Goal: Information Seeking & Learning: Learn about a topic

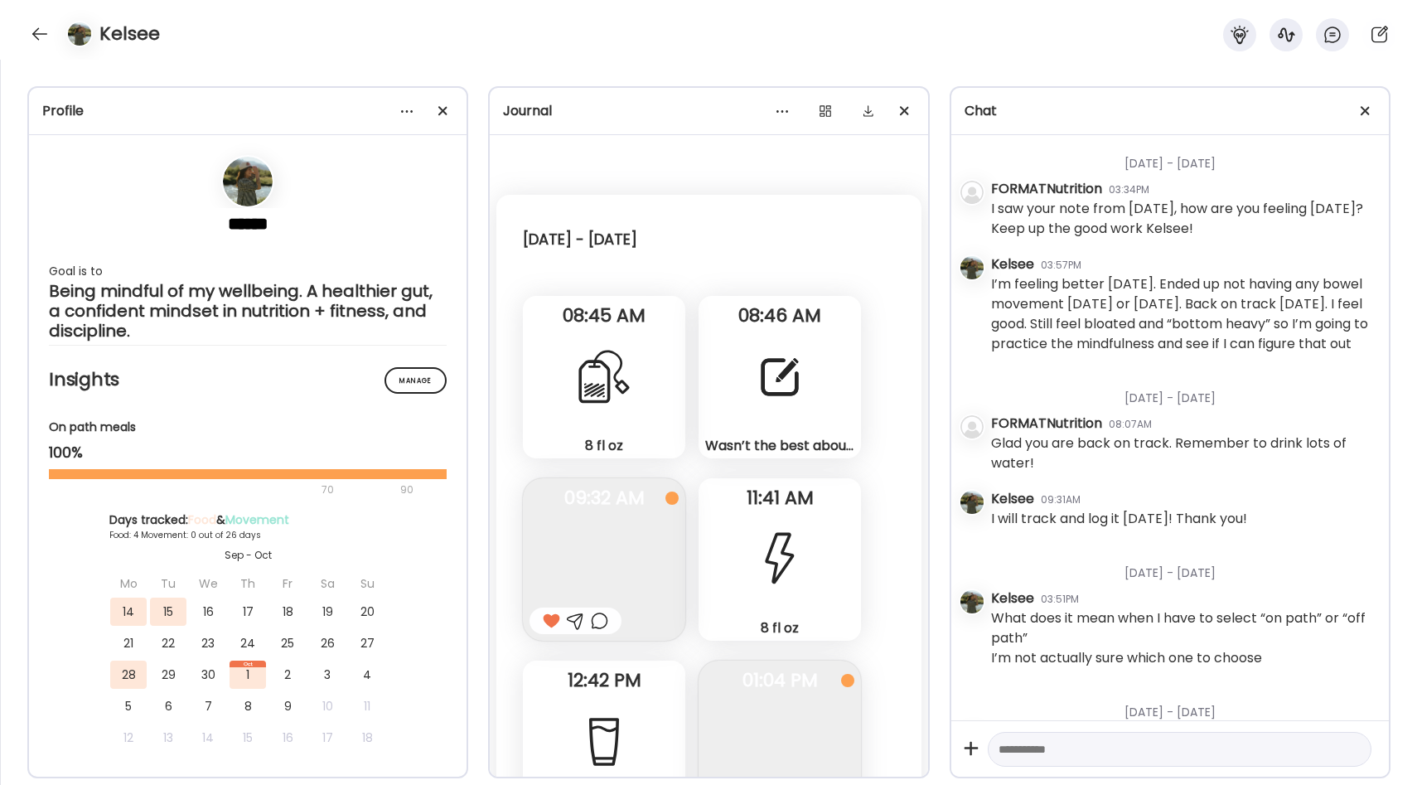
scroll to position [2406, 0]
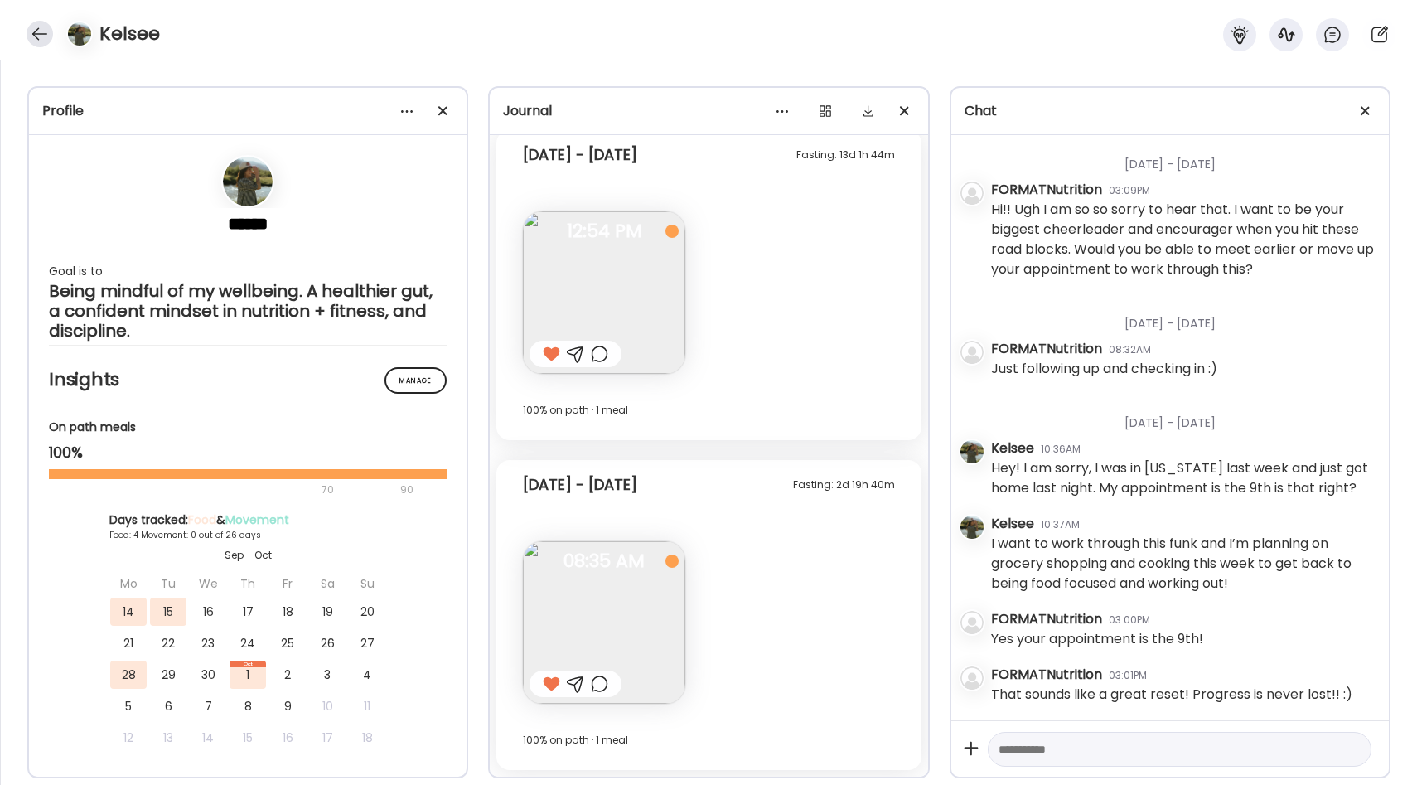
click at [47, 35] on div at bounding box center [40, 34] width 27 height 27
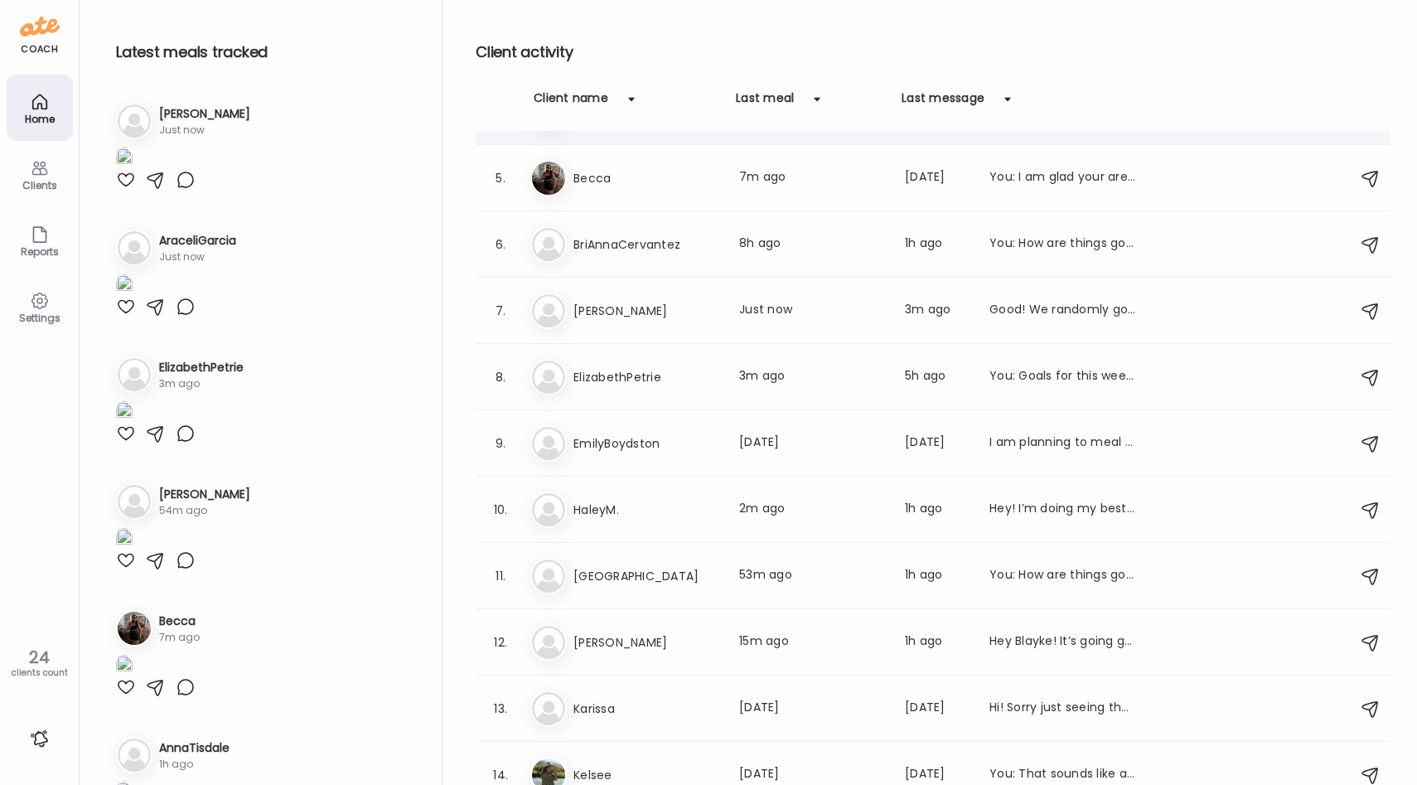
scroll to position [257, 0]
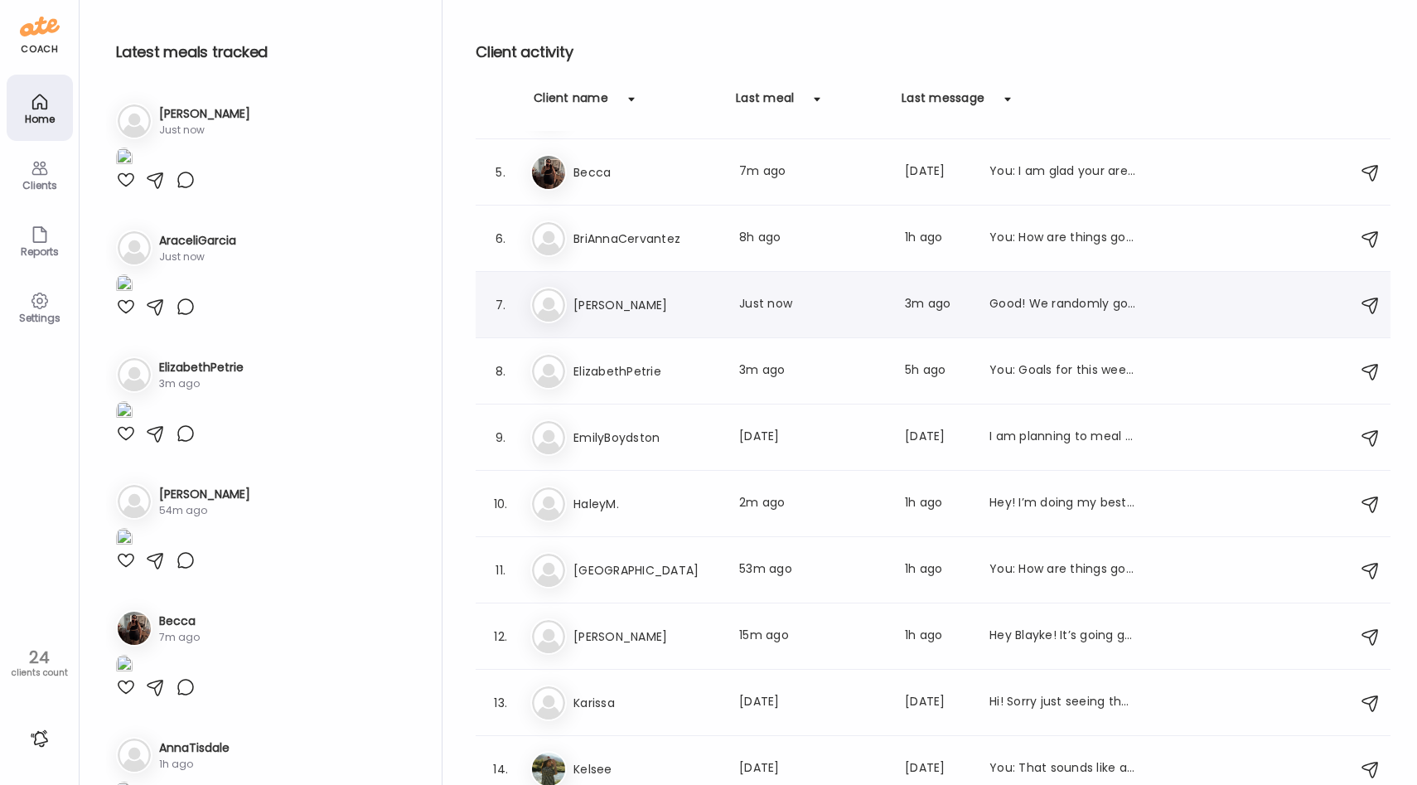
click at [619, 333] on div "7. Ca [PERSON_NAME] Last meal: Just now Last message: 3m ago Good! We randomly …" at bounding box center [933, 305] width 915 height 66
click at [635, 313] on h3 "[PERSON_NAME]" at bounding box center [646, 305] width 146 height 20
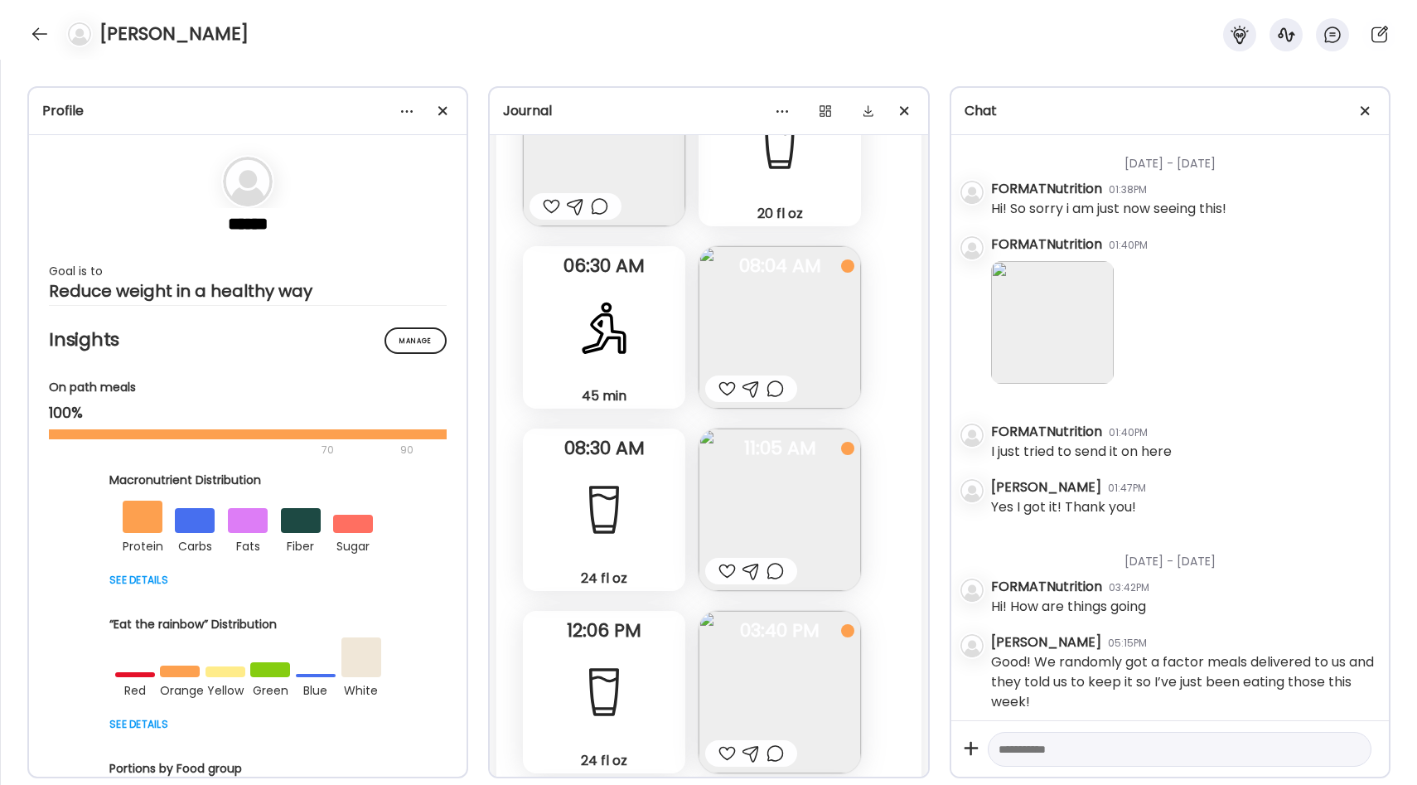
scroll to position [26529, 0]
click at [746, 285] on img at bounding box center [779, 325] width 162 height 162
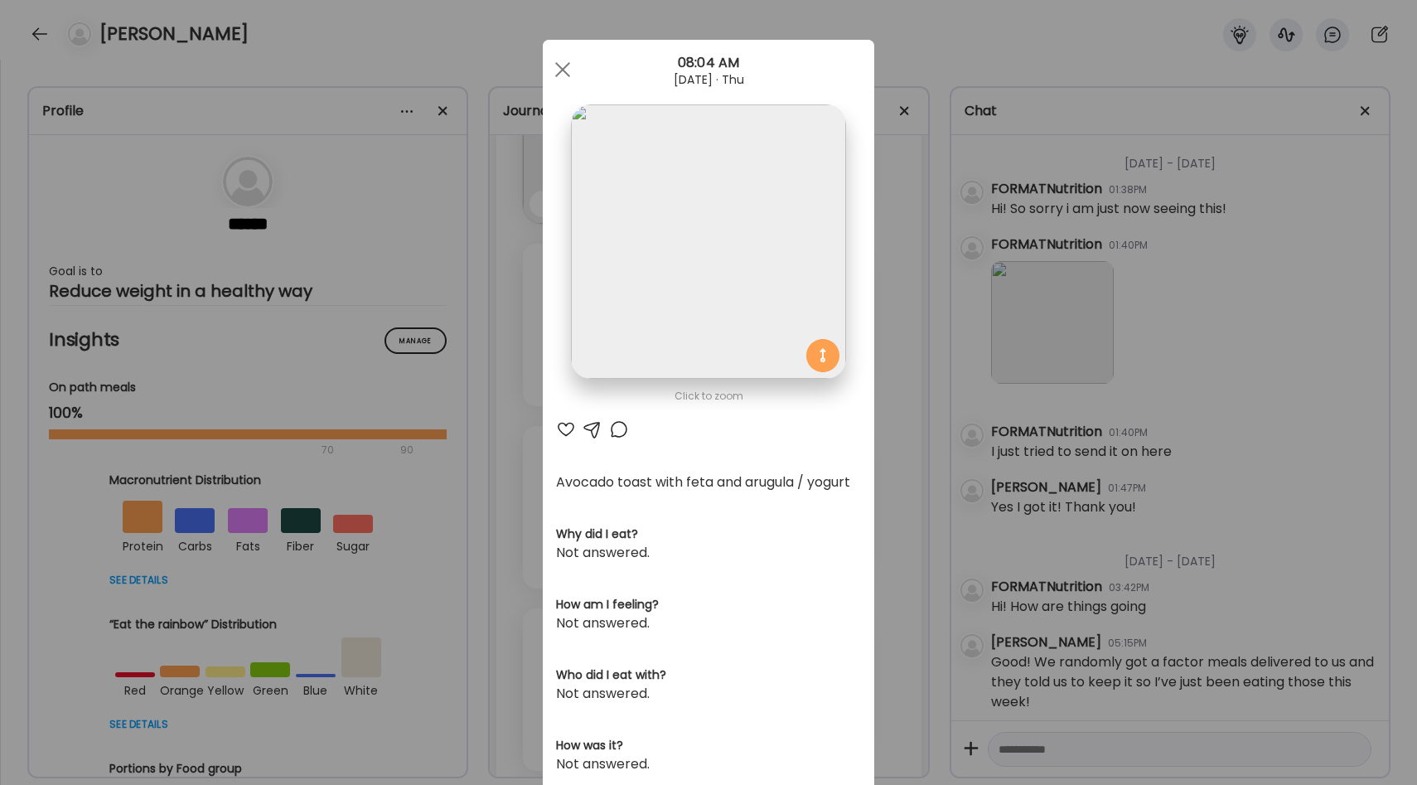
click at [772, 292] on img at bounding box center [708, 241] width 274 height 274
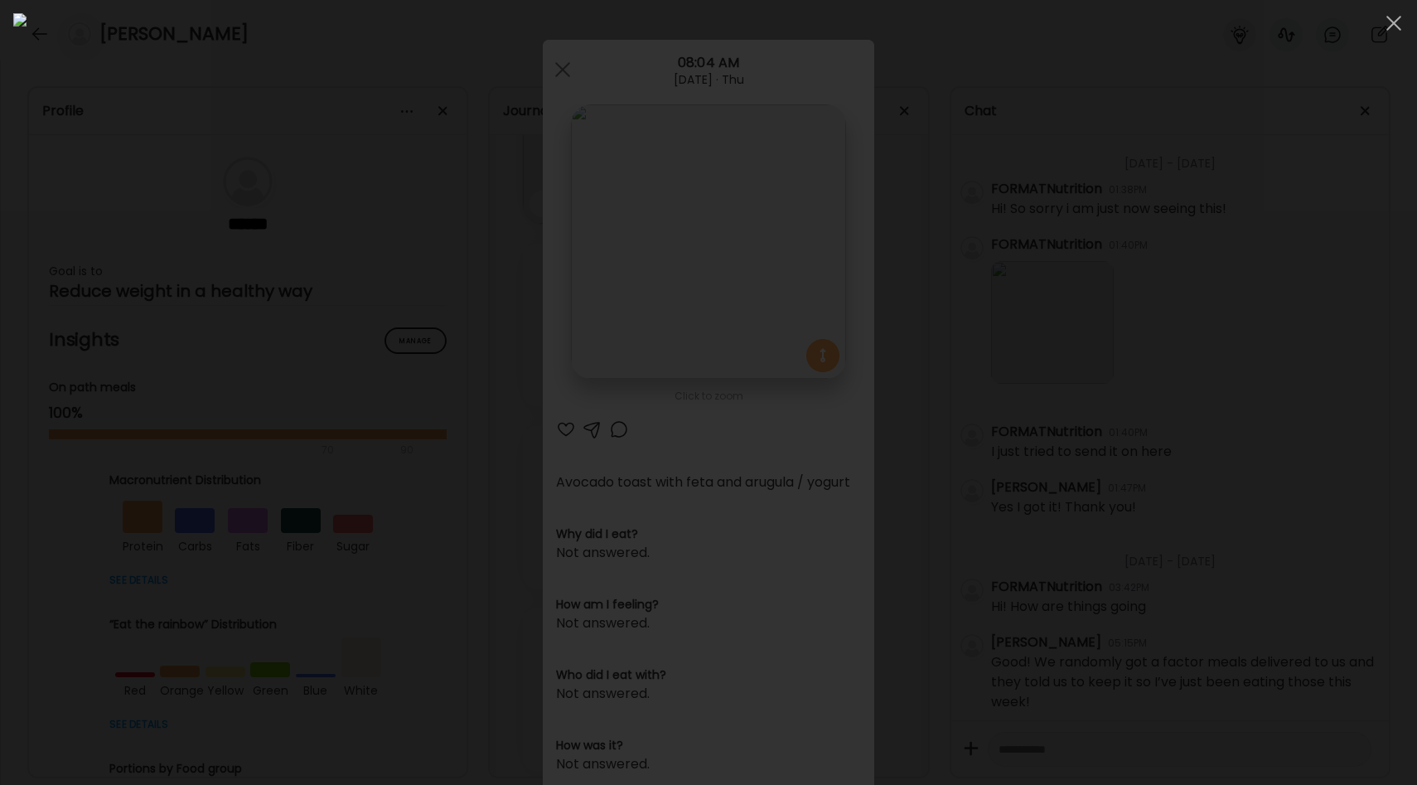
click at [292, 418] on div at bounding box center [708, 392] width 1390 height 758
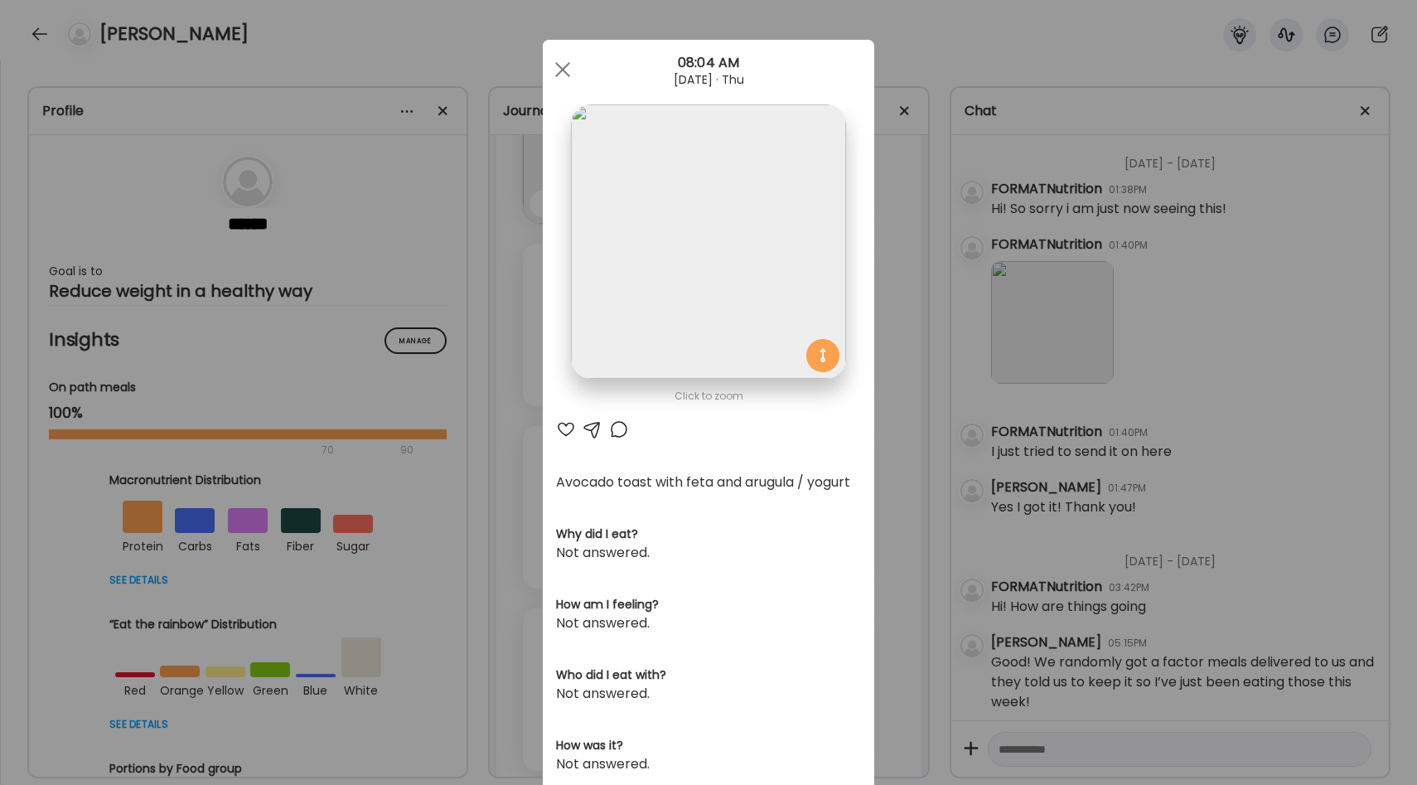
click at [511, 519] on div "Ate Coach Dashboard Wahoo! It’s official Take a moment to set up your Coach Pro…" at bounding box center [708, 392] width 1417 height 785
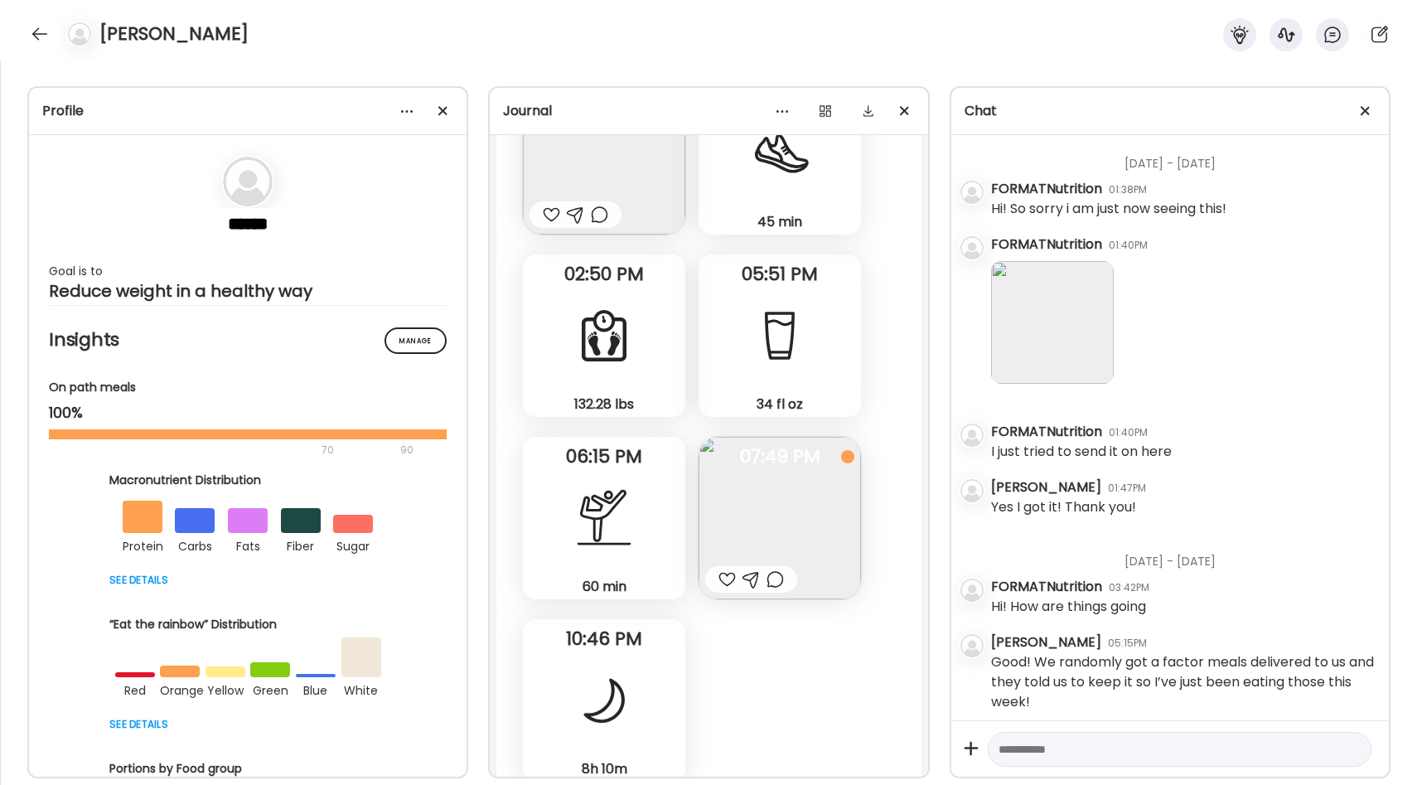
scroll to position [24536, 0]
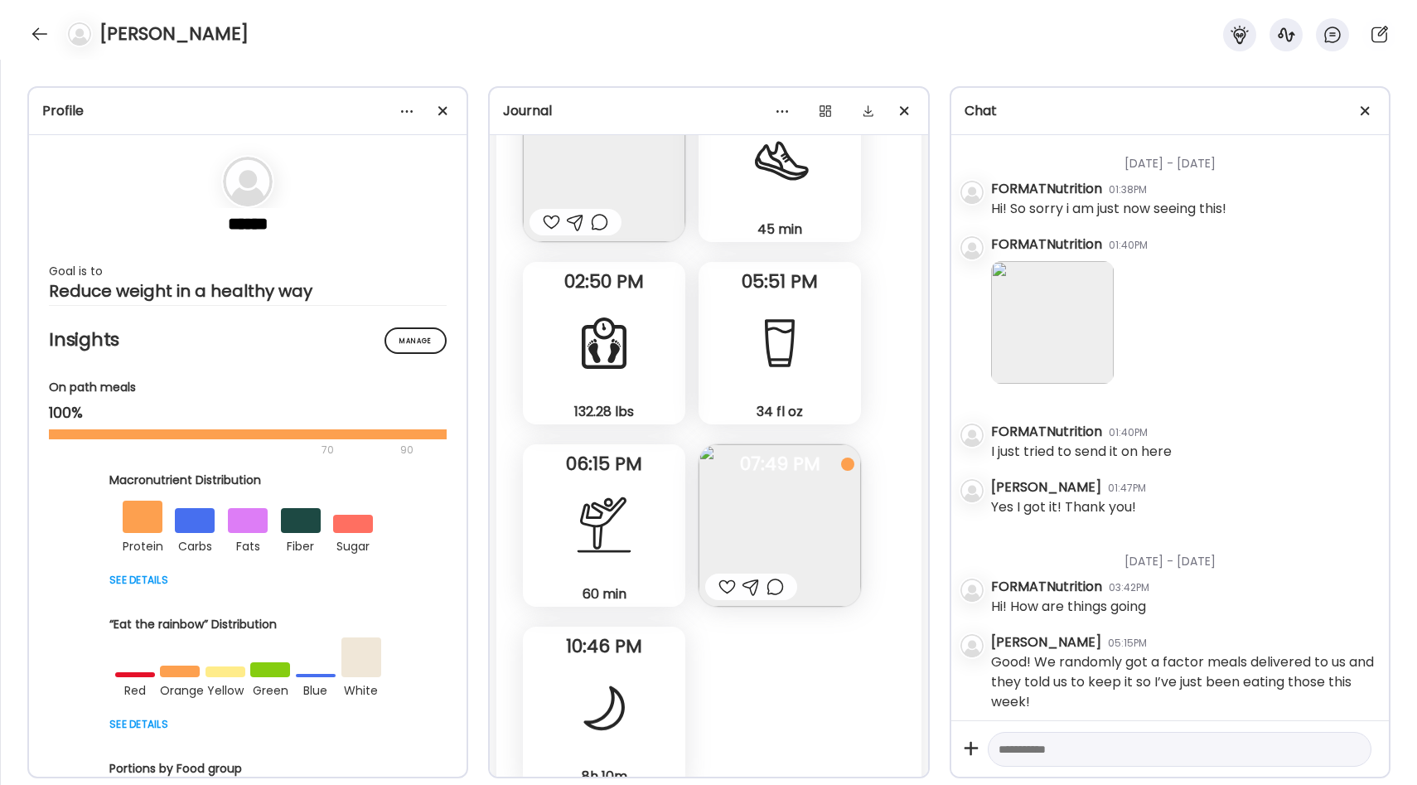
click at [635, 466] on div "60 min Yoga" at bounding box center [604, 525] width 162 height 162
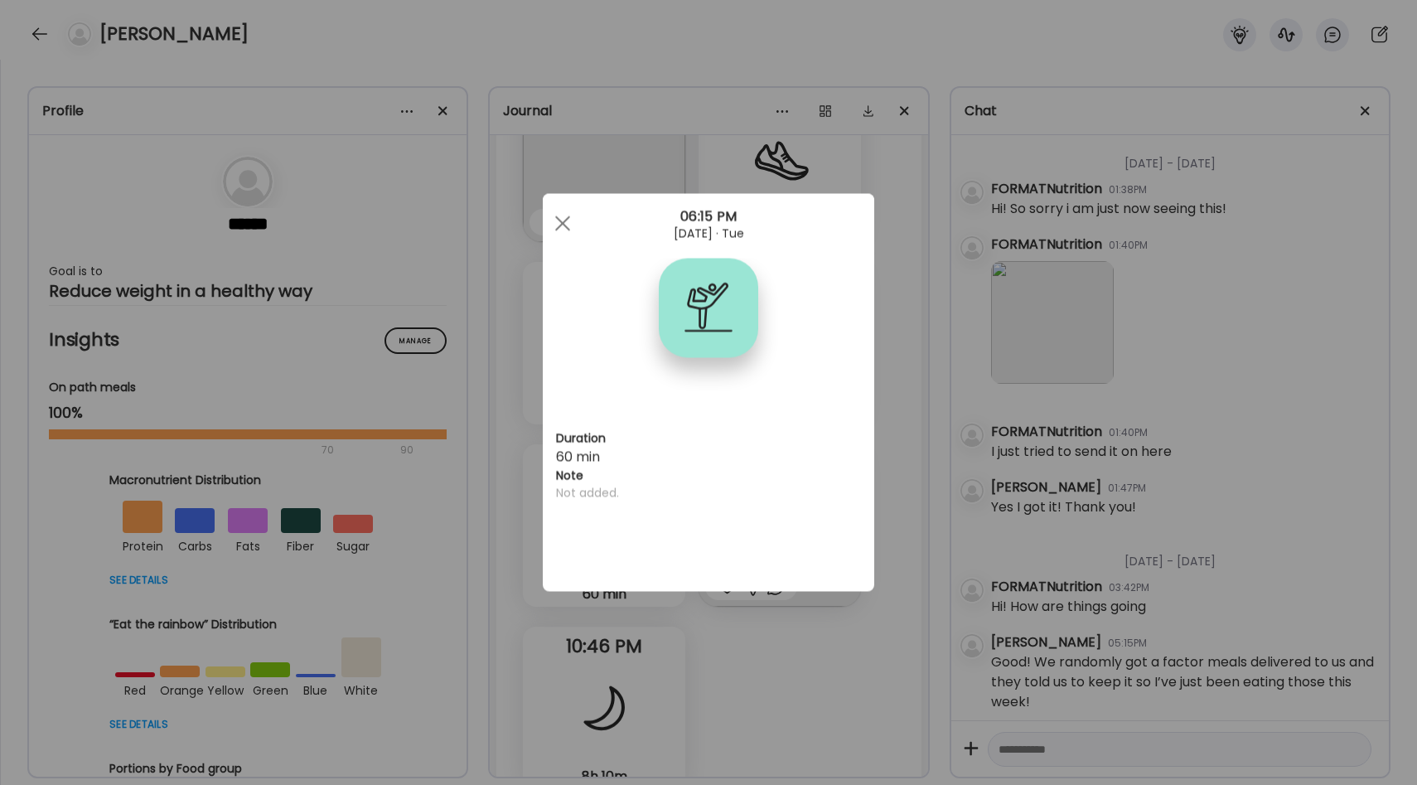
click at [898, 437] on div "Ate Coach Dashboard Wahoo! It’s official Take a moment to set up your Coach Pro…" at bounding box center [708, 392] width 1417 height 785
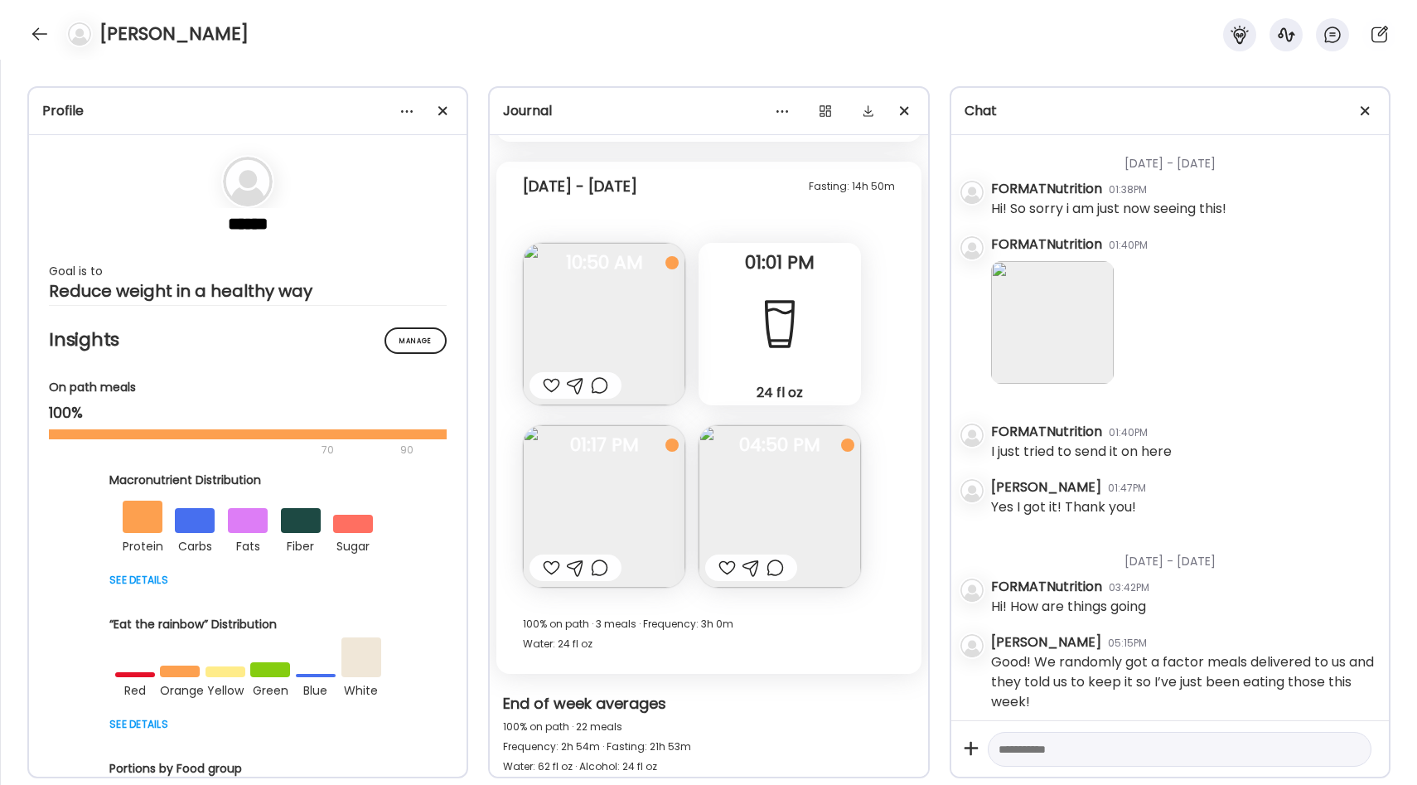
scroll to position [22756, 0]
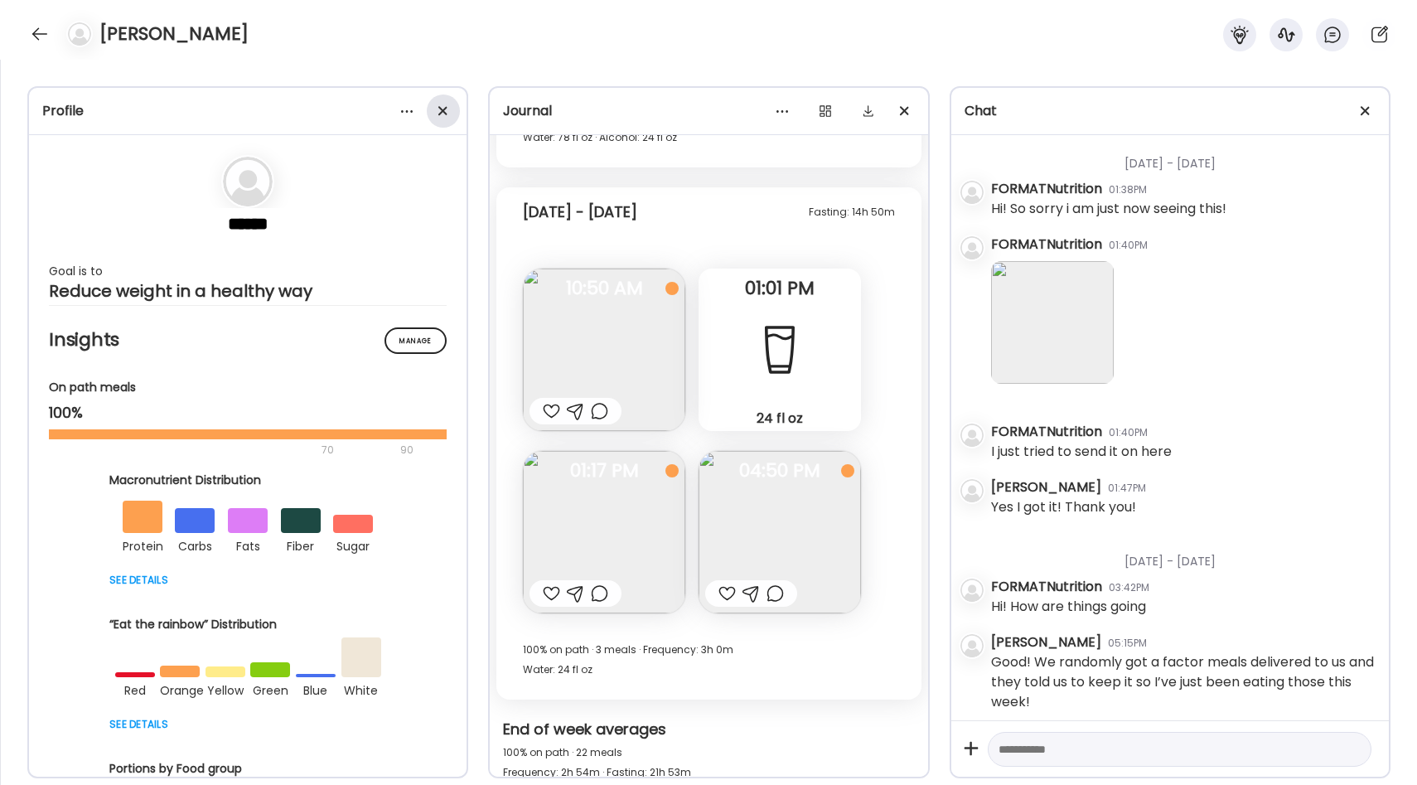
click at [443, 110] on span at bounding box center [442, 110] width 9 height 9
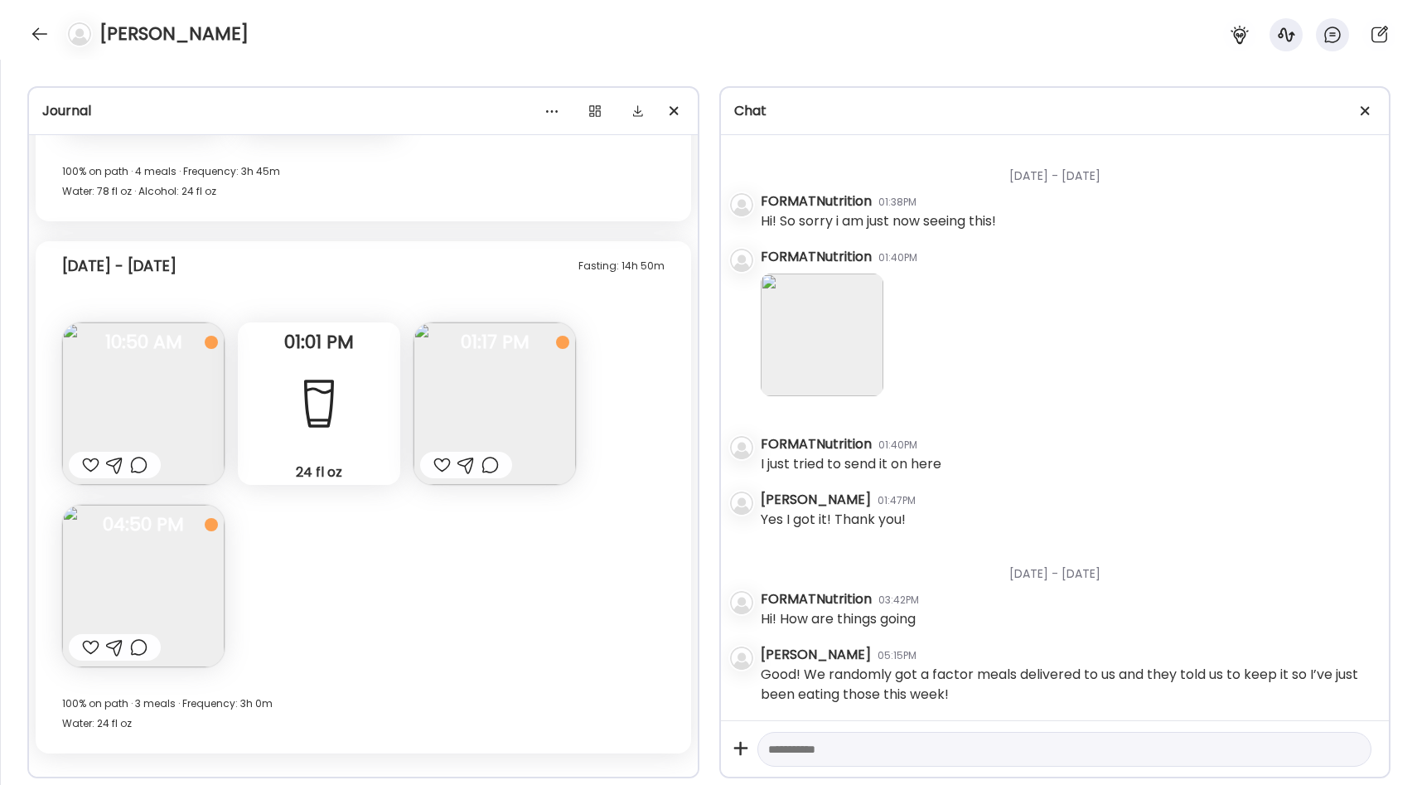
scroll to position [17207, 0]
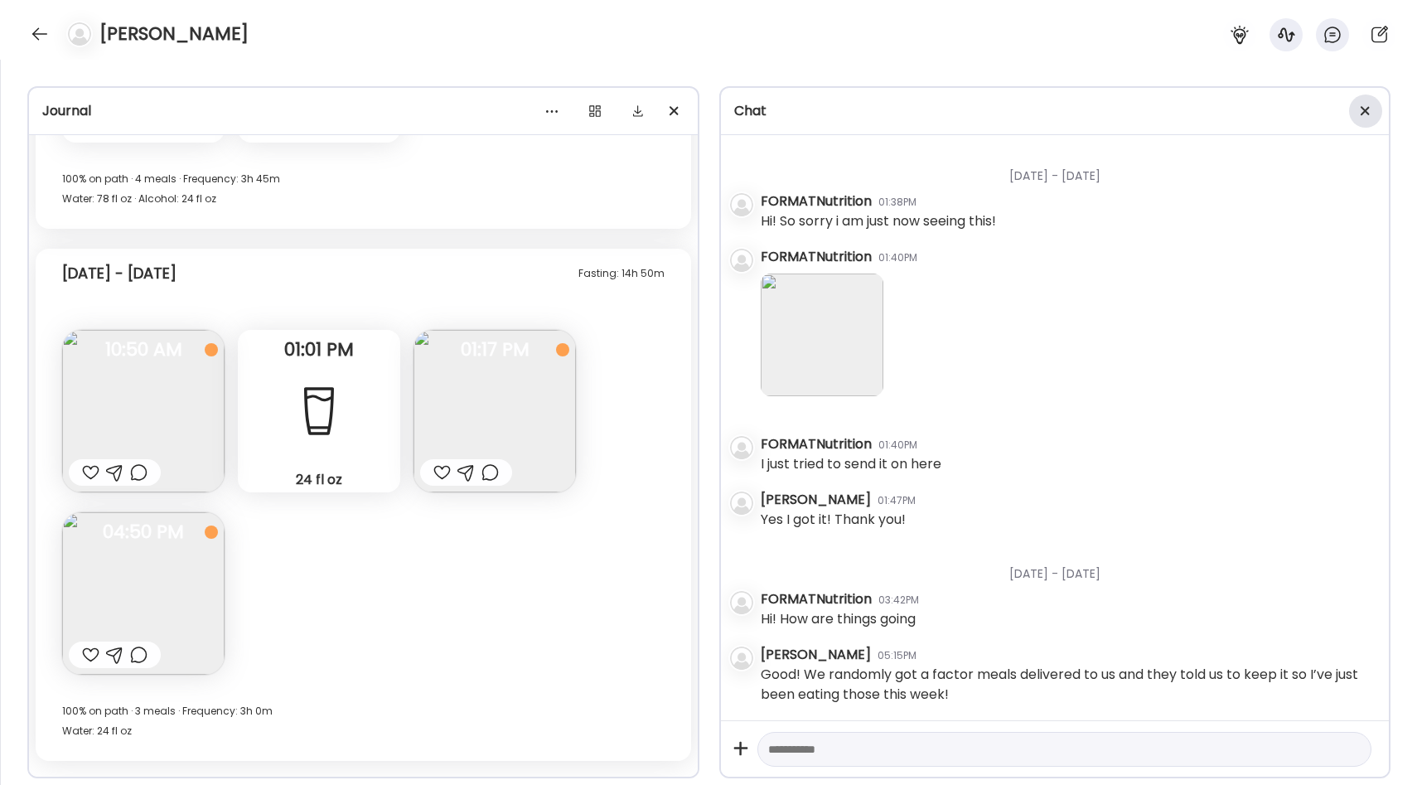
click at [1359, 106] on div at bounding box center [1365, 110] width 33 height 33
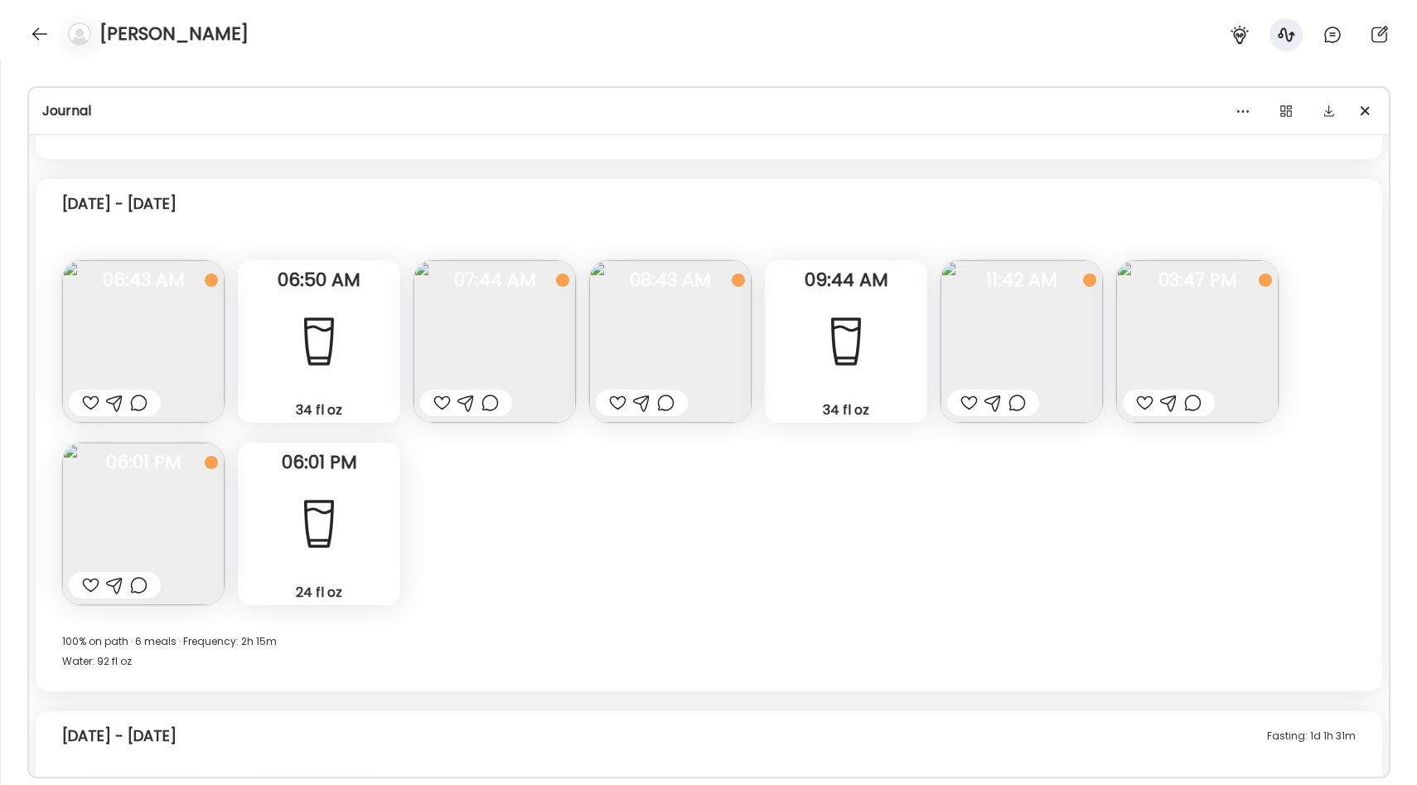
scroll to position [9863, 0]
click at [1148, 314] on img at bounding box center [1197, 342] width 162 height 162
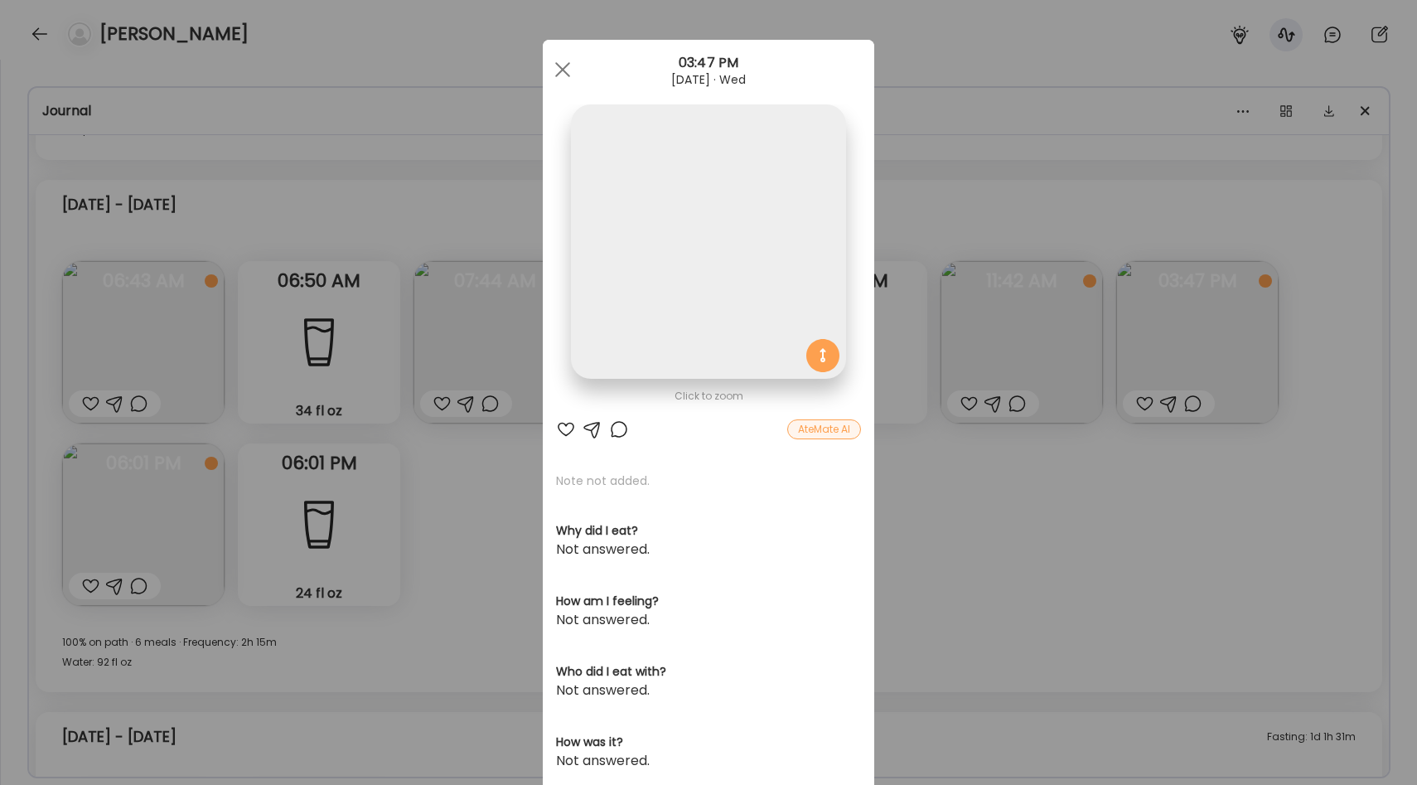
click at [957, 484] on div "Ate Coach Dashboard Wahoo! It’s official Take a moment to set up your Coach Pro…" at bounding box center [708, 392] width 1417 height 785
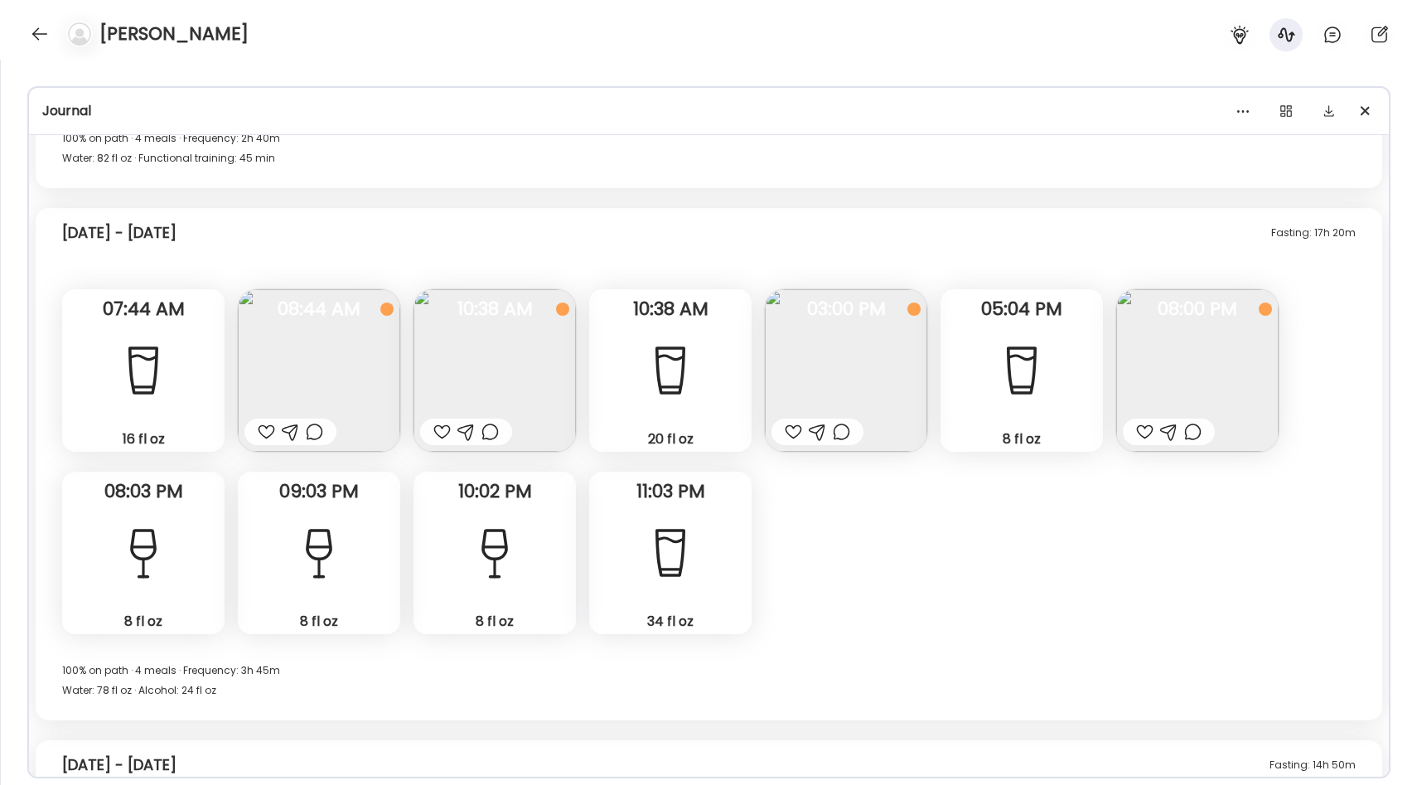
scroll to position [11278, 0]
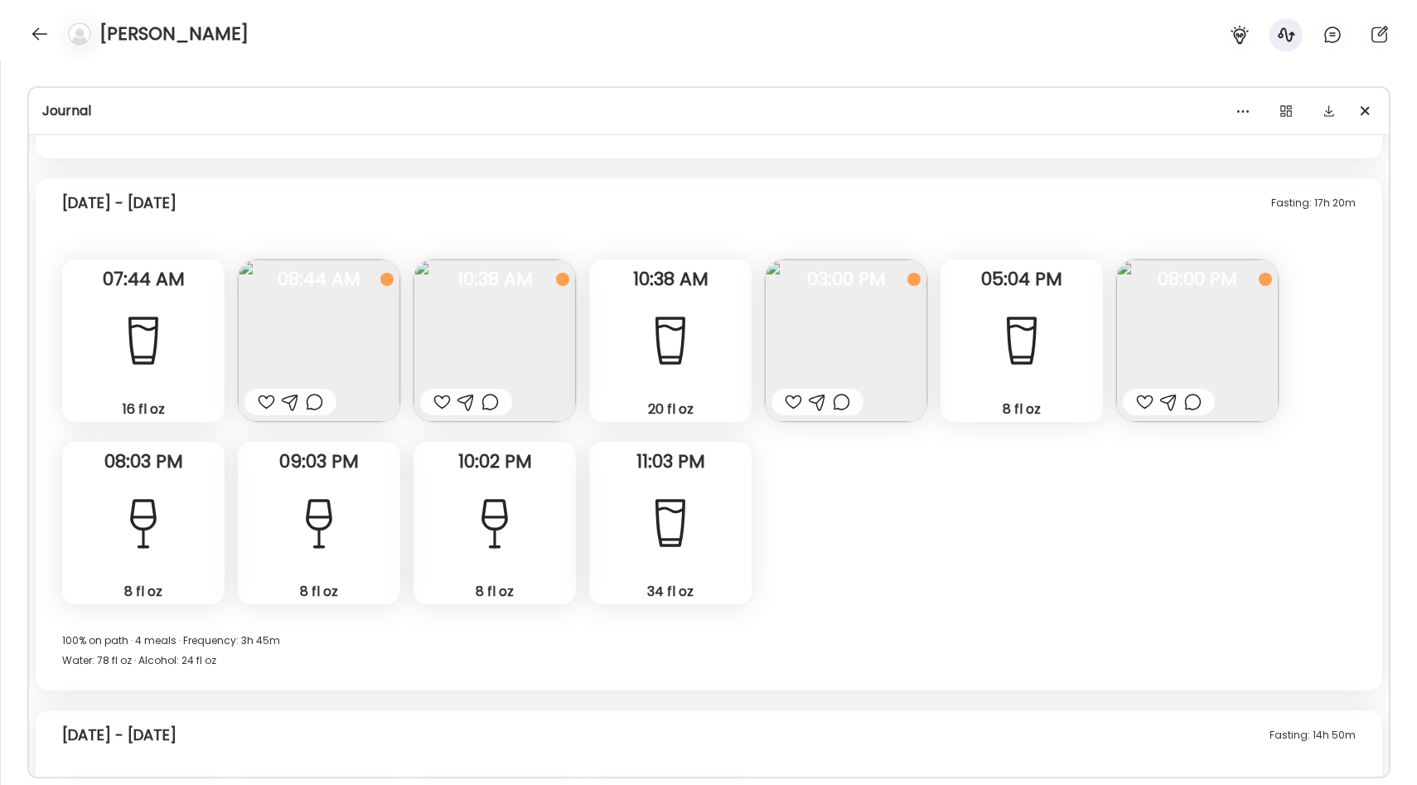
click at [290, 321] on img at bounding box center [319, 340] width 162 height 162
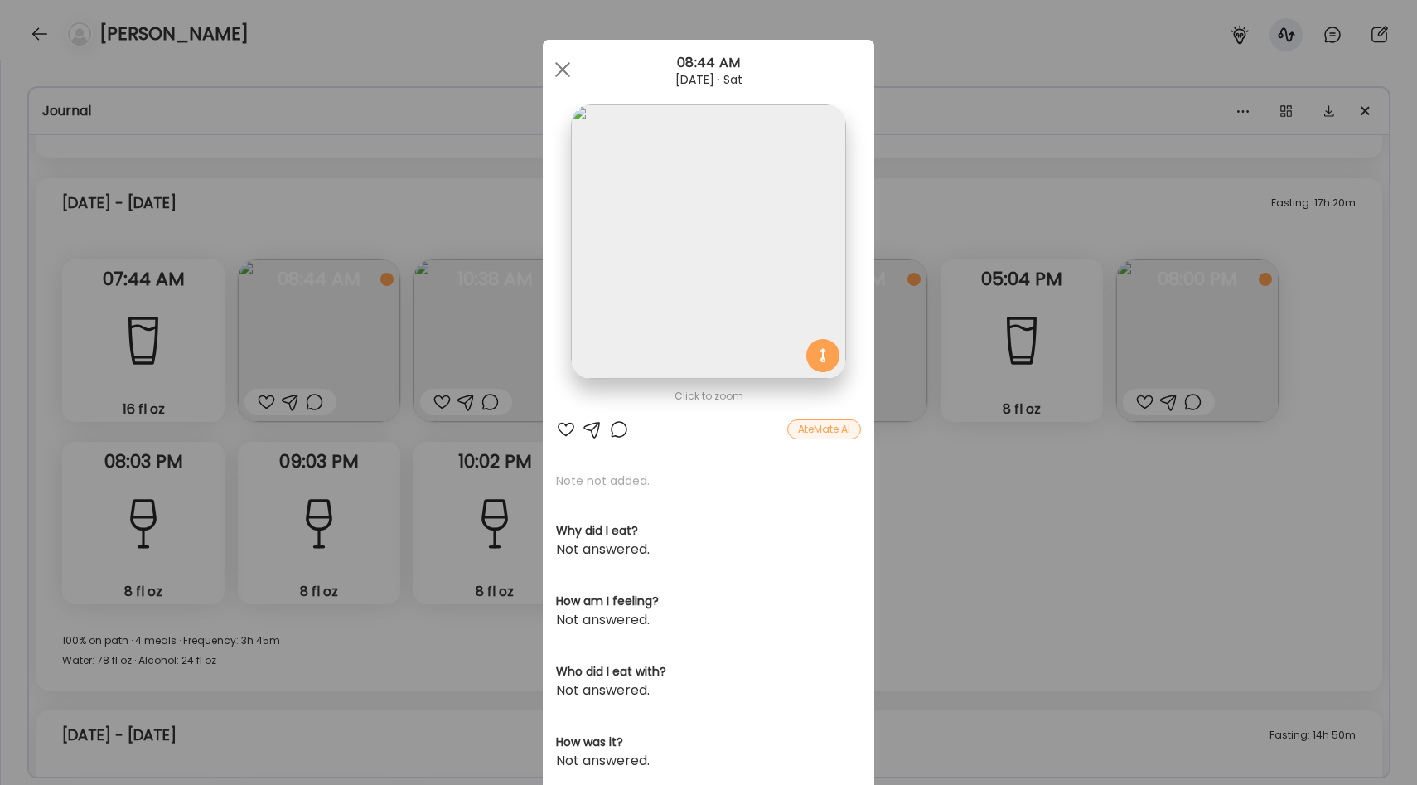
click at [471, 217] on div "Ate Coach Dashboard Wahoo! It’s official Take a moment to set up your Coach Pro…" at bounding box center [708, 392] width 1417 height 785
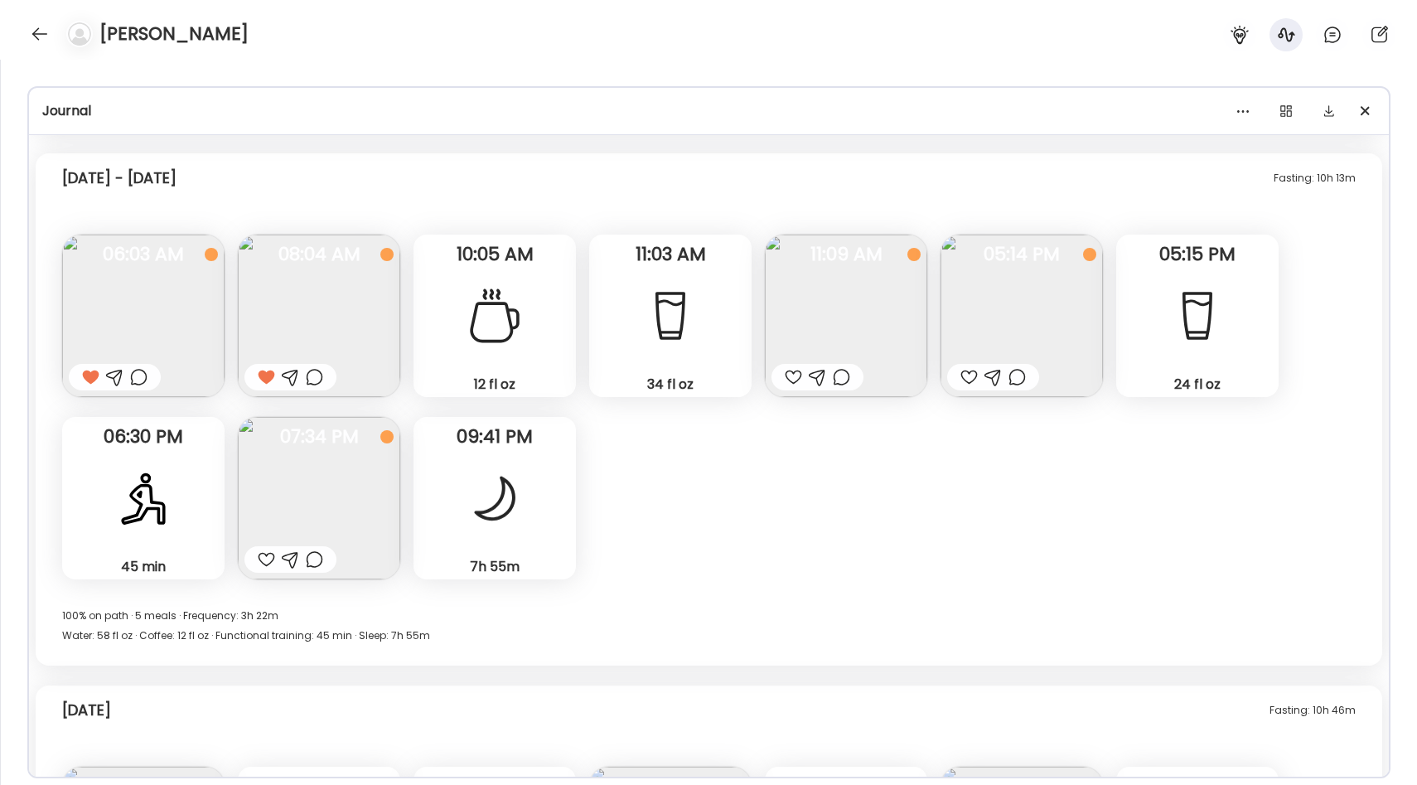
scroll to position [13230, 0]
click at [589, 423] on div "Fasting: 10h 13m [DATE] - [DATE] Premier protein Questions not answered 06:03 A…" at bounding box center [709, 408] width 1346 height 512
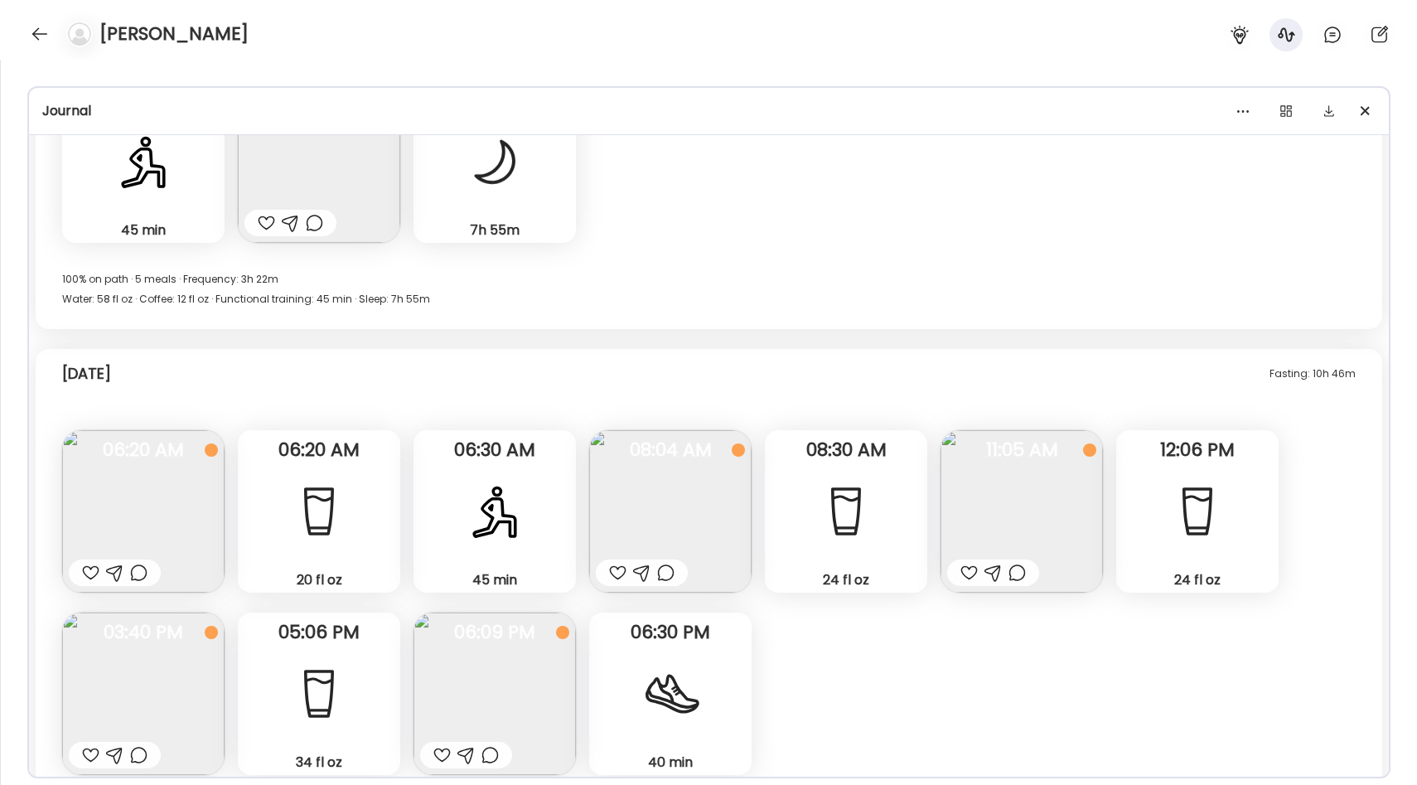
scroll to position [13656, 0]
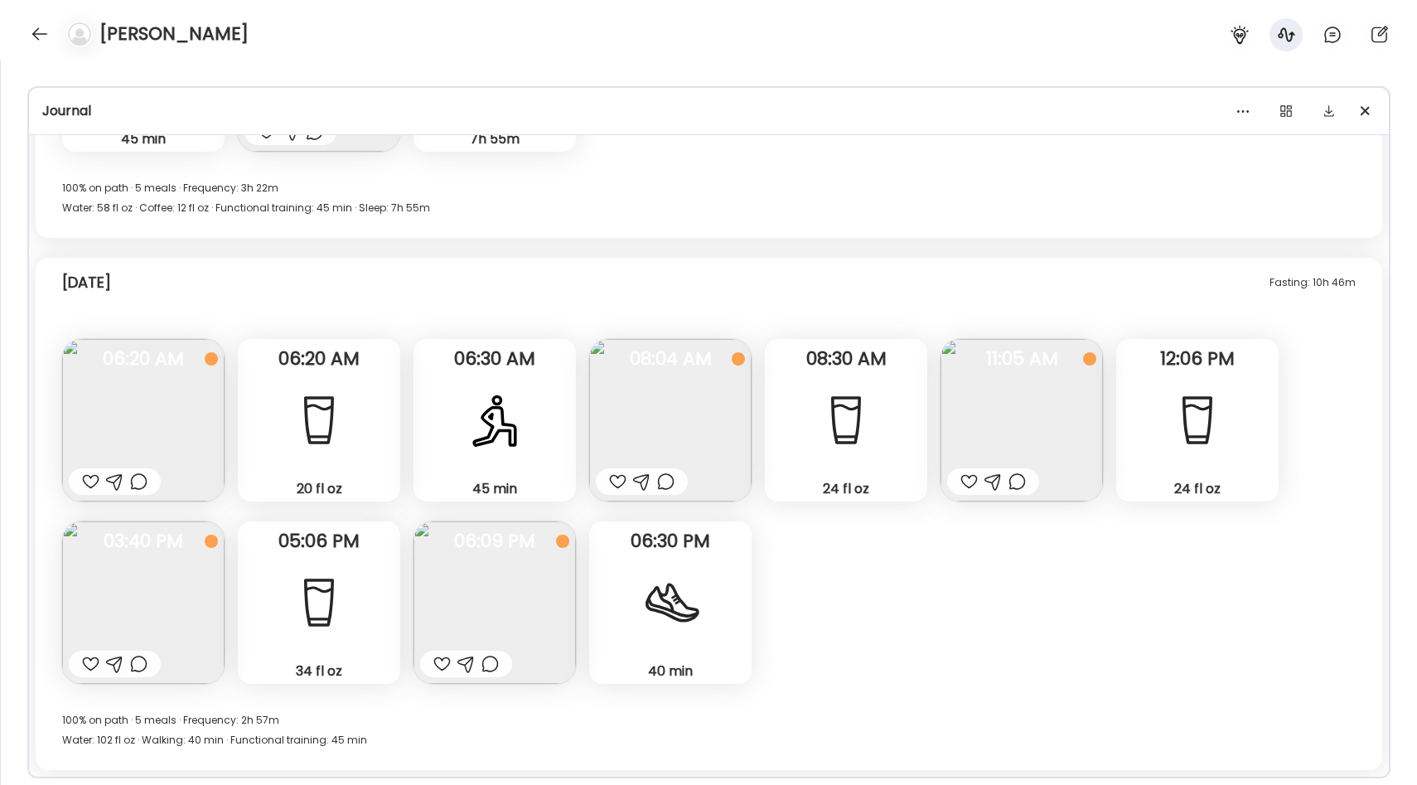
click at [474, 421] on div at bounding box center [495, 420] width 60 height 60
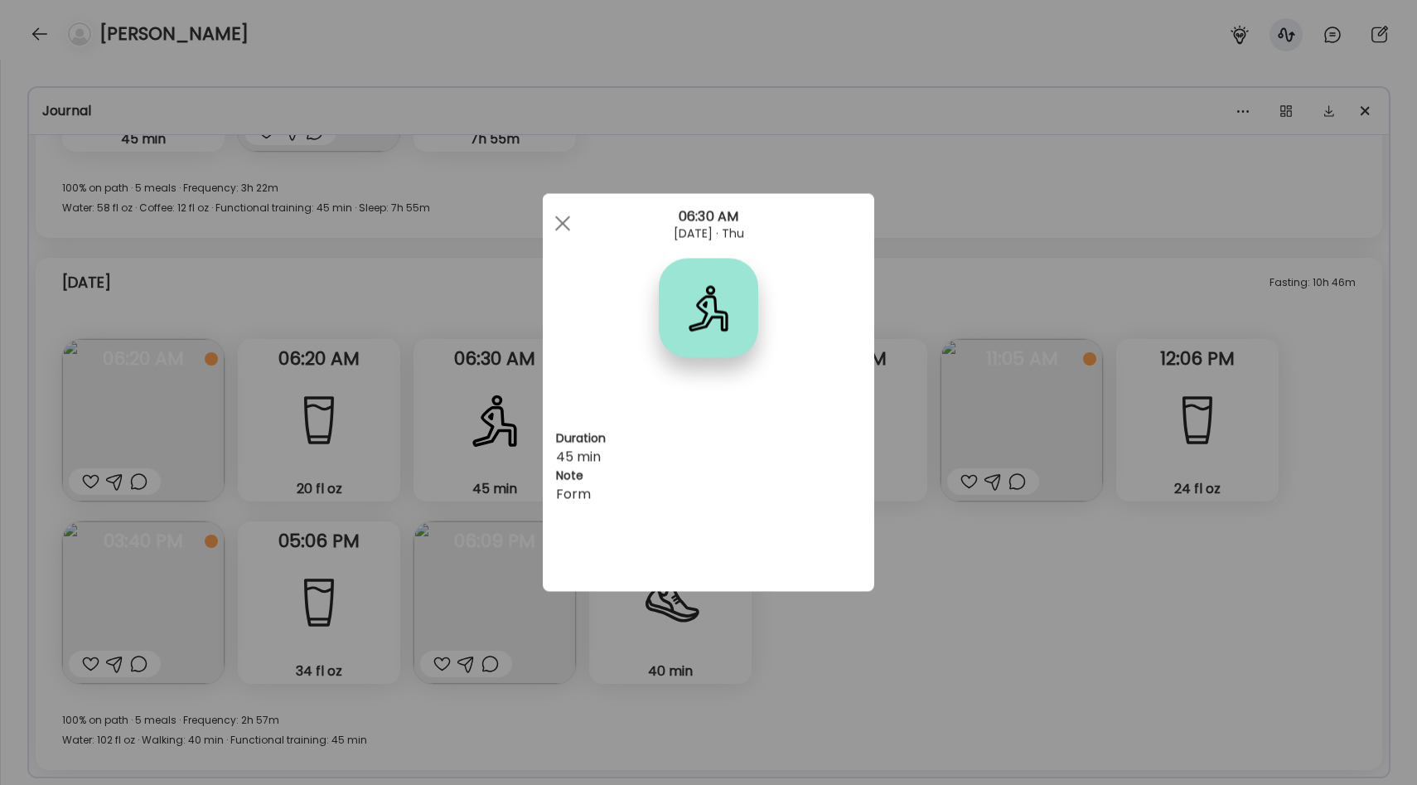
click at [479, 334] on div "Ate Coach Dashboard Wahoo! It’s official Take a moment to set up your Coach Pro…" at bounding box center [708, 392] width 1417 height 785
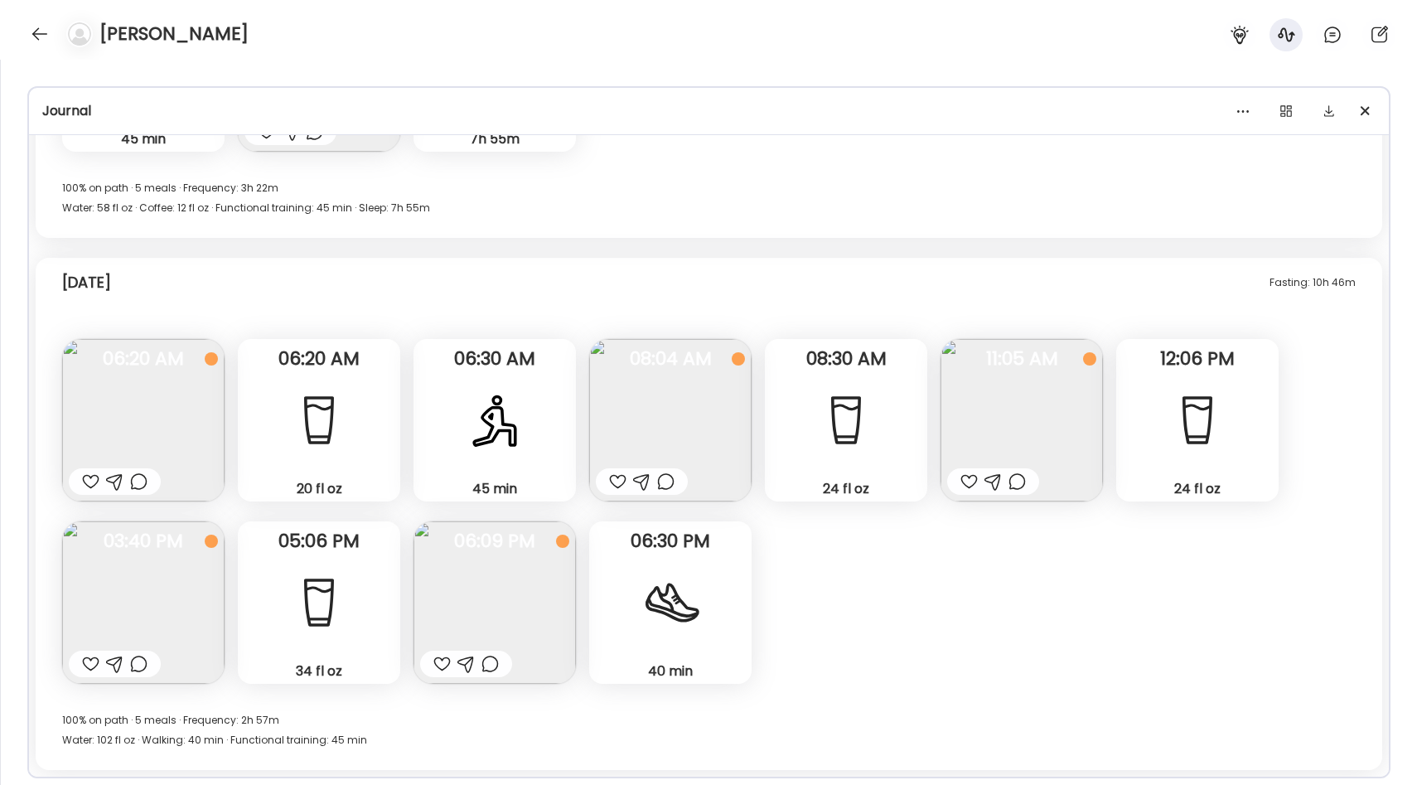
click at [139, 388] on img at bounding box center [143, 420] width 162 height 162
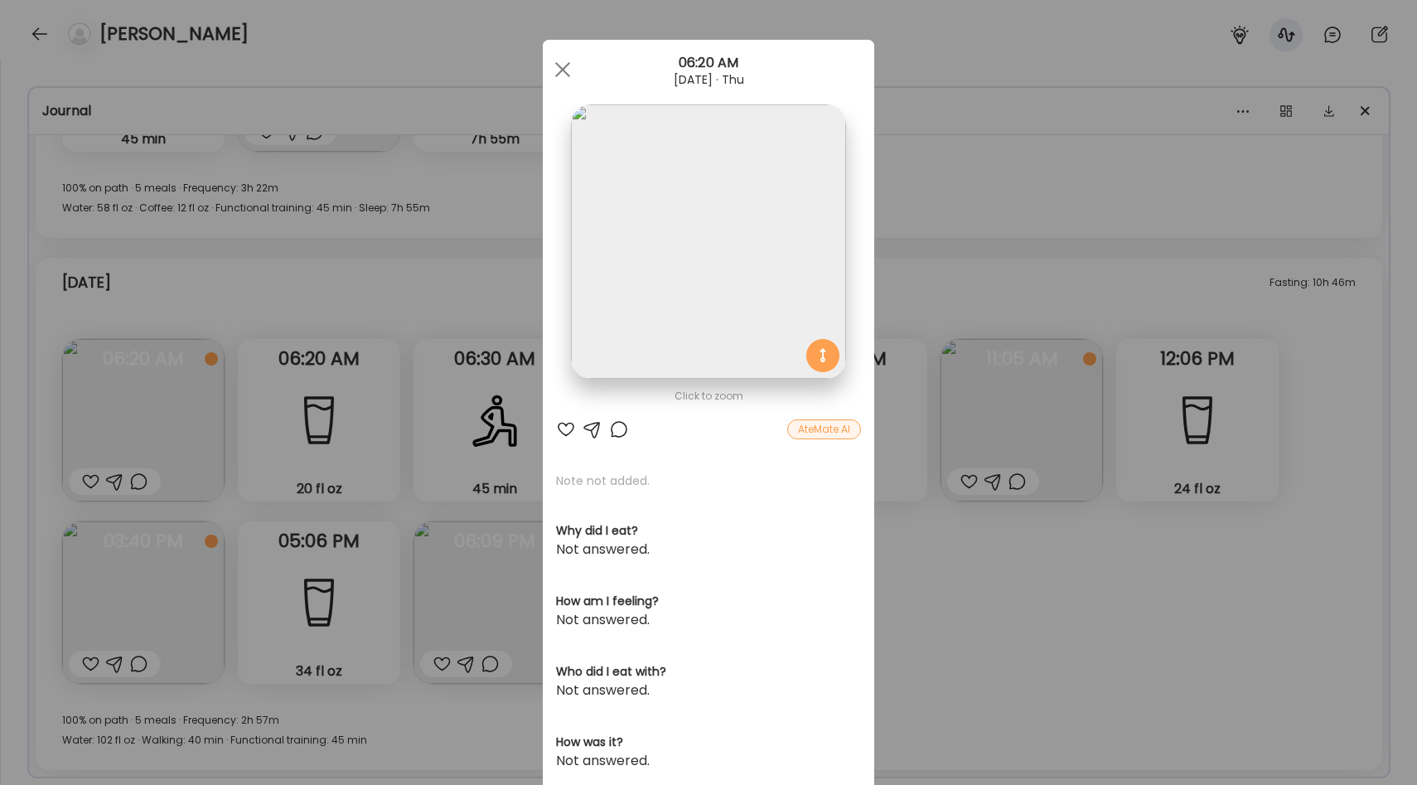
click at [950, 261] on div "Ate Coach Dashboard Wahoo! It’s official Take a moment to set up your Coach Pro…" at bounding box center [708, 392] width 1417 height 785
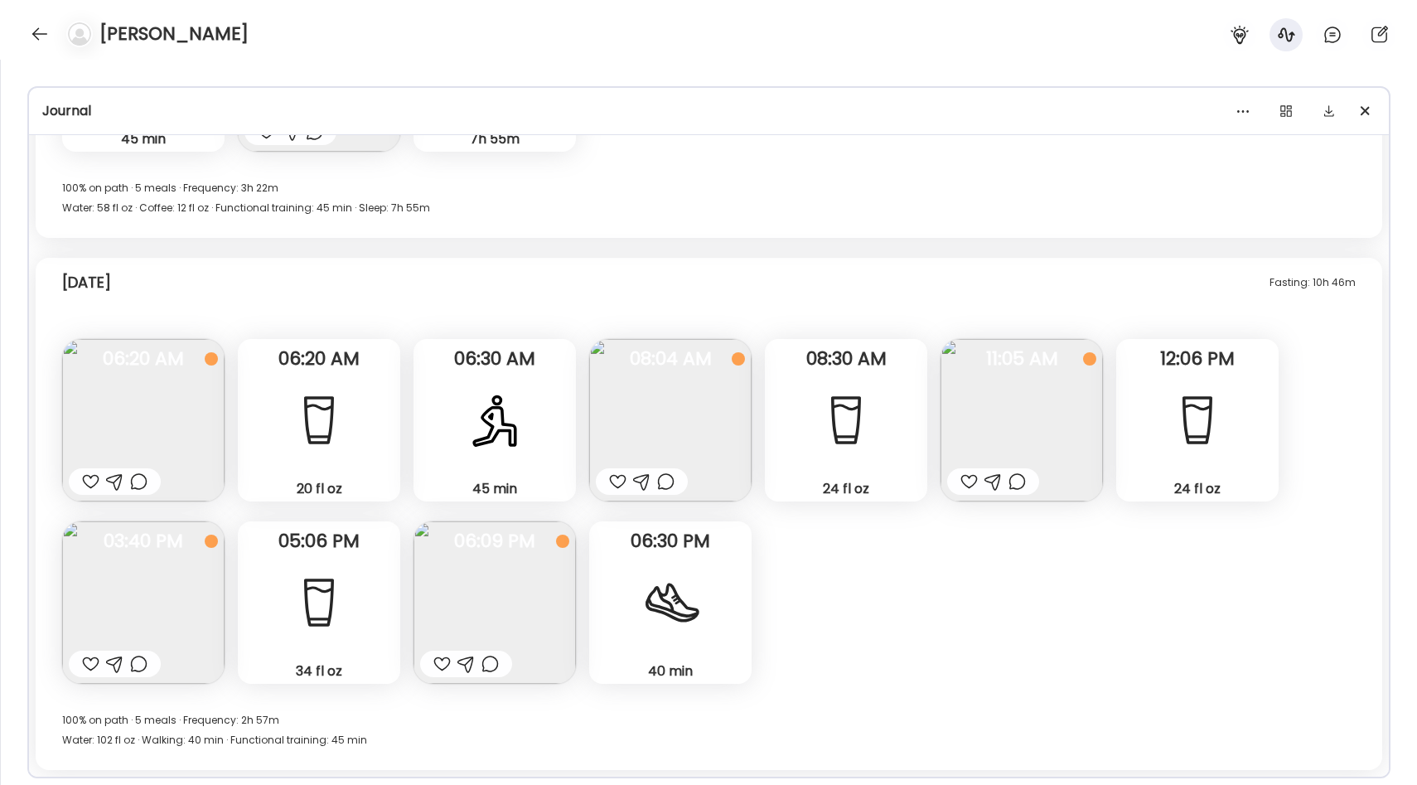
click at [116, 417] on img at bounding box center [143, 420] width 162 height 162
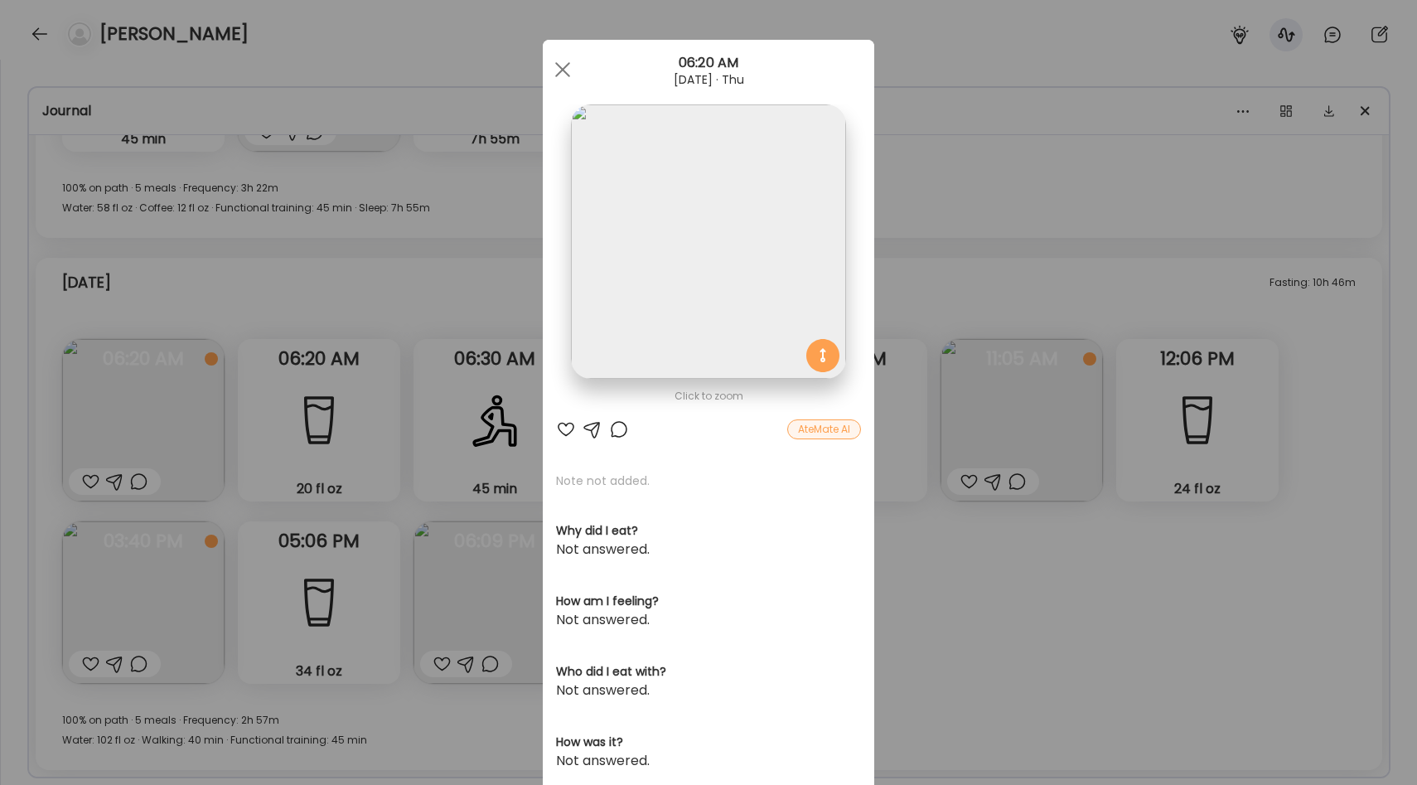
click at [778, 250] on img at bounding box center [708, 241] width 274 height 274
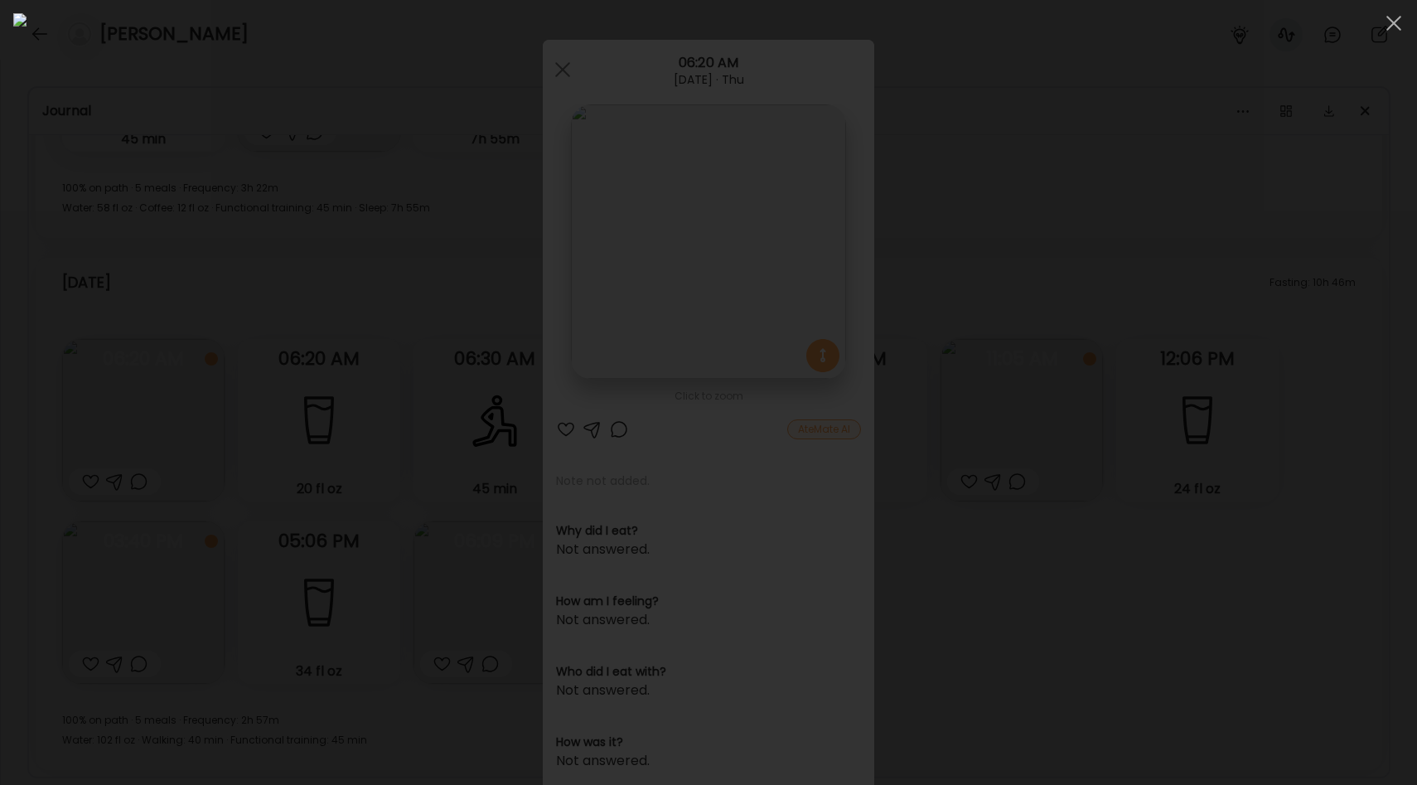
click at [559, 500] on img at bounding box center [708, 392] width 1390 height 758
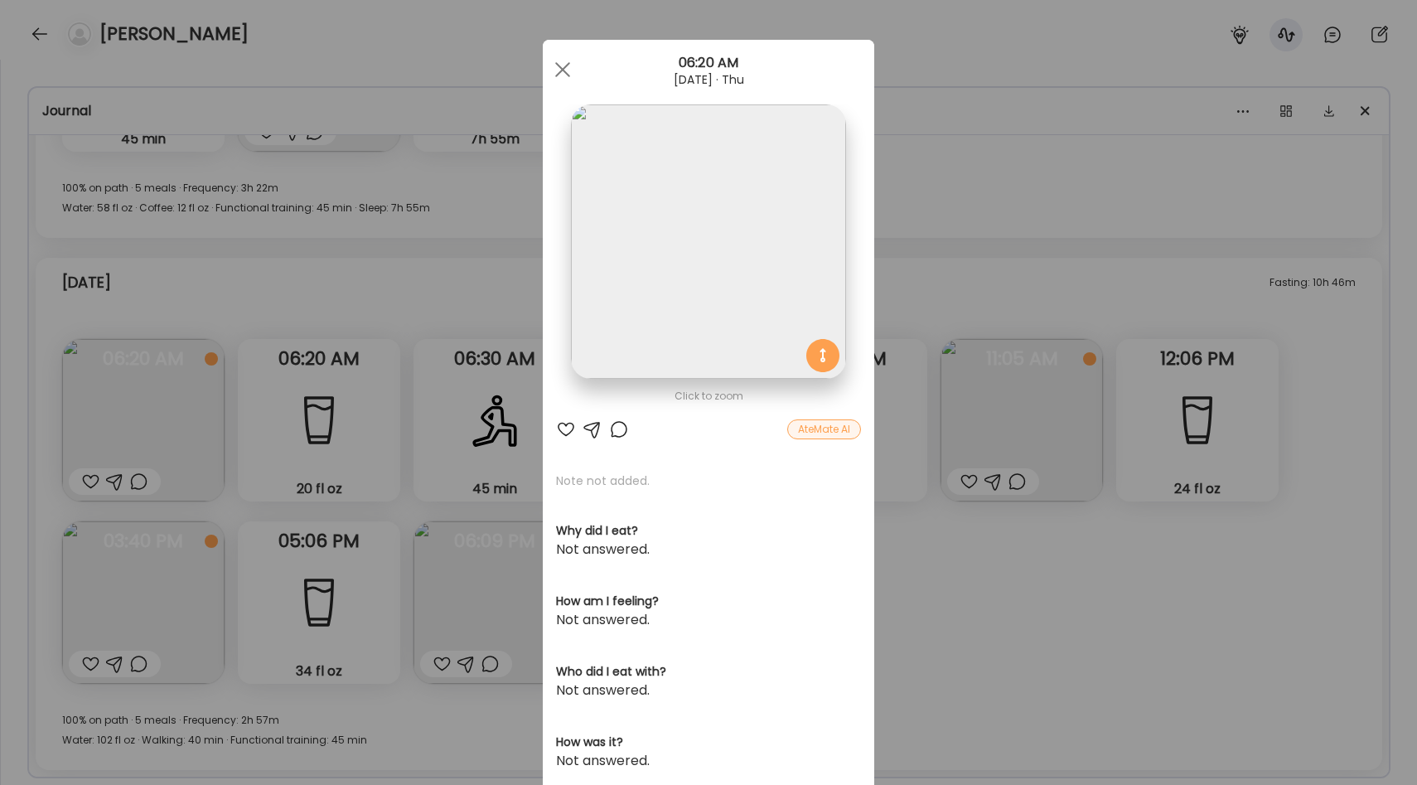
click at [708, 304] on img at bounding box center [708, 241] width 274 height 274
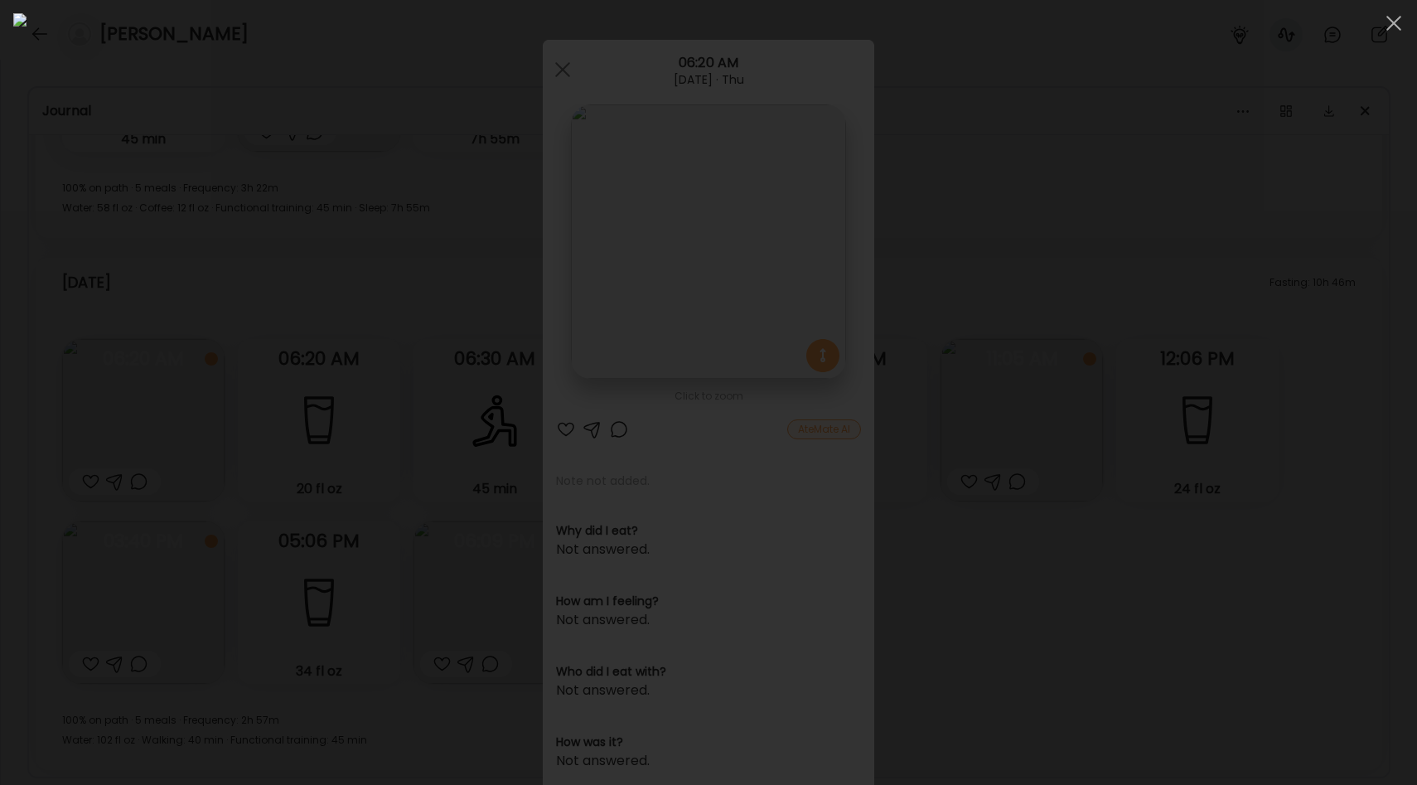
click at [292, 281] on div at bounding box center [708, 392] width 1390 height 758
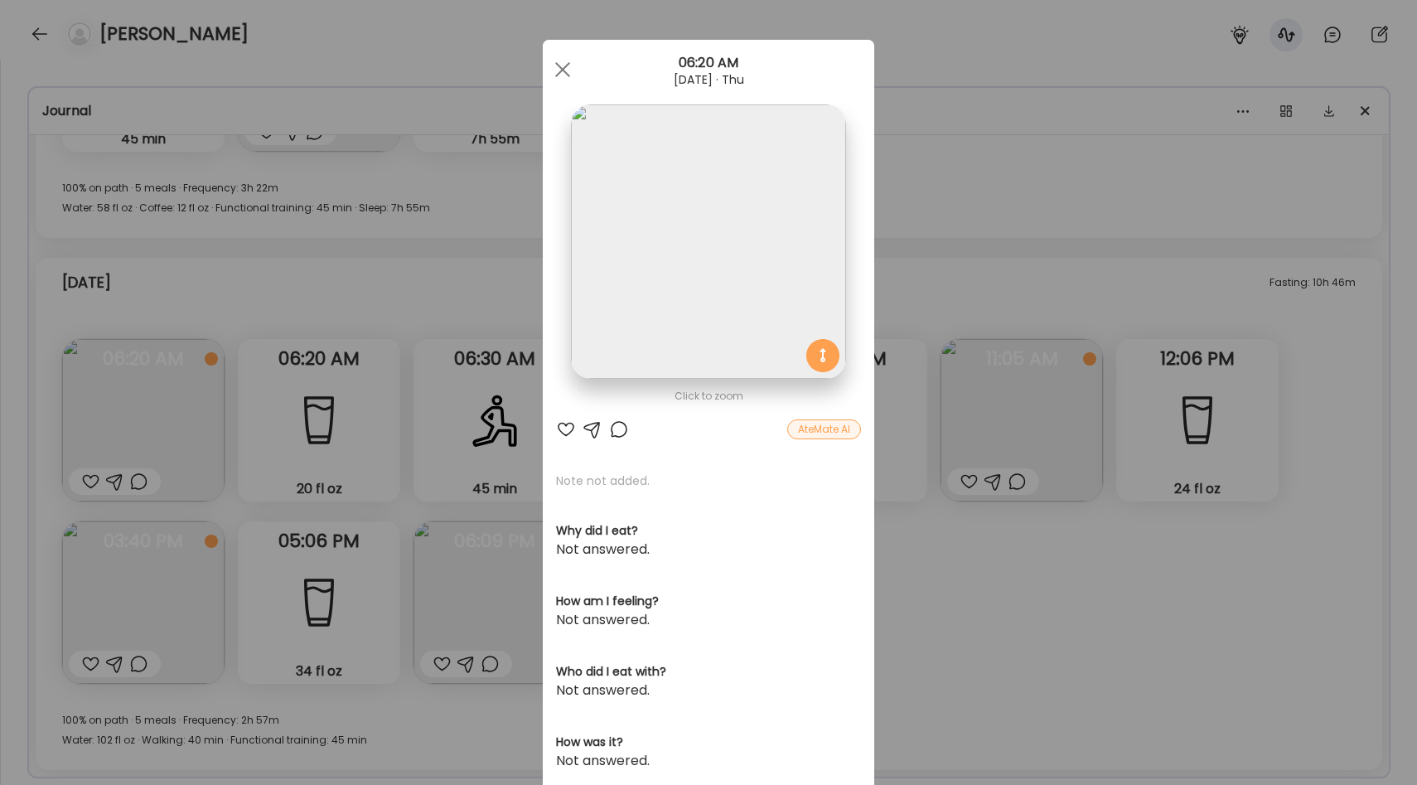
click at [207, 348] on div "Ate Coach Dashboard Wahoo! It’s official Take a moment to set up your Coach Pro…" at bounding box center [708, 392] width 1417 height 785
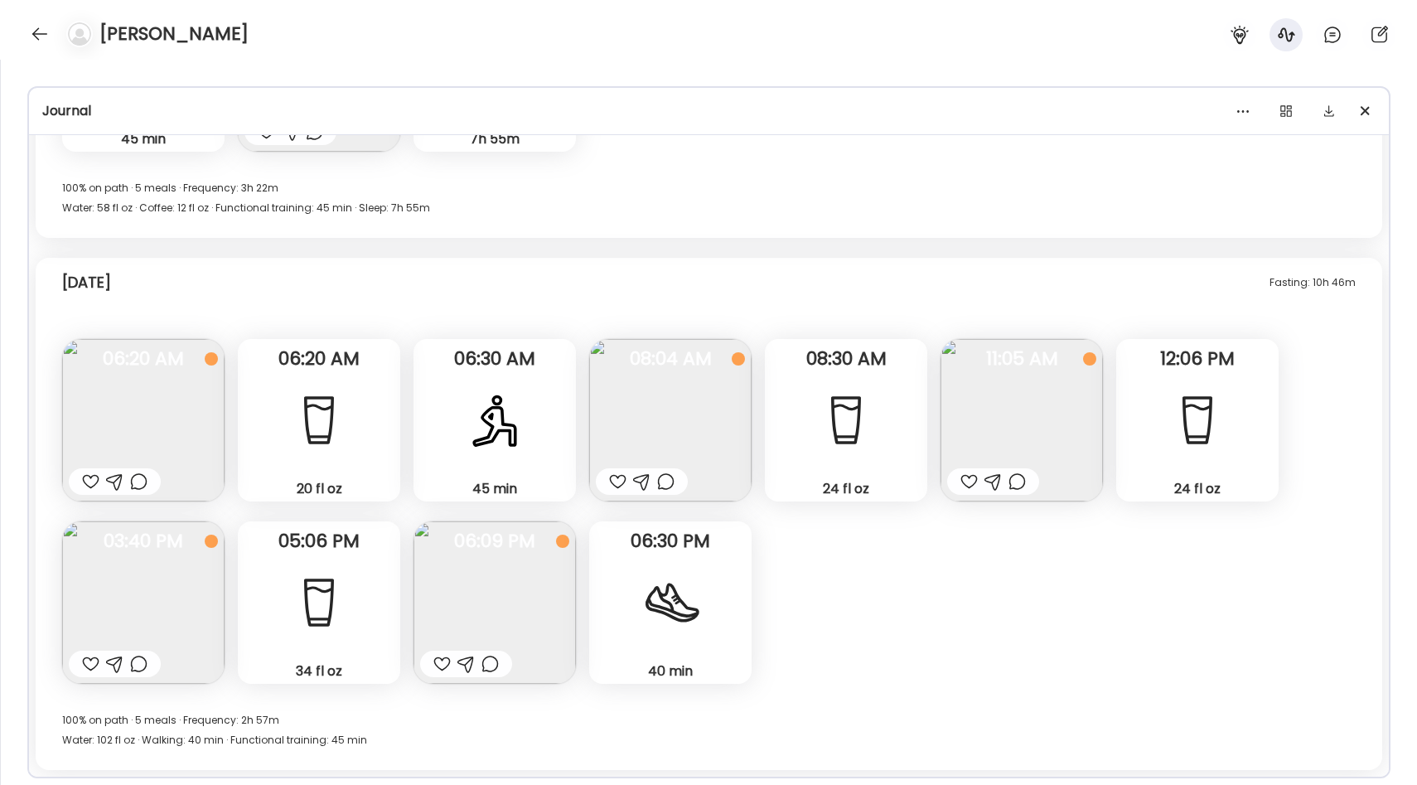
click at [210, 391] on img at bounding box center [143, 420] width 162 height 162
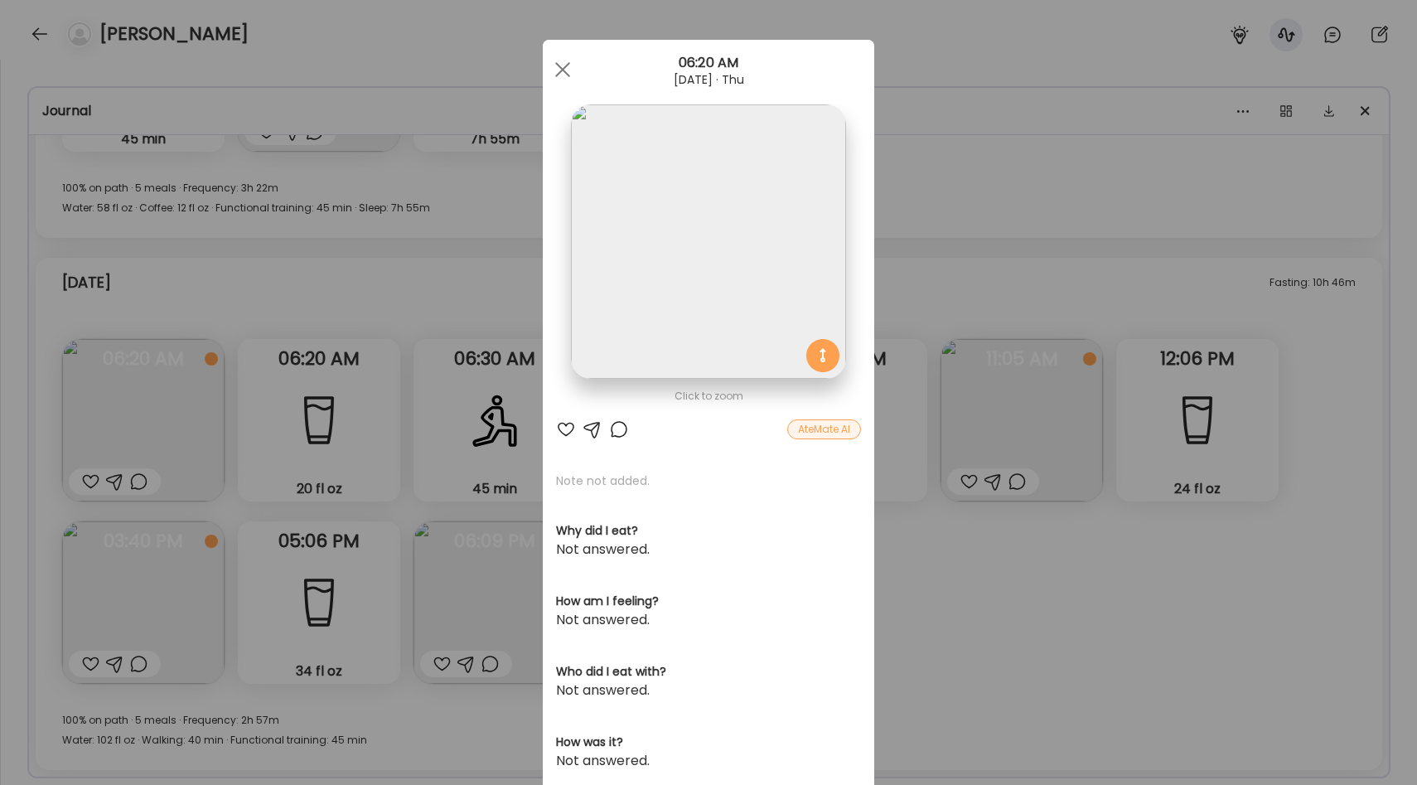
click at [465, 267] on div "Ate Coach Dashboard Wahoo! It’s official Take a moment to set up your Coach Pro…" at bounding box center [708, 392] width 1417 height 785
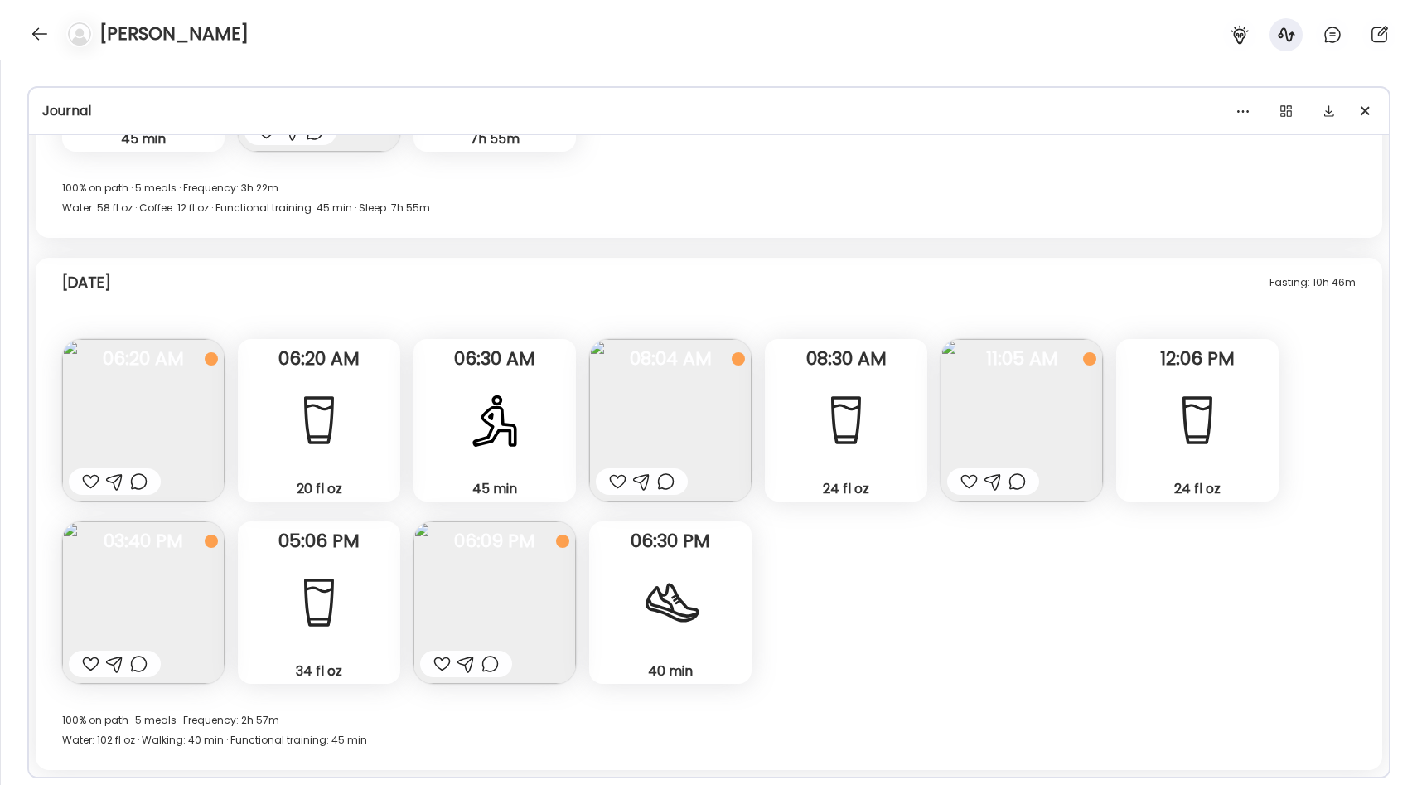
click at [751, 454] on div "Fasting: 10h 46m [DATE] Note not added Questions not answered 06:20 AM 20 fl oz…" at bounding box center [709, 514] width 1346 height 512
click at [698, 436] on img at bounding box center [670, 420] width 162 height 162
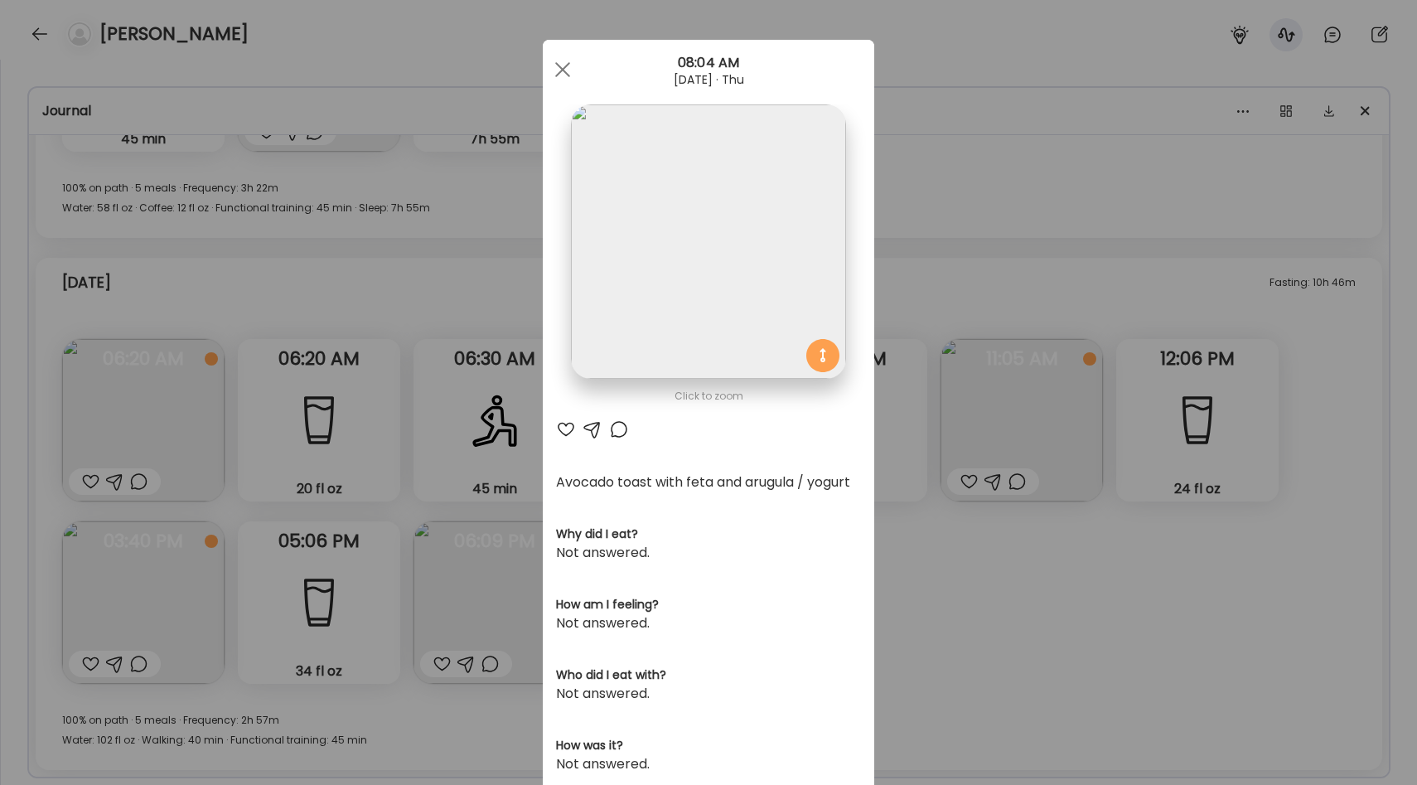
click at [939, 244] on div "Ate Coach Dashboard Wahoo! It’s official Take a moment to set up your Coach Pro…" at bounding box center [708, 392] width 1417 height 785
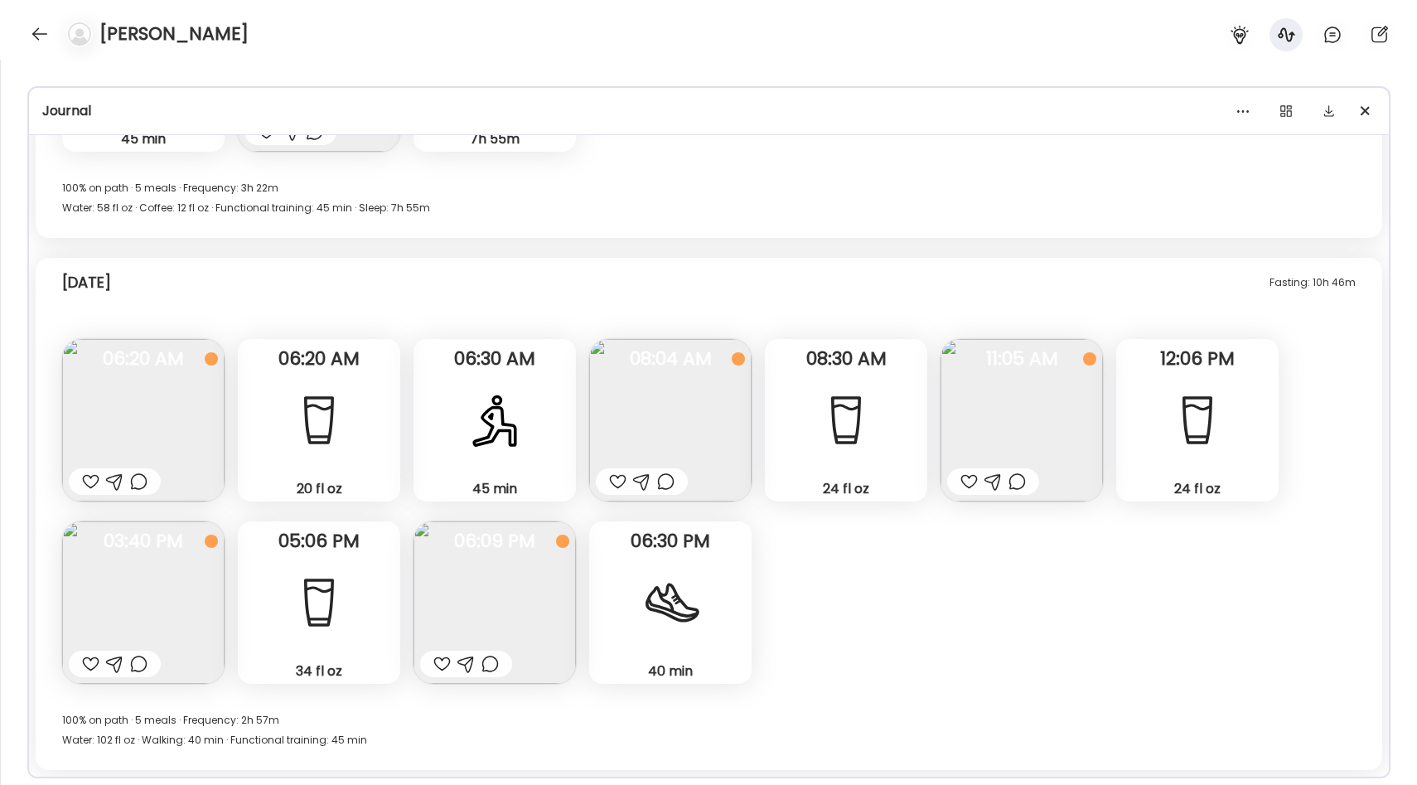
click at [644, 413] on img at bounding box center [670, 420] width 162 height 162
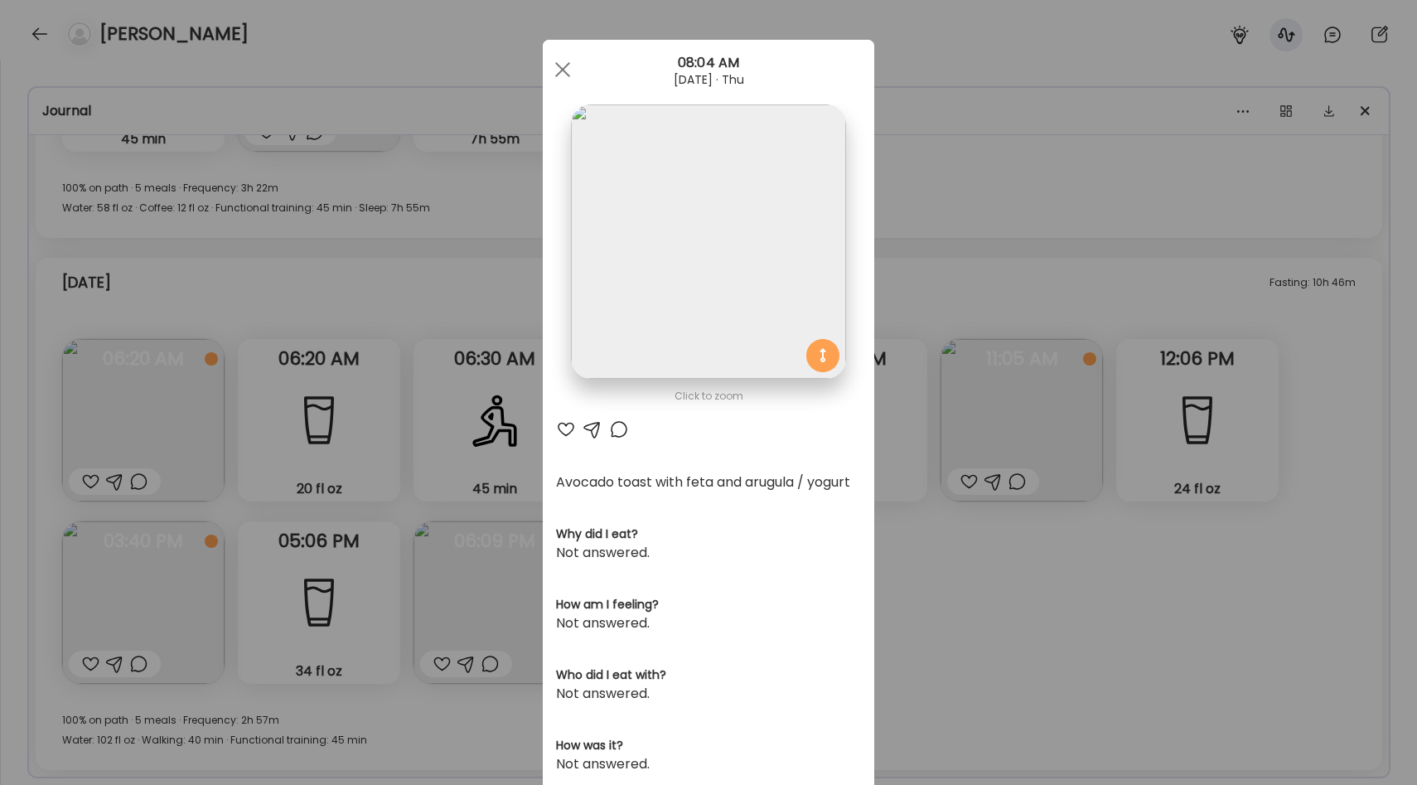
click at [689, 273] on img at bounding box center [708, 241] width 274 height 274
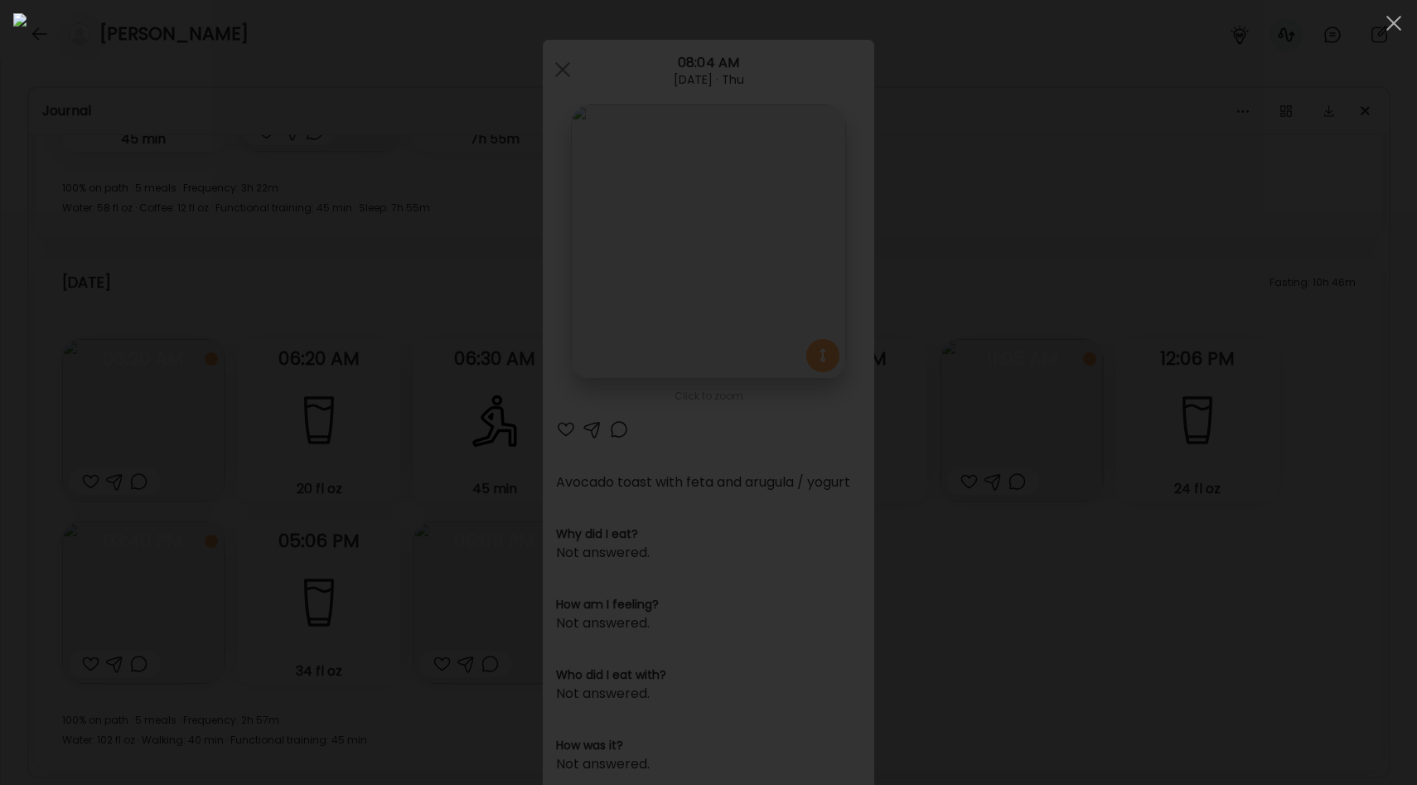
click at [1176, 318] on div at bounding box center [708, 392] width 1390 height 758
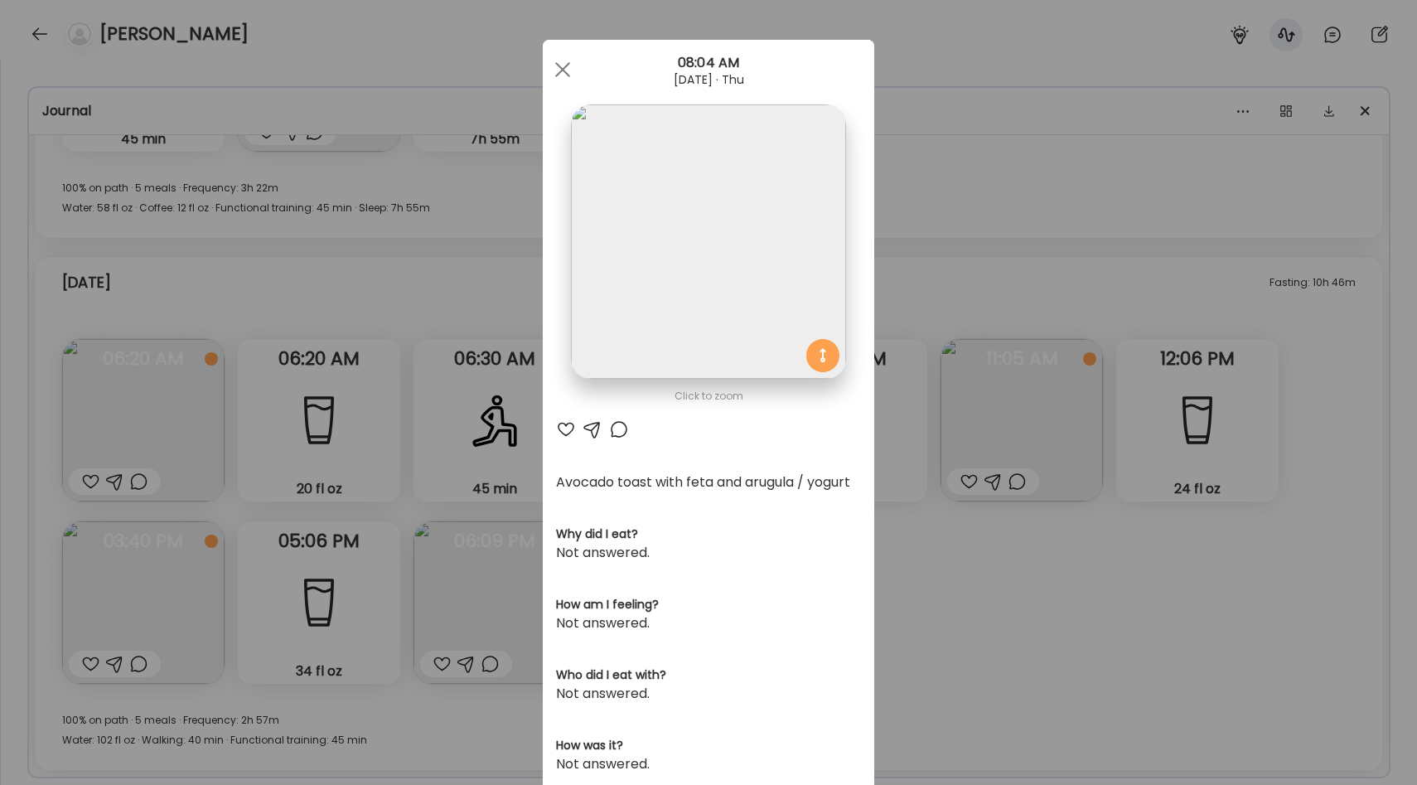
click at [734, 250] on img at bounding box center [708, 241] width 274 height 274
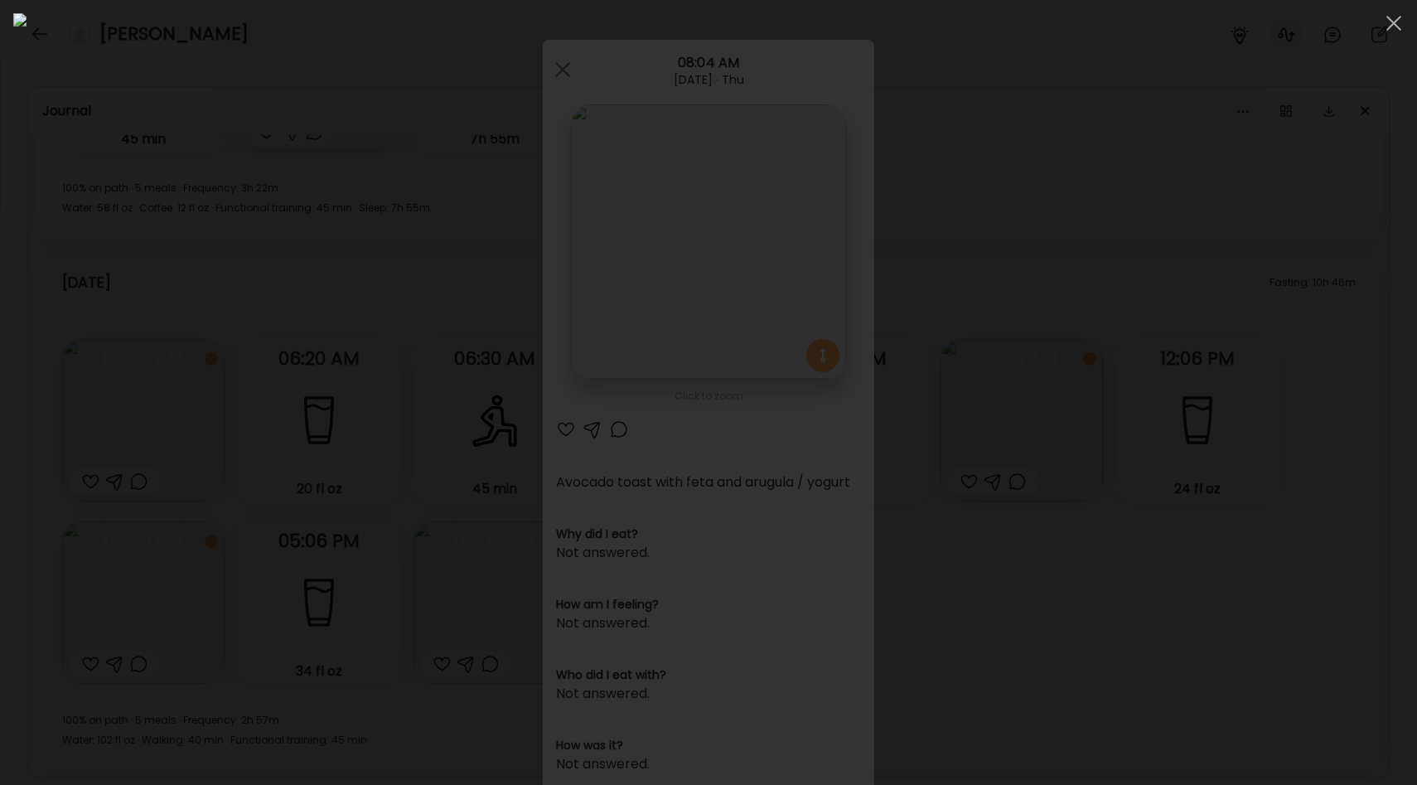
click at [1189, 331] on div at bounding box center [708, 392] width 1390 height 758
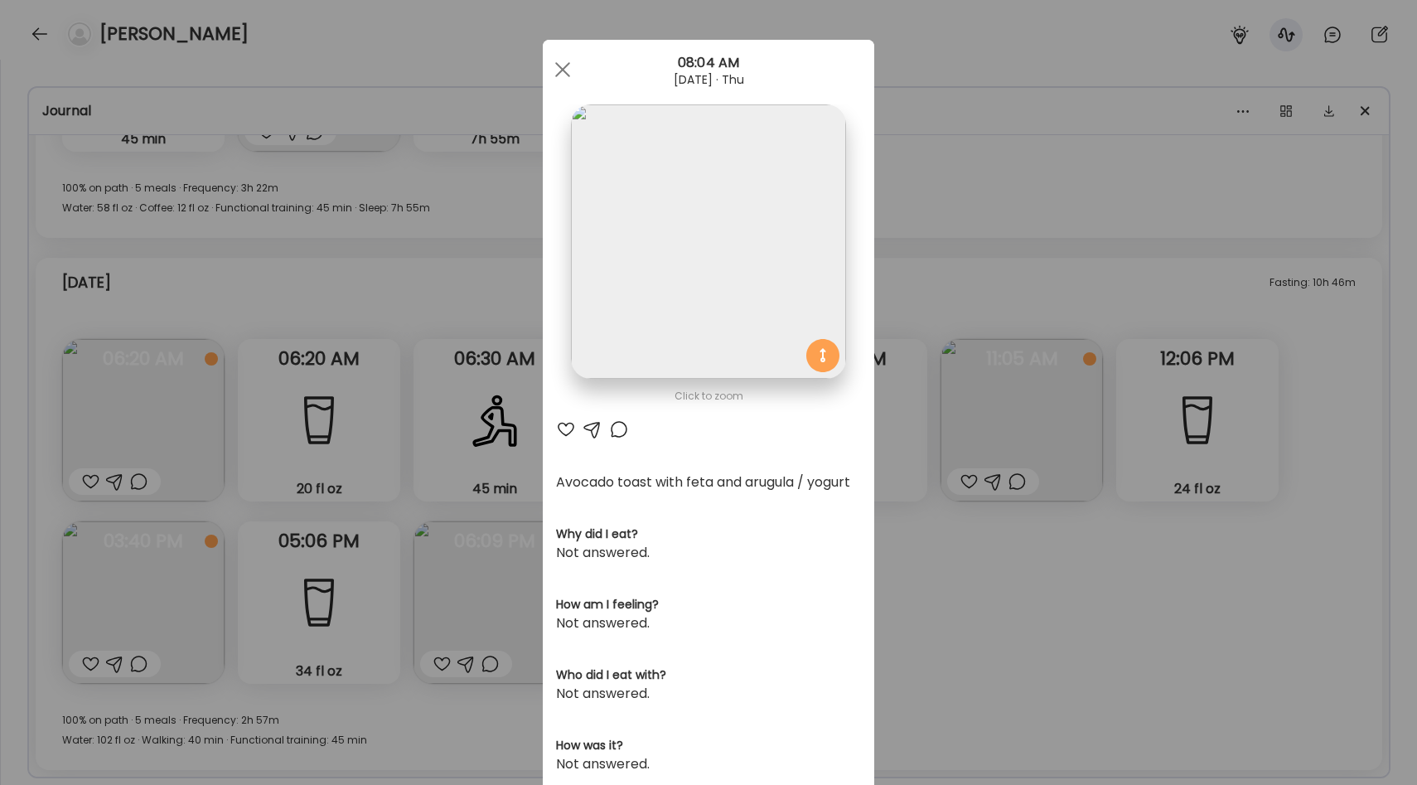
click at [722, 297] on img at bounding box center [708, 241] width 274 height 274
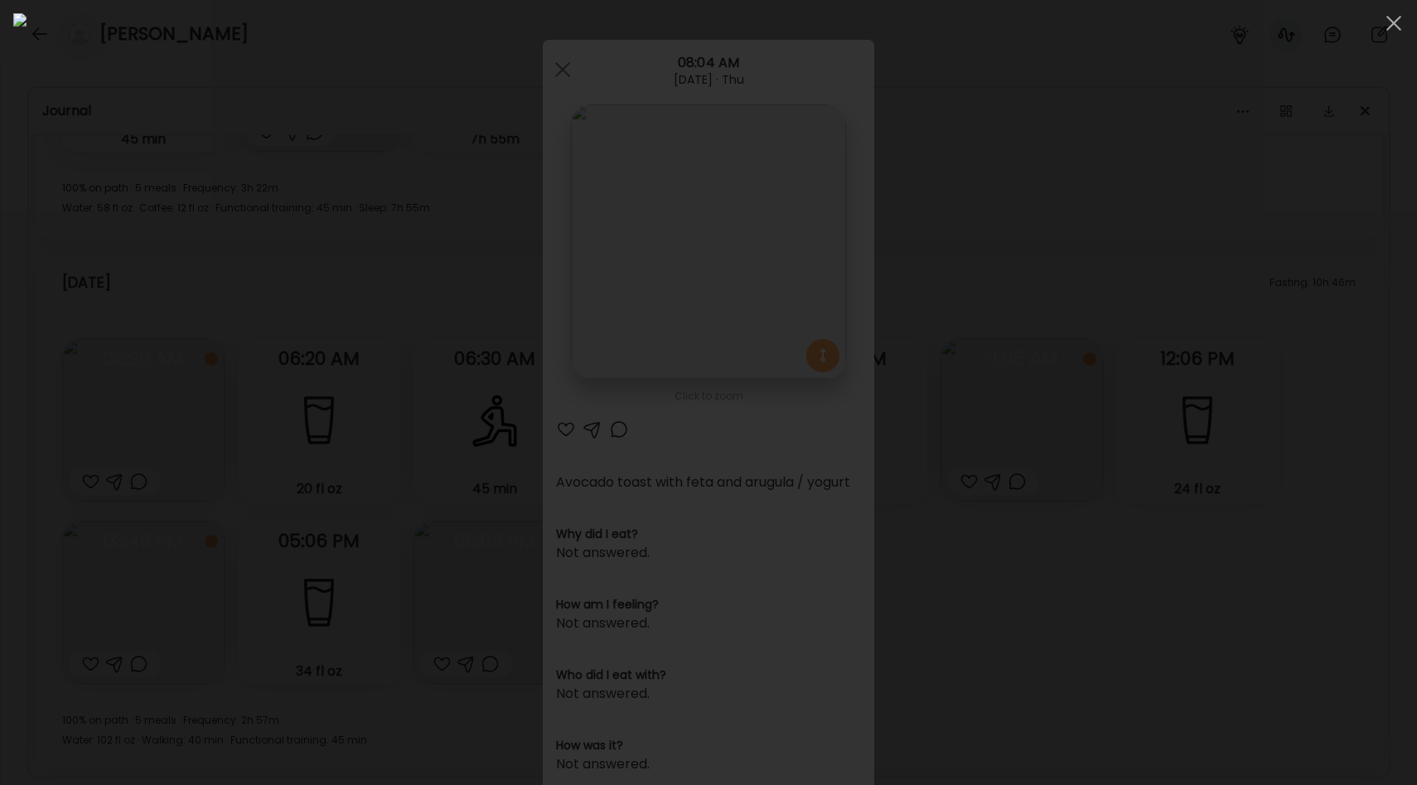
click at [1162, 297] on div at bounding box center [708, 392] width 1390 height 758
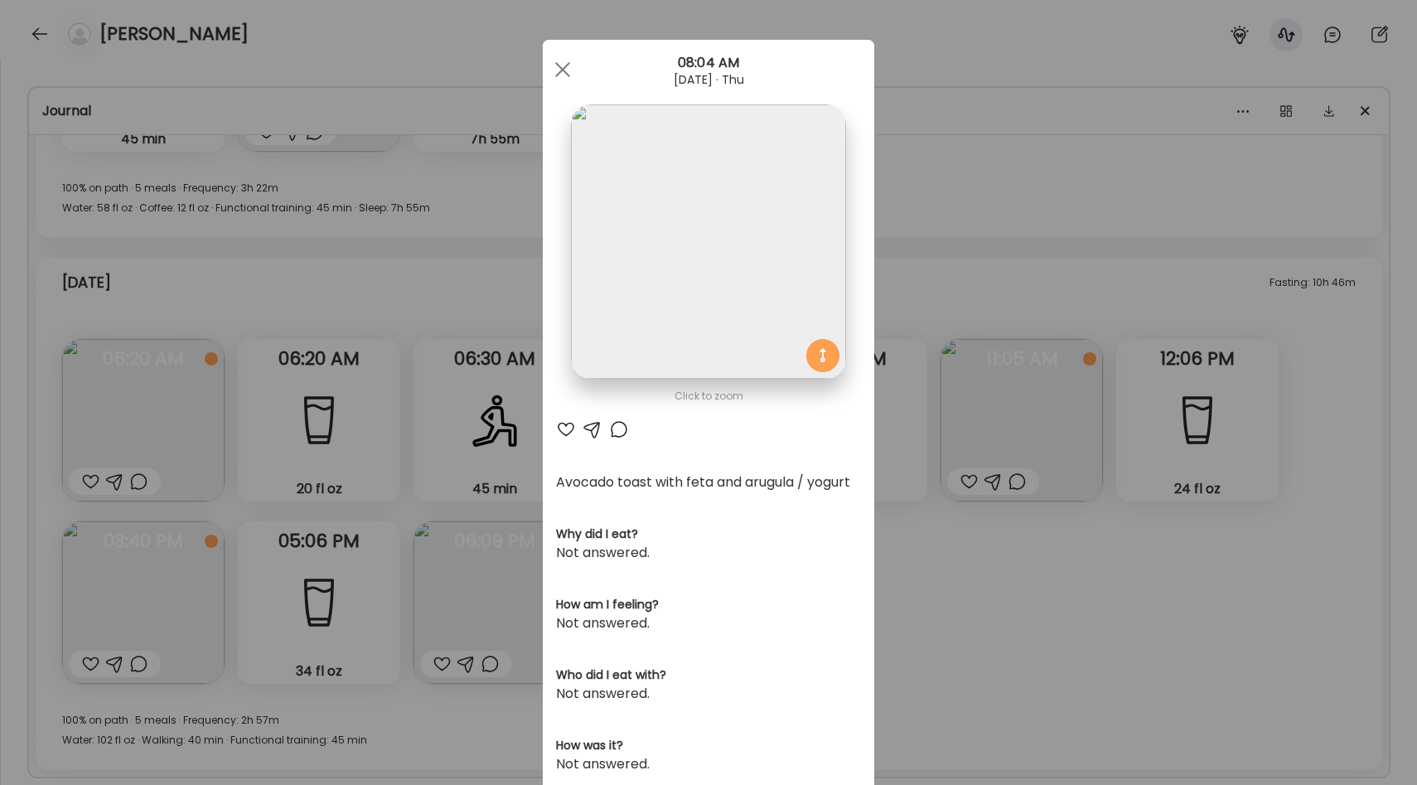
click at [920, 307] on div "Ate Coach Dashboard Wahoo! It’s official Take a moment to set up your Coach Pro…" at bounding box center [708, 392] width 1417 height 785
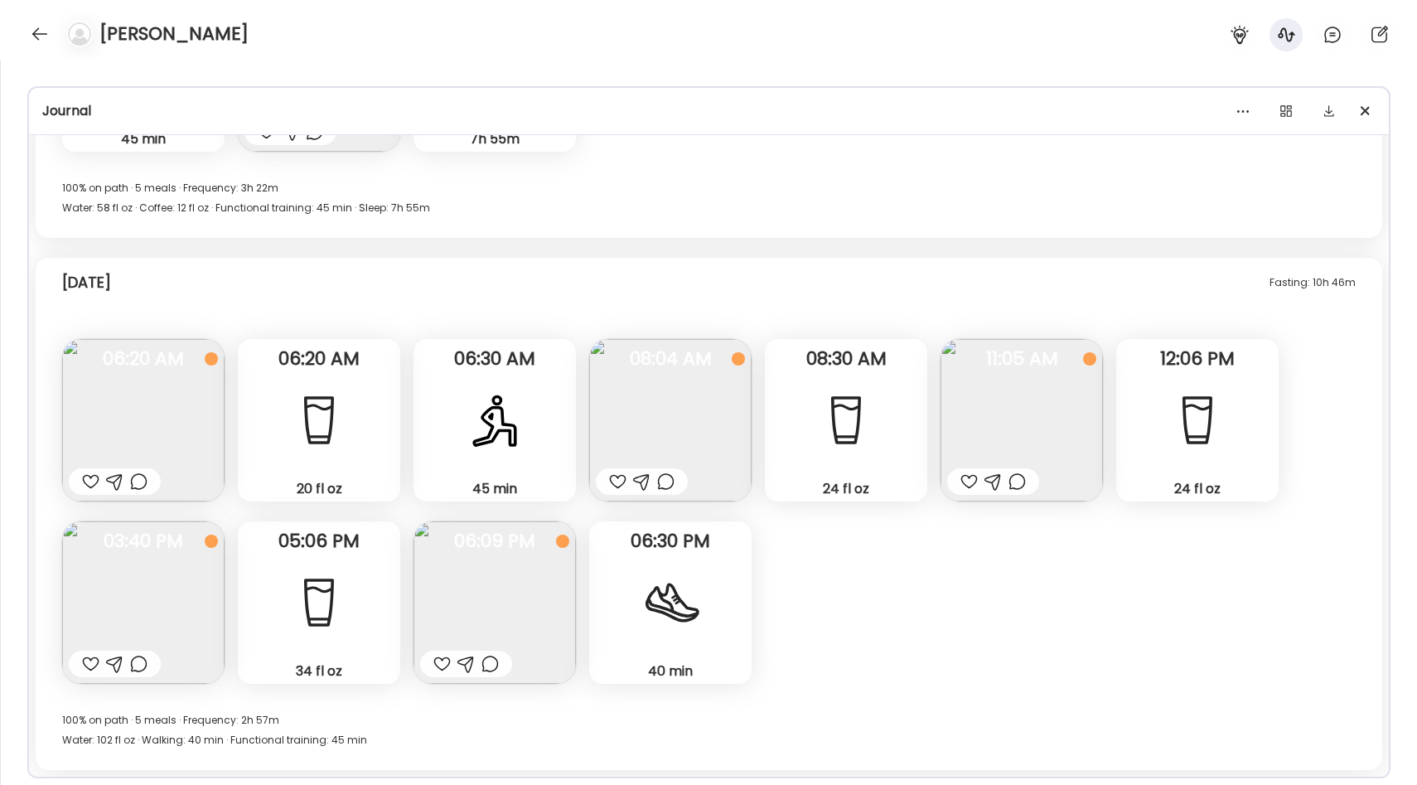
click at [625, 419] on img at bounding box center [670, 420] width 162 height 162
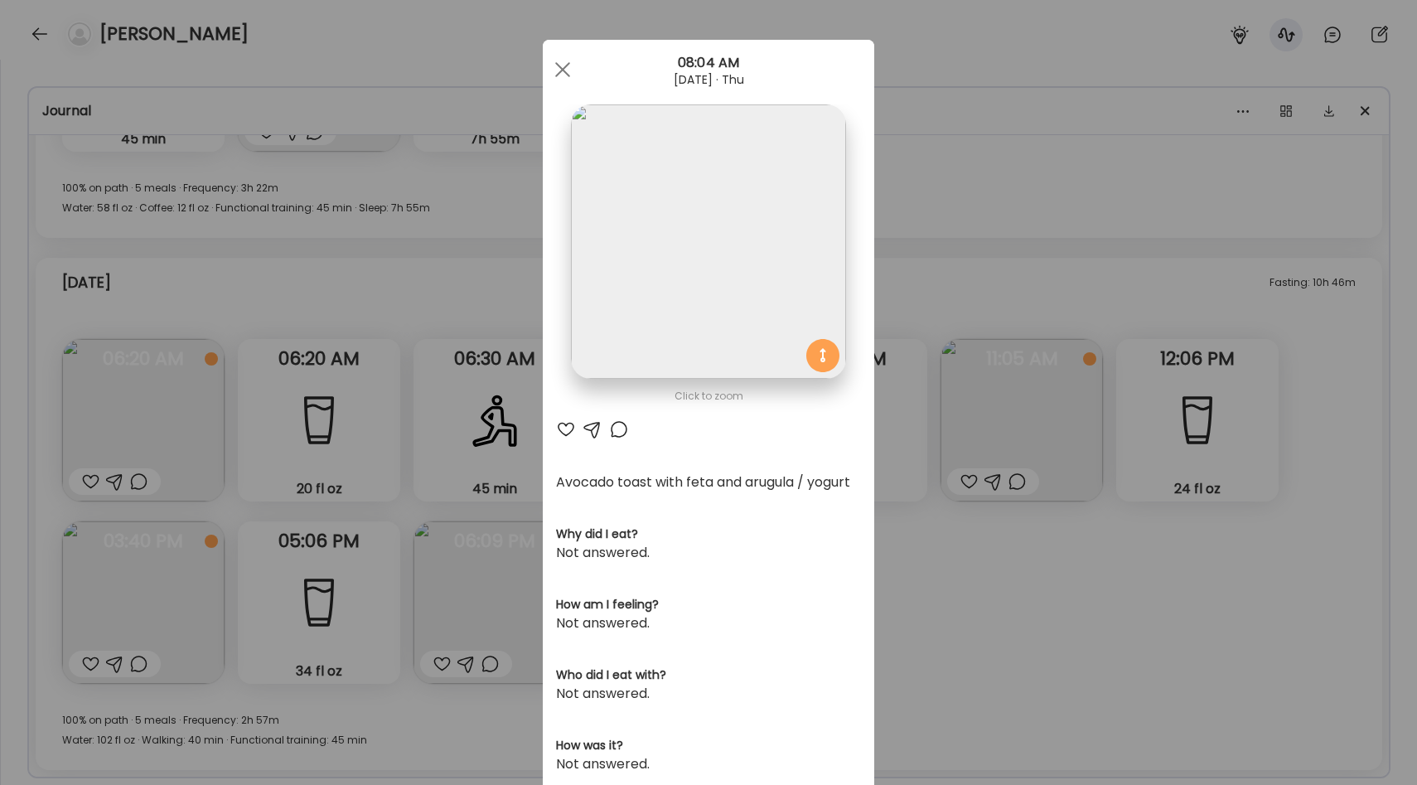
click at [527, 330] on div "Ate Coach Dashboard Wahoo! It’s official Take a moment to set up your Coach Pro…" at bounding box center [708, 392] width 1417 height 785
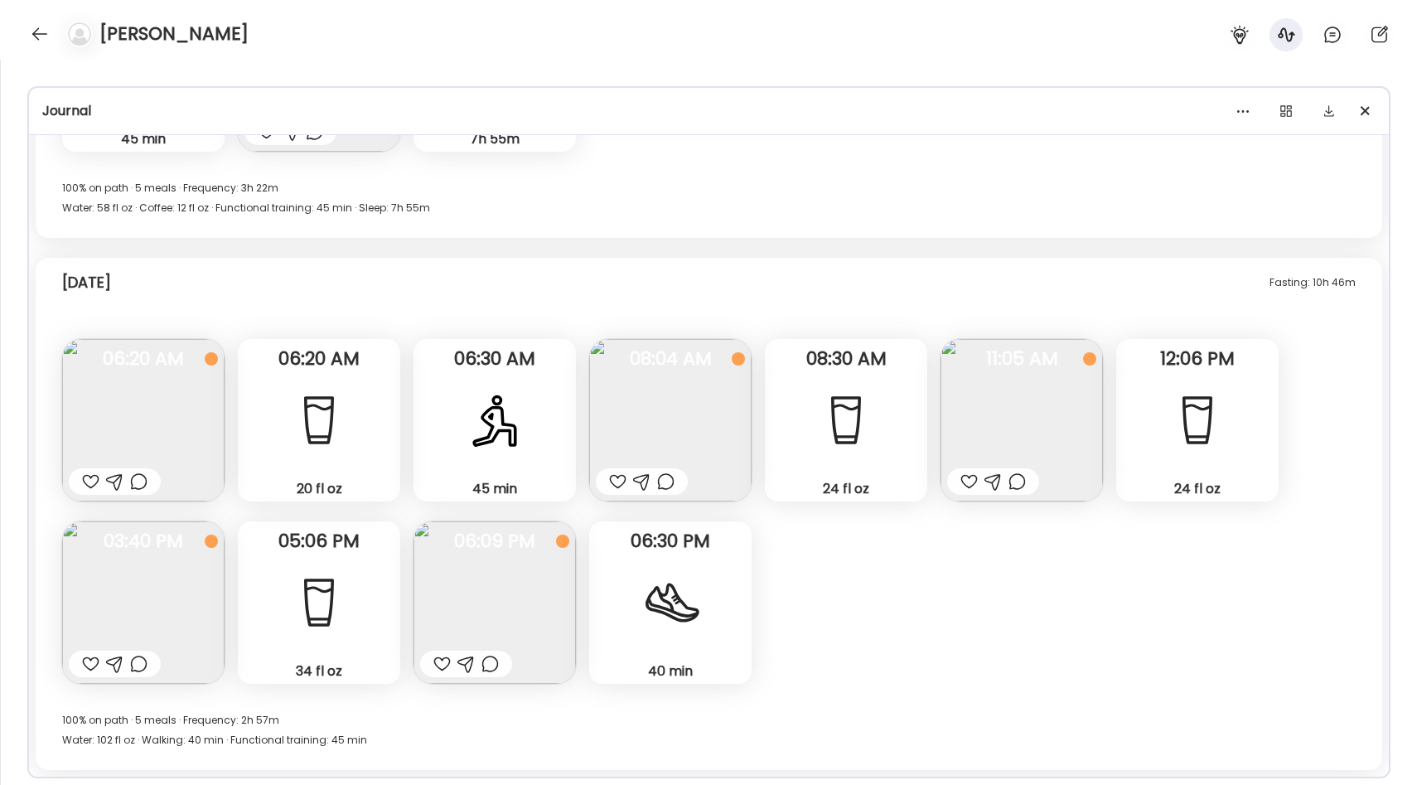
click at [645, 393] on img at bounding box center [670, 420] width 162 height 162
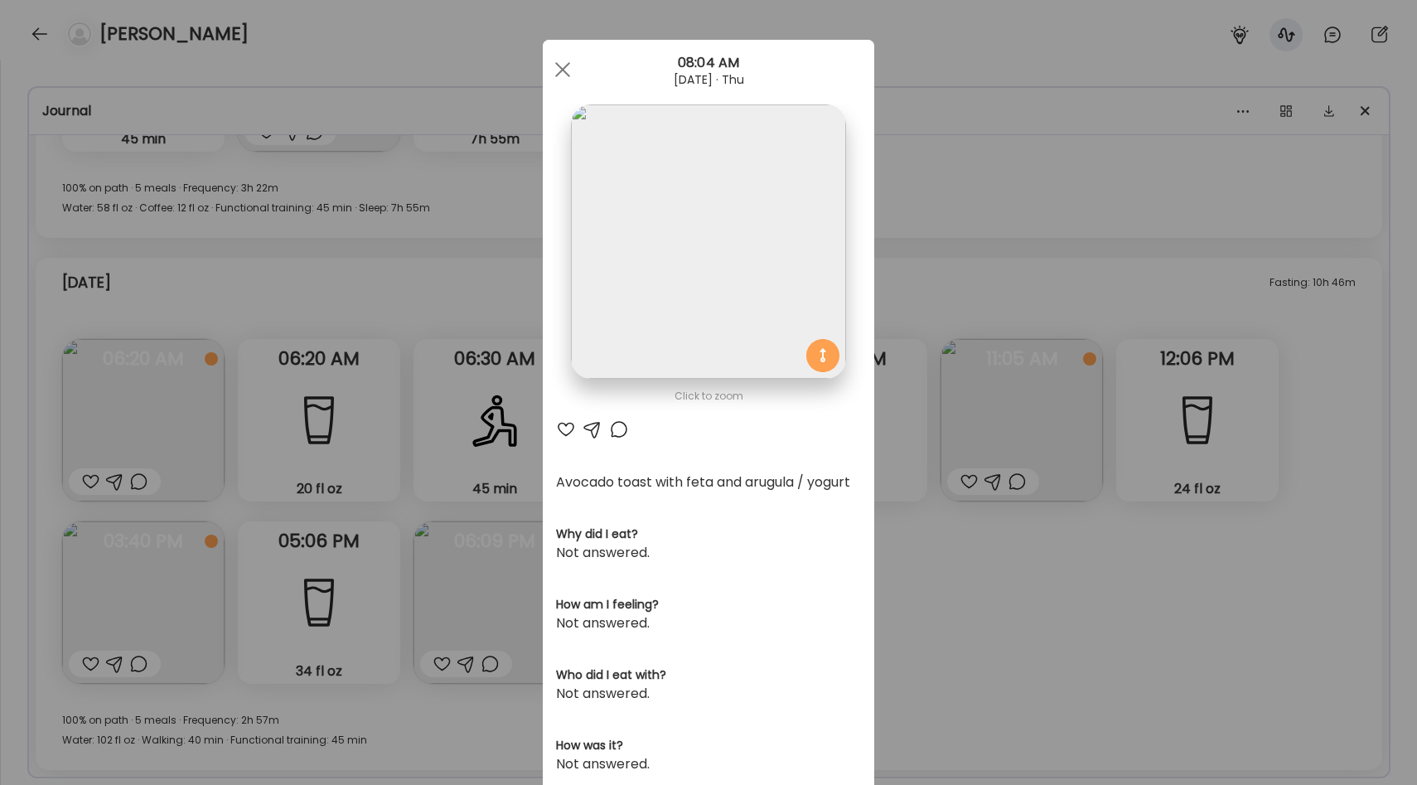
click at [932, 298] on div "Ate Coach Dashboard Wahoo! It’s official Take a moment to set up your Coach Pro…" at bounding box center [708, 392] width 1417 height 785
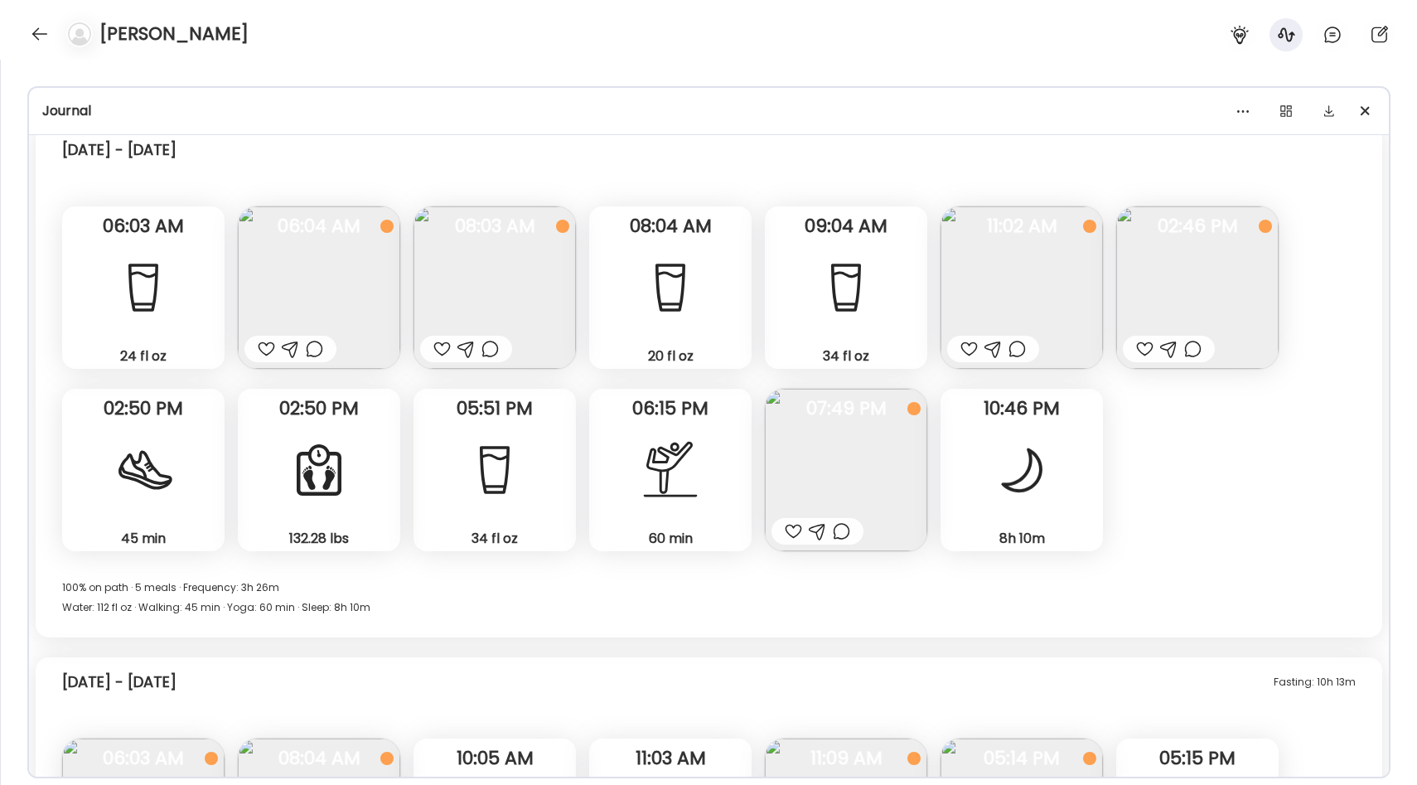
scroll to position [12723, 0]
click at [543, 281] on img at bounding box center [494, 289] width 162 height 162
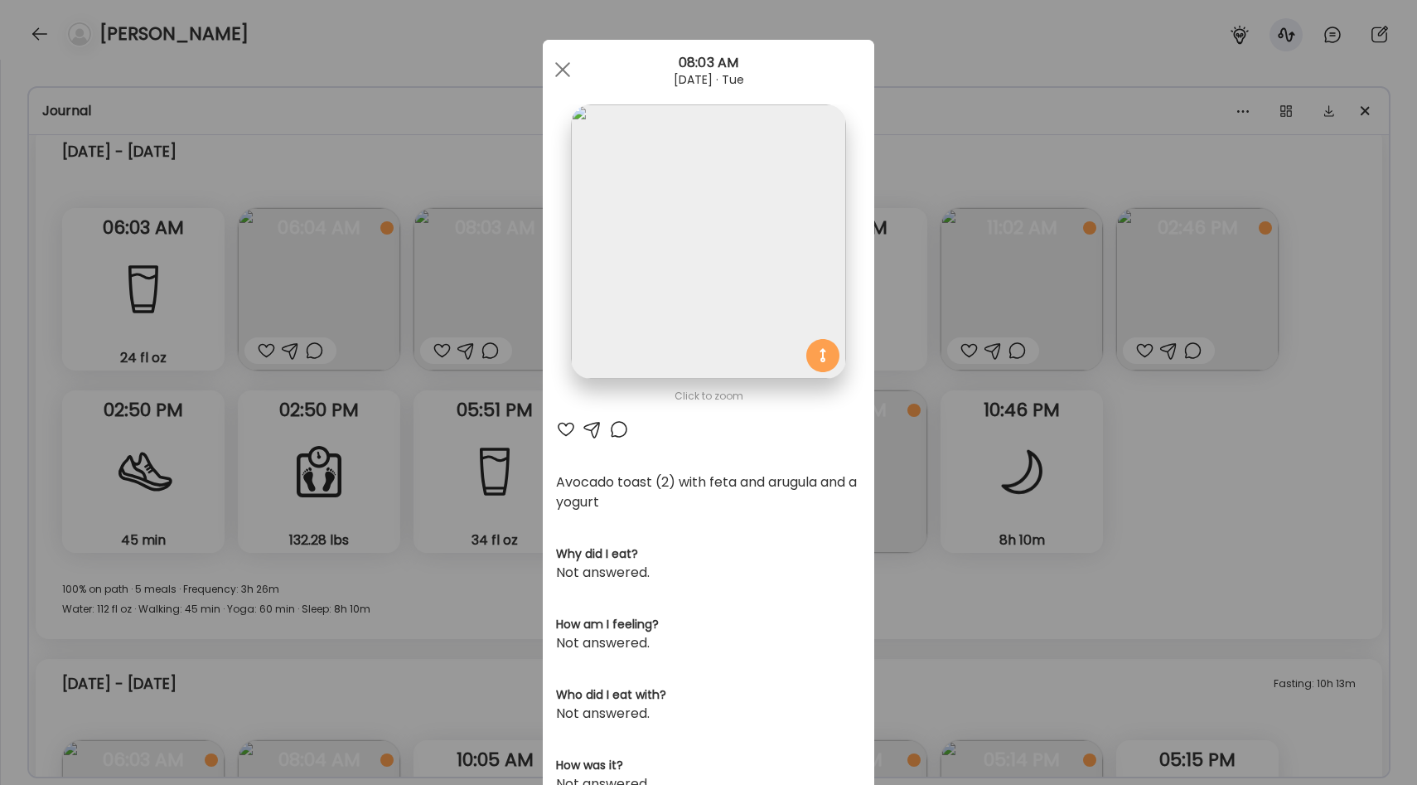
click at [881, 306] on div "Ate Coach Dashboard Wahoo! It’s official Take a moment to set up your Coach Pro…" at bounding box center [708, 392] width 1417 height 785
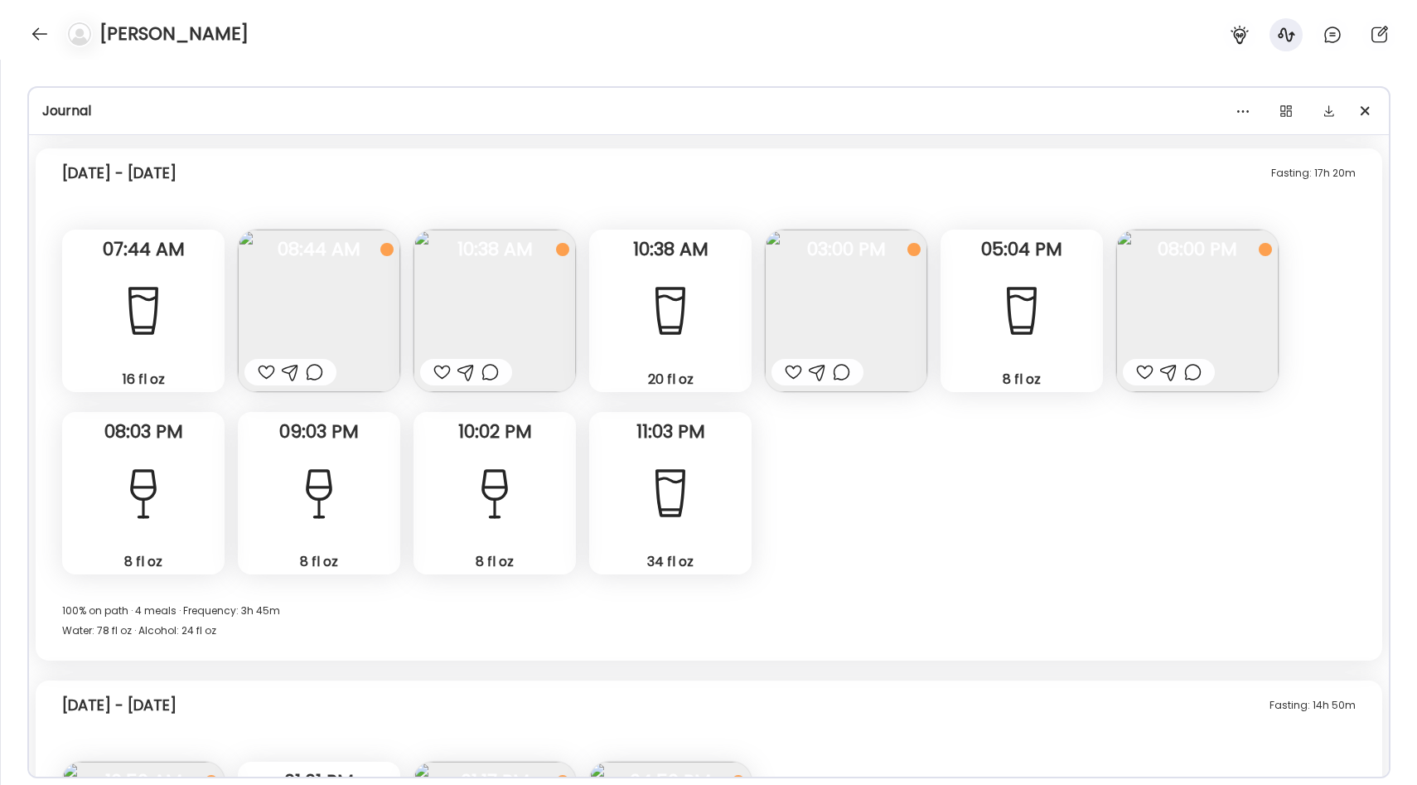
scroll to position [11276, 0]
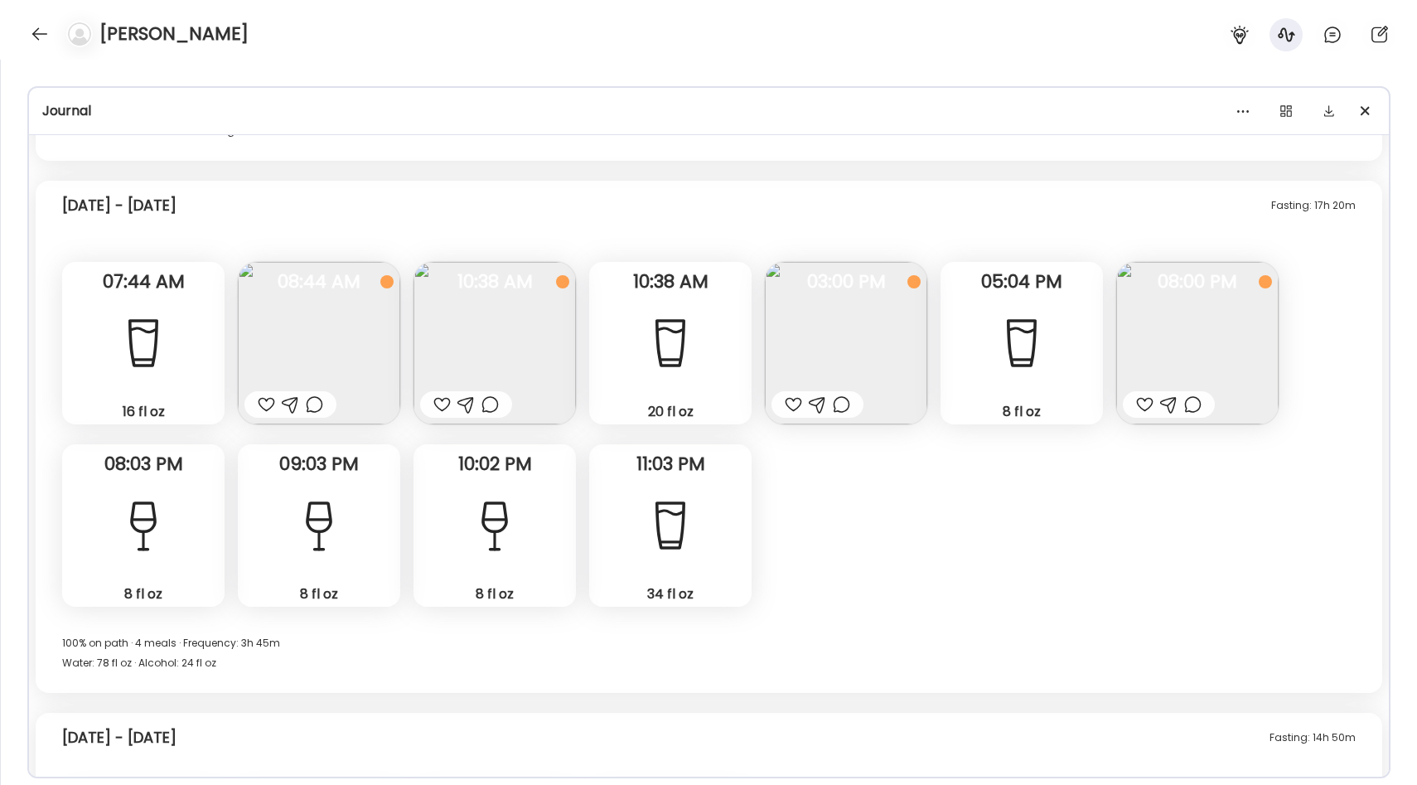
click at [476, 343] on img at bounding box center [494, 343] width 162 height 162
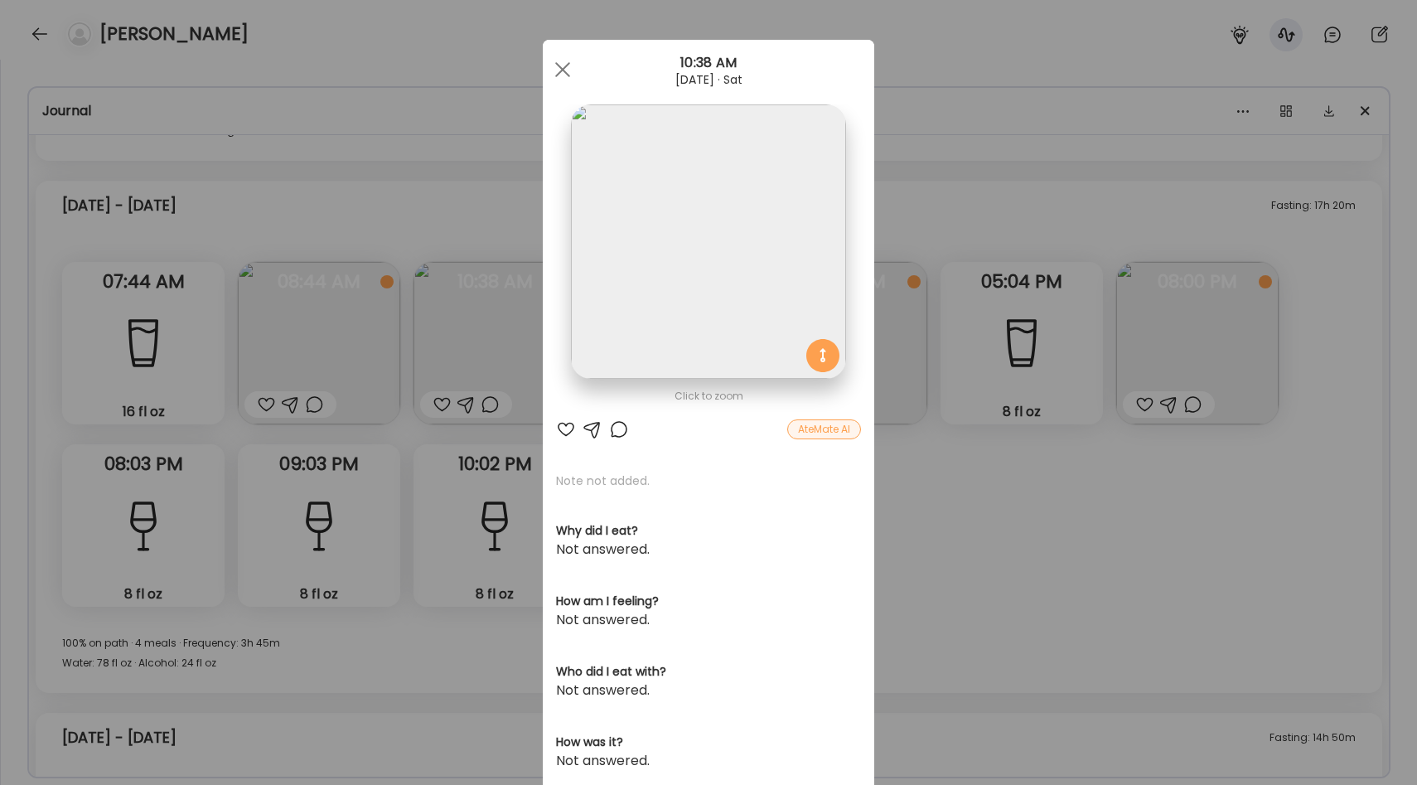
click at [687, 262] on img at bounding box center [708, 241] width 274 height 274
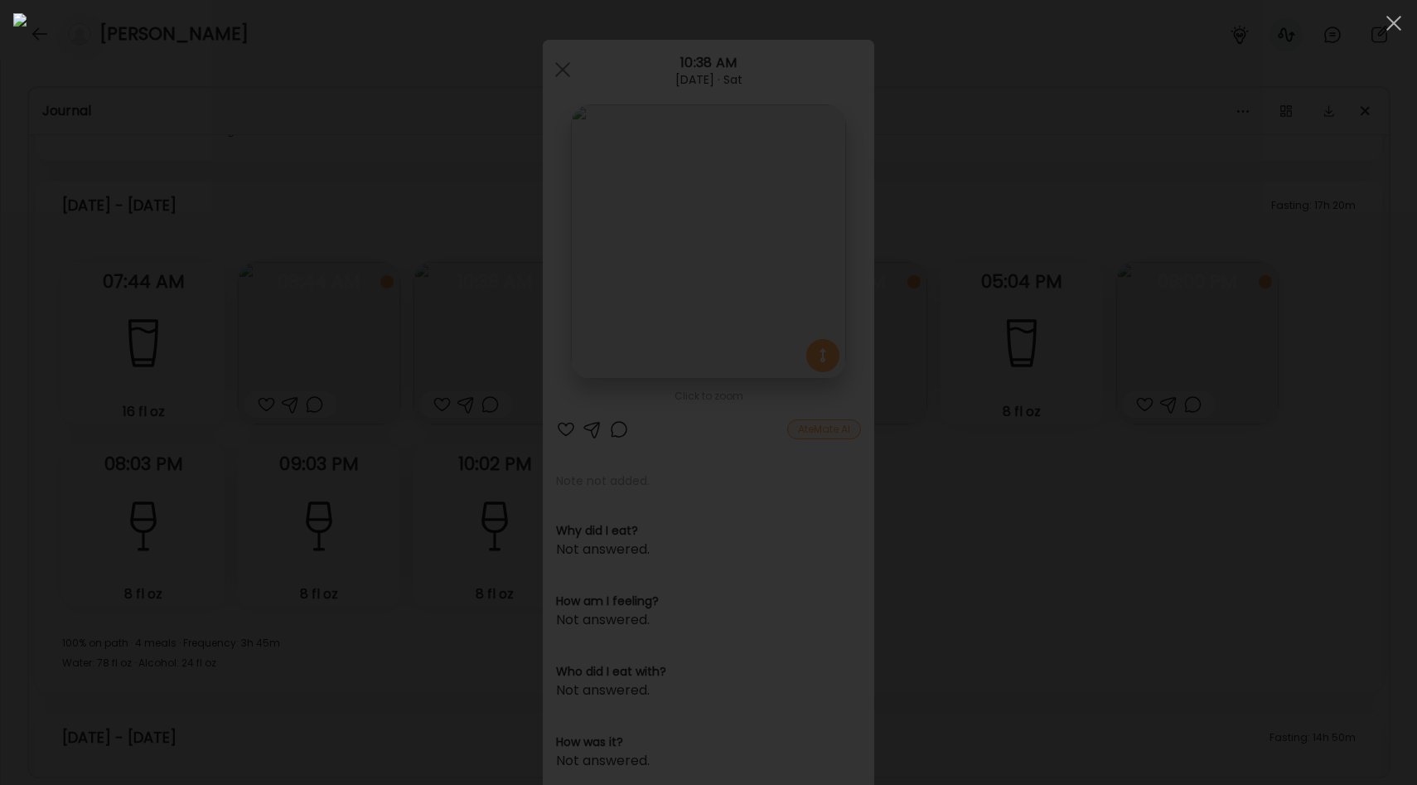
click at [1137, 324] on div at bounding box center [708, 392] width 1390 height 758
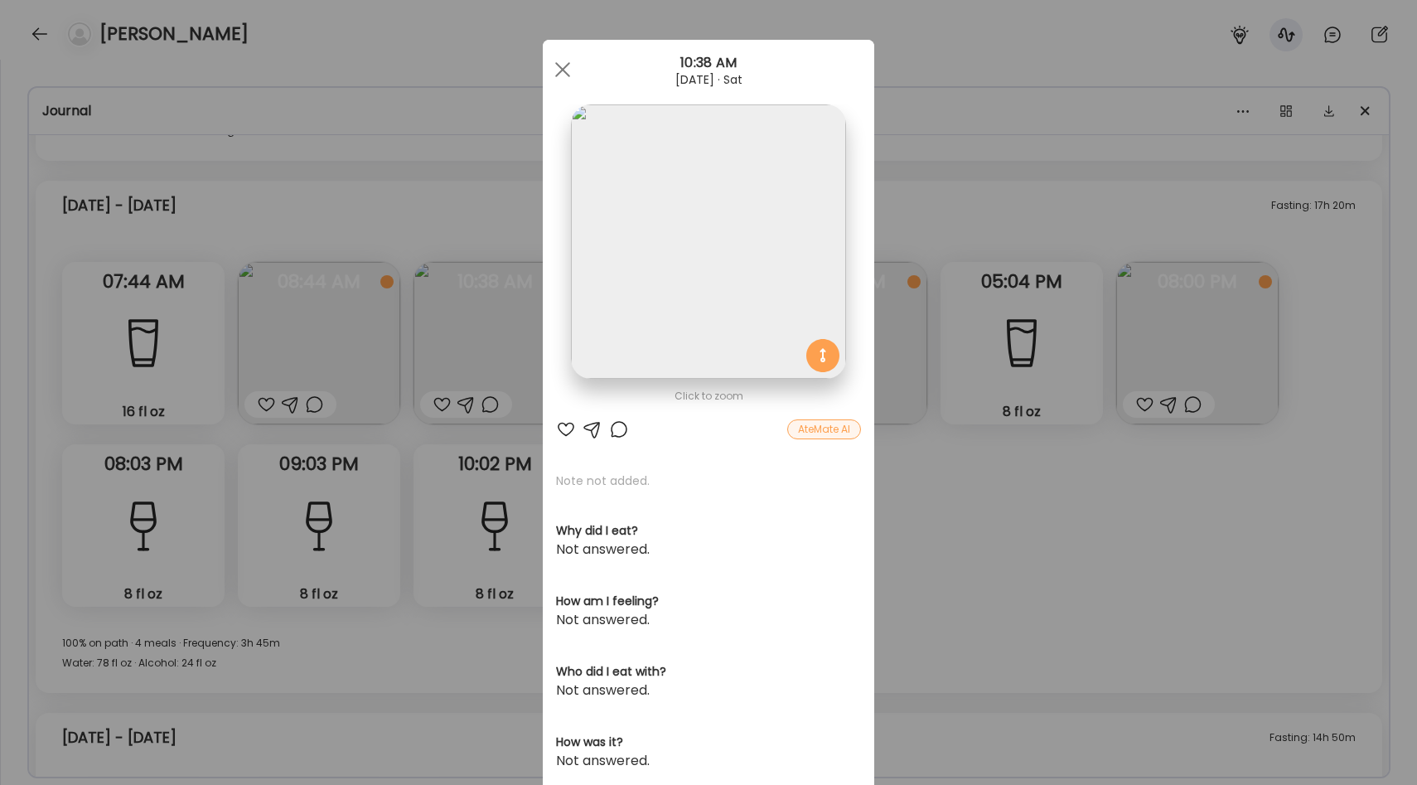
click at [1003, 223] on div "Ate Coach Dashboard Wahoo! It’s official Take a moment to set up your Coach Pro…" at bounding box center [708, 392] width 1417 height 785
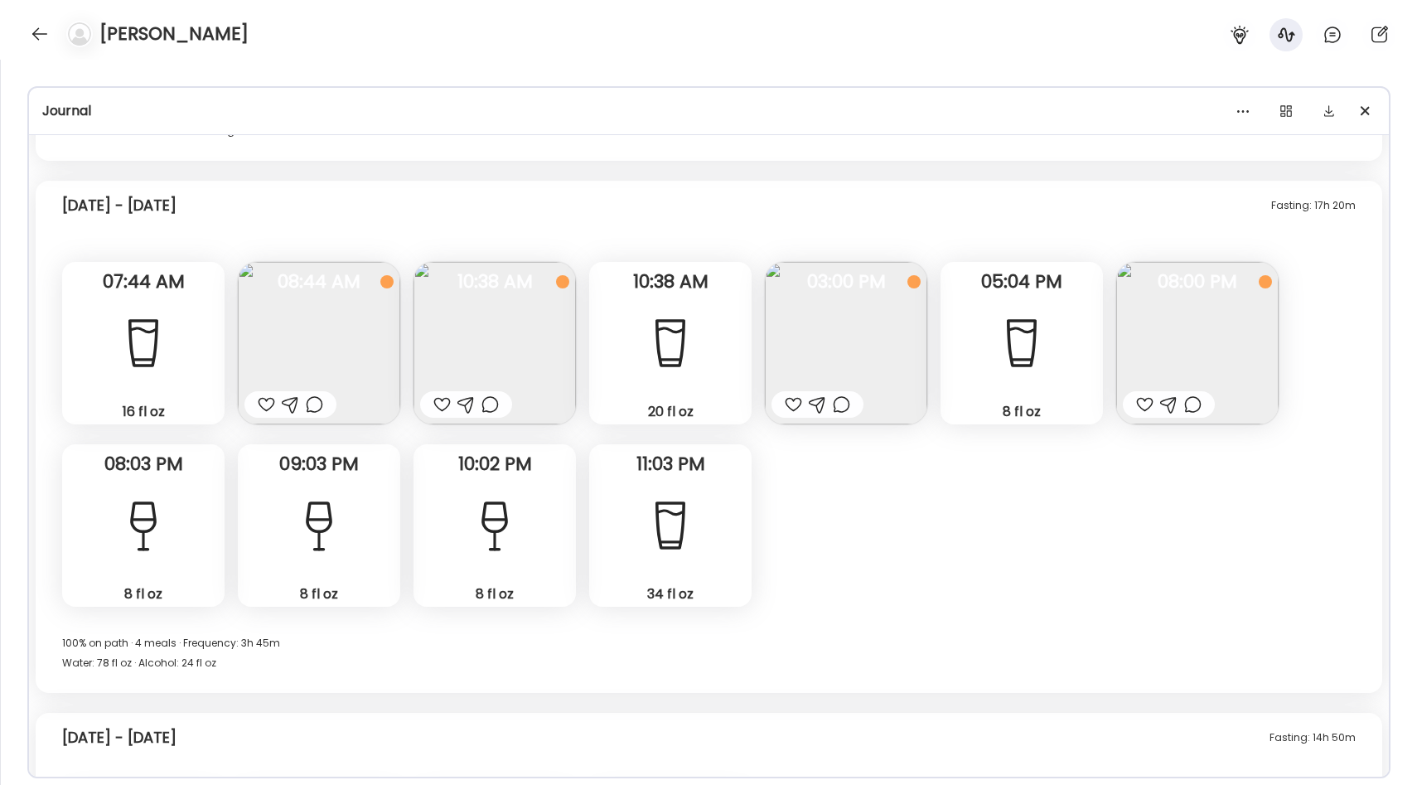
click at [550, 321] on img at bounding box center [494, 343] width 162 height 162
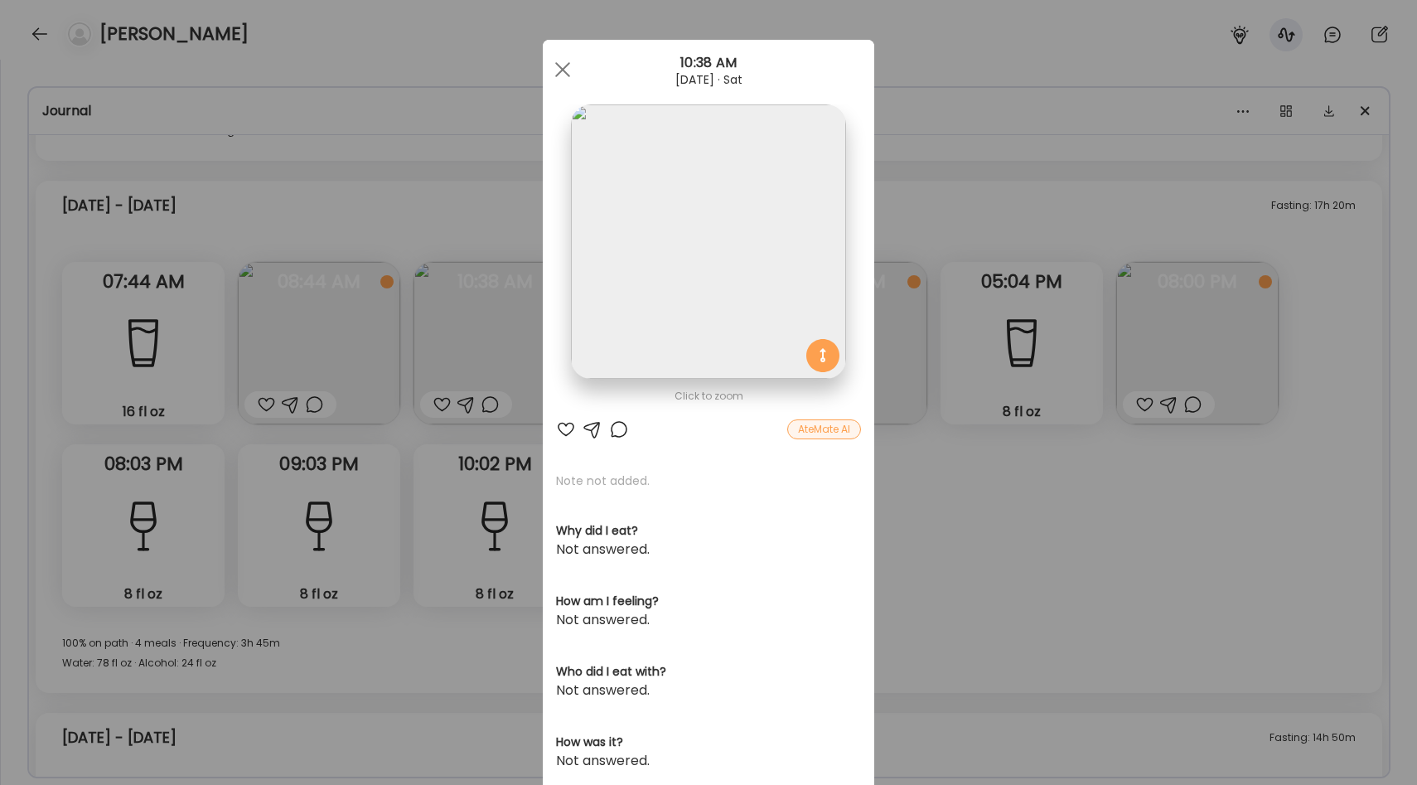
click at [703, 234] on img at bounding box center [708, 241] width 274 height 274
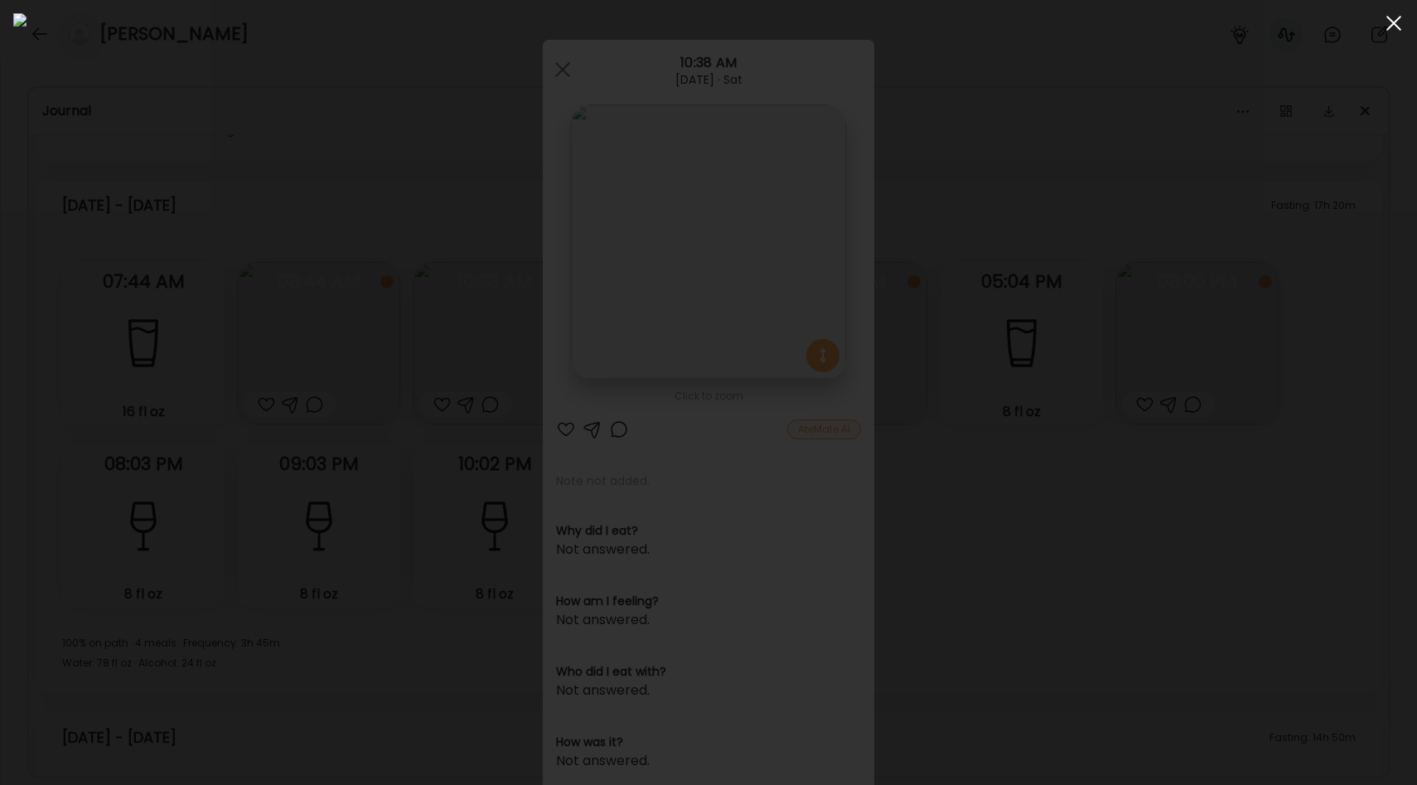
click at [1394, 30] on div at bounding box center [1393, 23] width 33 height 33
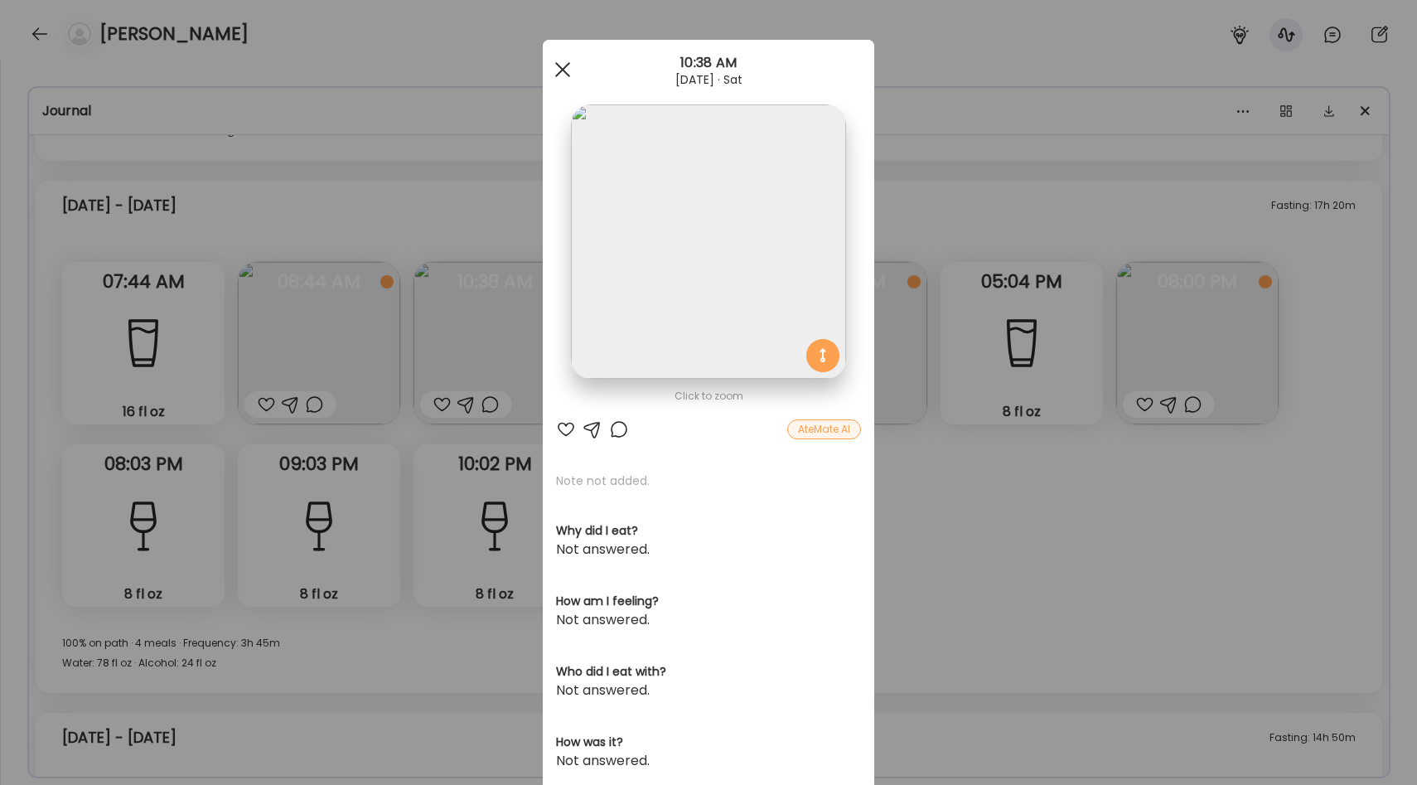
click at [563, 73] on div at bounding box center [562, 69] width 33 height 33
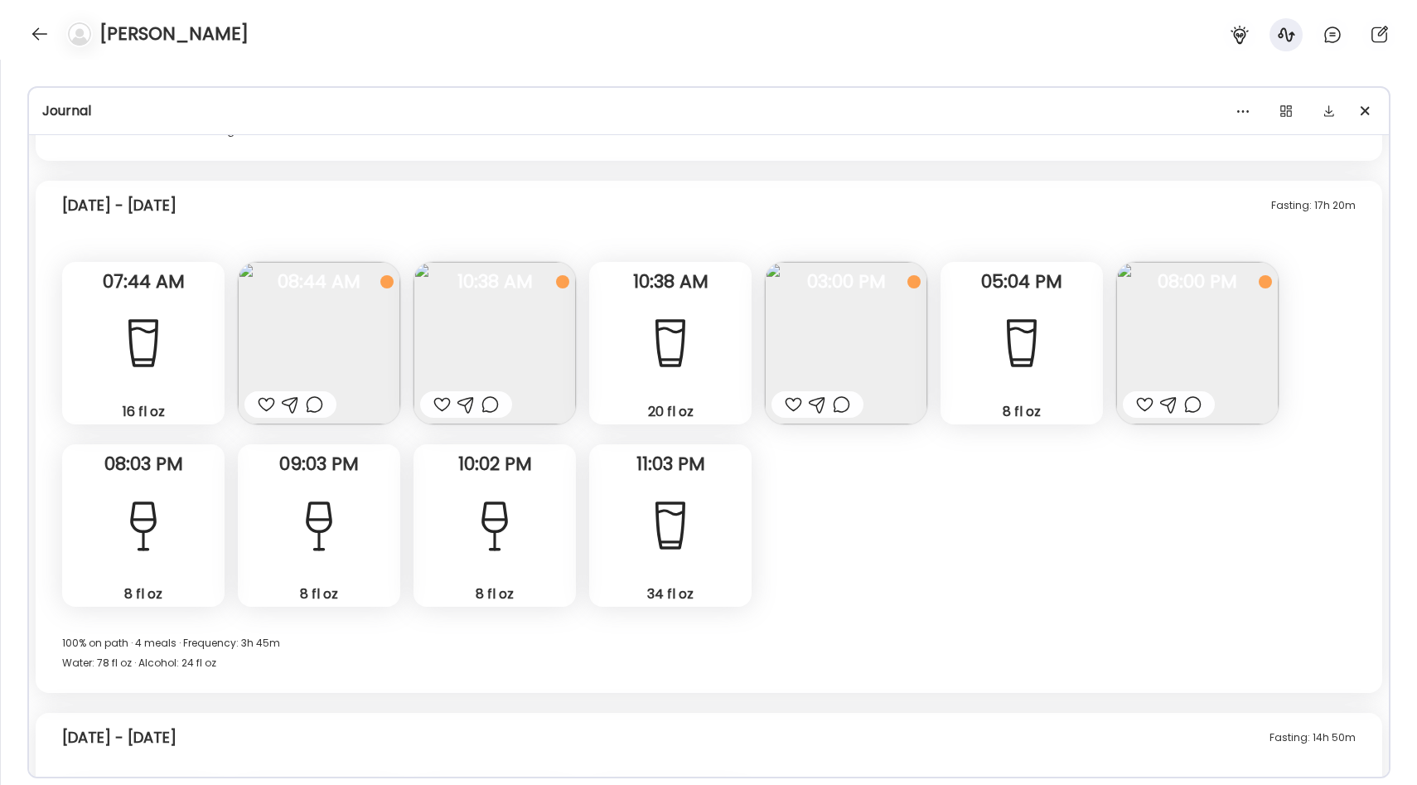
click at [850, 205] on div "Fasting: 17h 20m [DATE] - [DATE]" at bounding box center [708, 208] width 1293 height 53
click at [839, 341] on img at bounding box center [846, 343] width 162 height 162
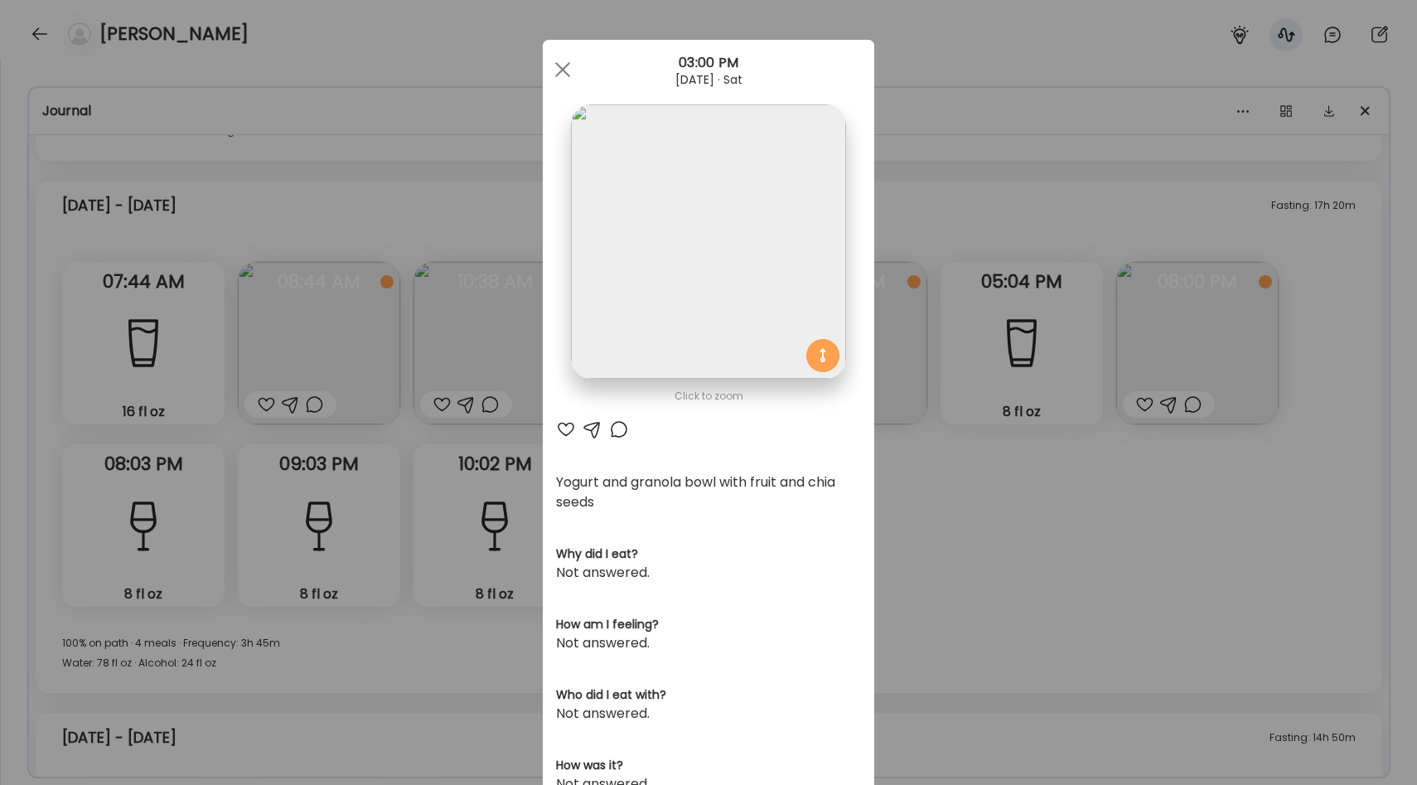
click at [944, 262] on div "Ate Coach Dashboard Wahoo! It’s official Take a moment to set up your Coach Pro…" at bounding box center [708, 392] width 1417 height 785
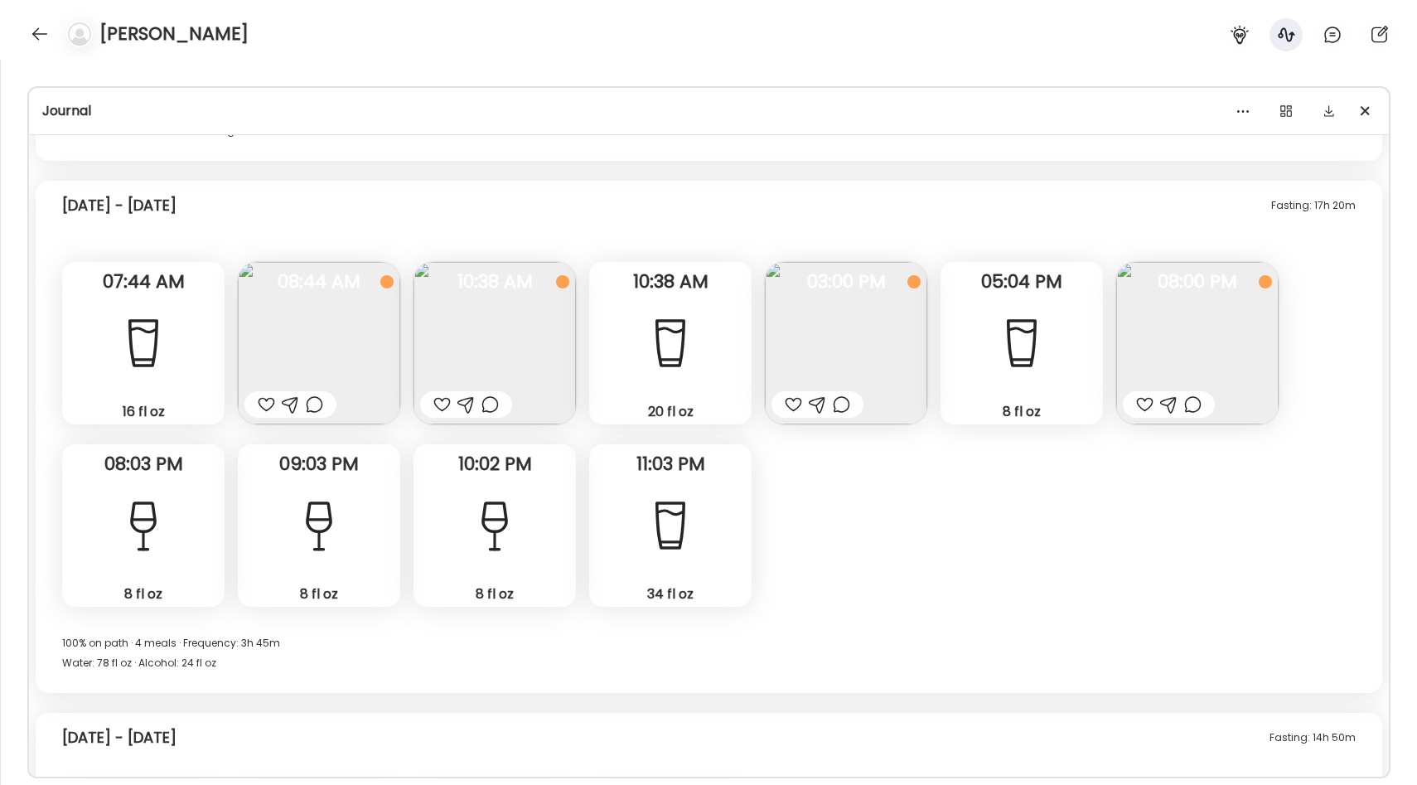
click at [847, 274] on span "03:00 PM" at bounding box center [846, 281] width 162 height 15
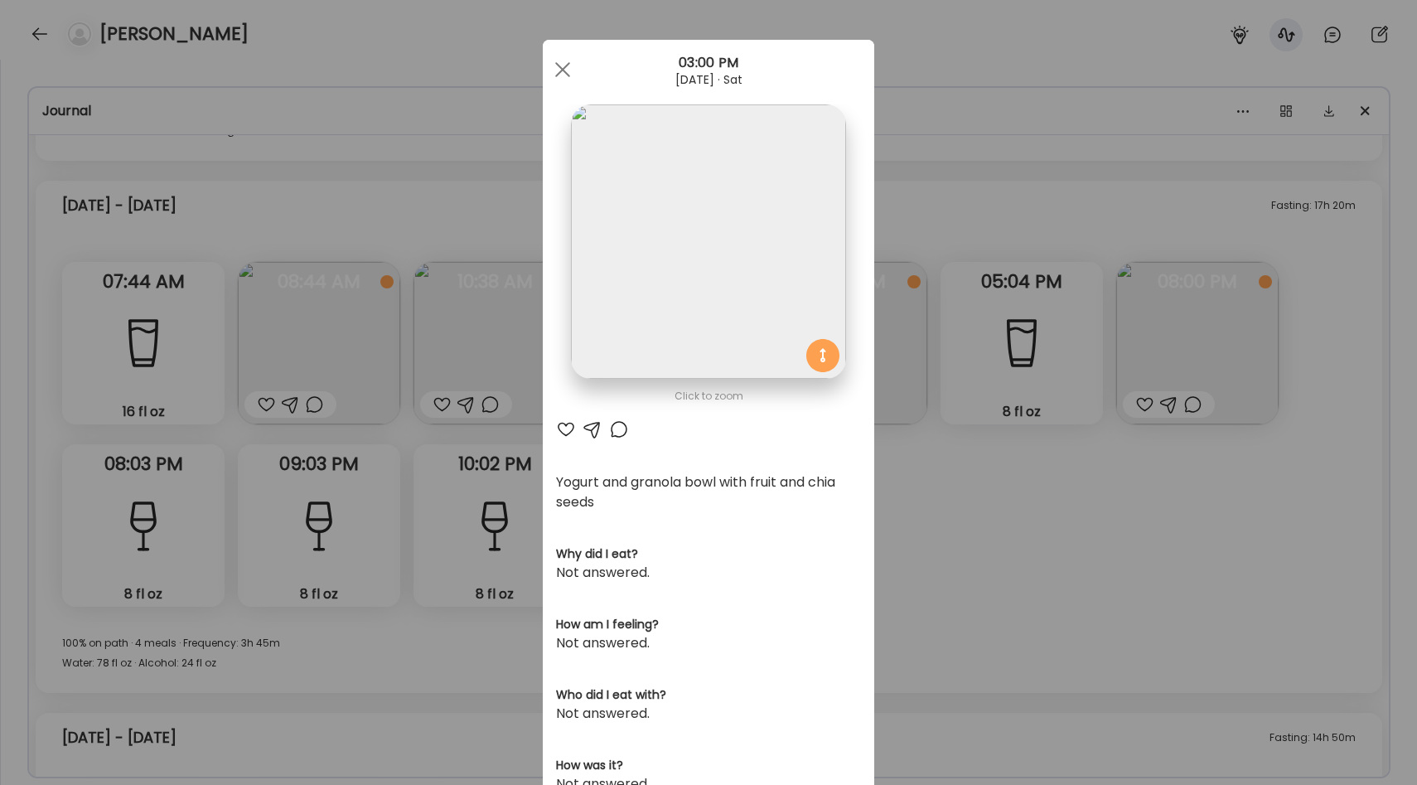
click at [881, 242] on div "Ate Coach Dashboard Wahoo! It’s official Take a moment to set up your Coach Pro…" at bounding box center [708, 392] width 1417 height 785
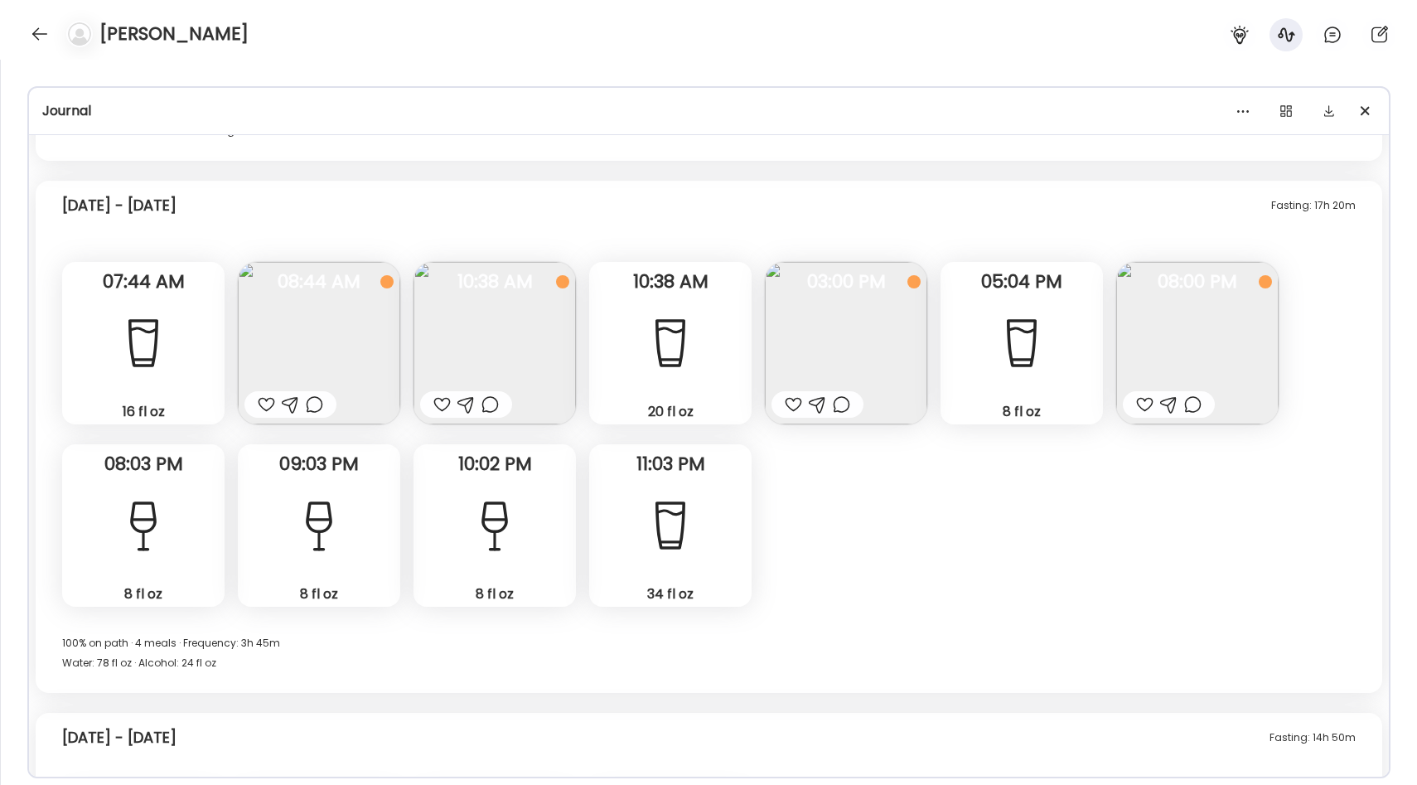
click at [833, 314] on img at bounding box center [846, 343] width 162 height 162
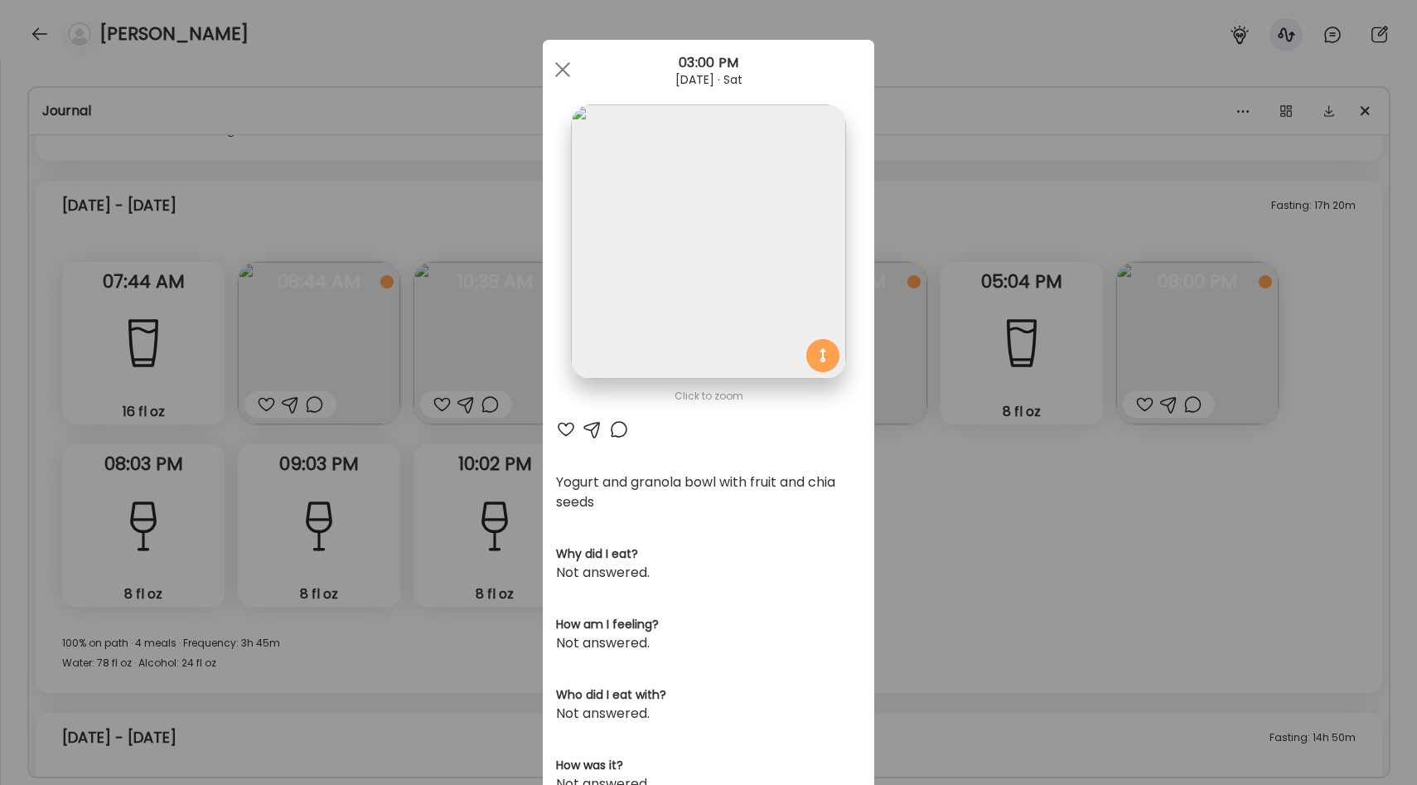
click at [901, 327] on div "Ate Coach Dashboard Wahoo! It’s official Take a moment to set up your Coach Pro…" at bounding box center [708, 392] width 1417 height 785
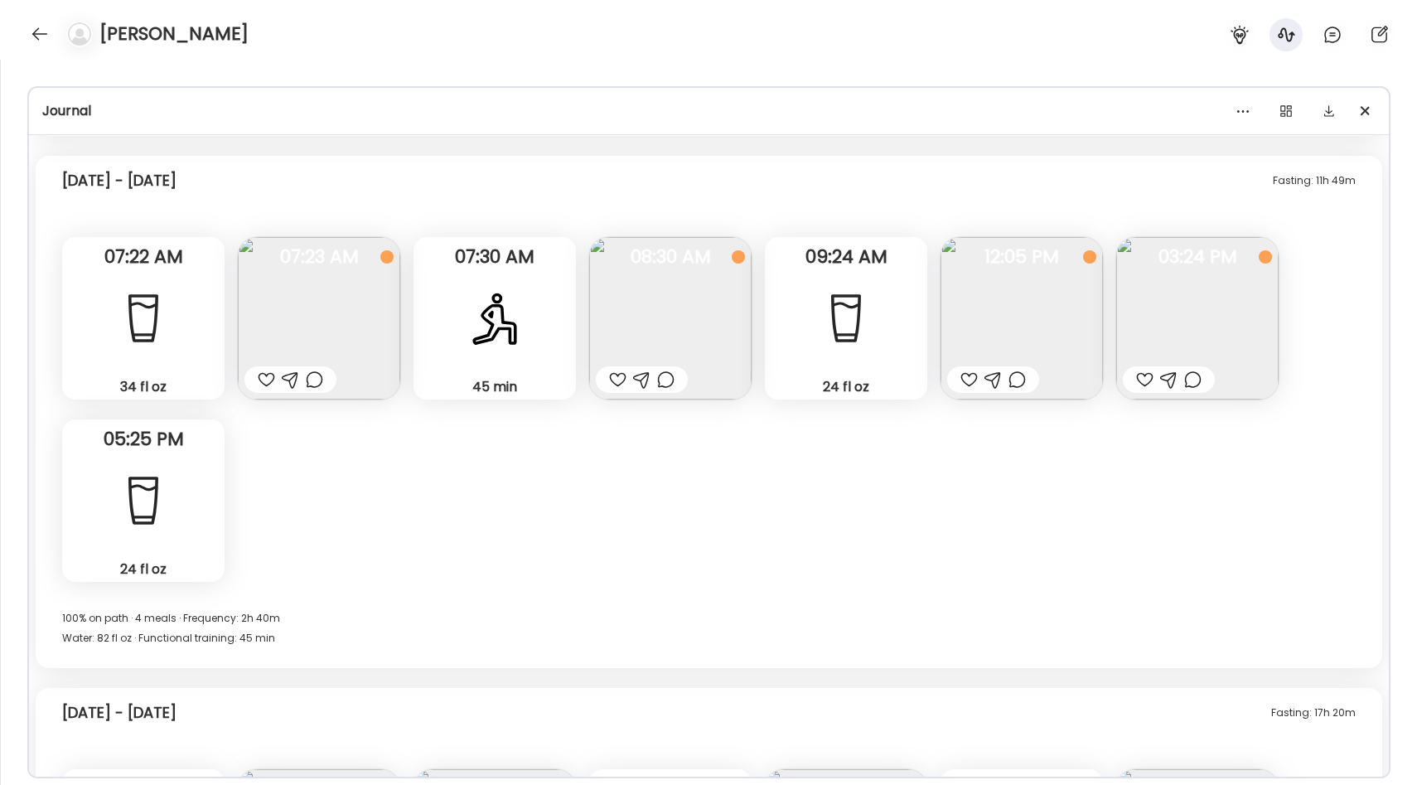
scroll to position [10671, 0]
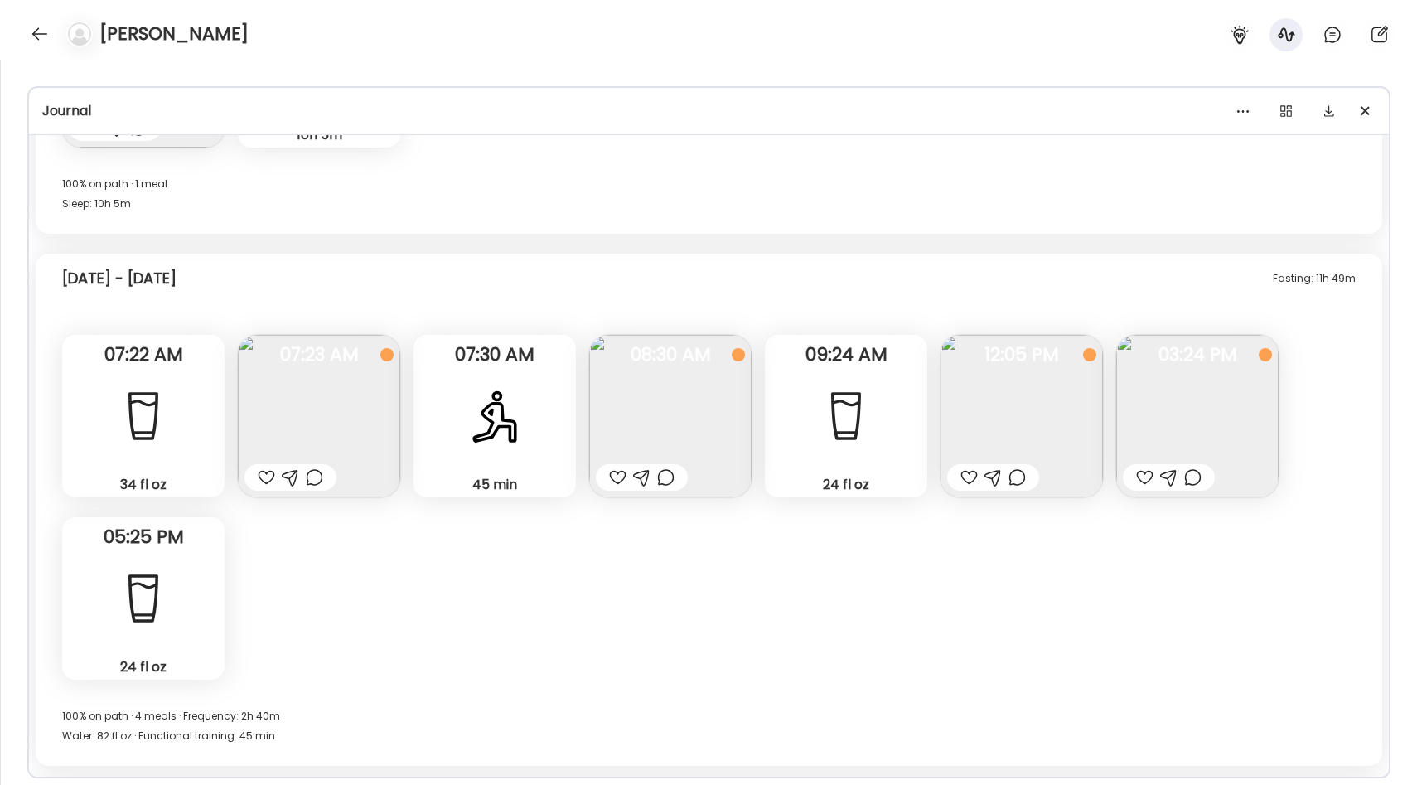
click at [1034, 361] on span "12:05 PM" at bounding box center [1021, 354] width 162 height 15
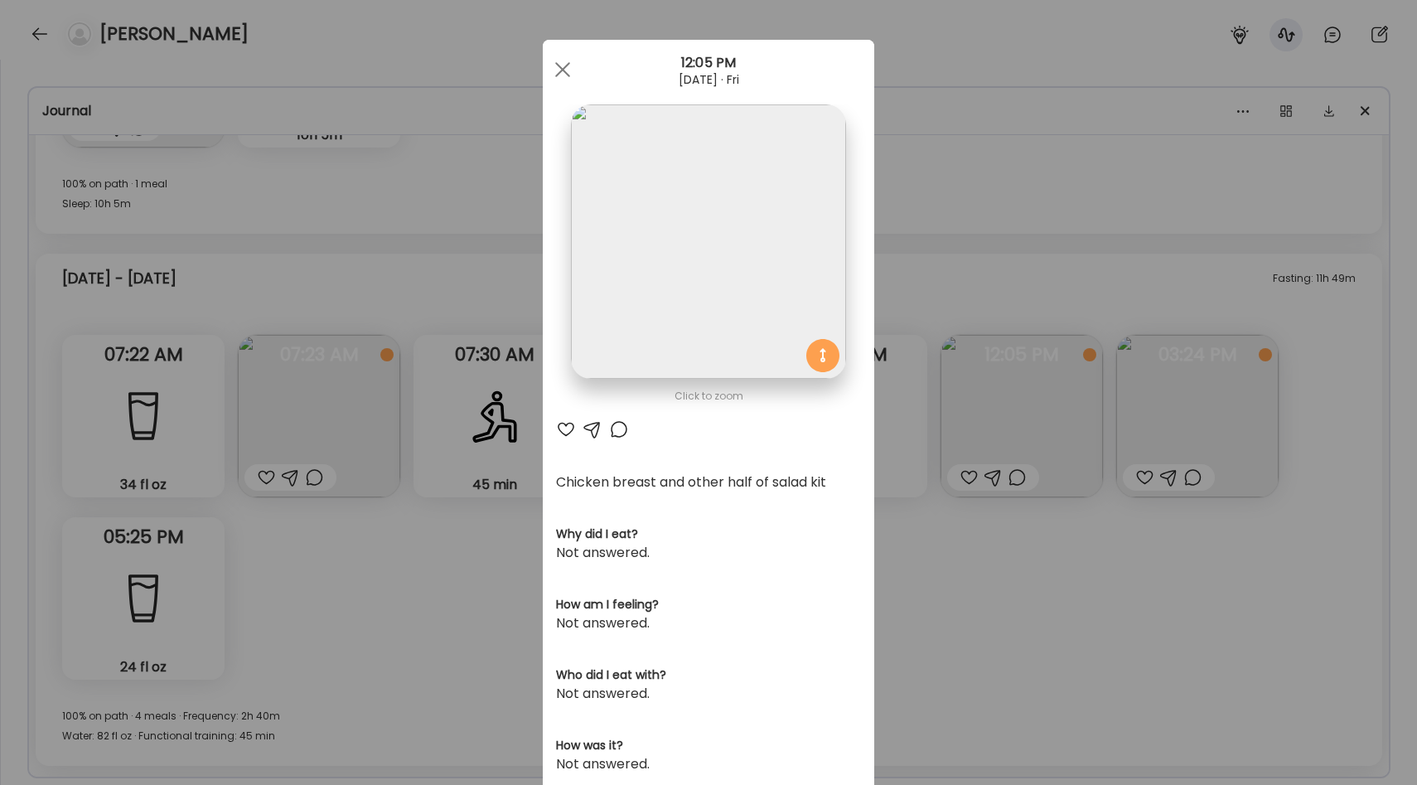
click at [978, 244] on div "Ate Coach Dashboard Wahoo! It’s official Take a moment to set up your Coach Pro…" at bounding box center [708, 392] width 1417 height 785
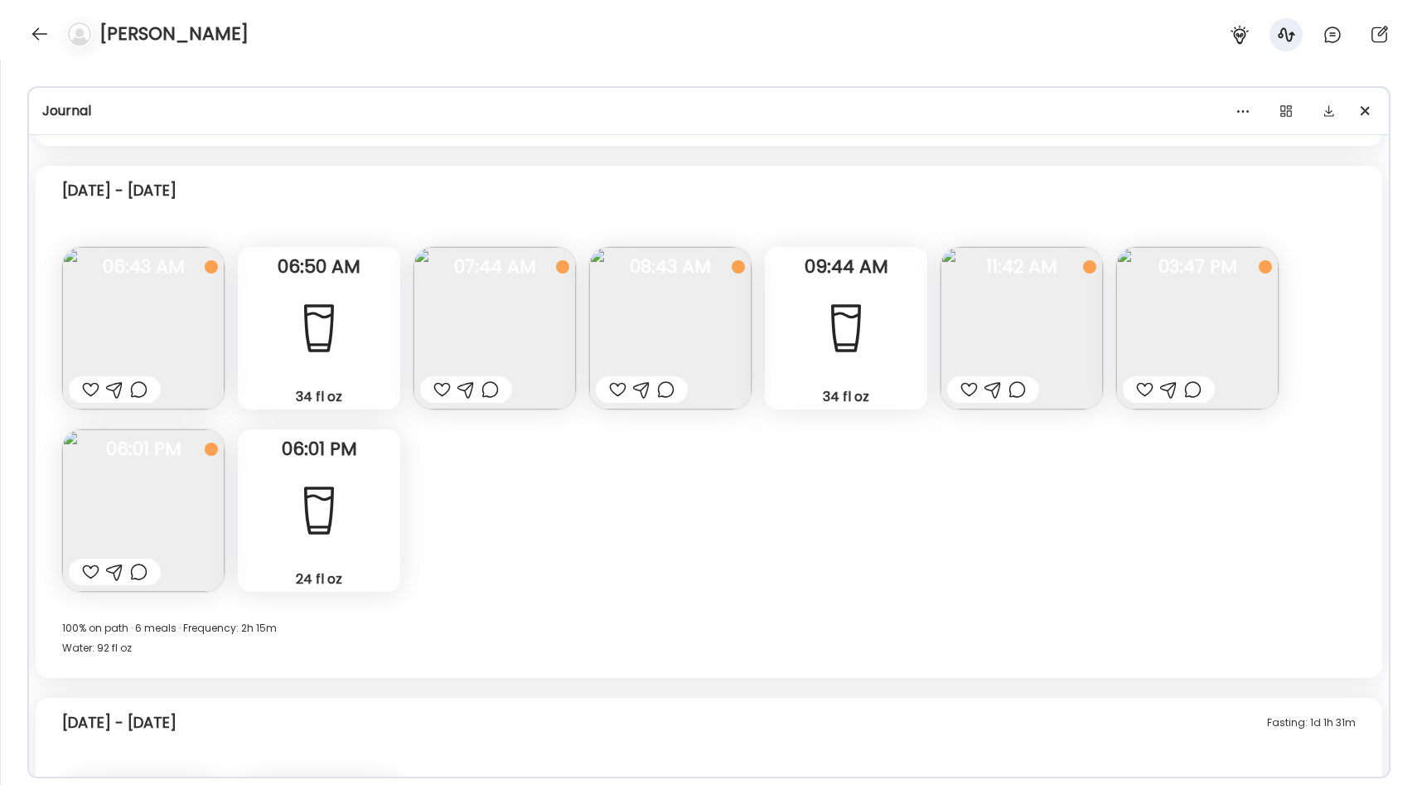
scroll to position [9872, 0]
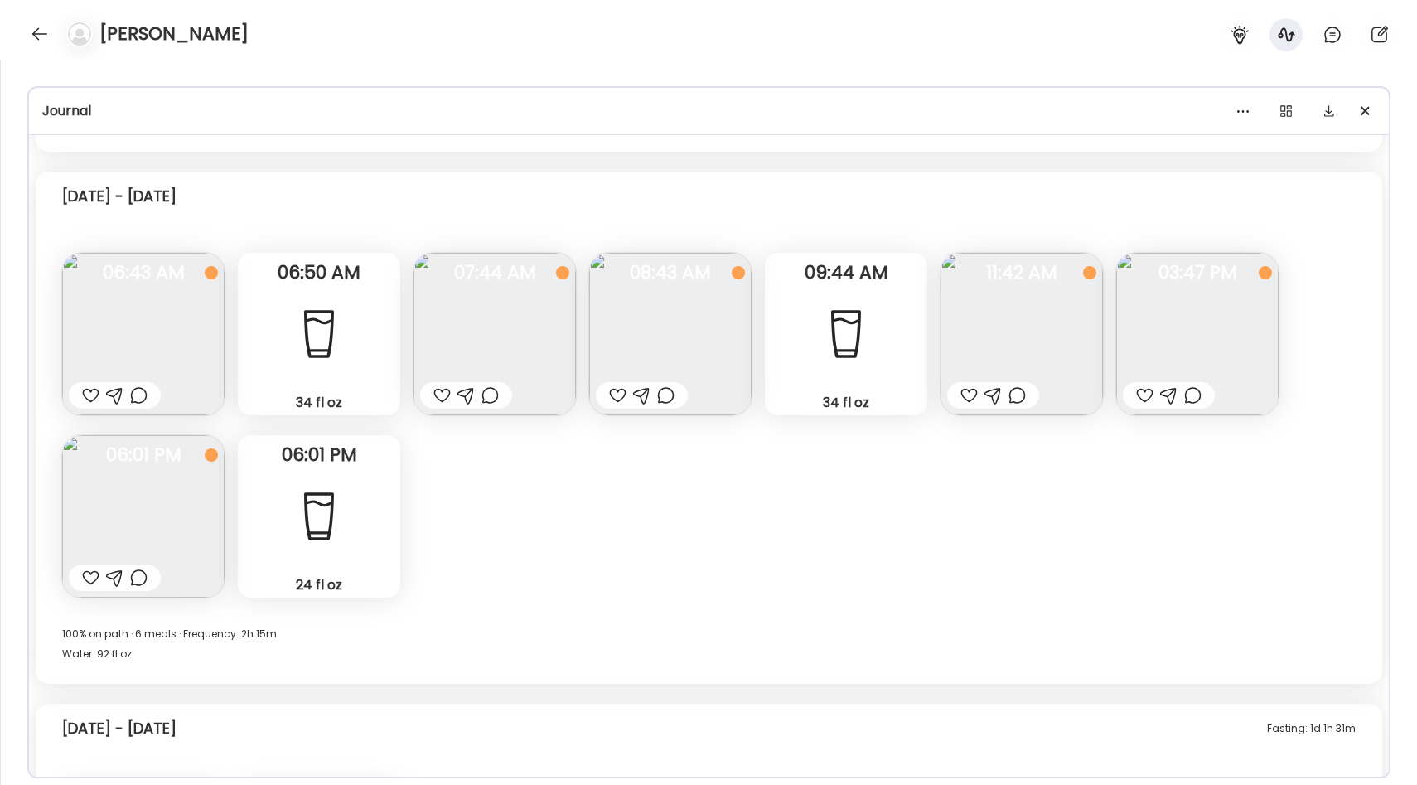
click at [494, 304] on img at bounding box center [494, 334] width 162 height 162
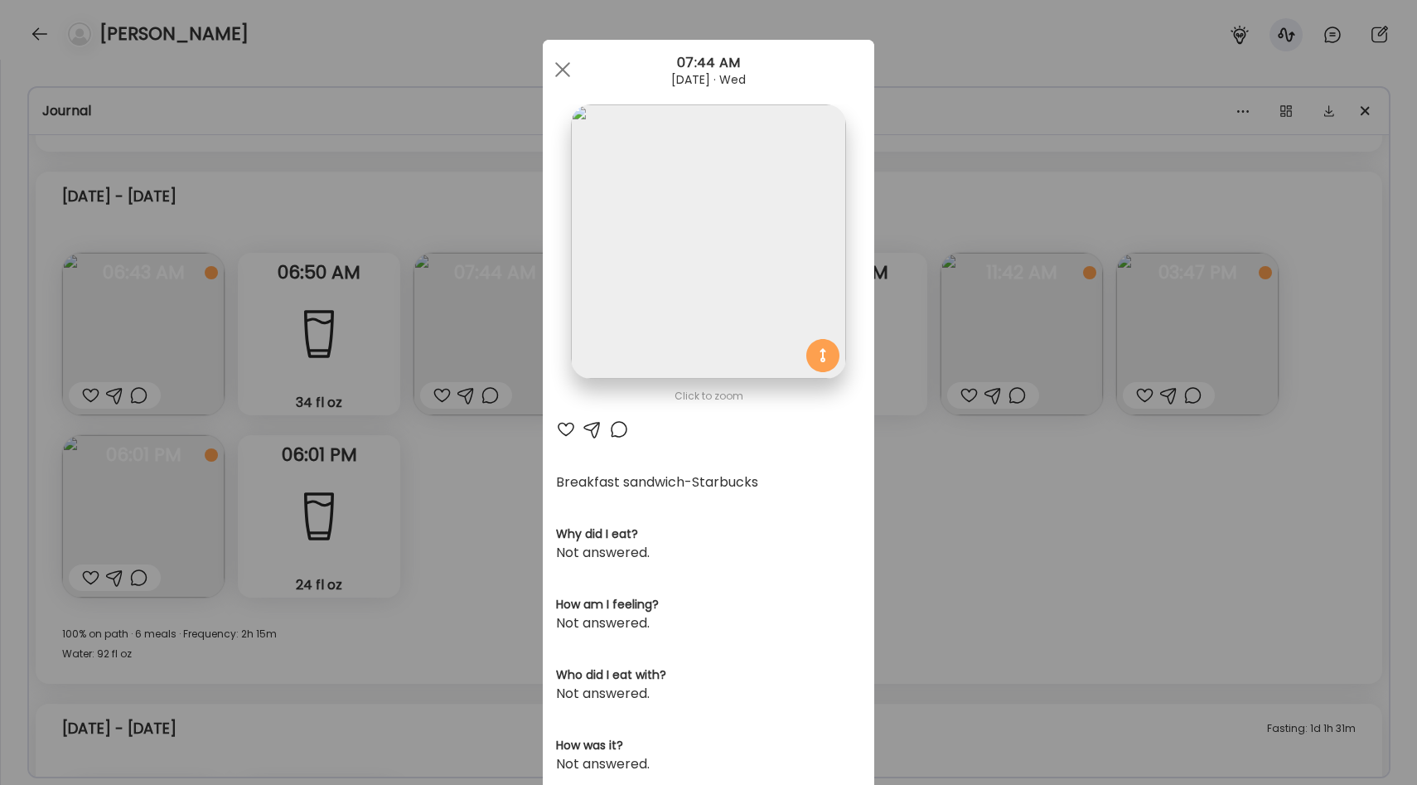
click at [879, 282] on div "Ate Coach Dashboard Wahoo! It’s official Take a moment to set up your Coach Pro…" at bounding box center [708, 392] width 1417 height 785
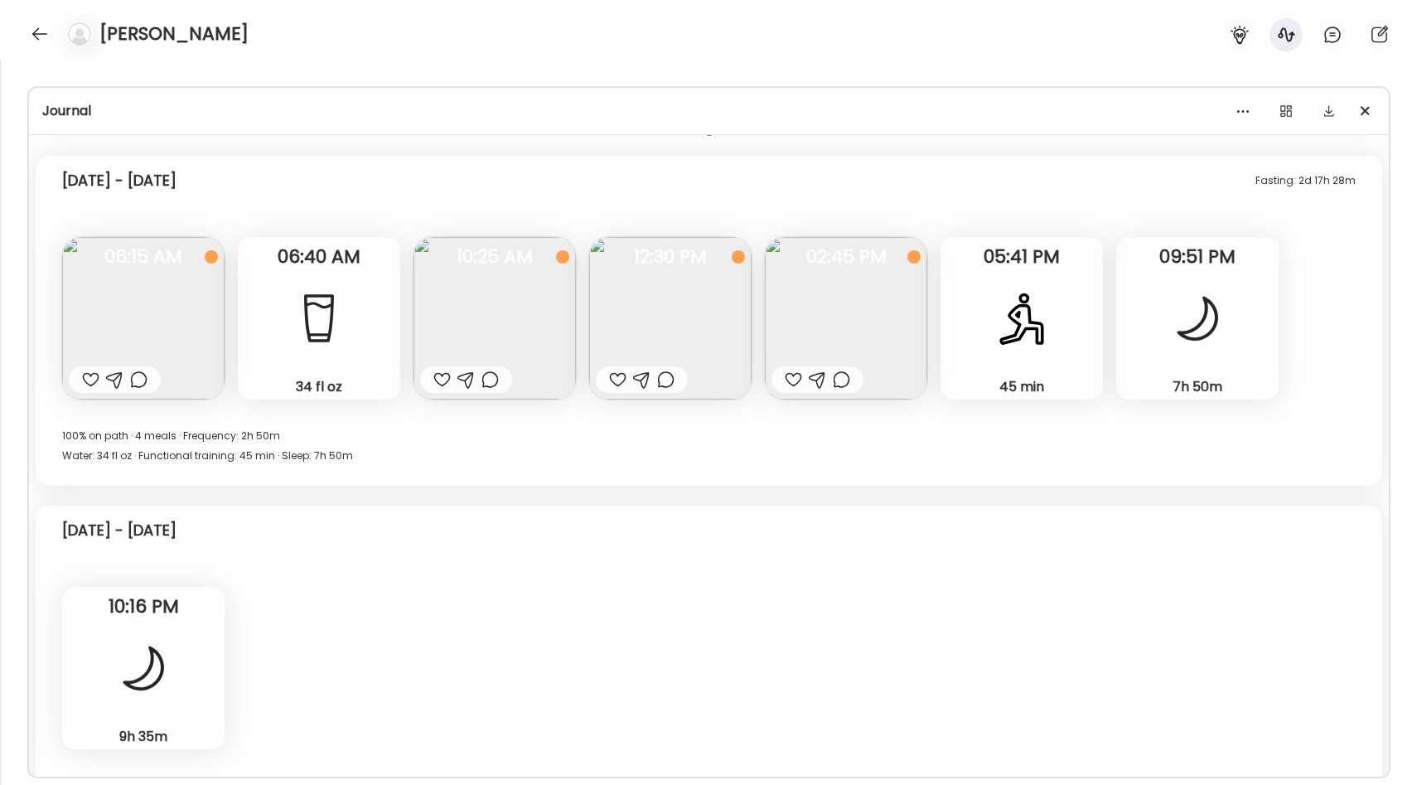
scroll to position [9186, 0]
click at [859, 259] on span "02:45 PM" at bounding box center [846, 259] width 162 height 15
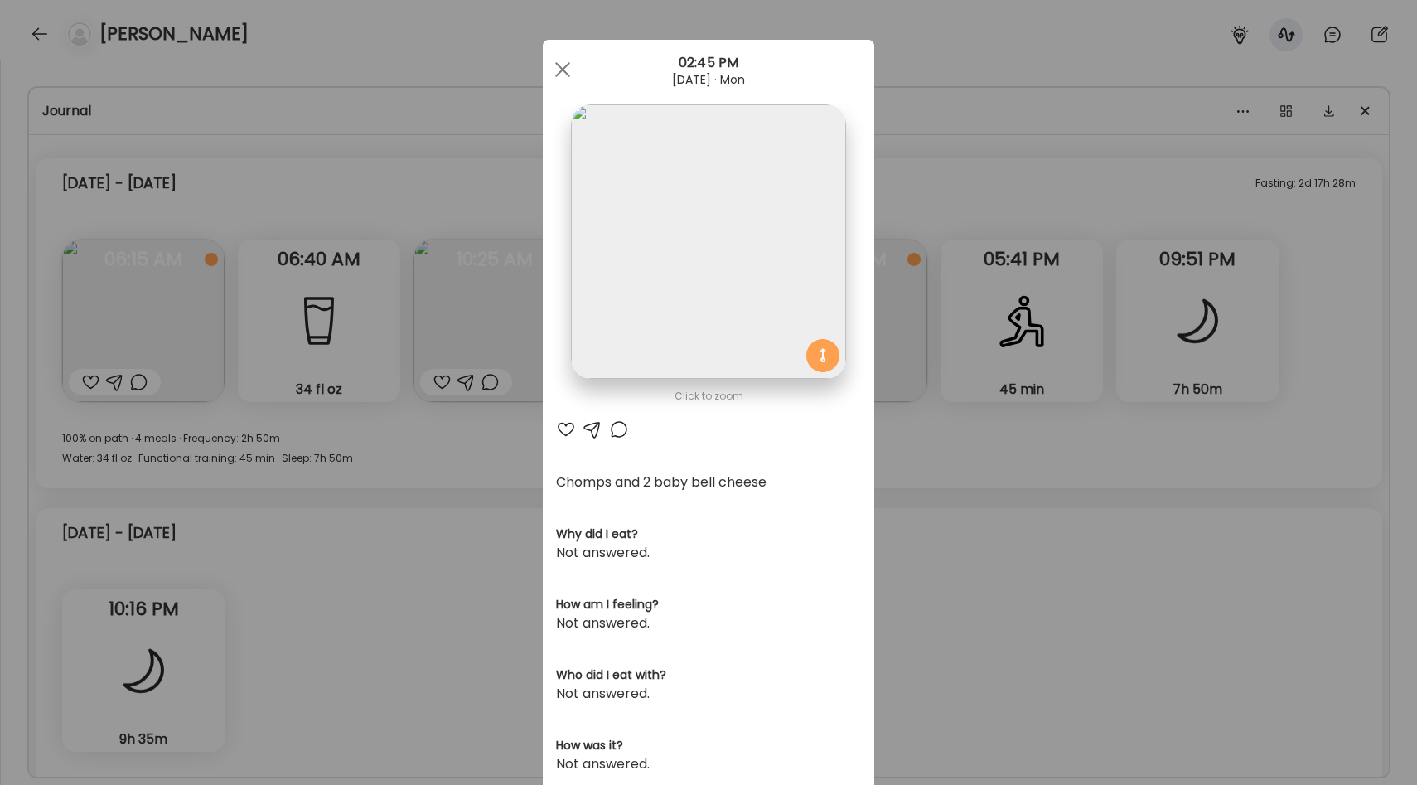
click at [1038, 219] on div "Ate Coach Dashboard Wahoo! It’s official Take a moment to set up your Coach Pro…" at bounding box center [708, 392] width 1417 height 785
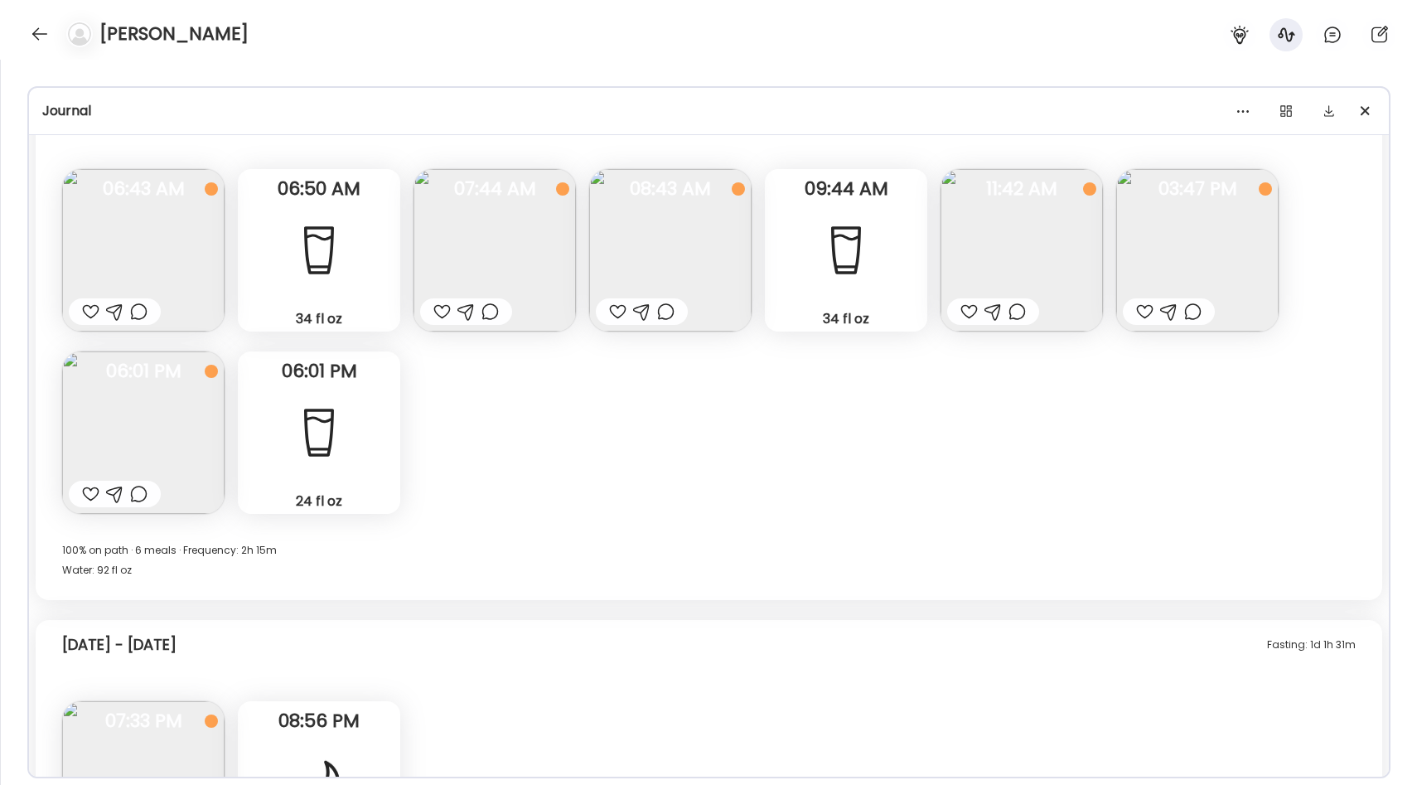
scroll to position [9952, 0]
click at [977, 278] on img at bounding box center [1021, 253] width 162 height 162
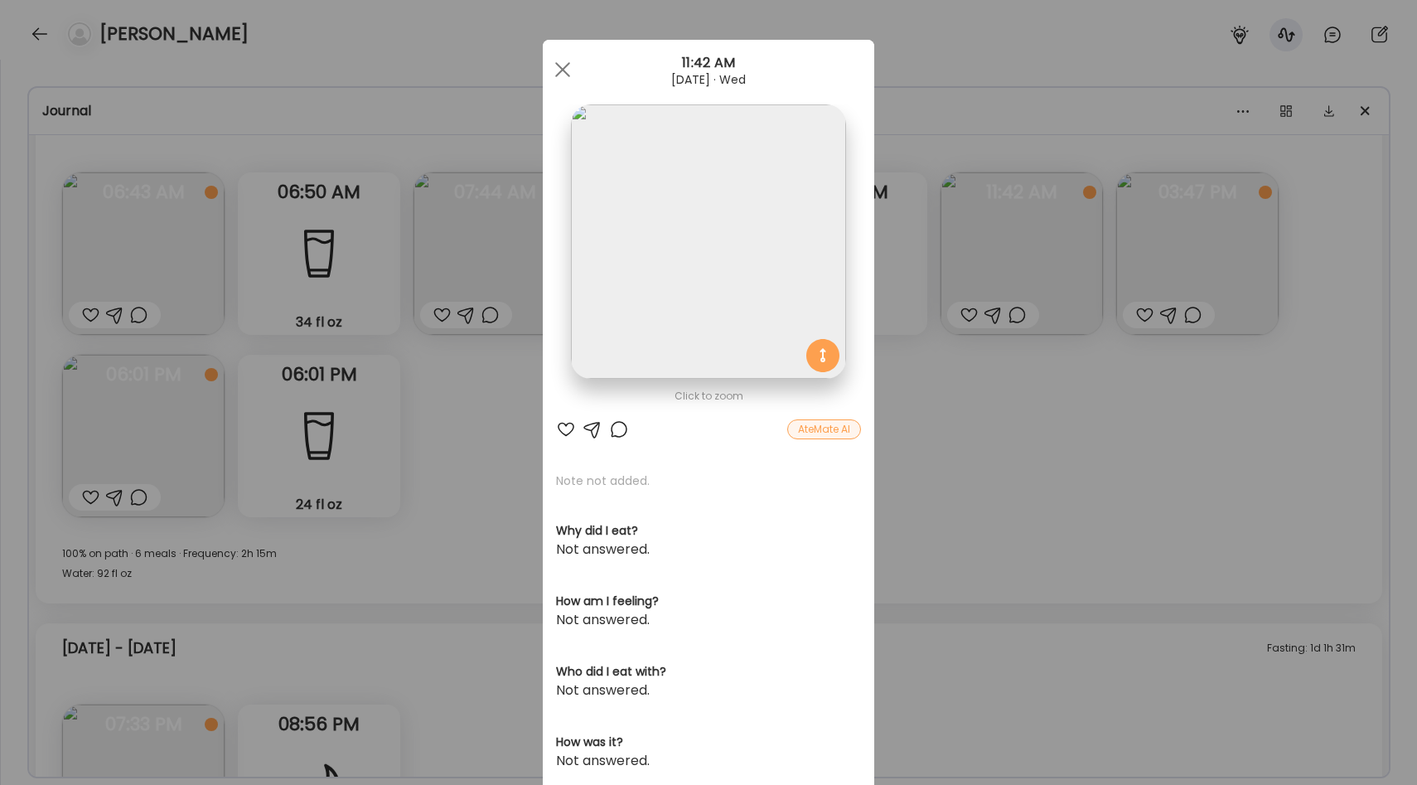
click at [769, 268] on img at bounding box center [708, 241] width 274 height 274
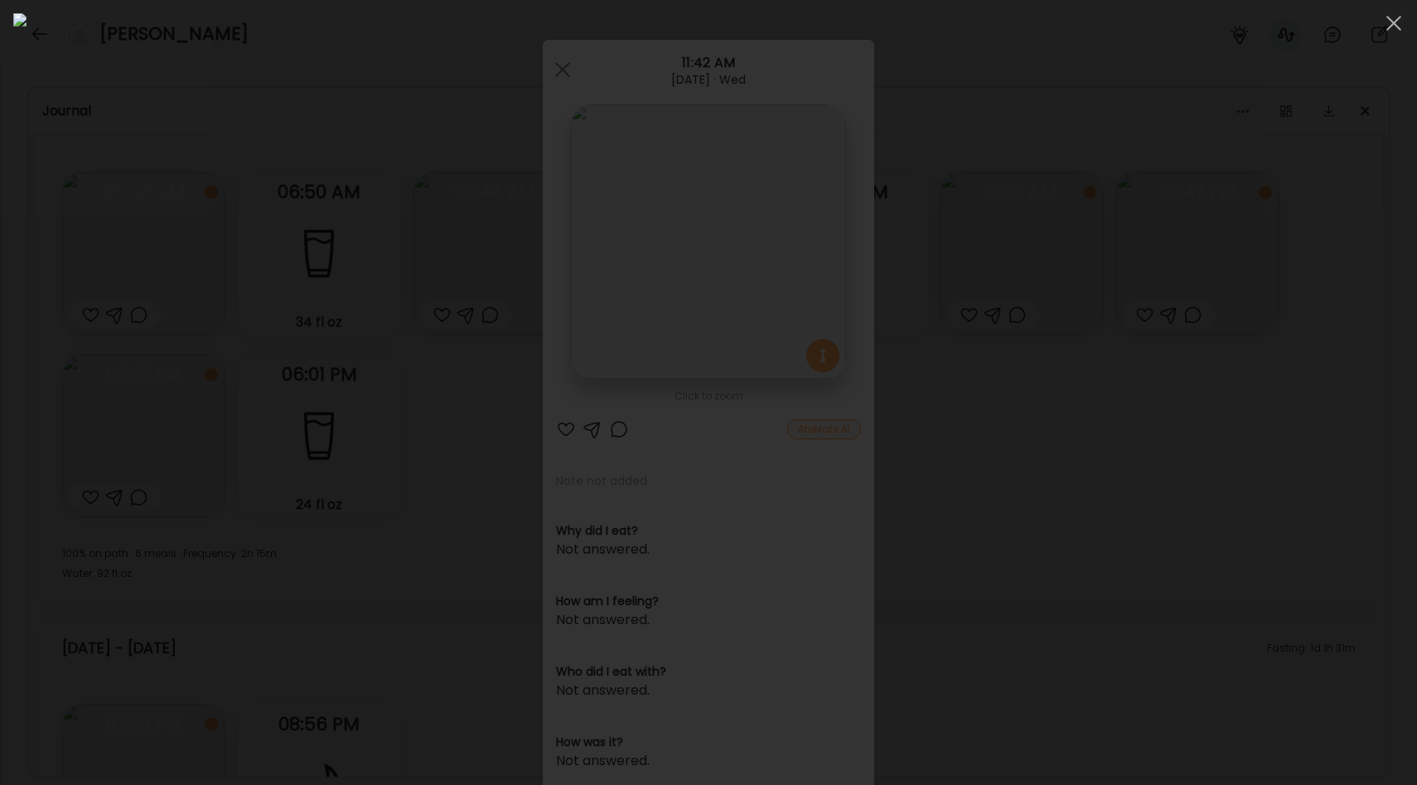
click at [1188, 313] on div at bounding box center [708, 392] width 1390 height 758
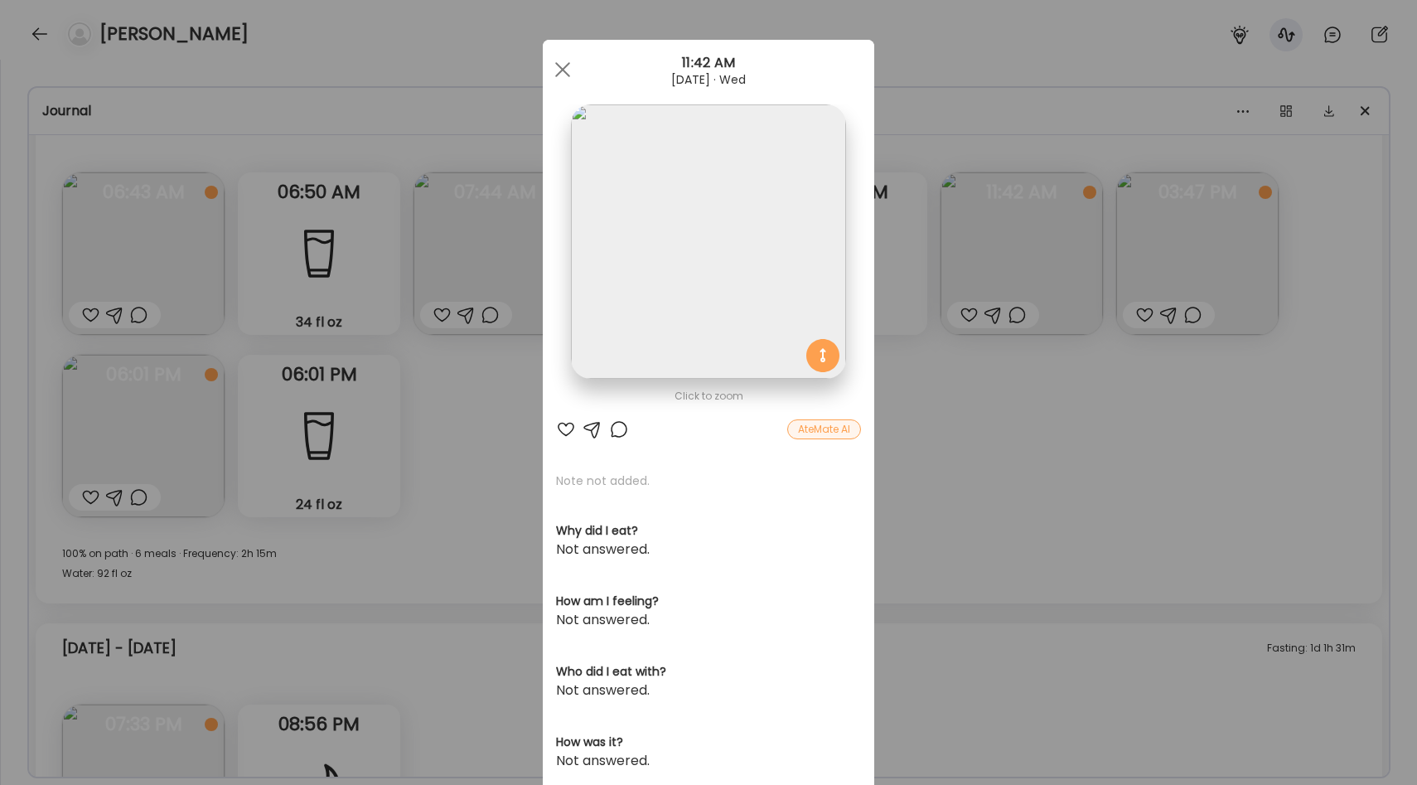
click at [1253, 385] on div "Ate Coach Dashboard Wahoo! It’s official Take a moment to set up your Coach Pro…" at bounding box center [708, 392] width 1417 height 785
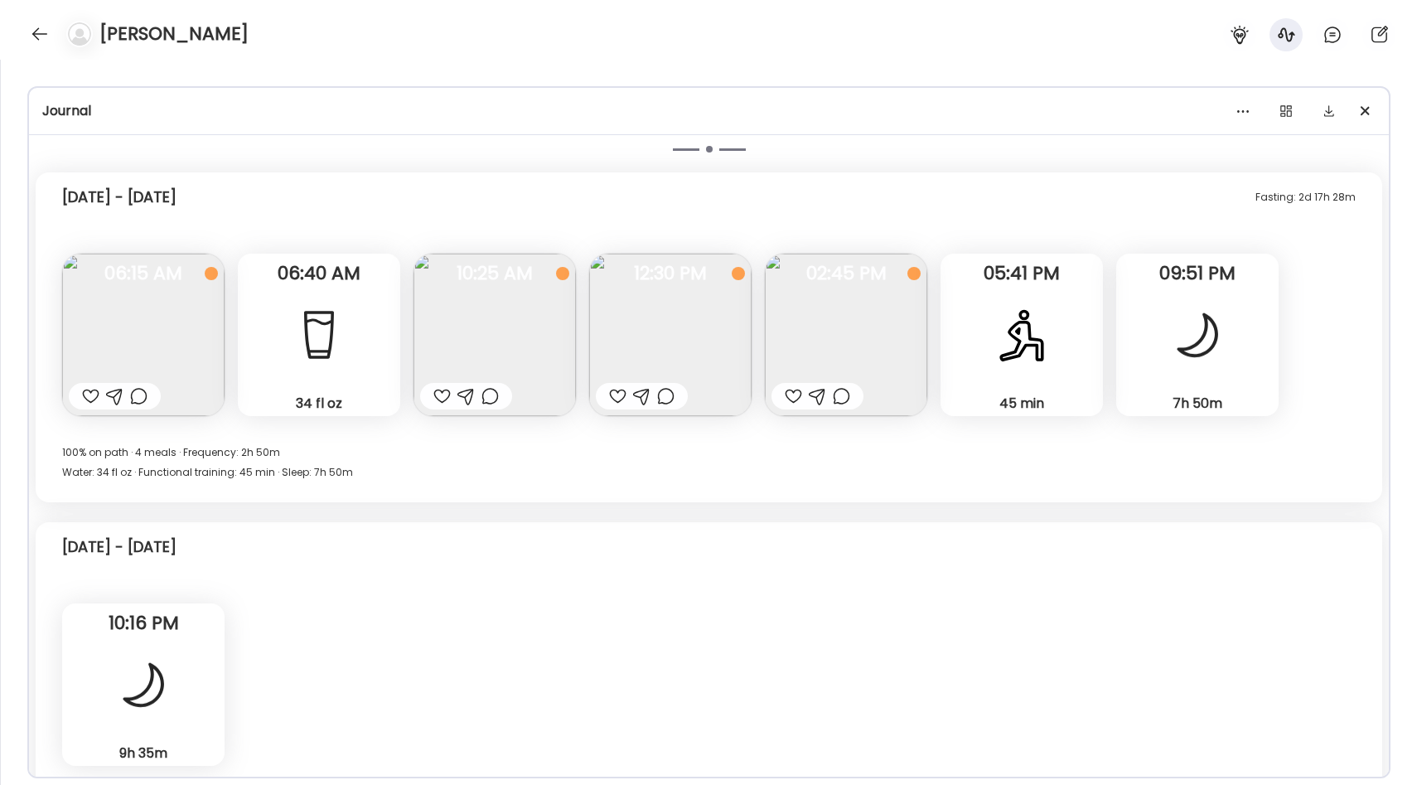
scroll to position [9159, 0]
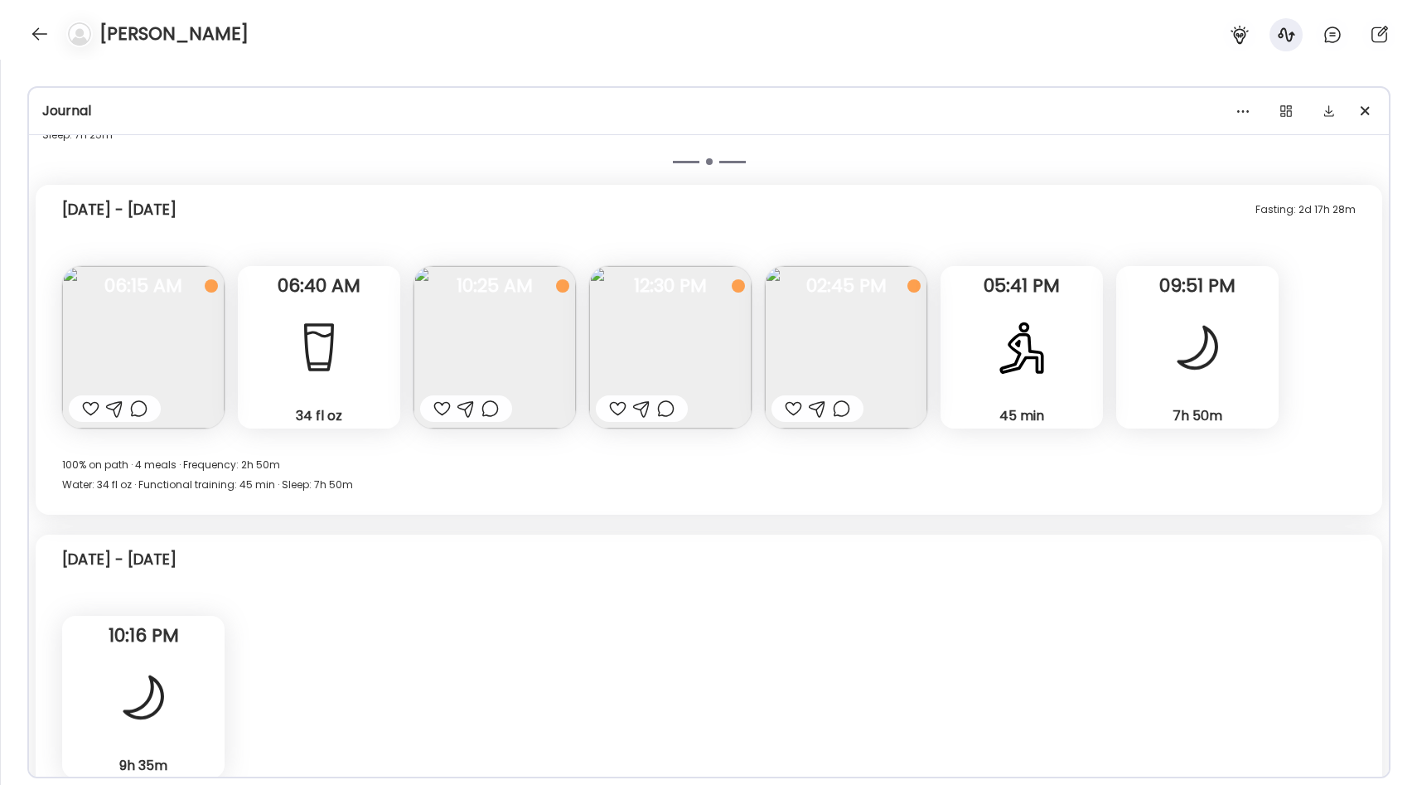
click at [804, 330] on img at bounding box center [846, 347] width 162 height 162
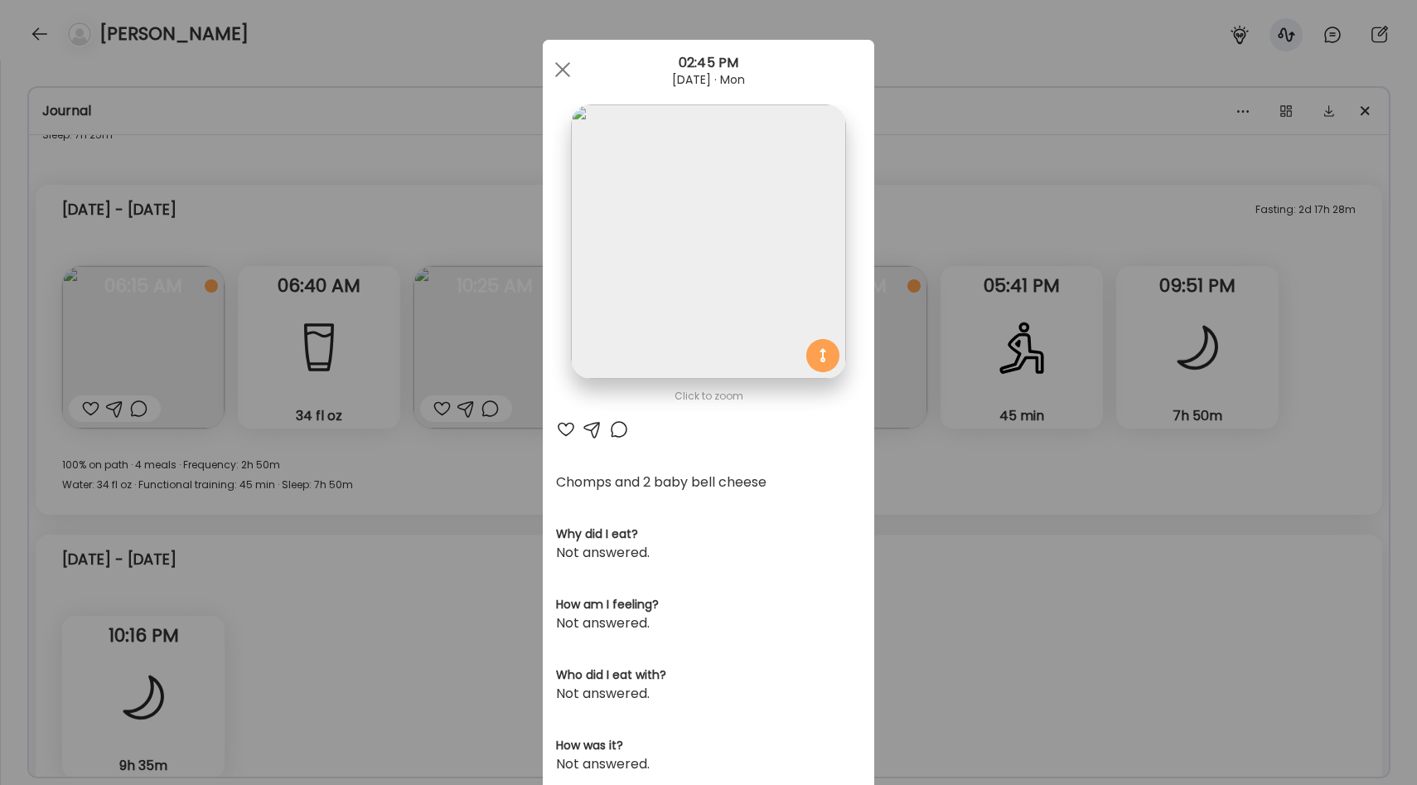
click at [954, 278] on div "Ate Coach Dashboard Wahoo! It’s official Take a moment to set up your Coach Pro…" at bounding box center [708, 392] width 1417 height 785
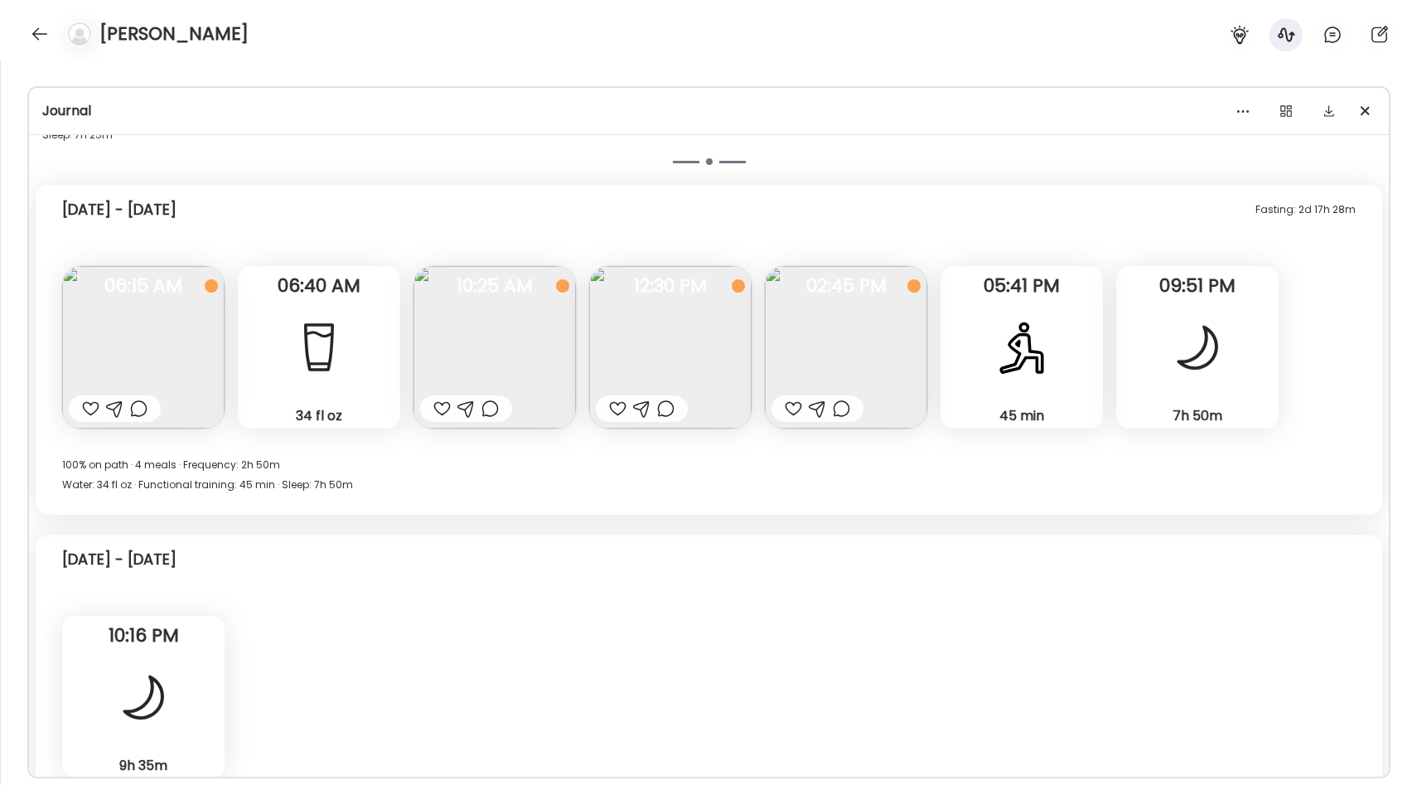
click at [694, 359] on img at bounding box center [670, 347] width 162 height 162
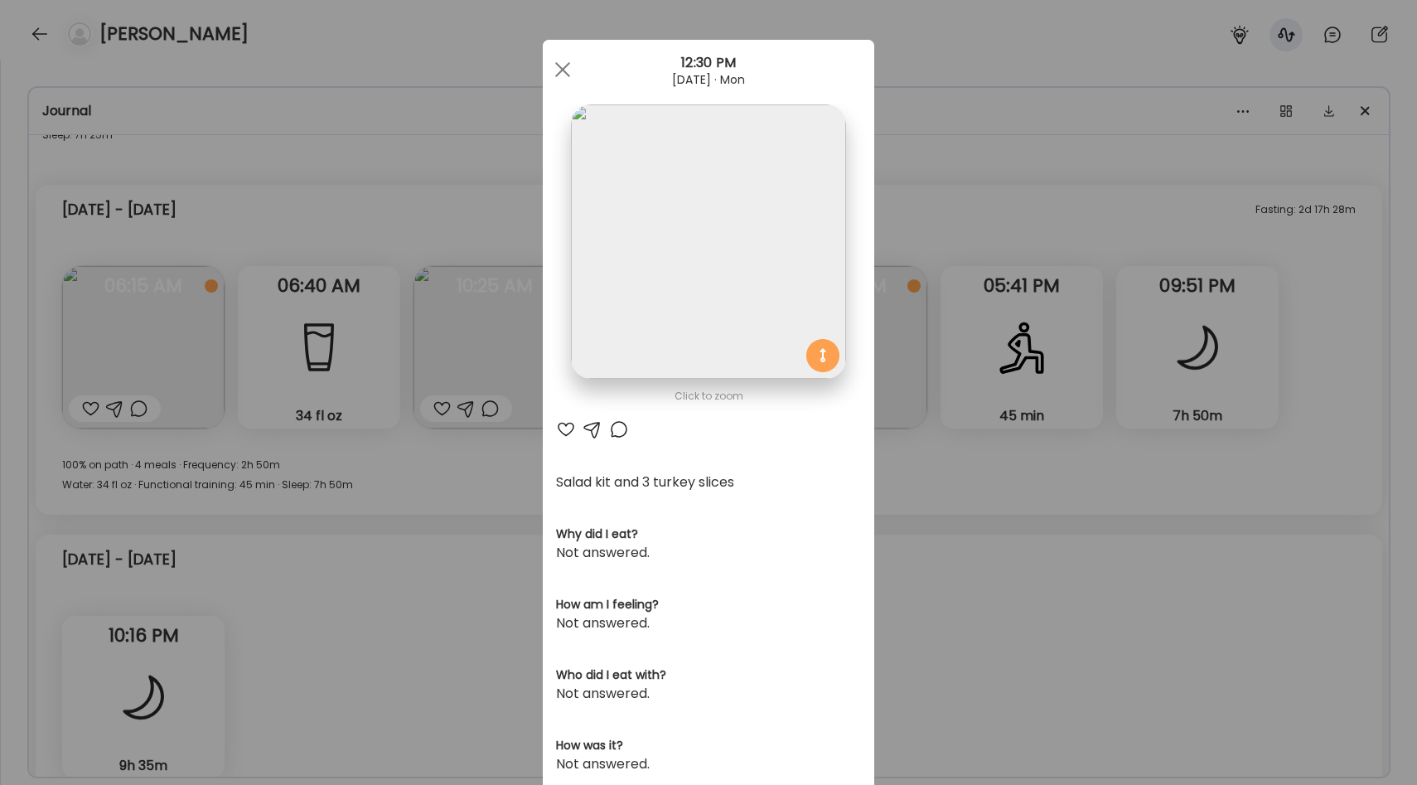
click at [908, 253] on div "Ate Coach Dashboard Wahoo! It’s official Take a moment to set up your Coach Pro…" at bounding box center [708, 392] width 1417 height 785
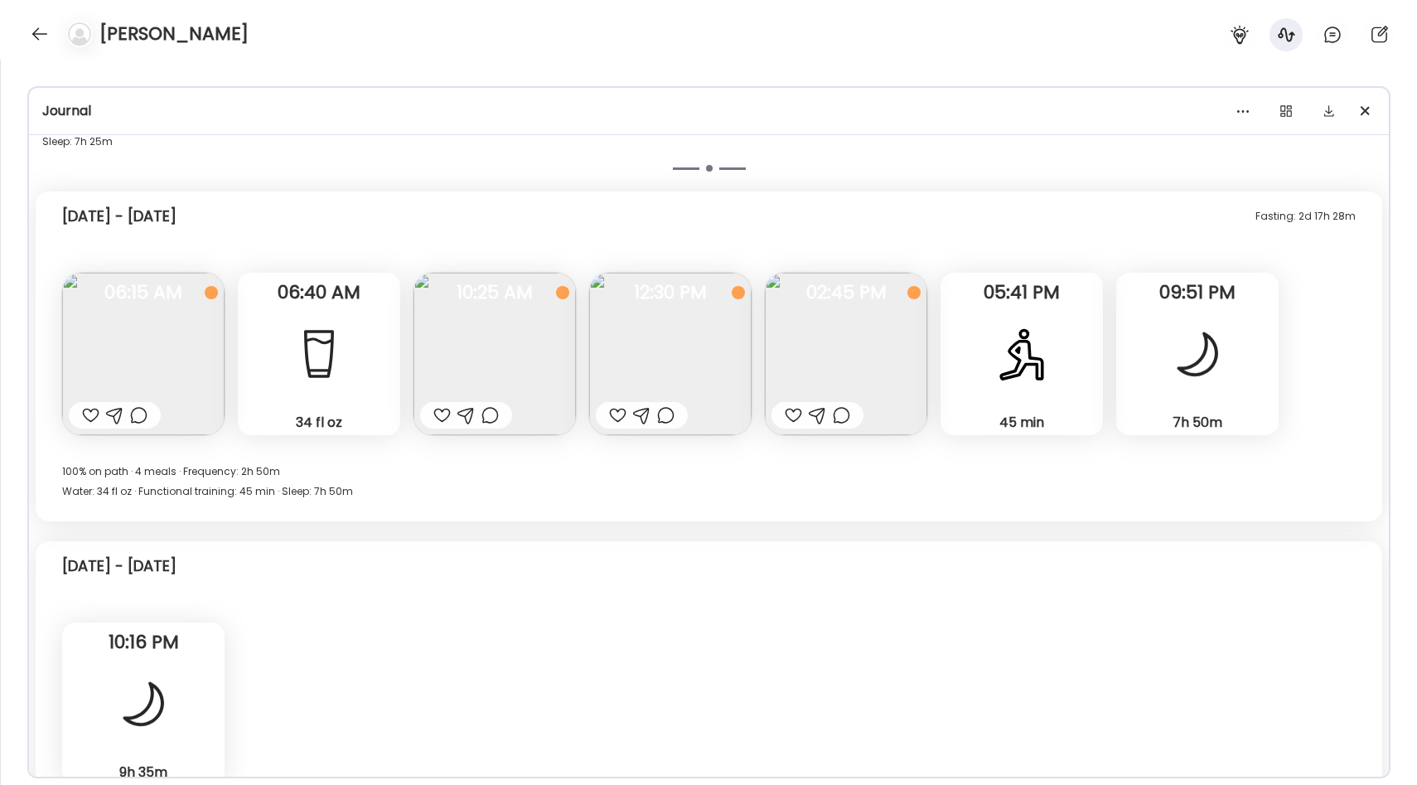
scroll to position [9153, 0]
click at [693, 337] on img at bounding box center [670, 353] width 162 height 162
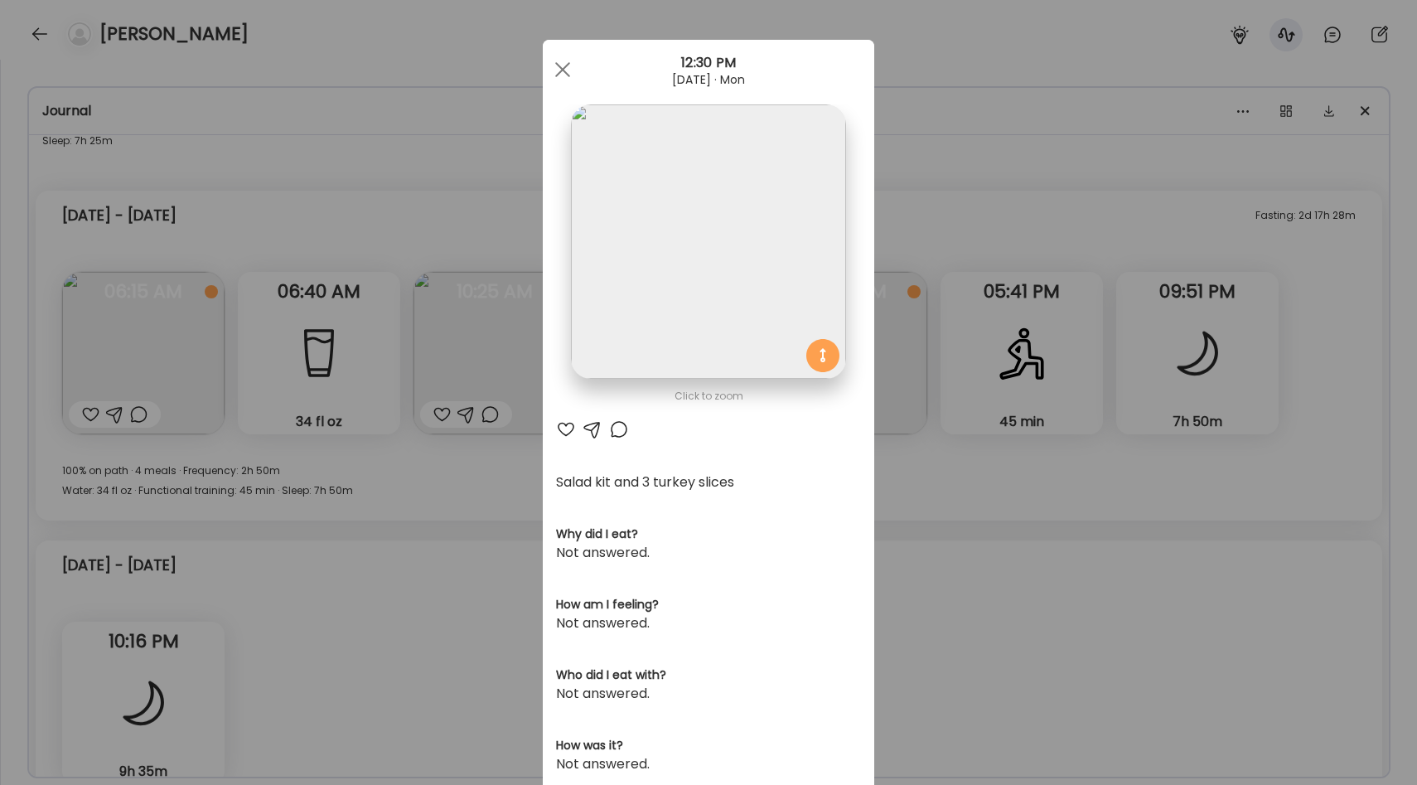
click at [965, 378] on div "Ate Coach Dashboard Wahoo! It’s official Take a moment to set up your Coach Pro…" at bounding box center [708, 392] width 1417 height 785
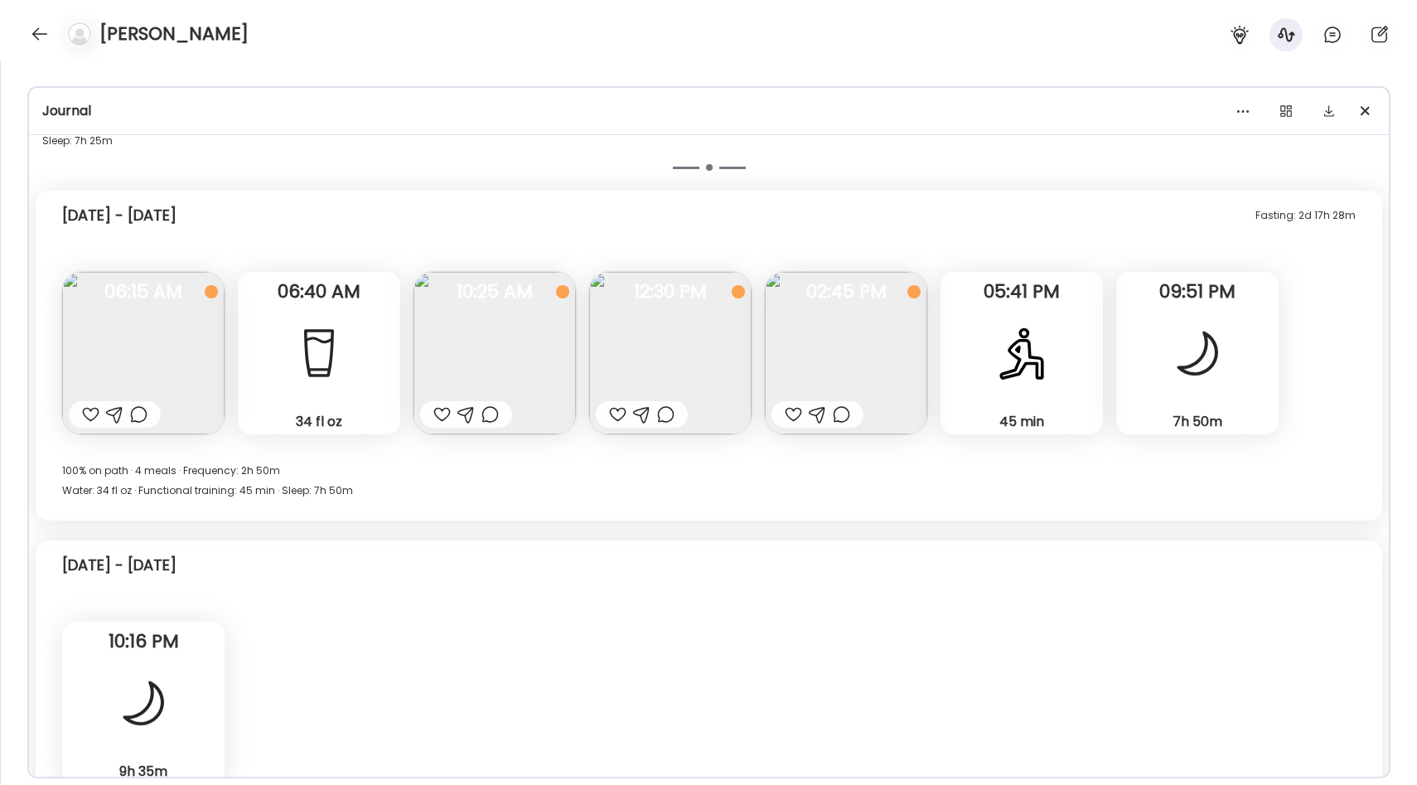
click at [556, 321] on img at bounding box center [494, 353] width 162 height 162
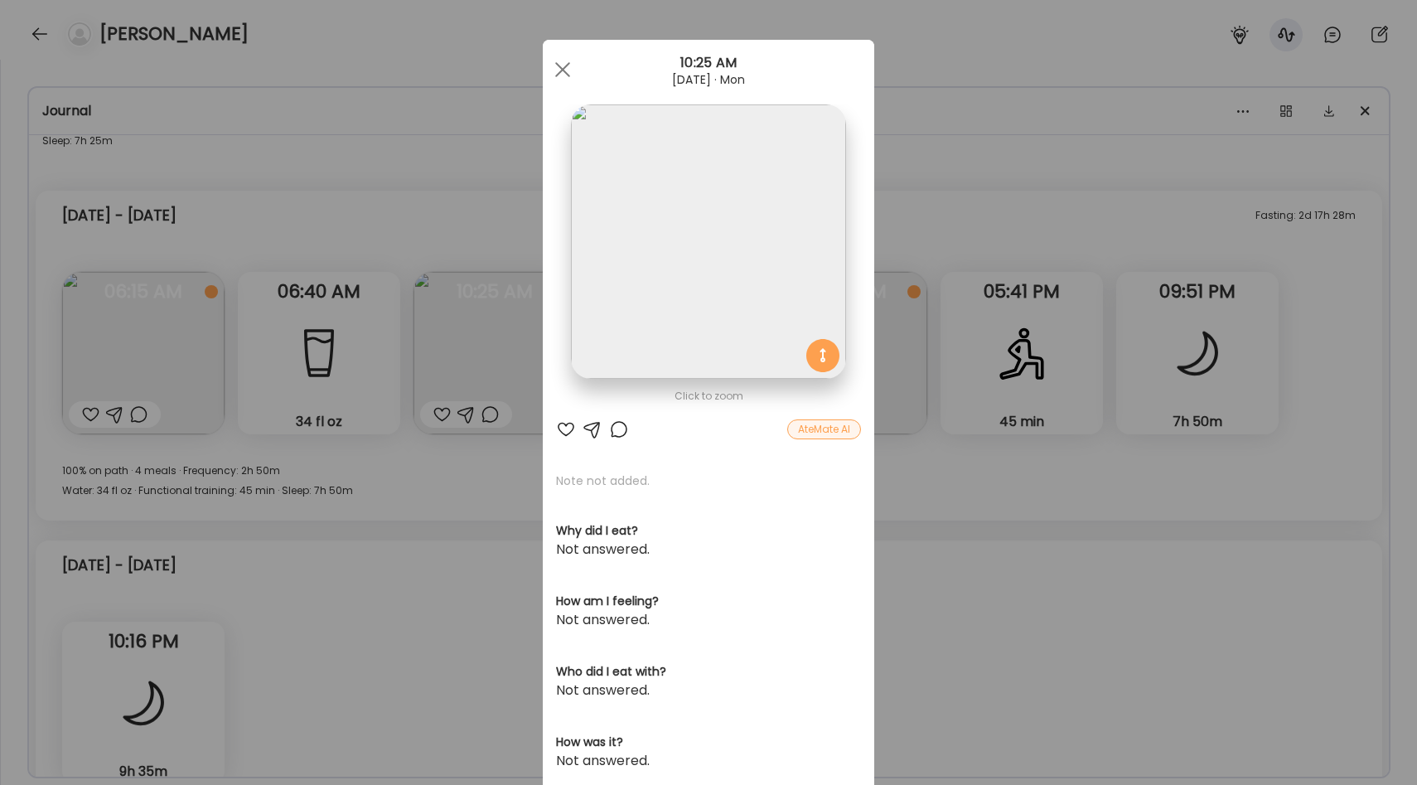
click at [987, 319] on div "Ate Coach Dashboard Wahoo! It’s official Take a moment to set up your Coach Pro…" at bounding box center [708, 392] width 1417 height 785
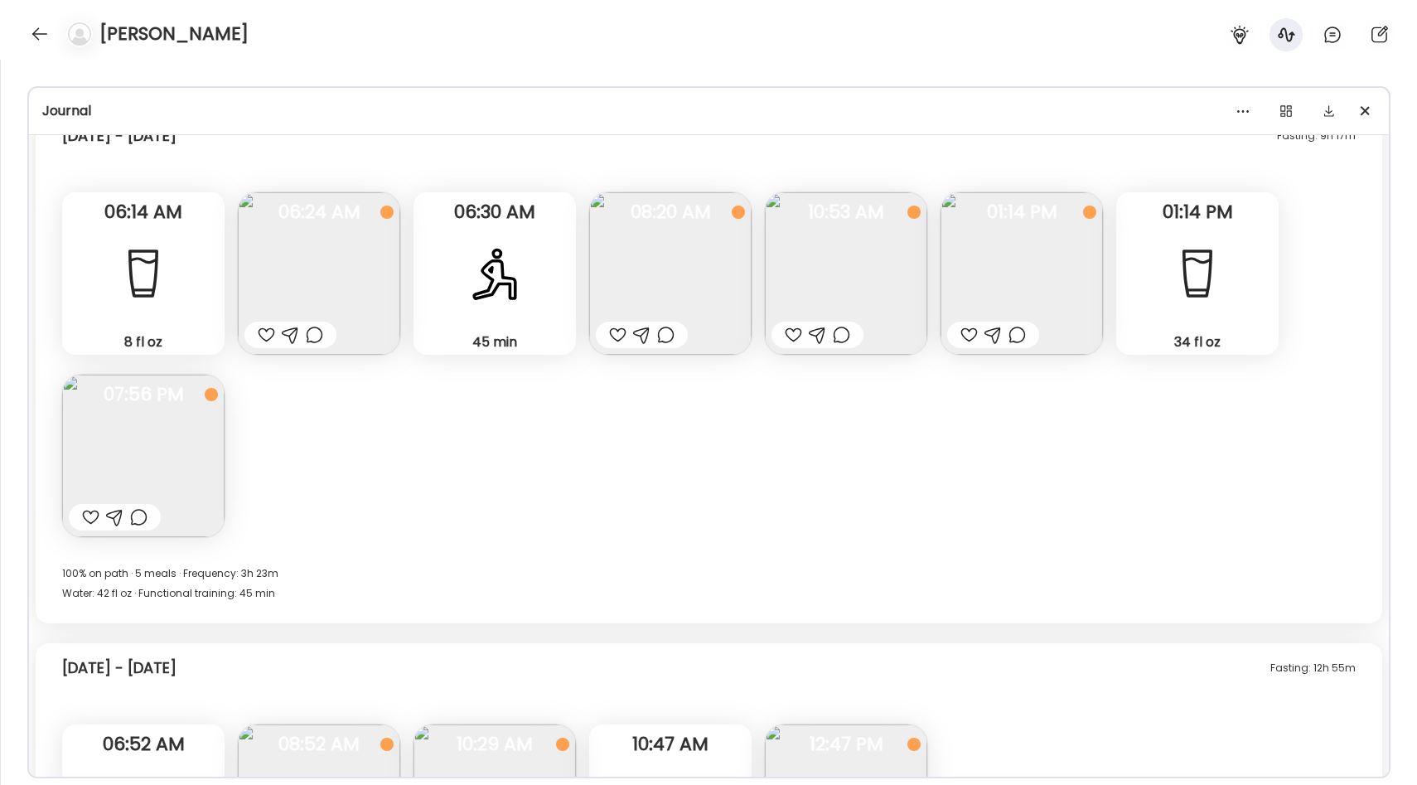
scroll to position [8122, 0]
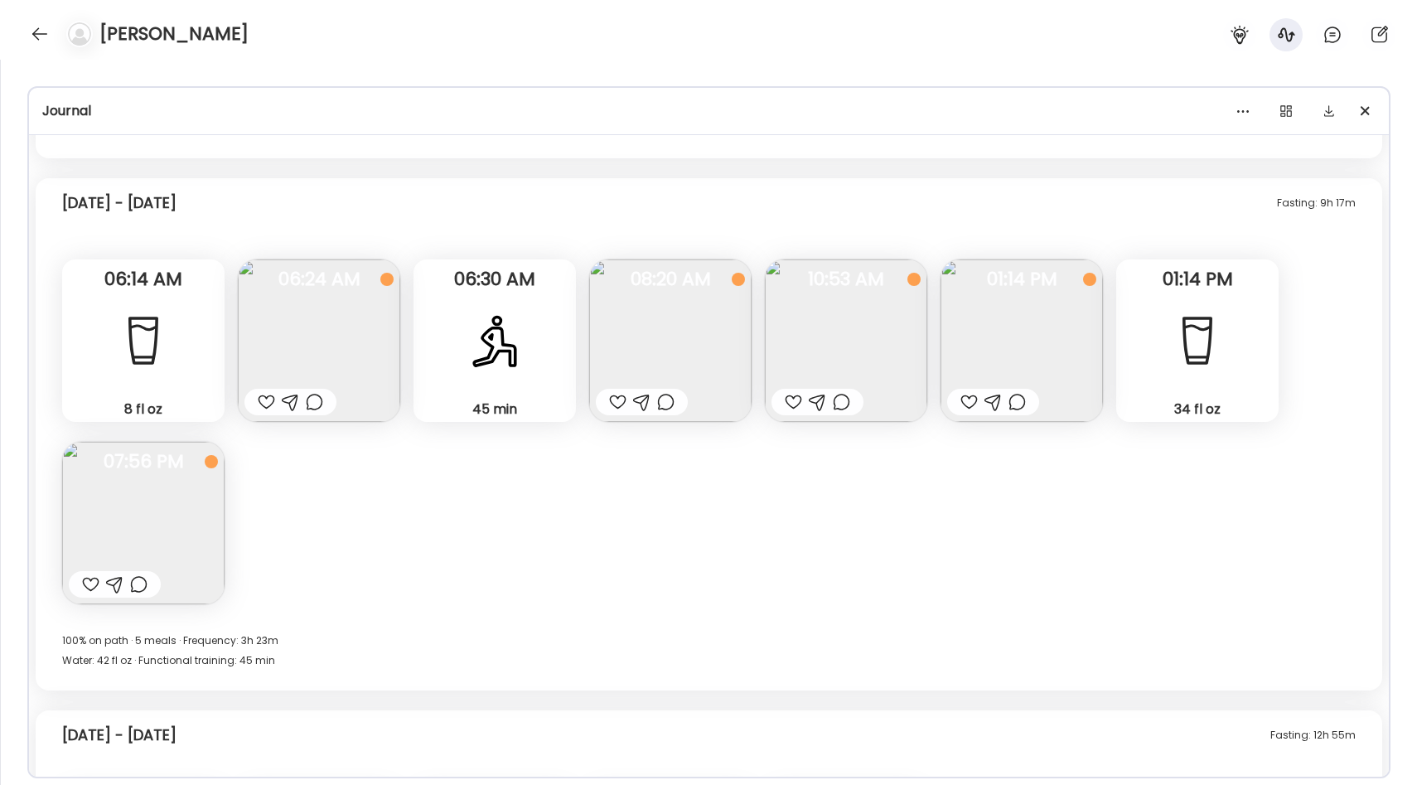
click at [900, 315] on img at bounding box center [846, 340] width 162 height 162
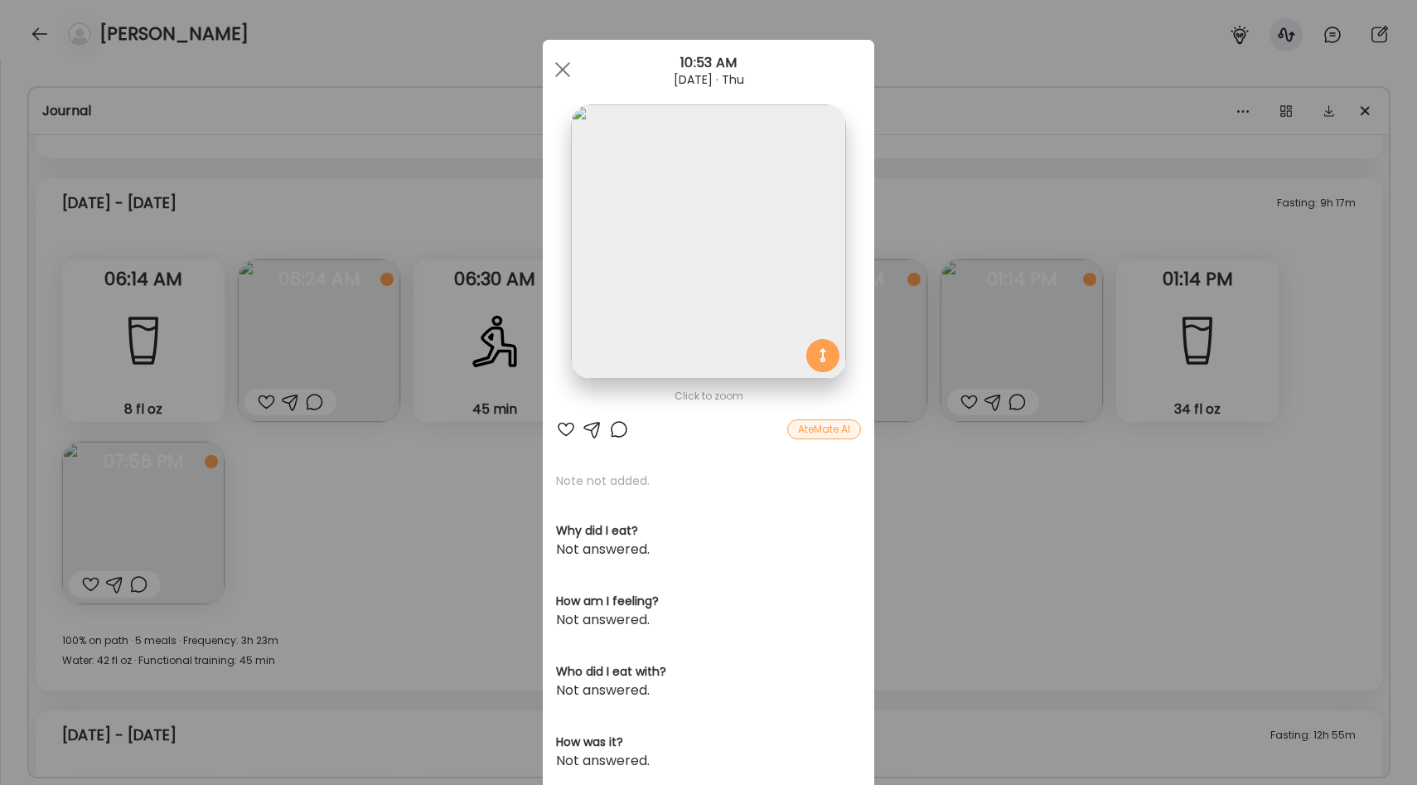
click at [899, 340] on div "Ate Coach Dashboard Wahoo! It’s official Take a moment to set up your Coach Pro…" at bounding box center [708, 392] width 1417 height 785
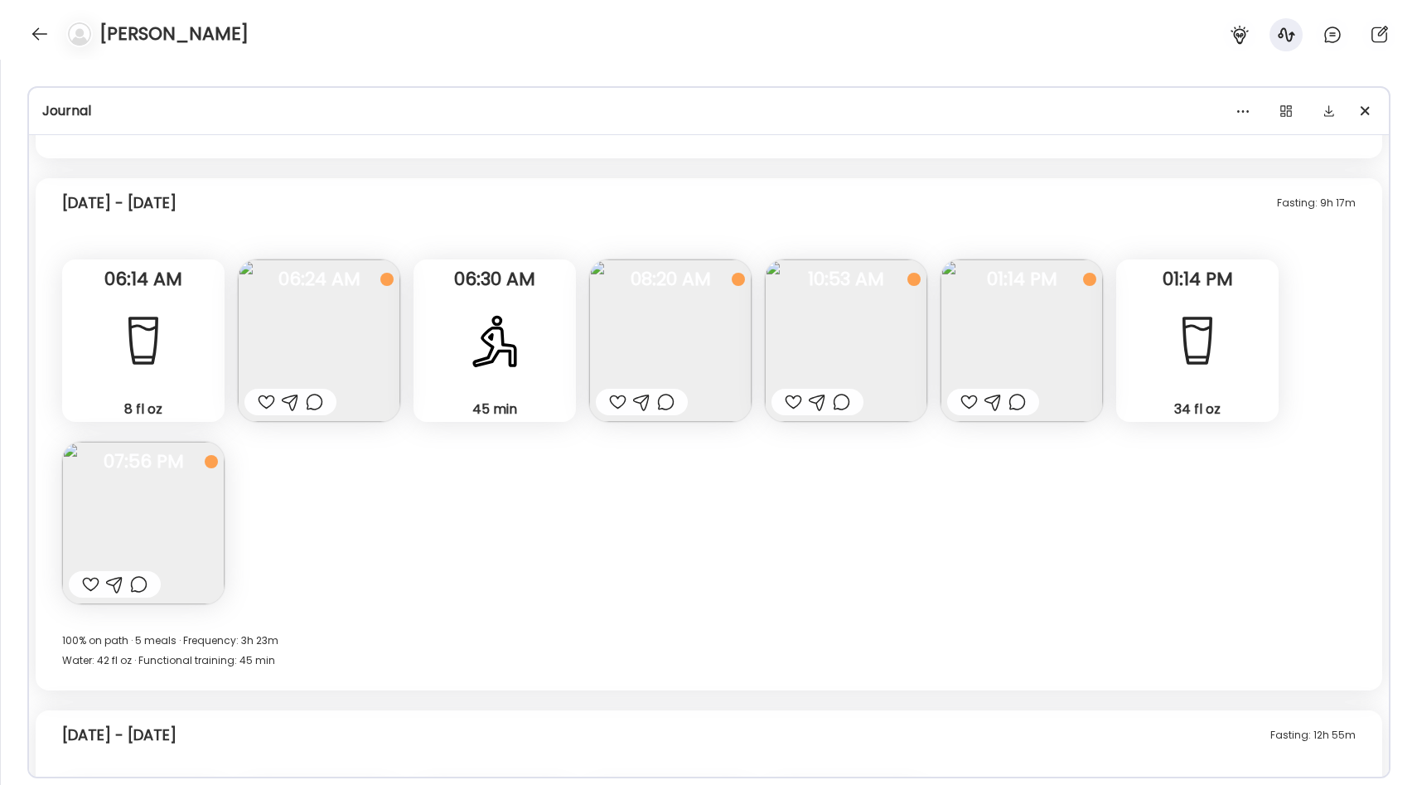
click at [663, 343] on img at bounding box center [670, 340] width 162 height 162
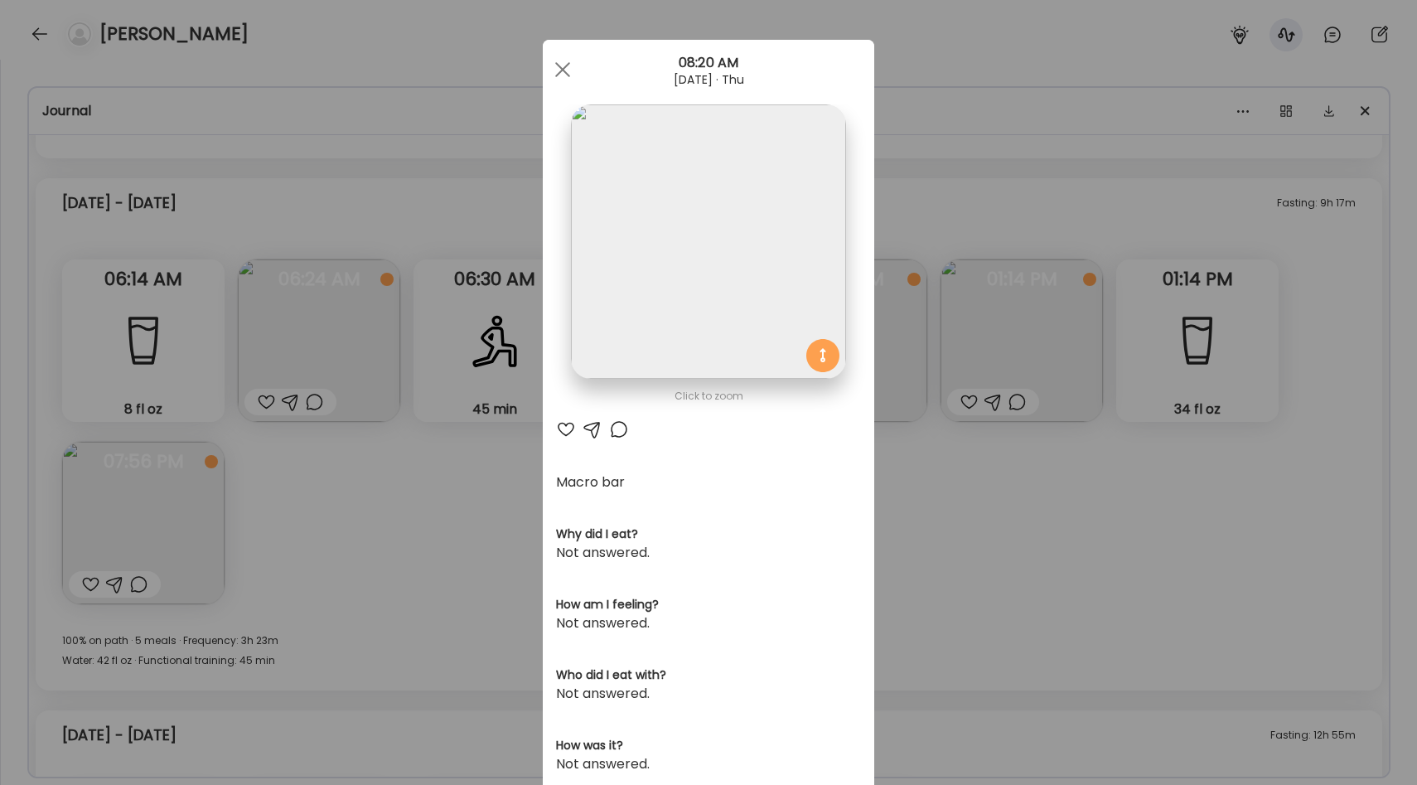
click at [965, 356] on div "Ate Coach Dashboard Wahoo! It’s official Take a moment to set up your Coach Pro…" at bounding box center [708, 392] width 1417 height 785
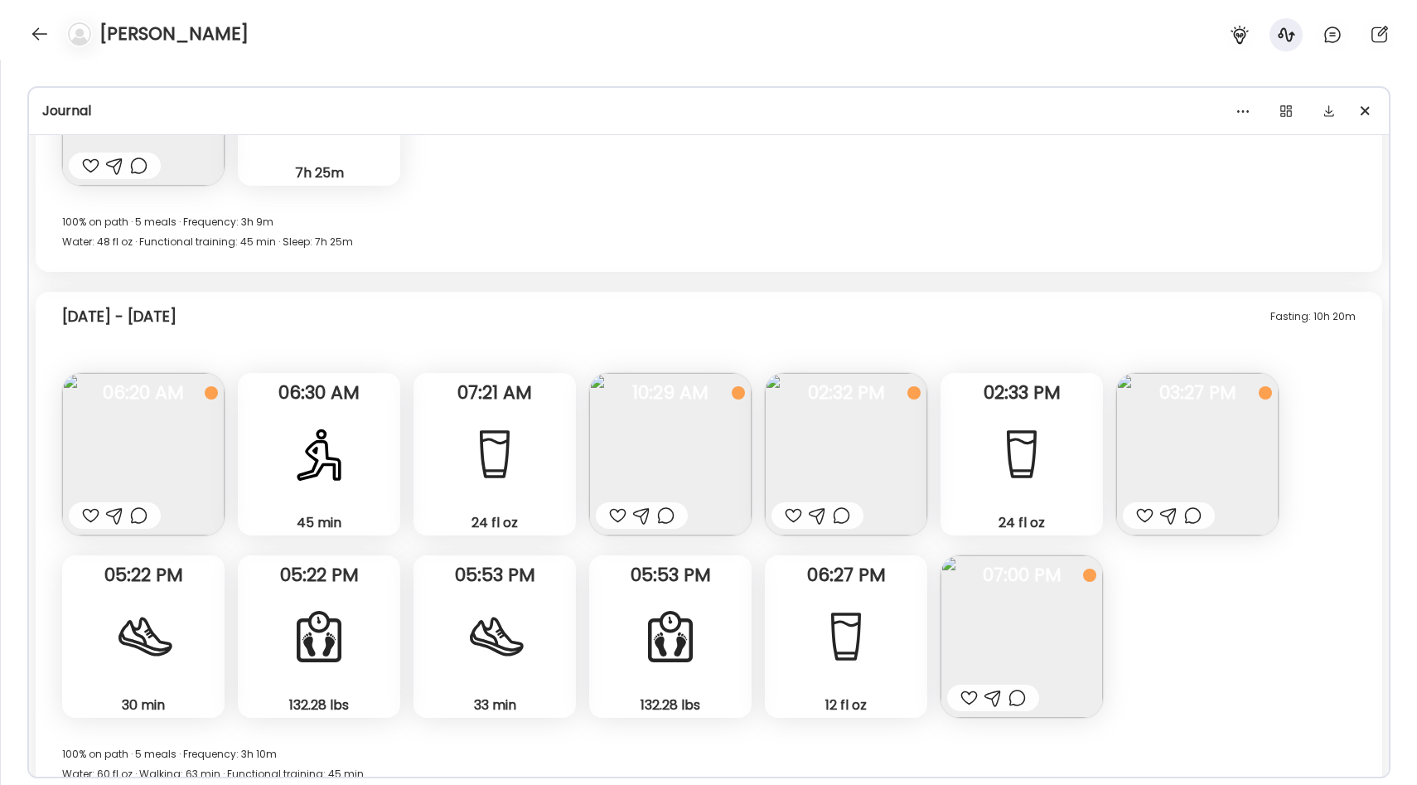
scroll to position [6749, 0]
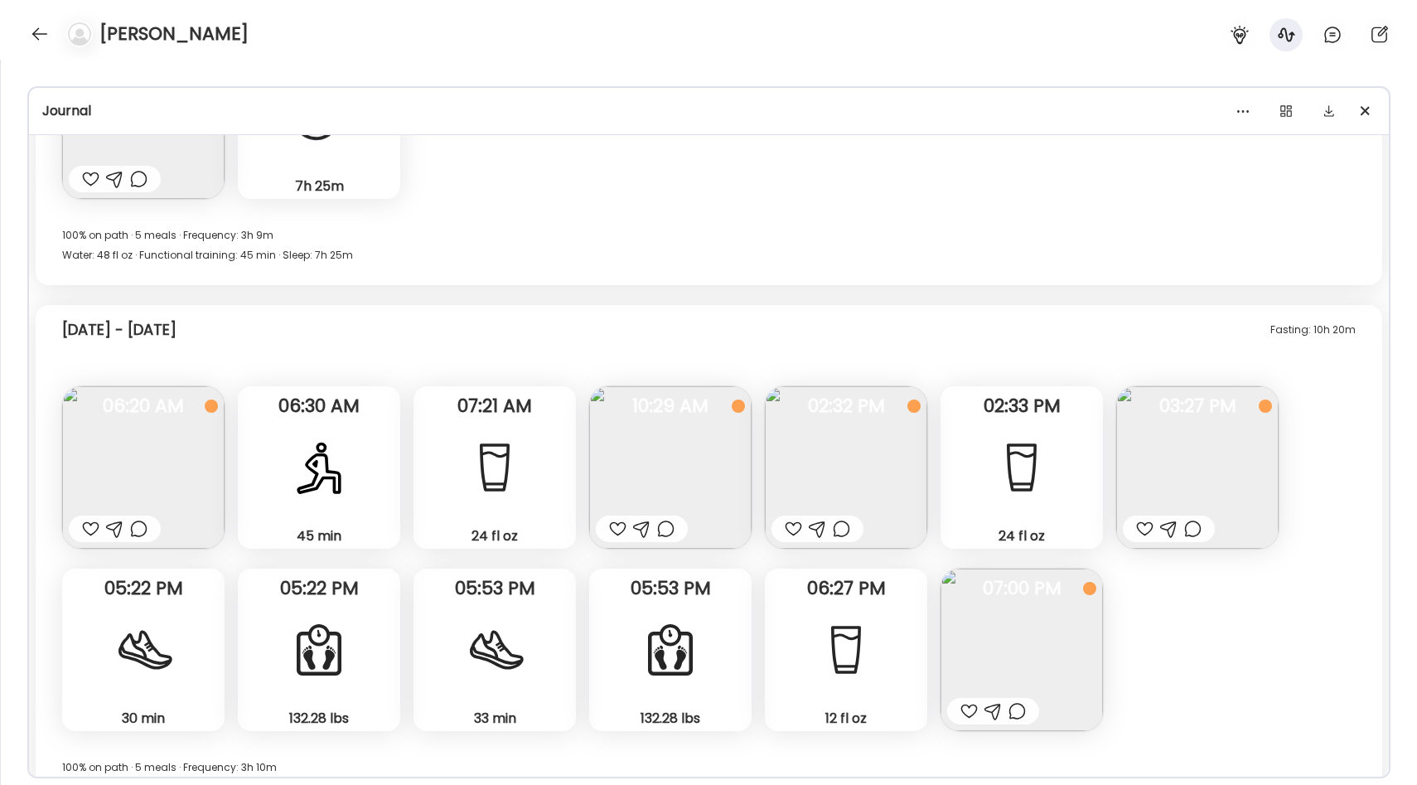
click at [886, 405] on span "02:32 PM" at bounding box center [846, 405] width 162 height 15
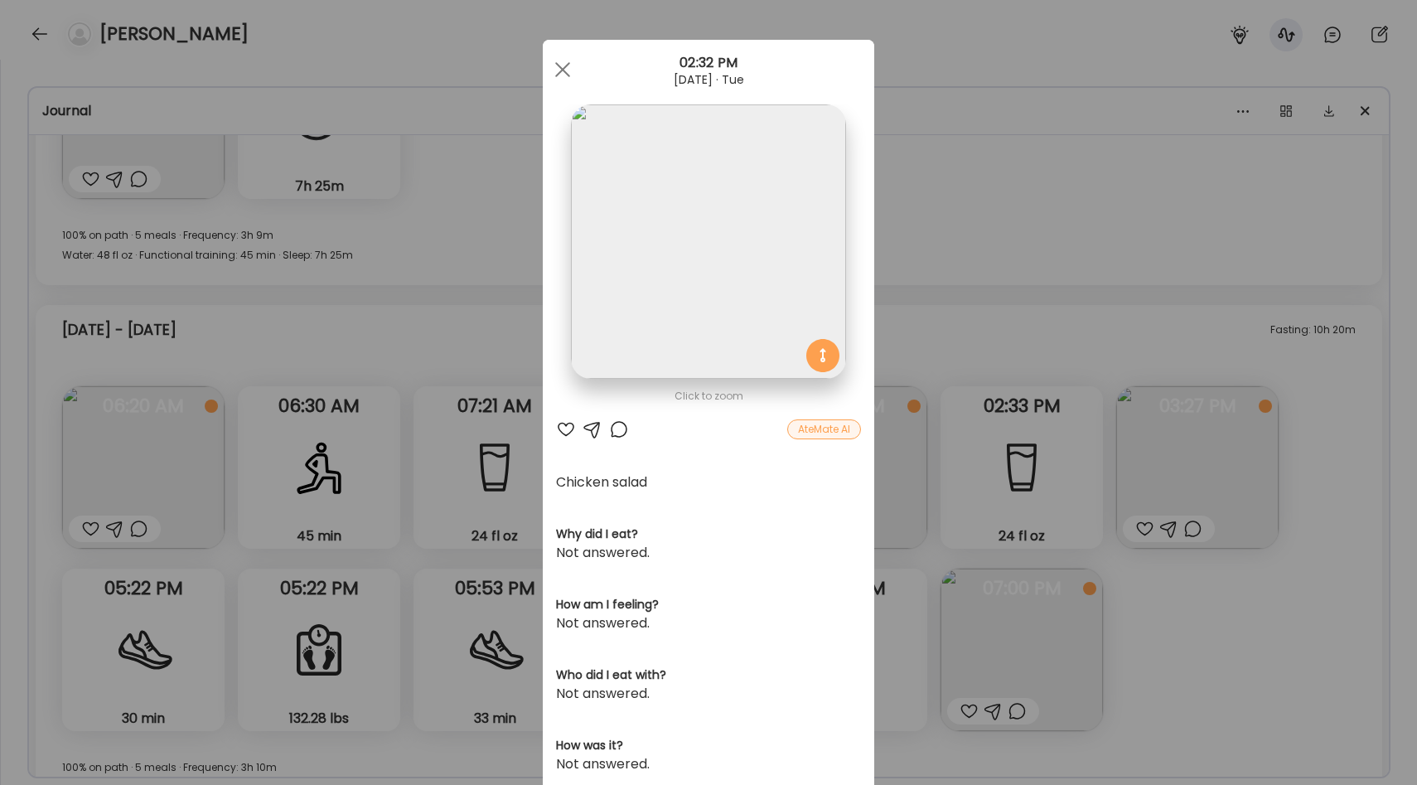
click at [917, 349] on div "Ate Coach Dashboard Wahoo! It’s official Take a moment to set up your Coach Pro…" at bounding box center [708, 392] width 1417 height 785
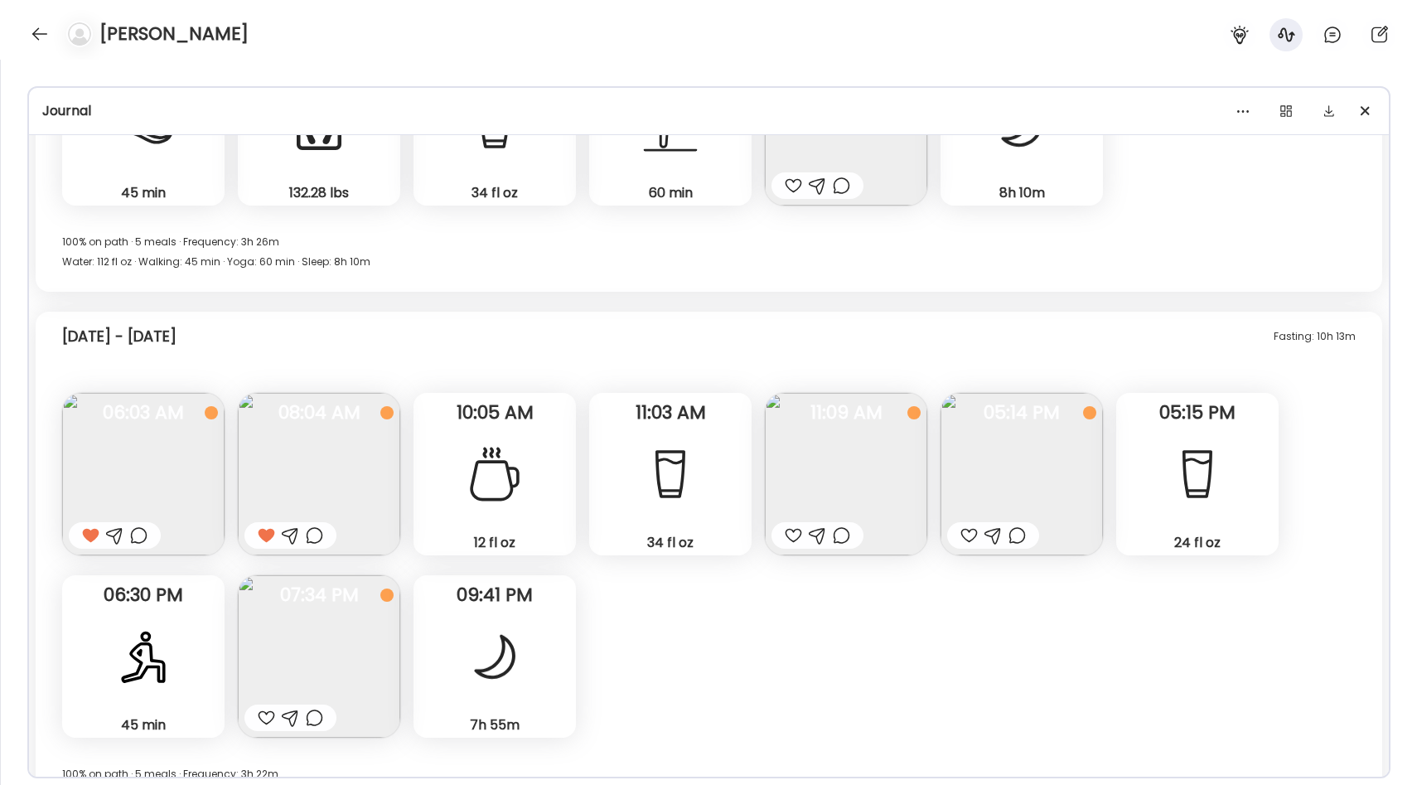
scroll to position [13146, 0]
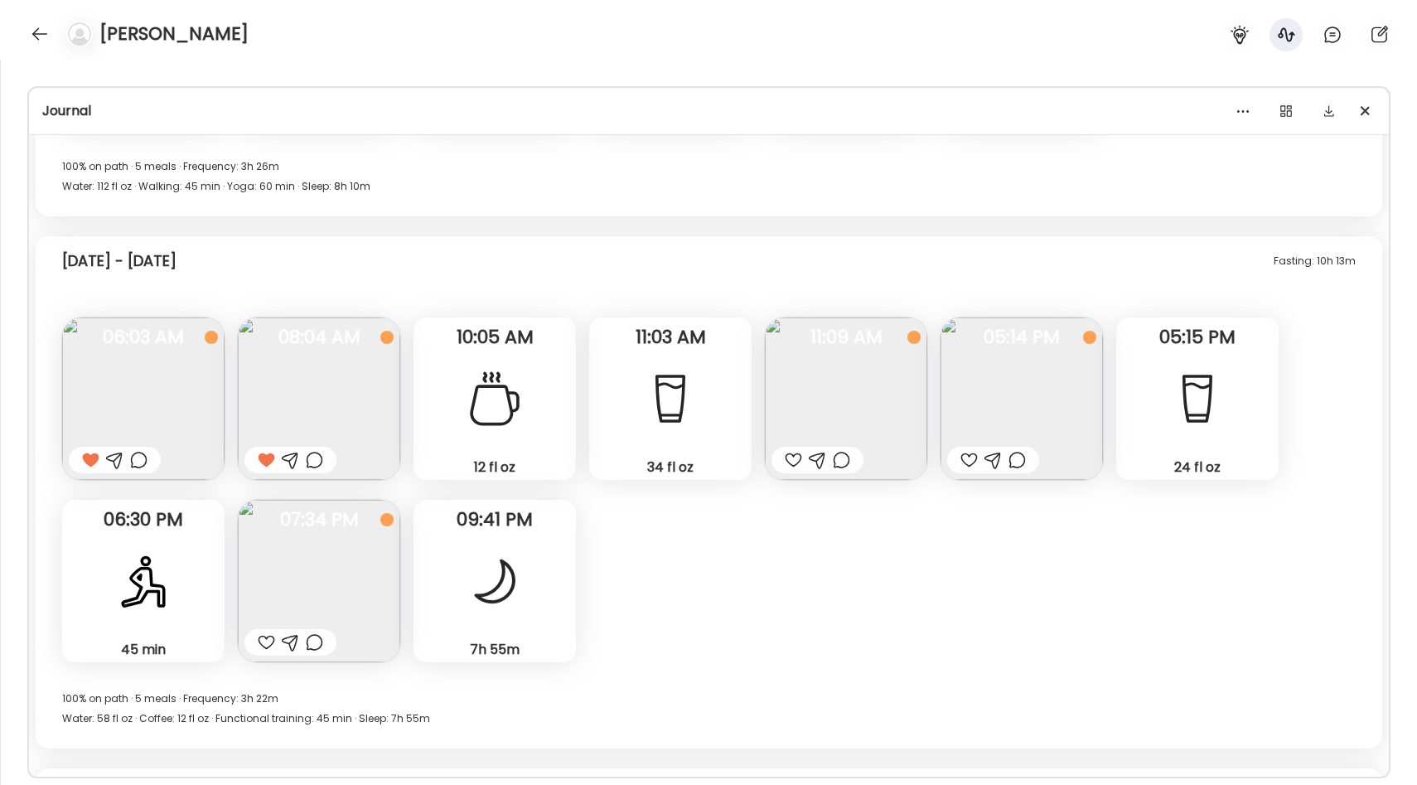
click at [839, 377] on img at bounding box center [846, 398] width 162 height 162
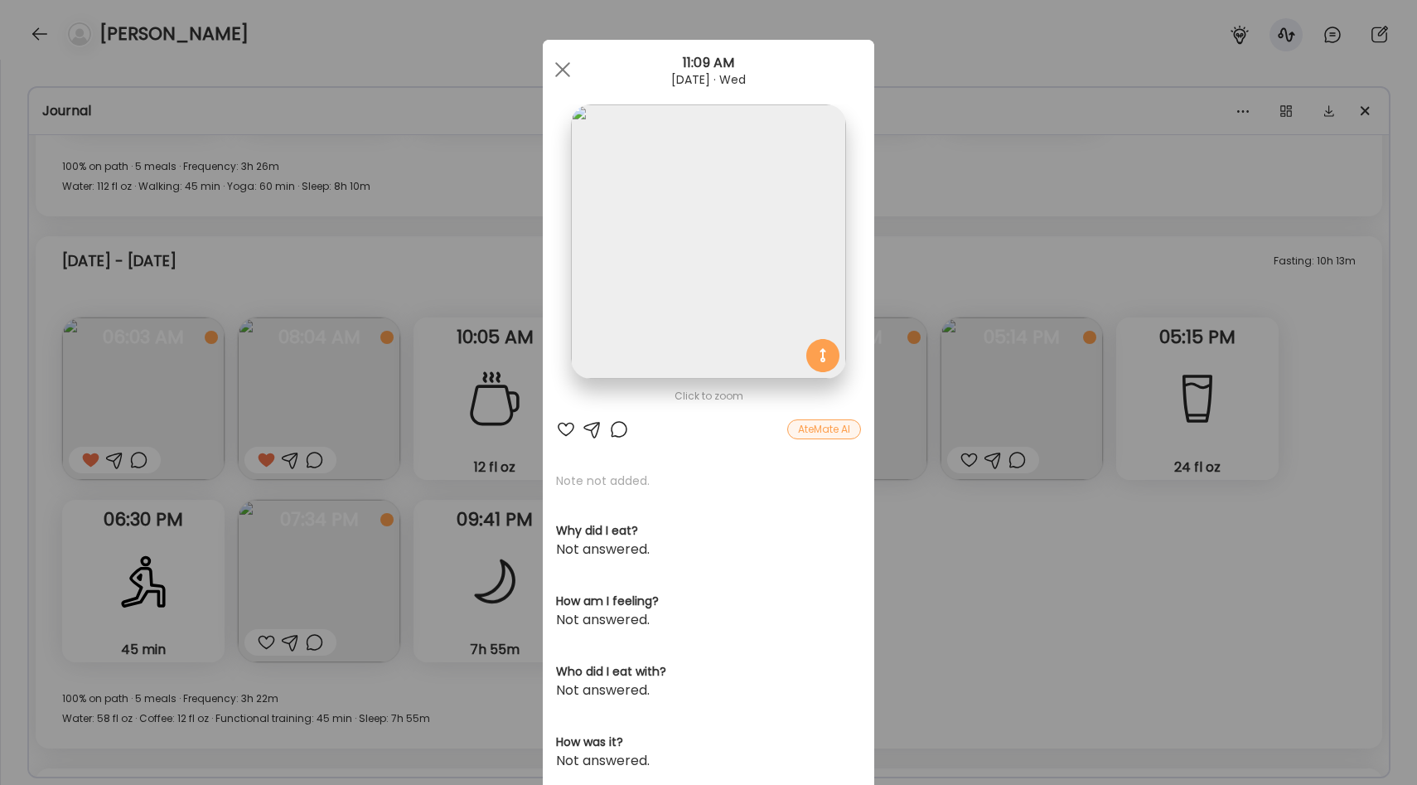
click at [737, 314] on img at bounding box center [708, 241] width 274 height 274
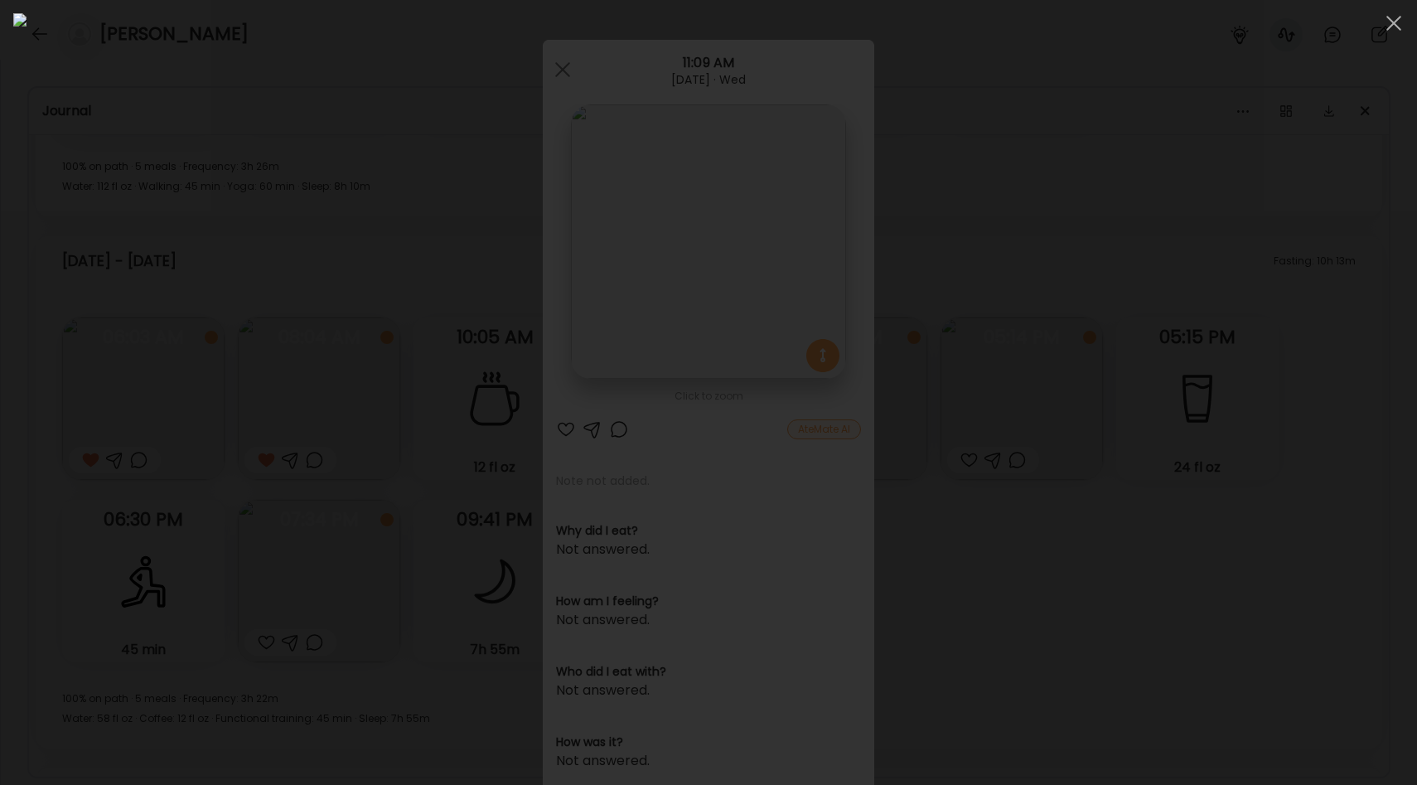
click at [1193, 368] on div at bounding box center [708, 392] width 1390 height 758
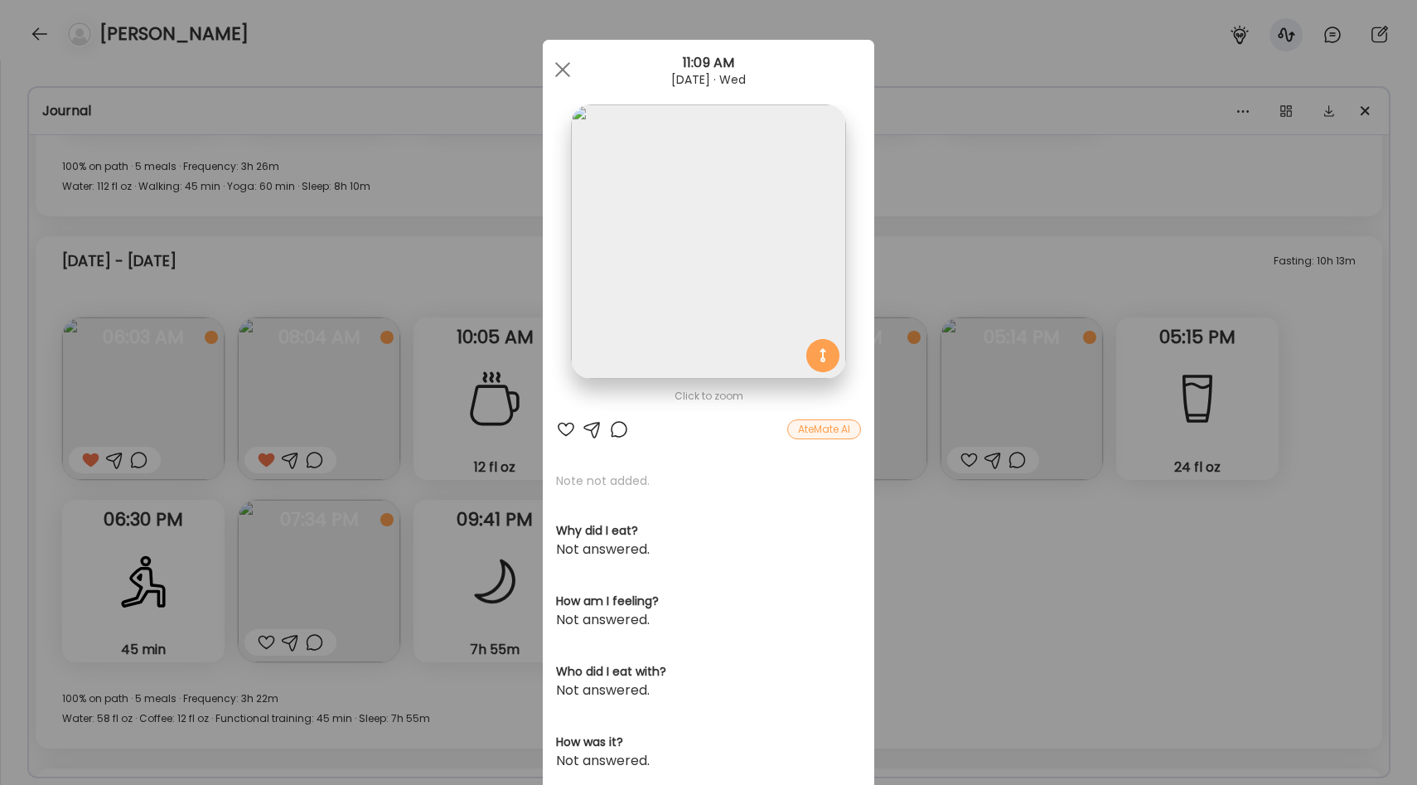
click at [950, 422] on div "Ate Coach Dashboard Wahoo! It’s official Take a moment to set up your Coach Pro…" at bounding box center [708, 392] width 1417 height 785
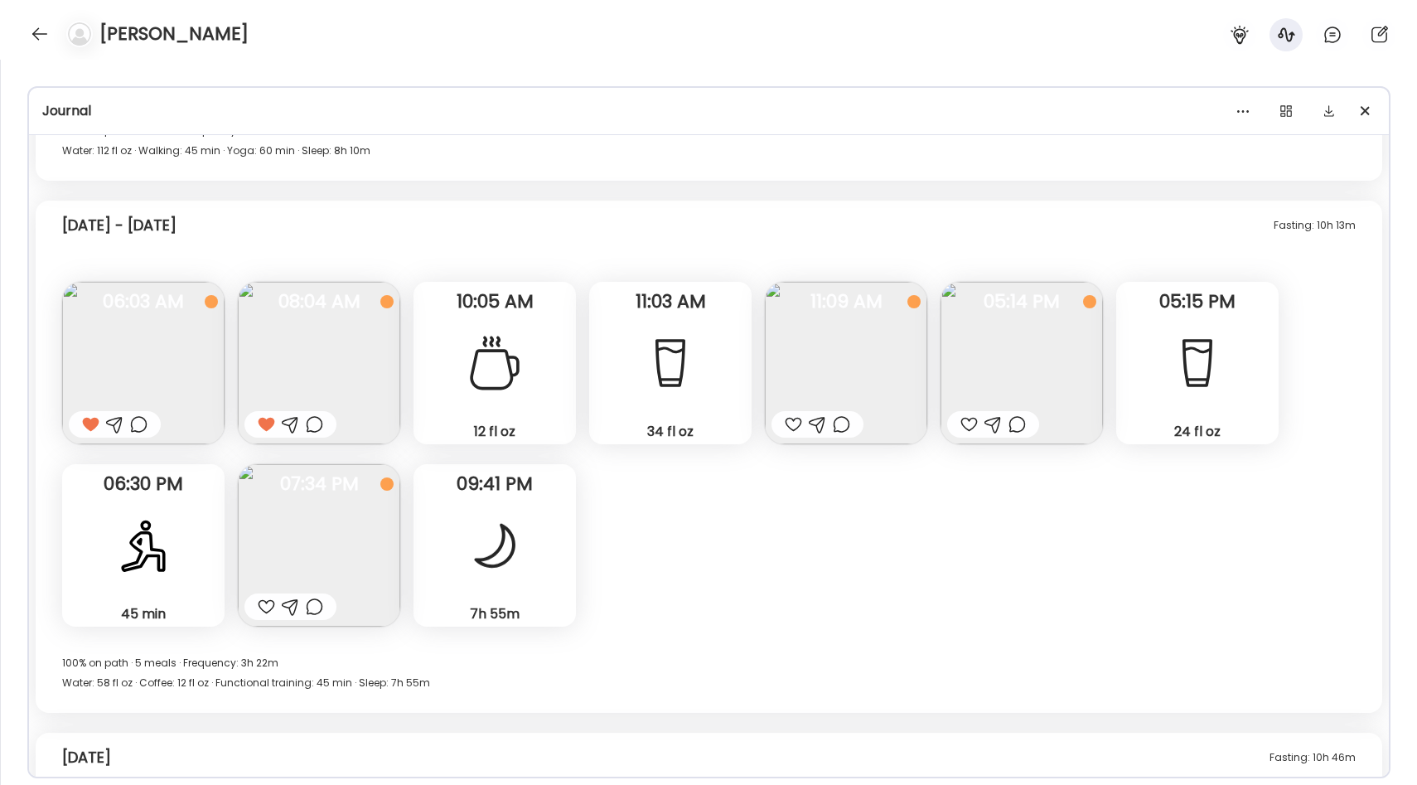
scroll to position [13177, 0]
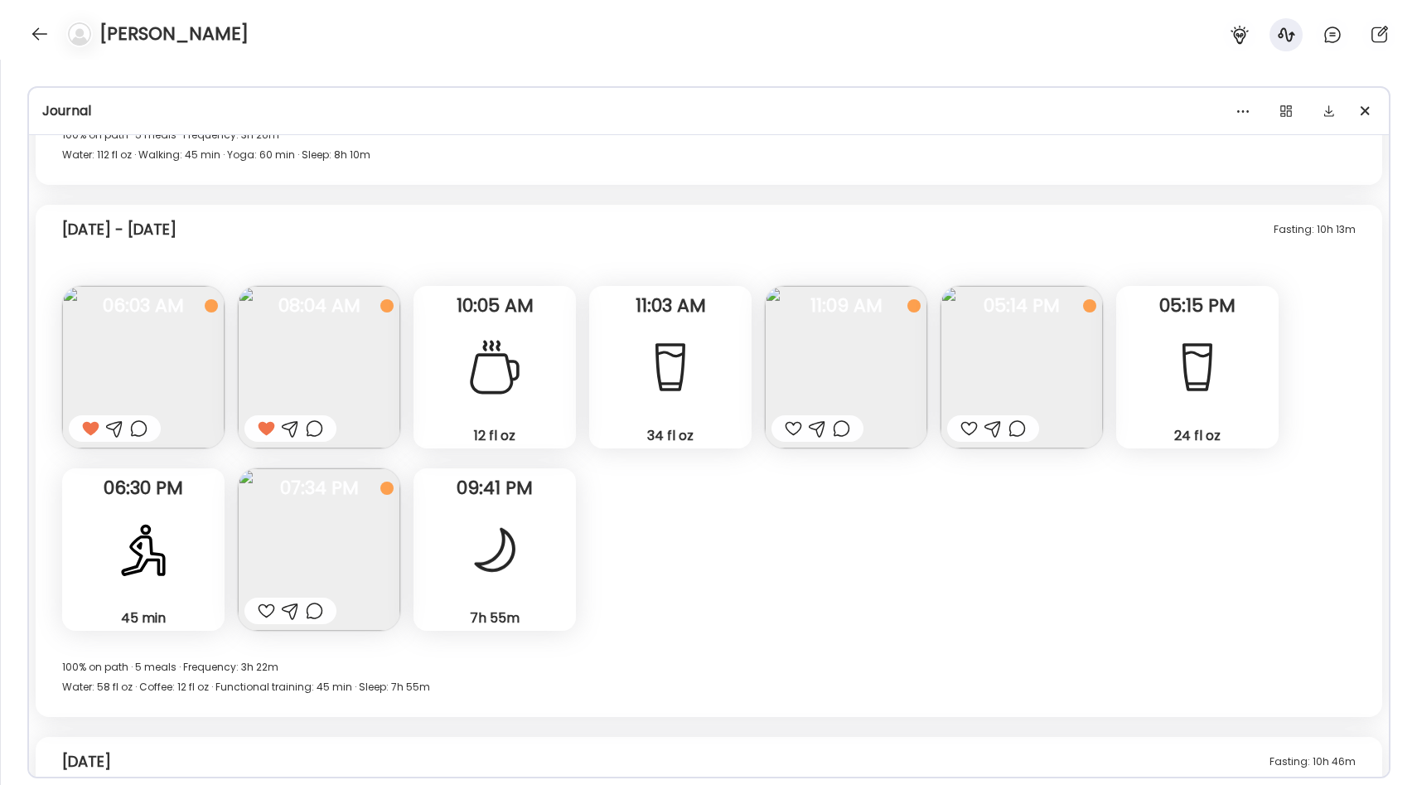
click at [788, 358] on img at bounding box center [846, 367] width 162 height 162
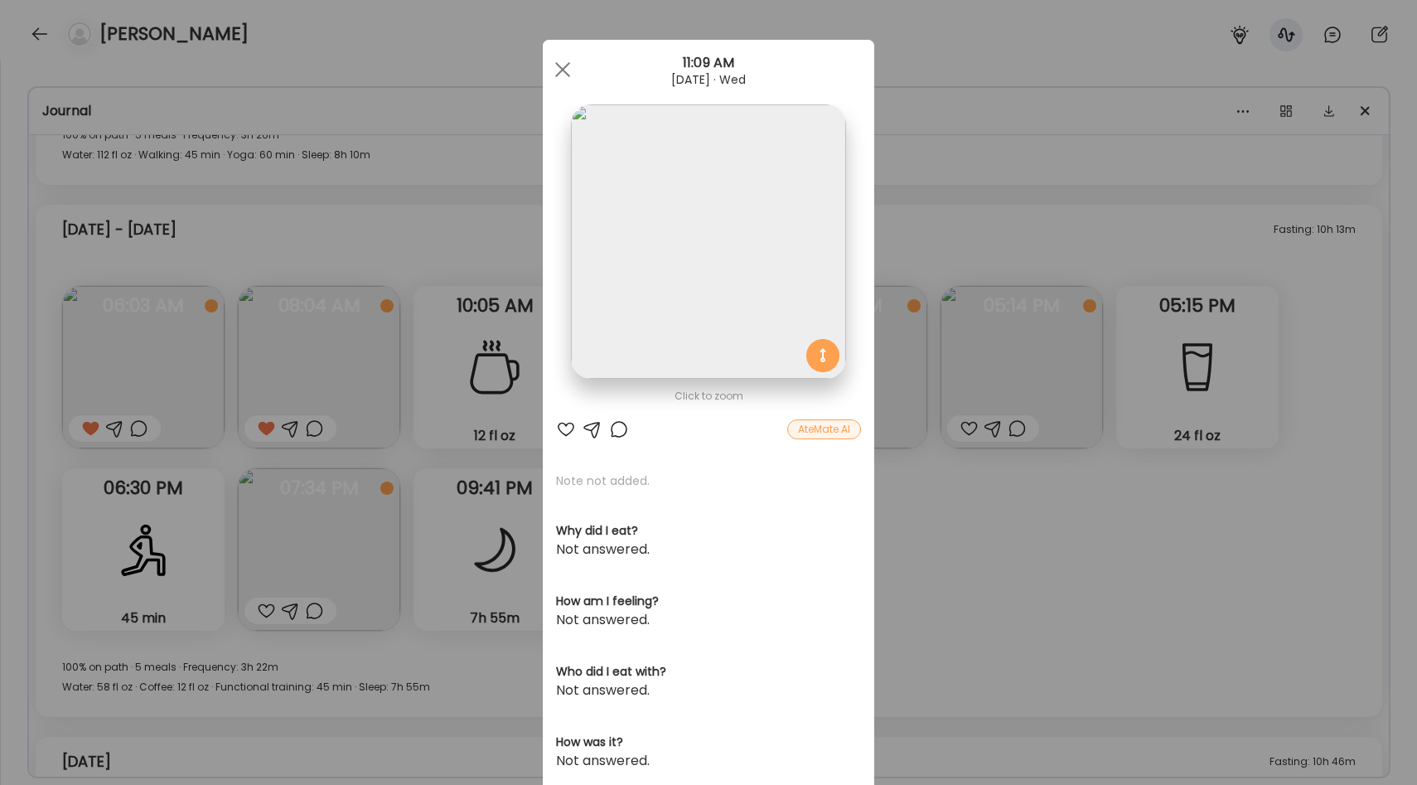
click at [444, 411] on div "Ate Coach Dashboard Wahoo! It’s official Take a moment to set up your Coach Pro…" at bounding box center [708, 392] width 1417 height 785
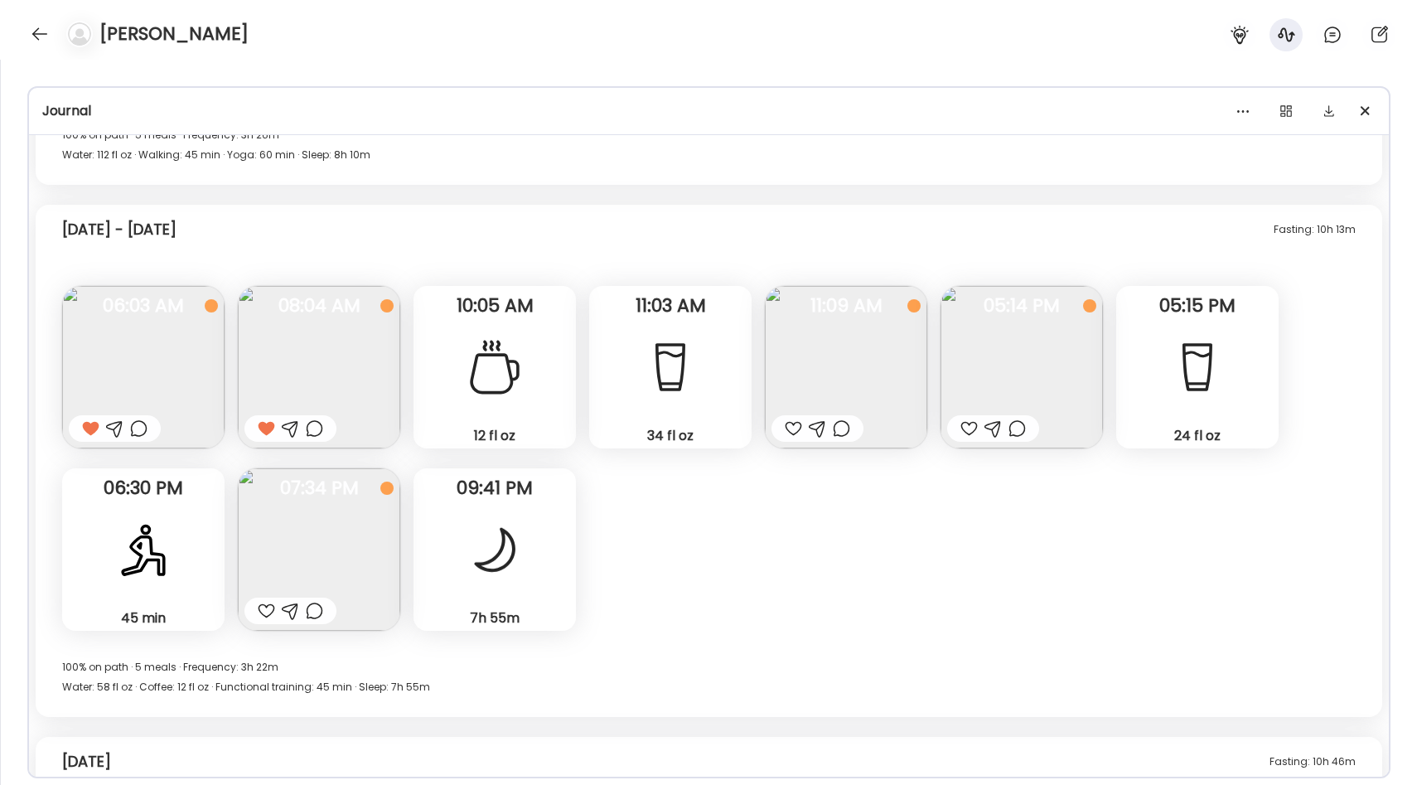
click at [335, 519] on img at bounding box center [319, 549] width 162 height 162
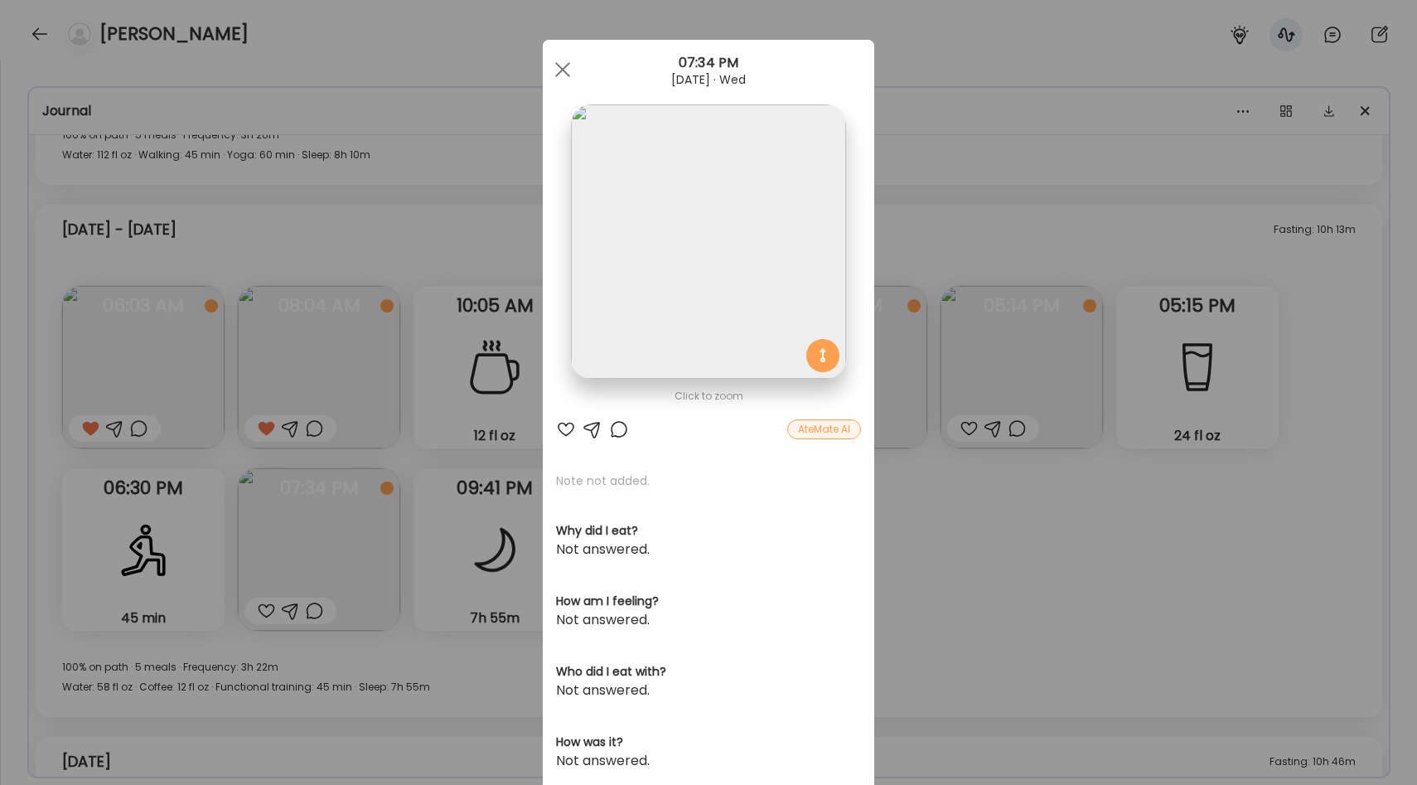
click at [876, 310] on div "Ate Coach Dashboard Wahoo! It’s official Take a moment to set up your Coach Pro…" at bounding box center [708, 392] width 1417 height 785
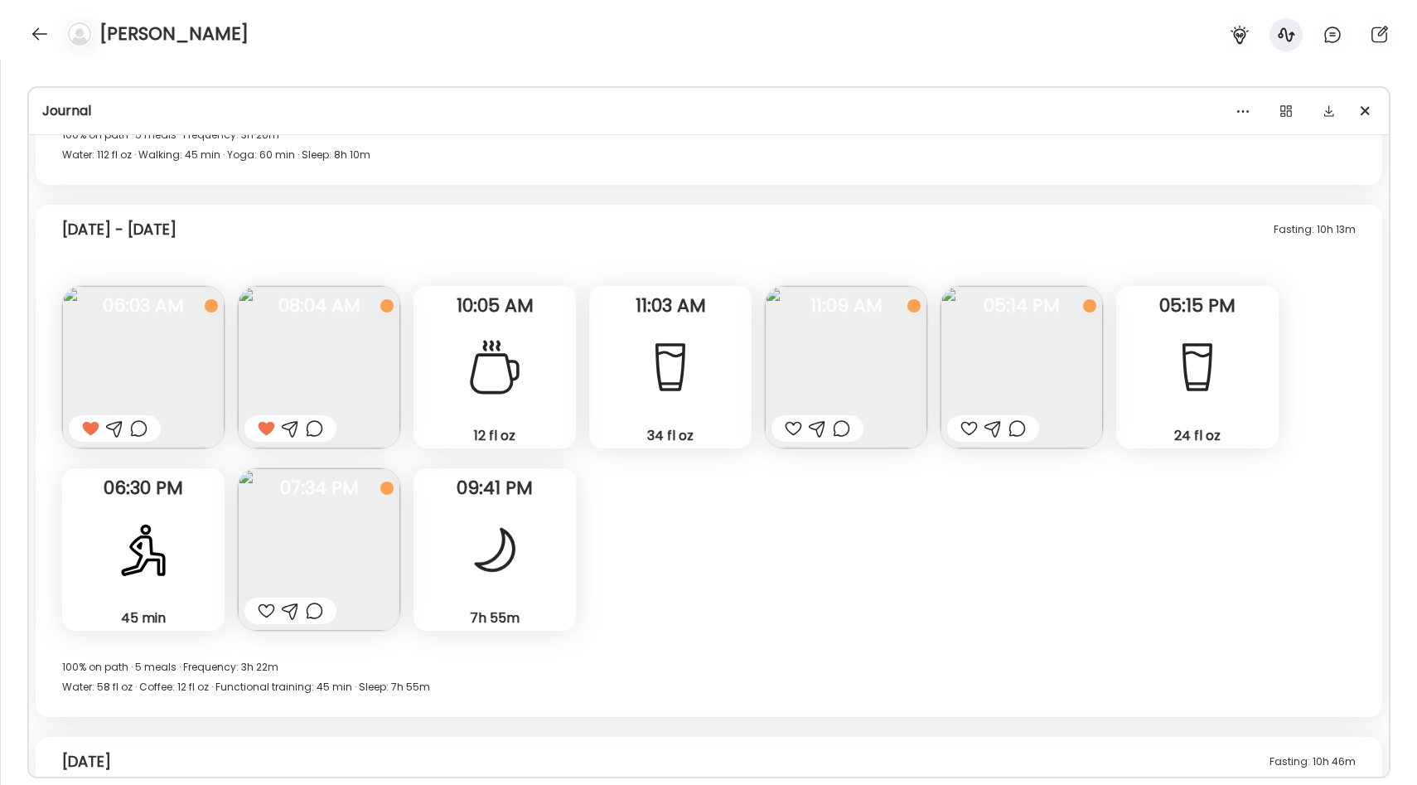
click at [900, 328] on img at bounding box center [846, 367] width 162 height 162
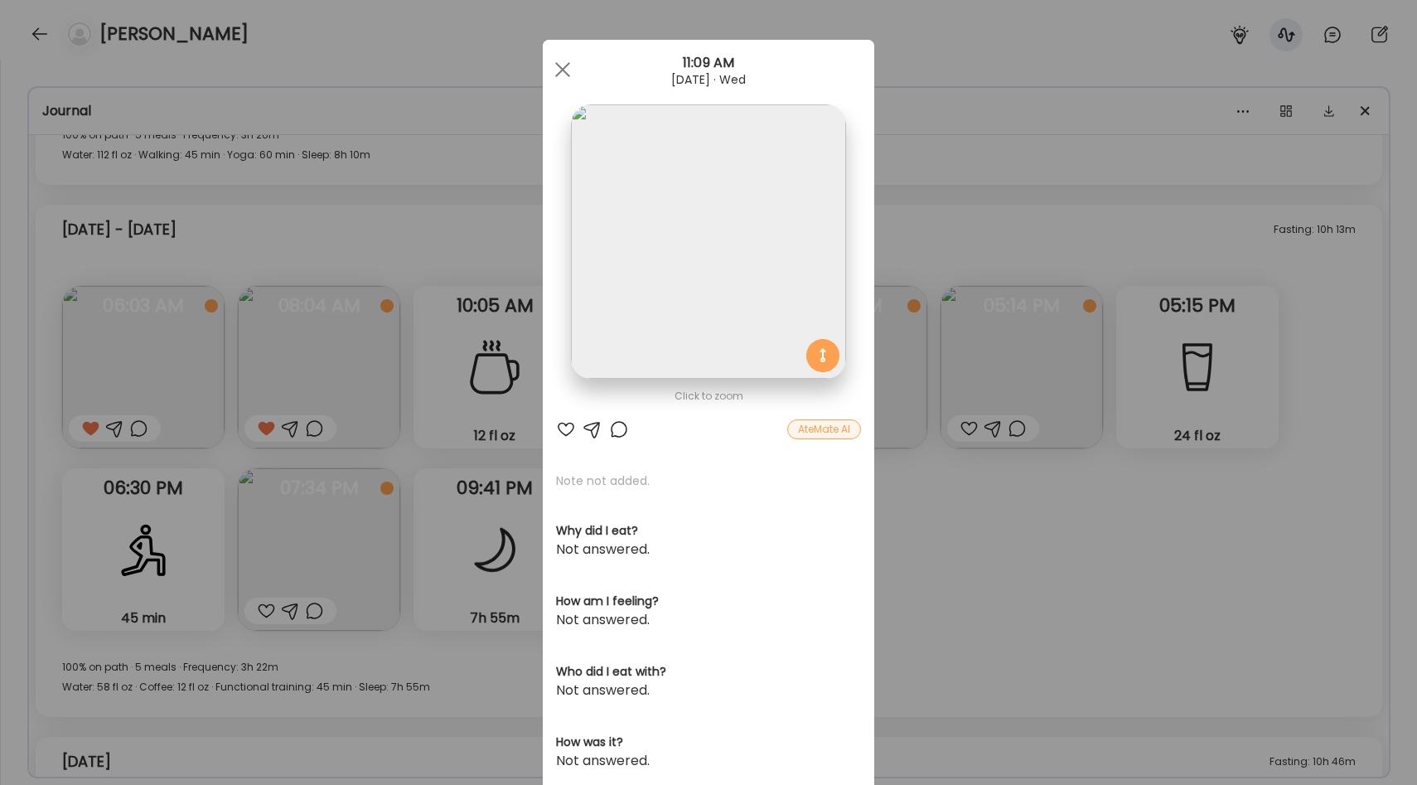
click at [762, 284] on img at bounding box center [708, 241] width 274 height 274
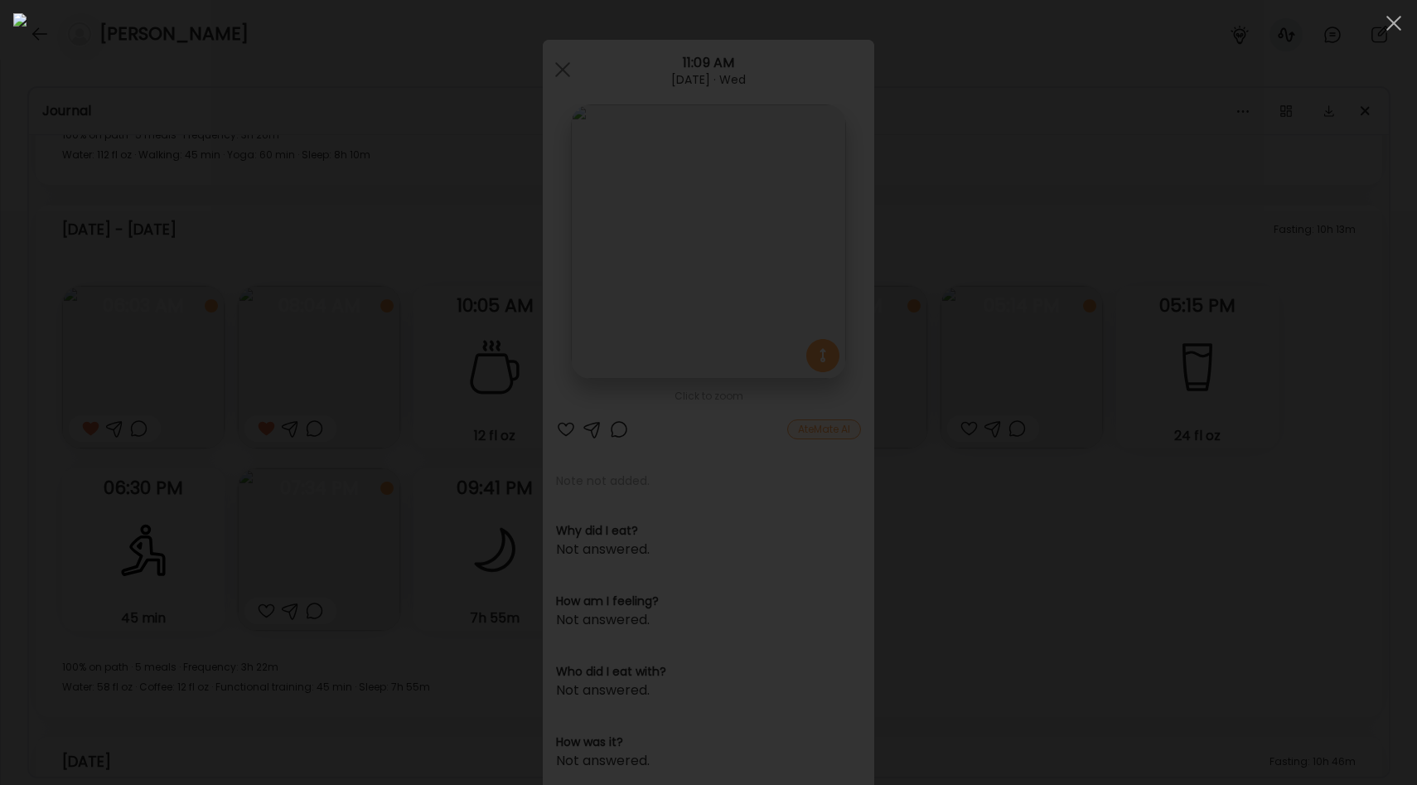
click at [1180, 316] on div at bounding box center [708, 392] width 1390 height 758
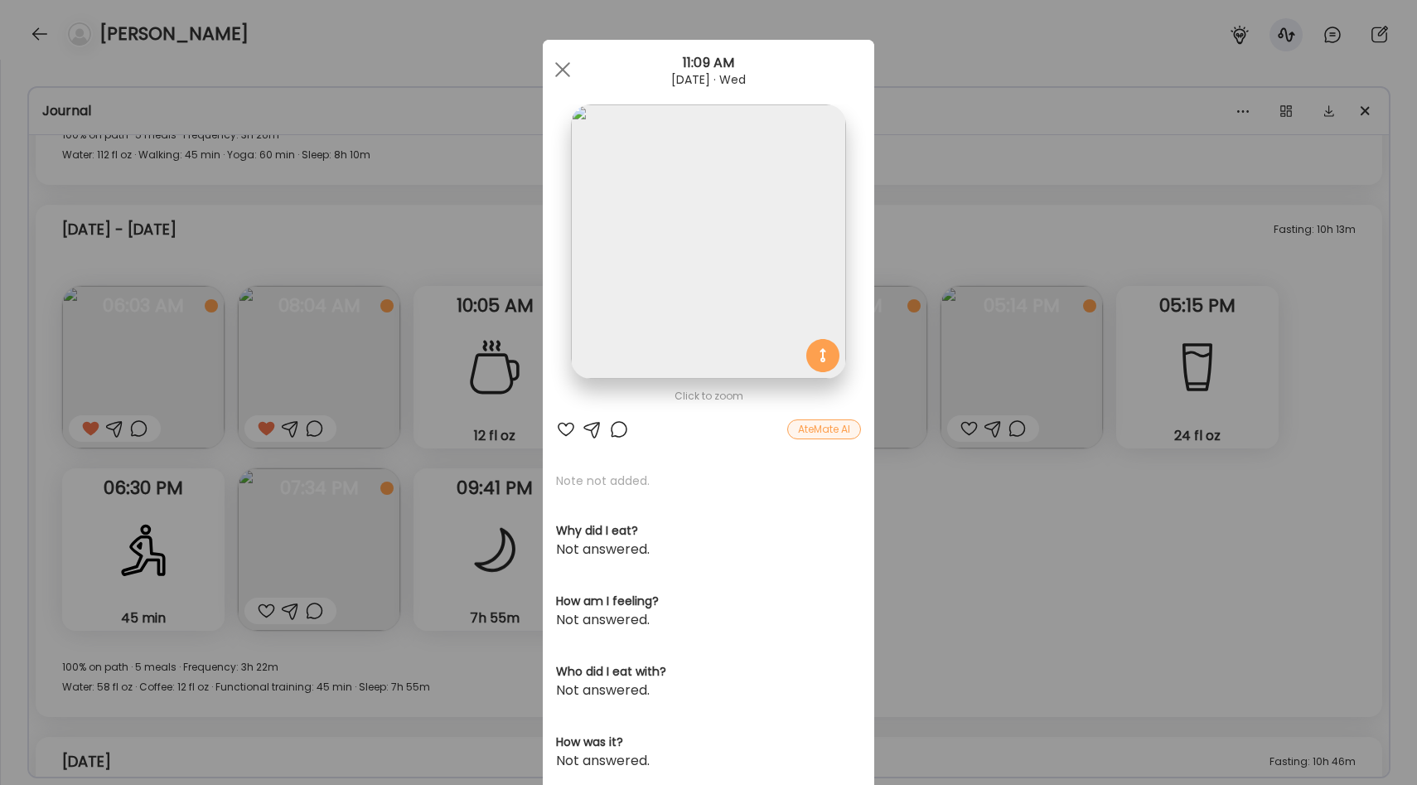
click at [961, 539] on div "Ate Coach Dashboard Wahoo! It’s official Take a moment to set up your Coach Pro…" at bounding box center [708, 392] width 1417 height 785
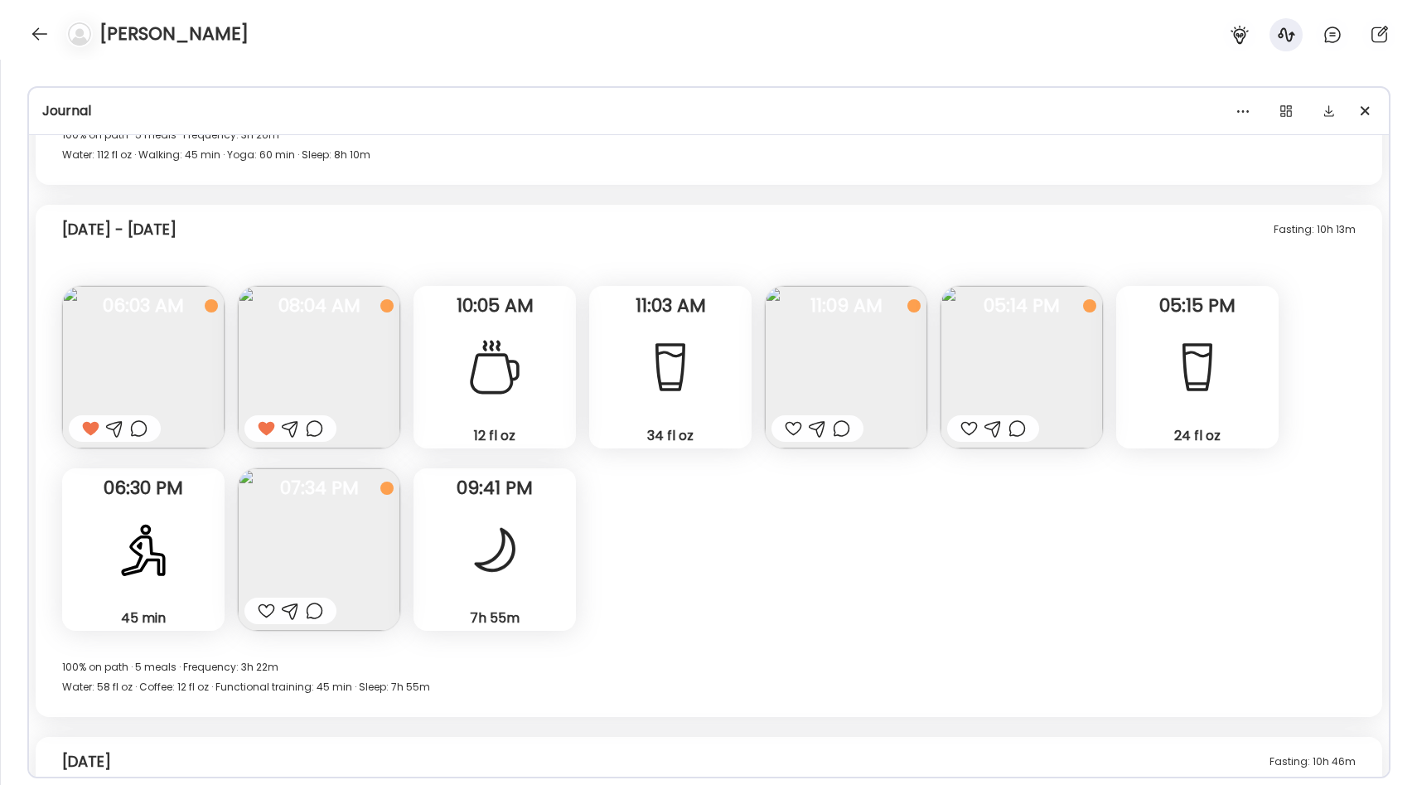
click at [344, 519] on img at bounding box center [319, 549] width 162 height 162
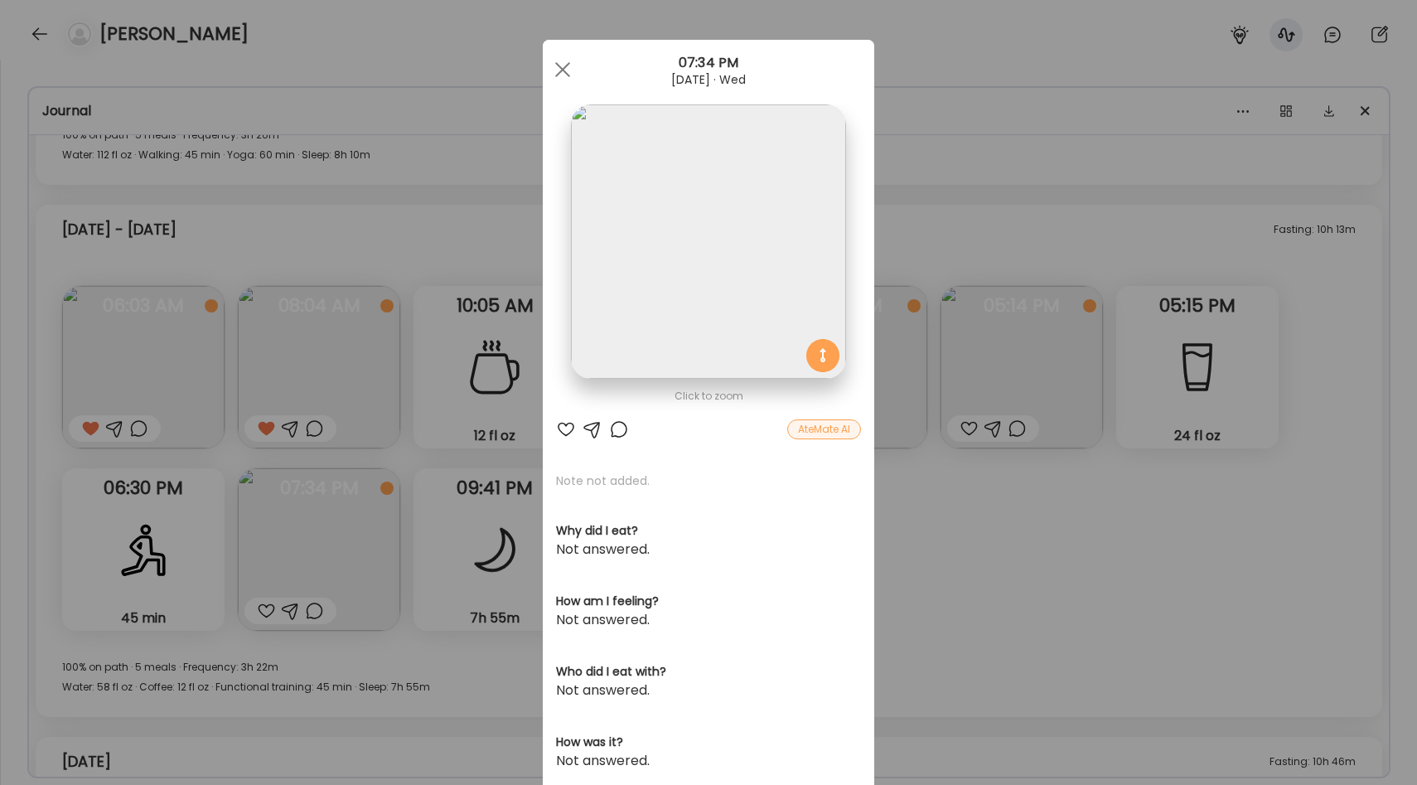
click at [932, 321] on div "Ate Coach Dashboard Wahoo! It’s official Take a moment to set up your Coach Pro…" at bounding box center [708, 392] width 1417 height 785
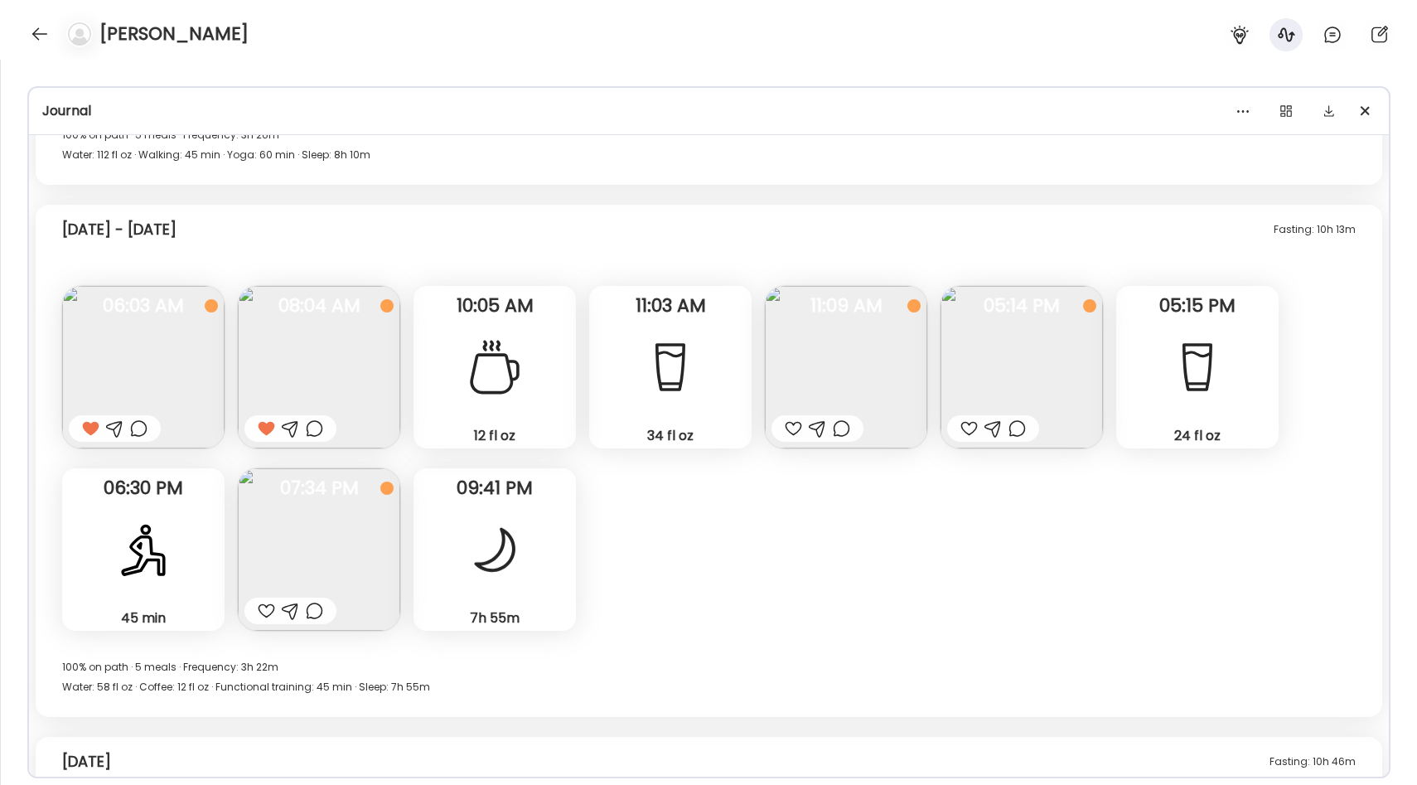
click at [198, 403] on img at bounding box center [143, 367] width 162 height 162
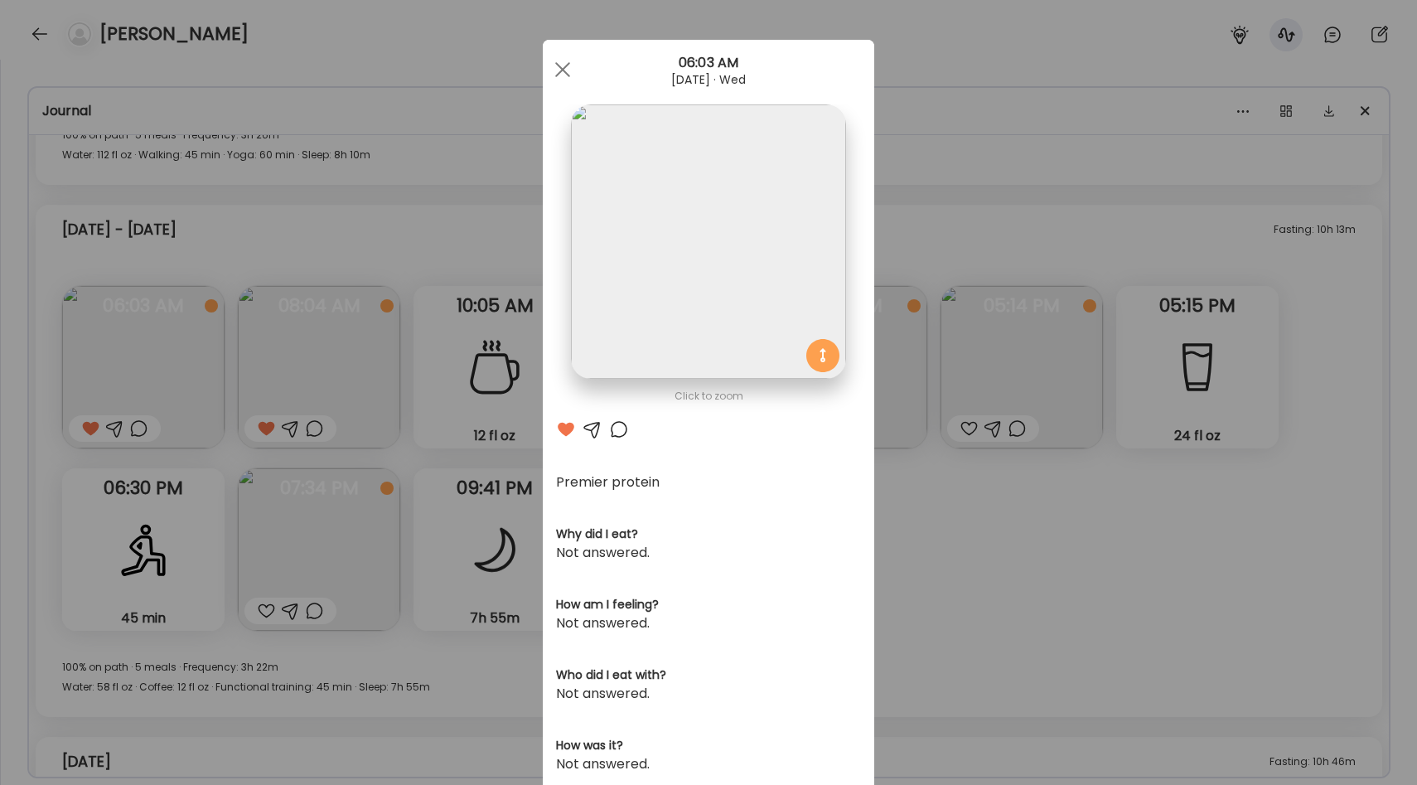
click at [760, 299] on img at bounding box center [708, 241] width 274 height 274
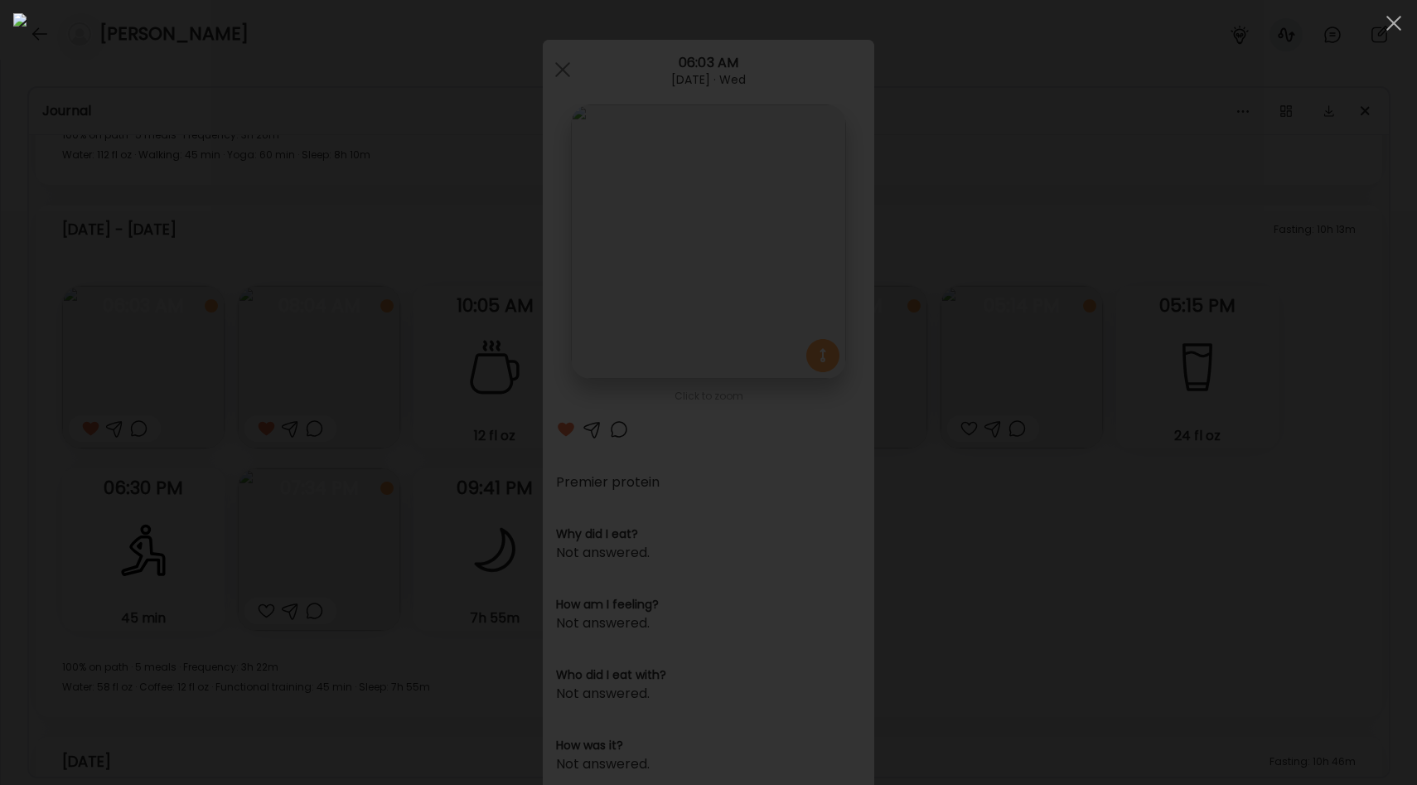
click at [90, 505] on div at bounding box center [708, 392] width 1390 height 758
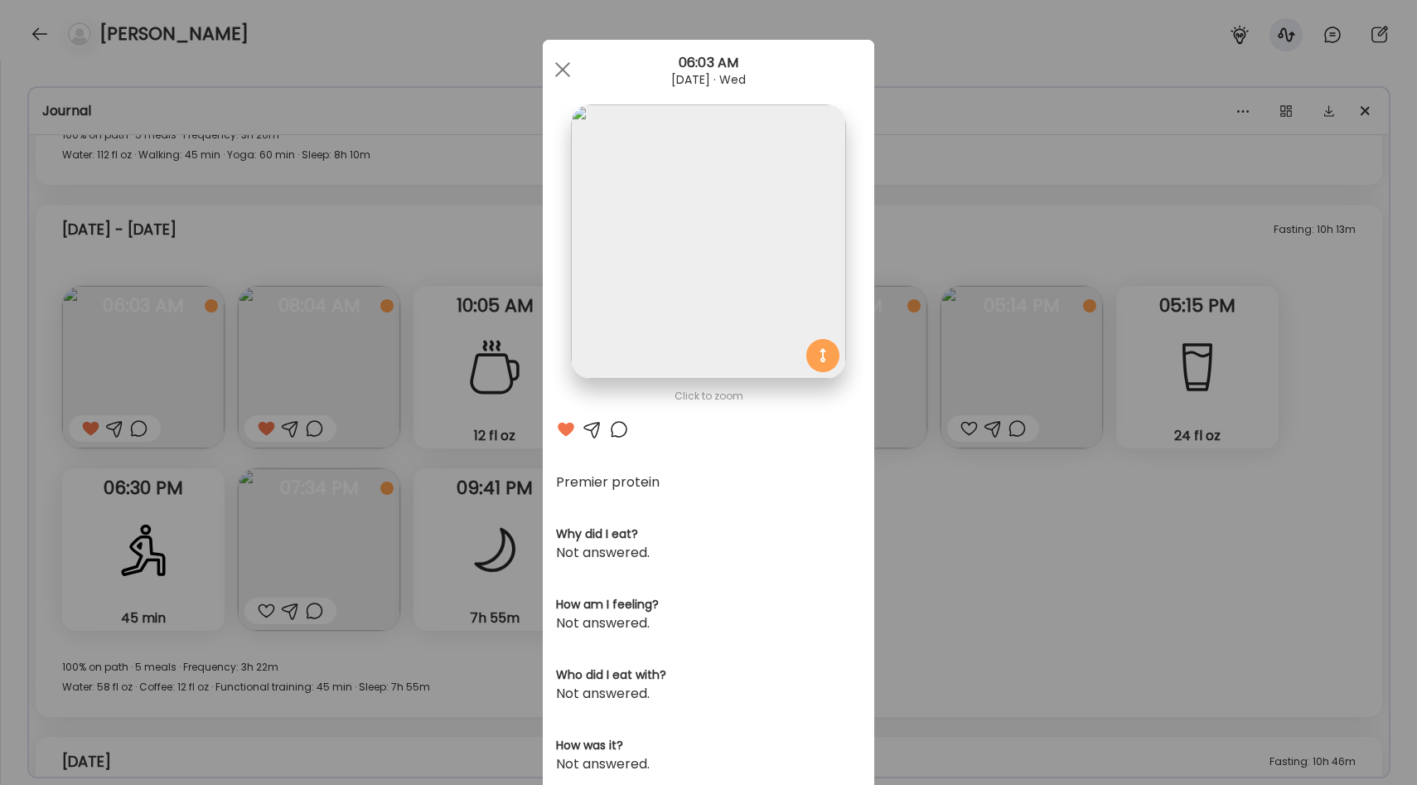
click at [385, 415] on div "Ate Coach Dashboard Wahoo! It’s official Take a moment to set up your Coach Pro…" at bounding box center [708, 392] width 1417 height 785
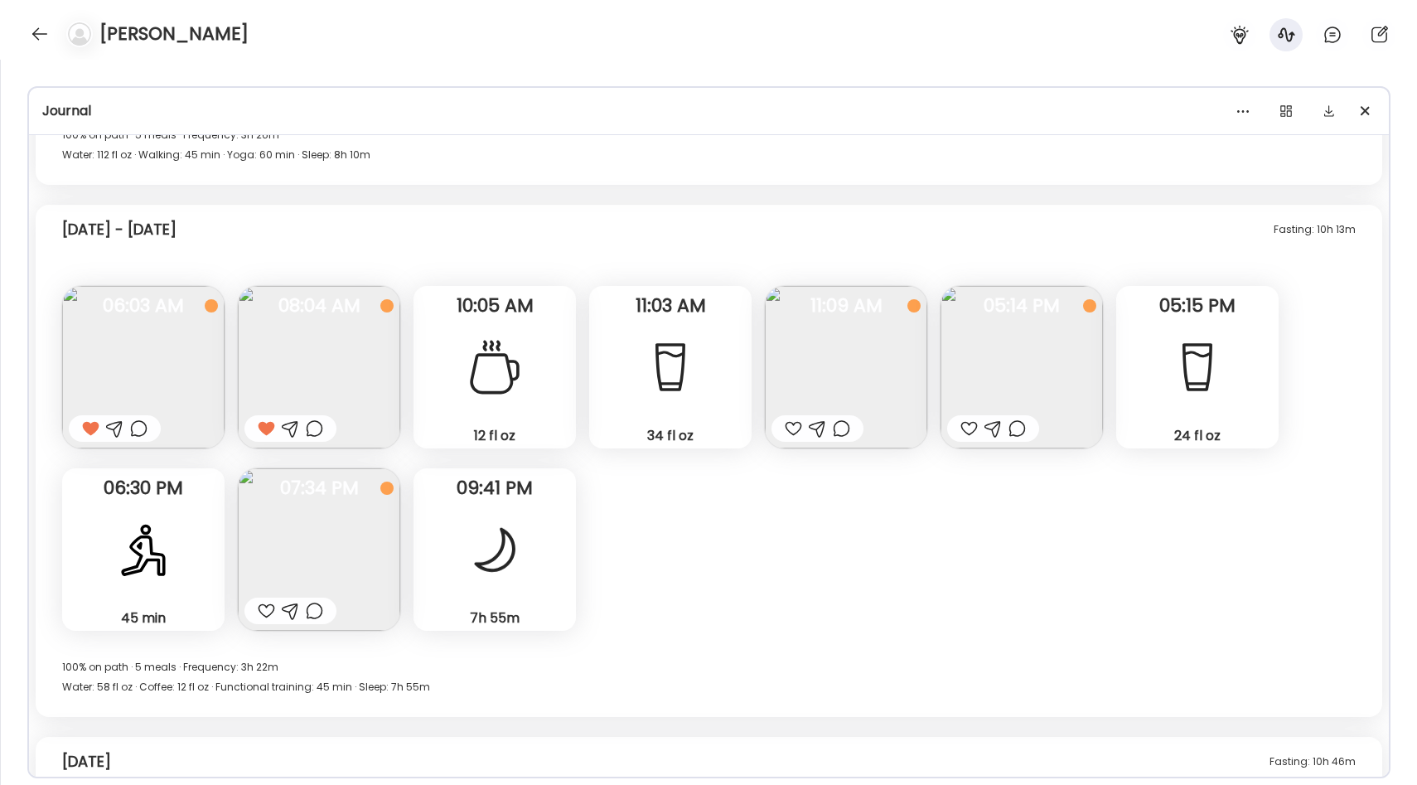
click at [365, 366] on img at bounding box center [319, 367] width 162 height 162
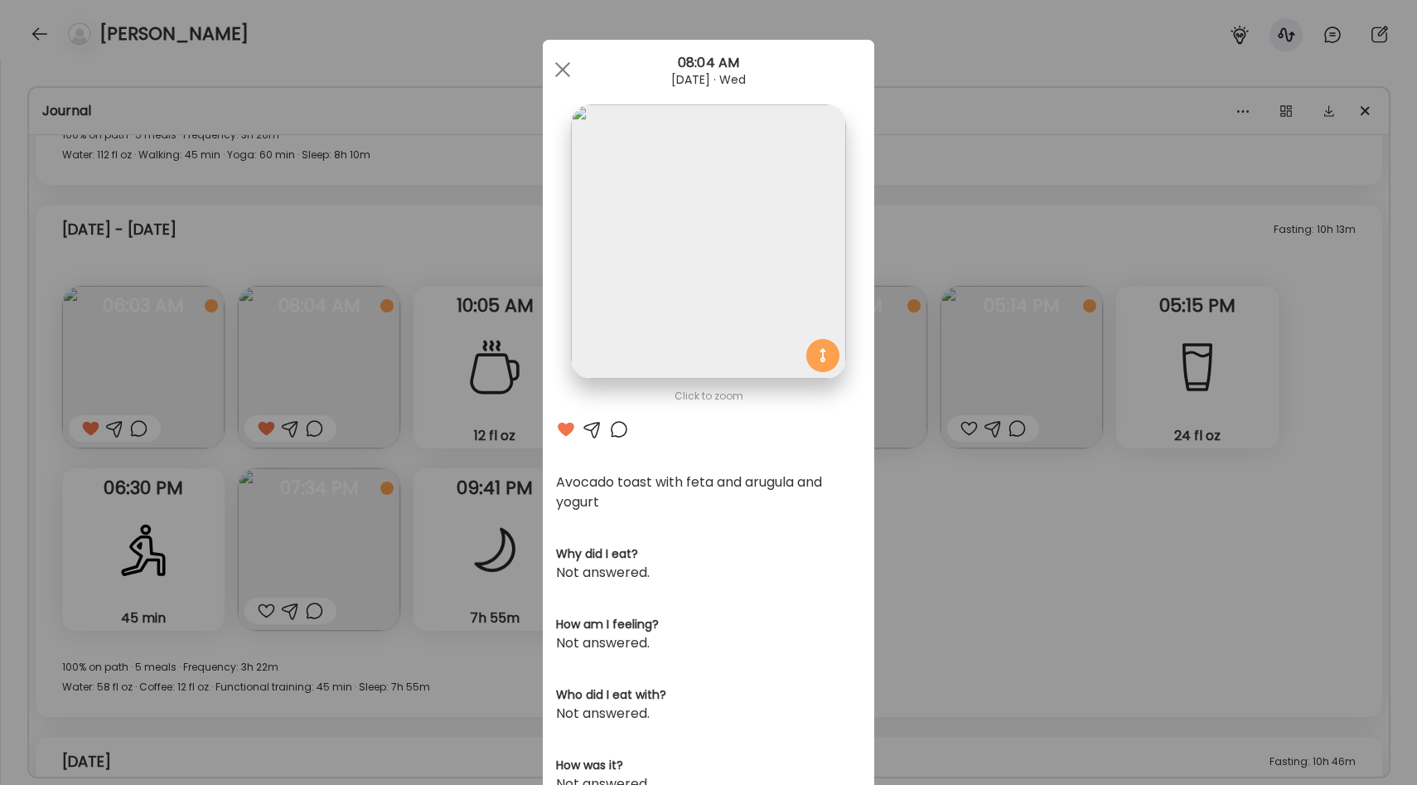
click at [475, 419] on div "Ate Coach Dashboard Wahoo! It’s official Take a moment to set up your Coach Pro…" at bounding box center [708, 392] width 1417 height 785
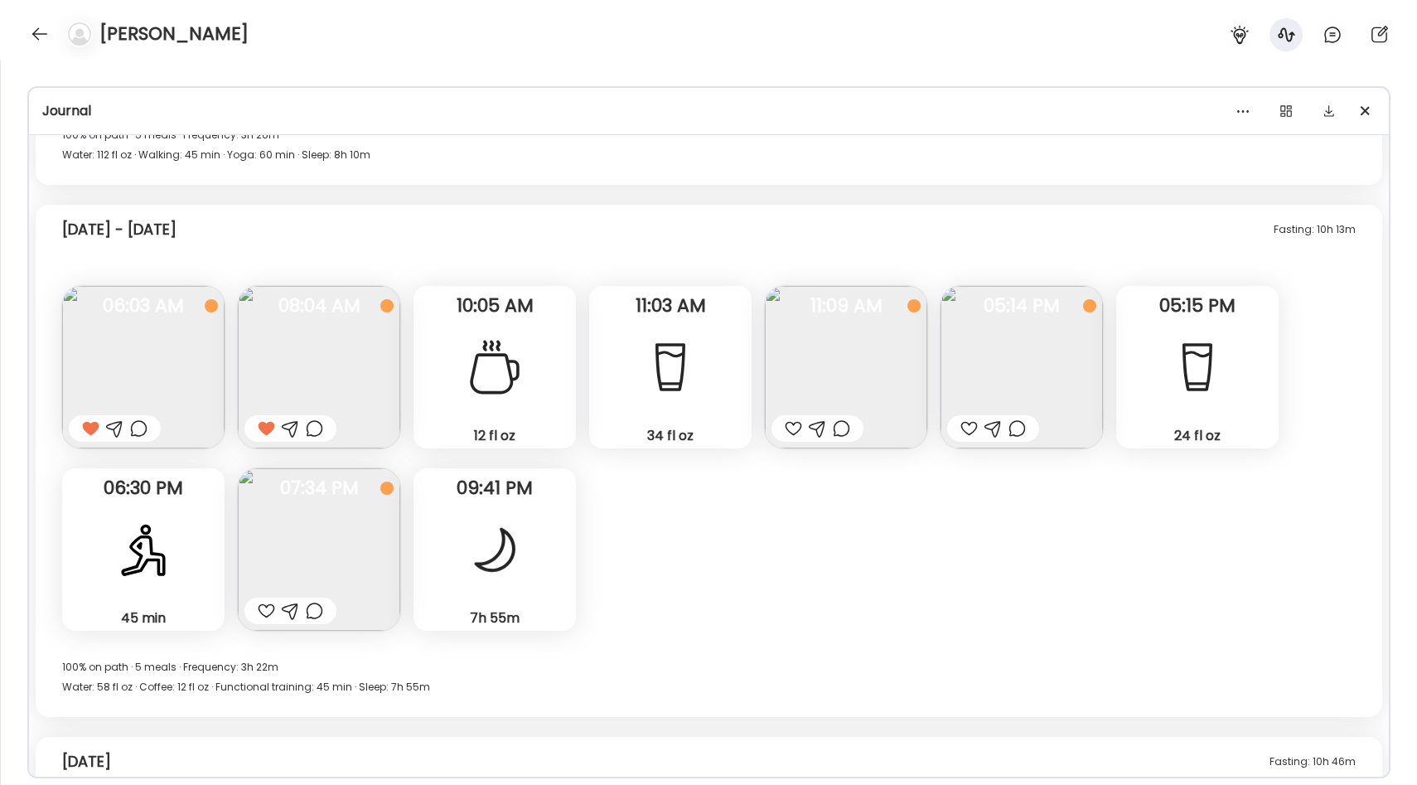
click at [1009, 363] on img at bounding box center [1021, 367] width 162 height 162
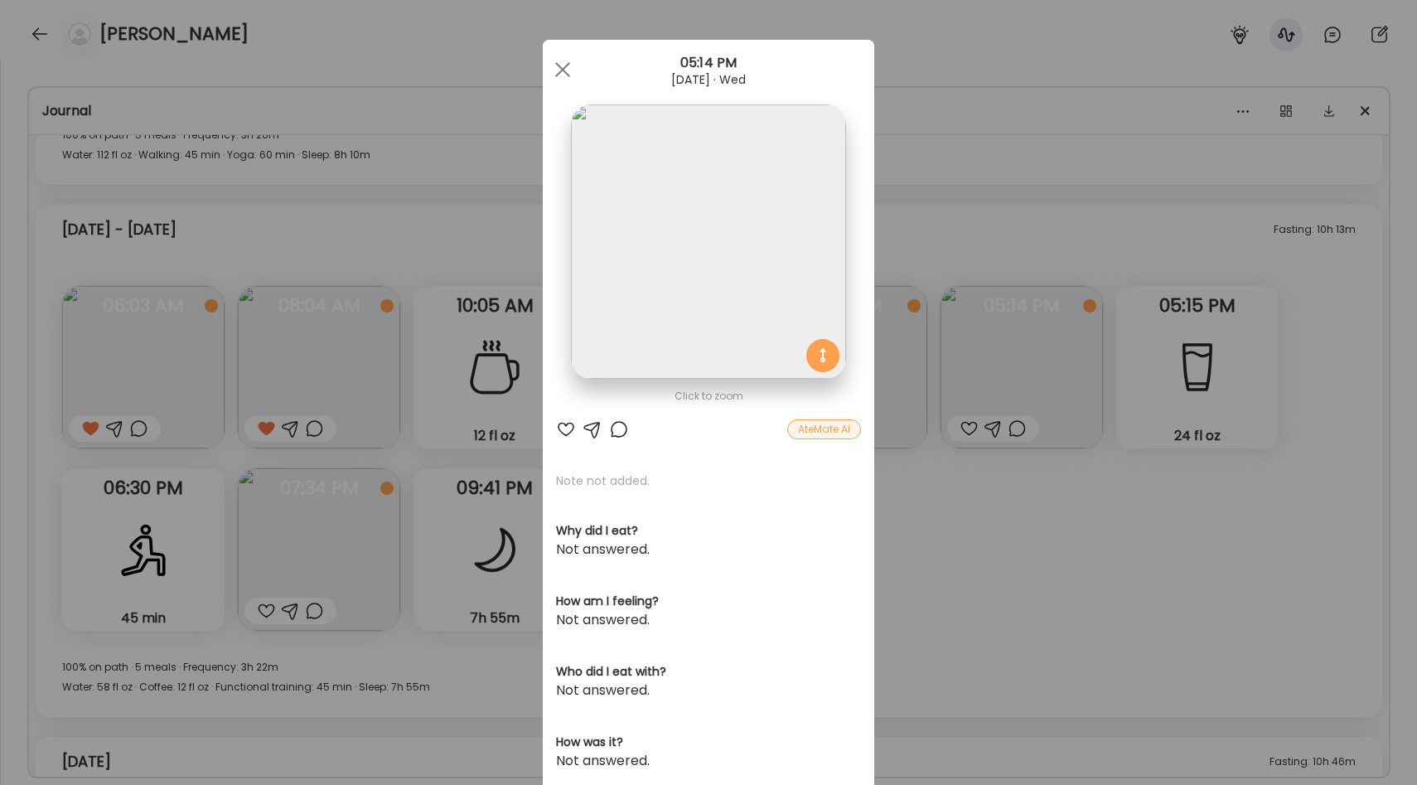
click at [969, 521] on div "Ate Coach Dashboard Wahoo! It’s official Take a moment to set up your Coach Pro…" at bounding box center [708, 392] width 1417 height 785
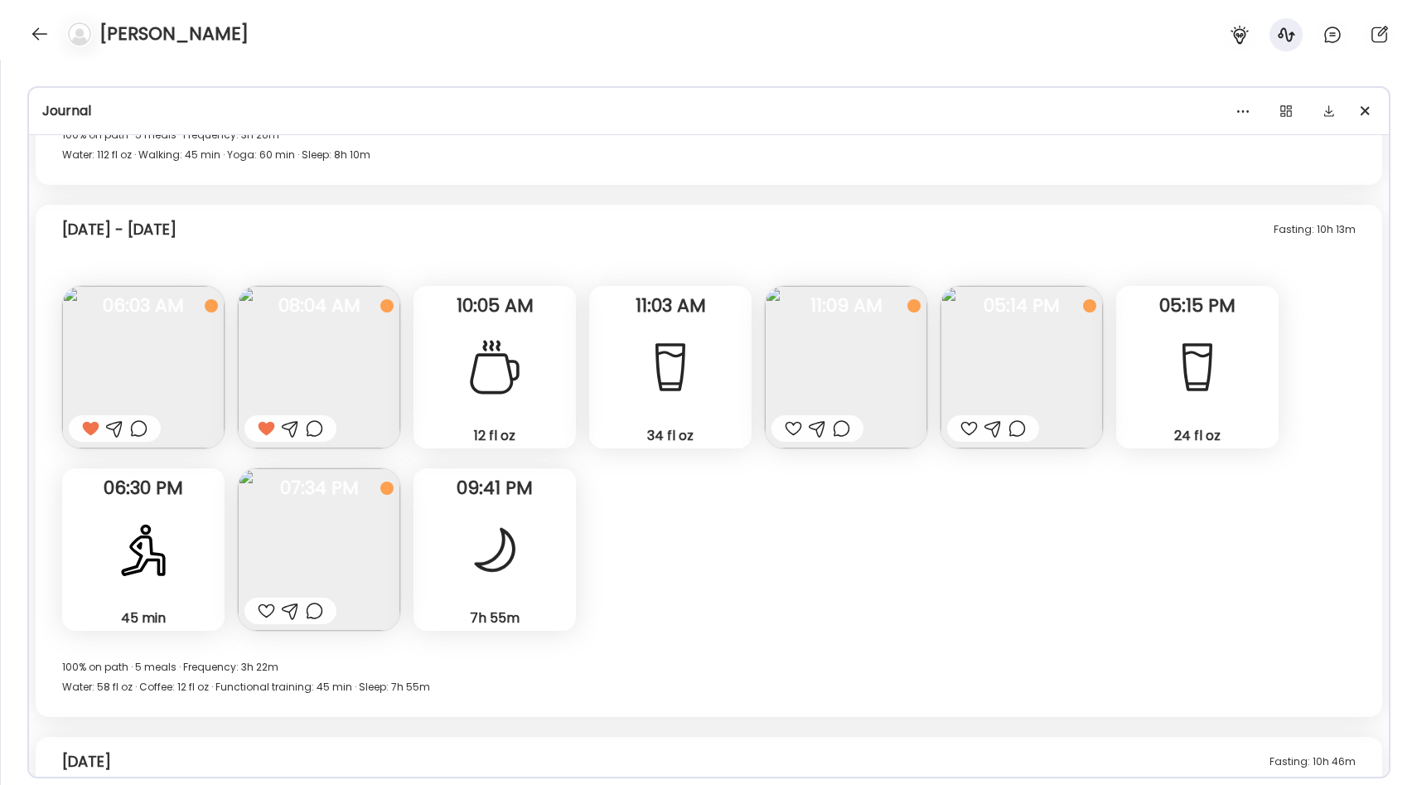
click at [333, 353] on img at bounding box center [319, 367] width 162 height 162
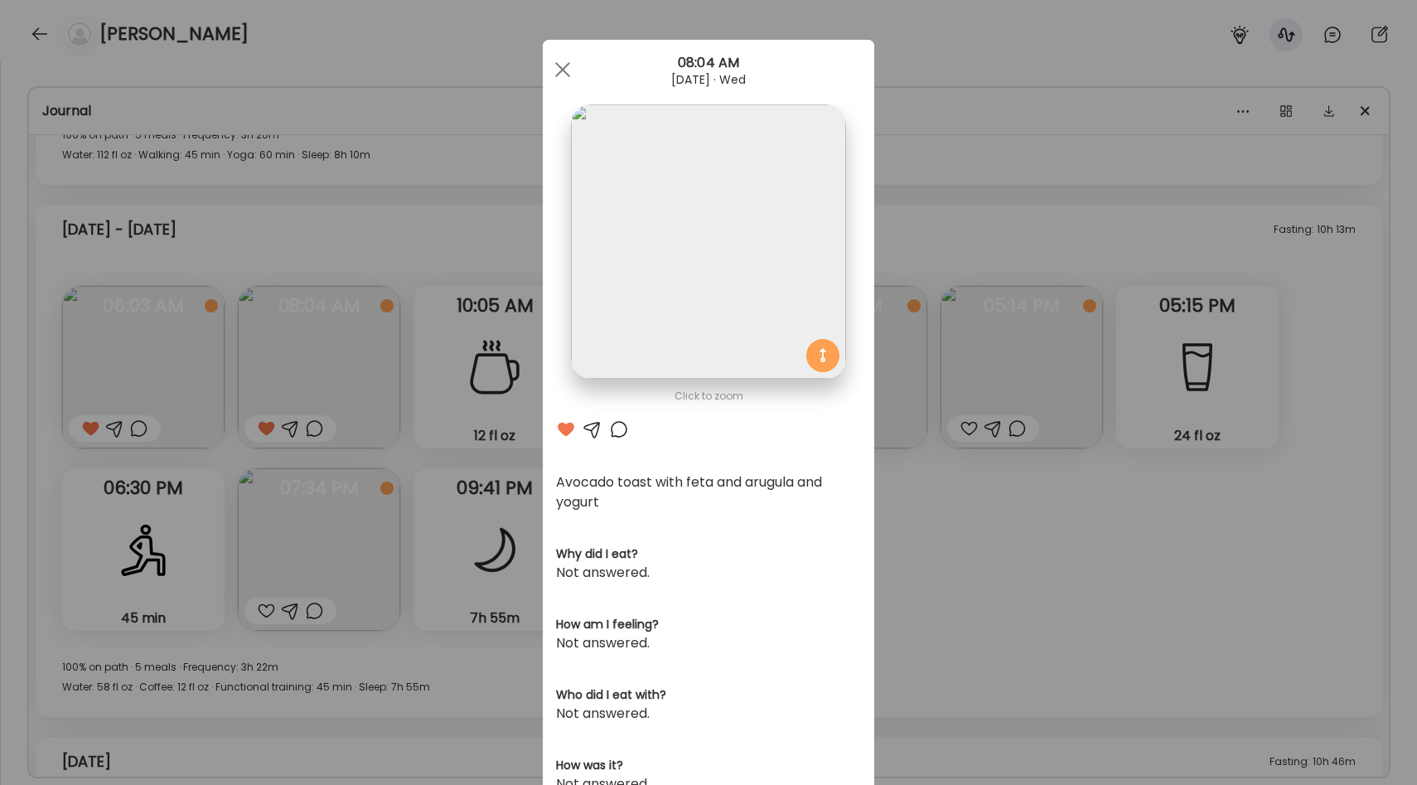
click at [732, 239] on img at bounding box center [708, 241] width 274 height 274
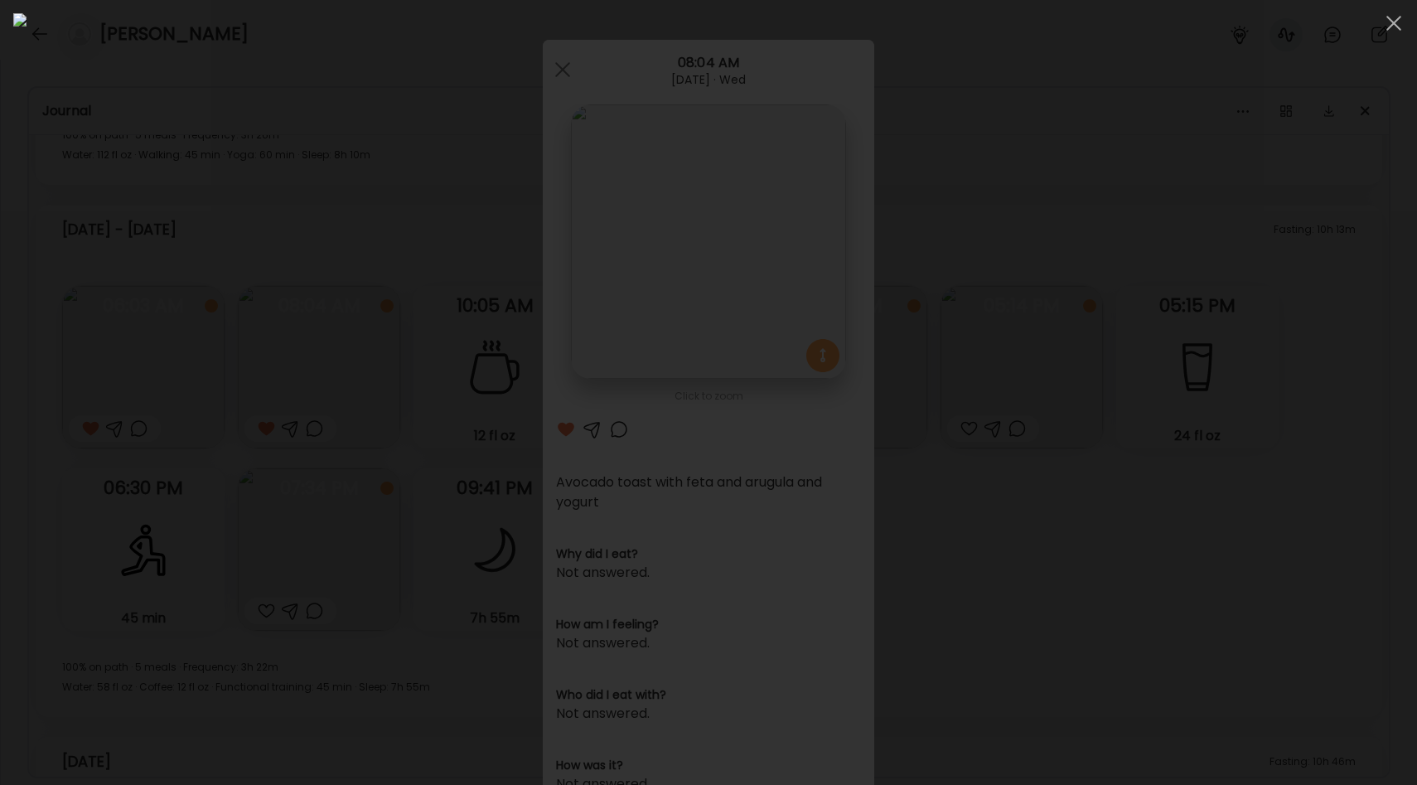
click at [1146, 263] on div at bounding box center [708, 392] width 1390 height 758
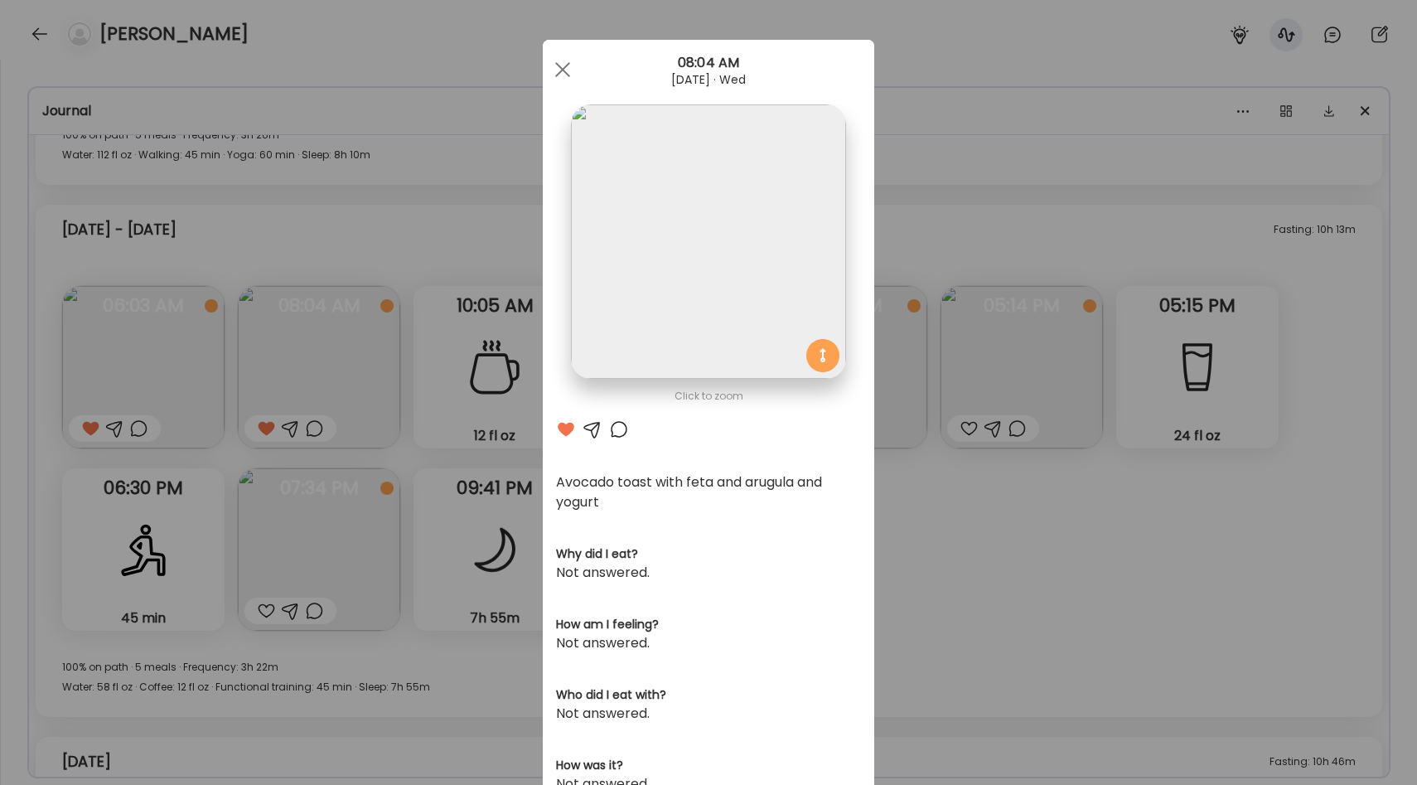
click at [1062, 273] on div "Ate Coach Dashboard Wahoo! It’s official Take a moment to set up your Coach Pro…" at bounding box center [708, 392] width 1417 height 785
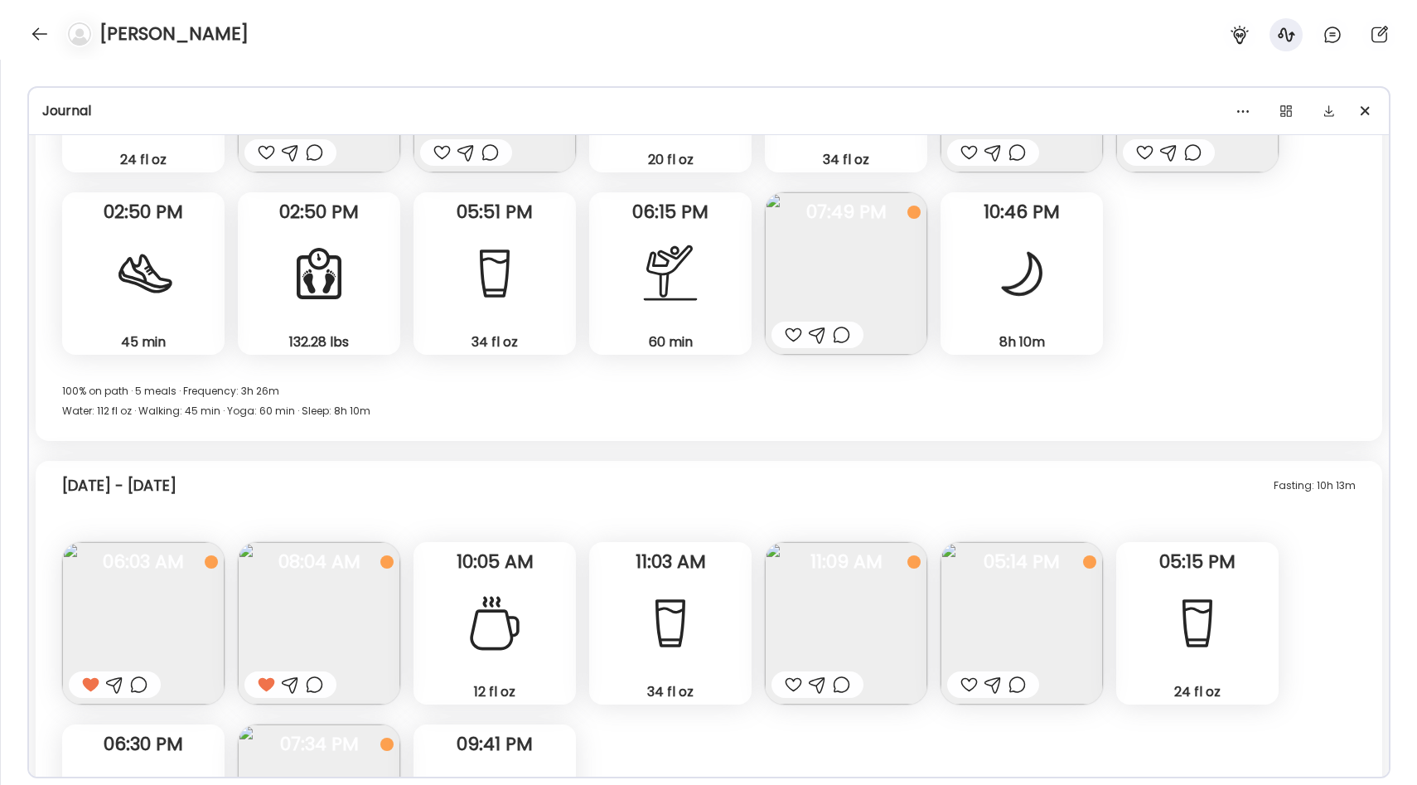
scroll to position [12816, 0]
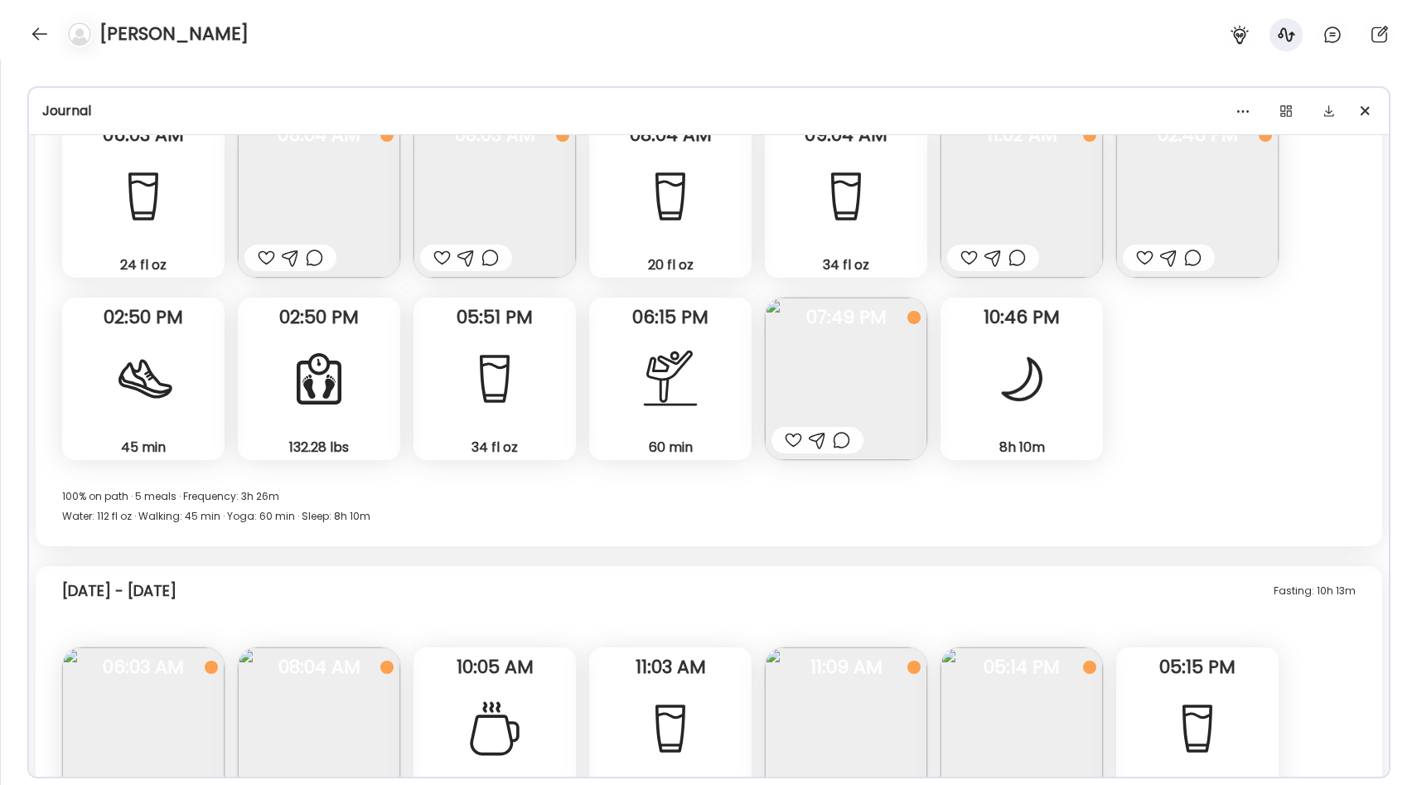
click at [1007, 187] on img at bounding box center [1021, 196] width 162 height 162
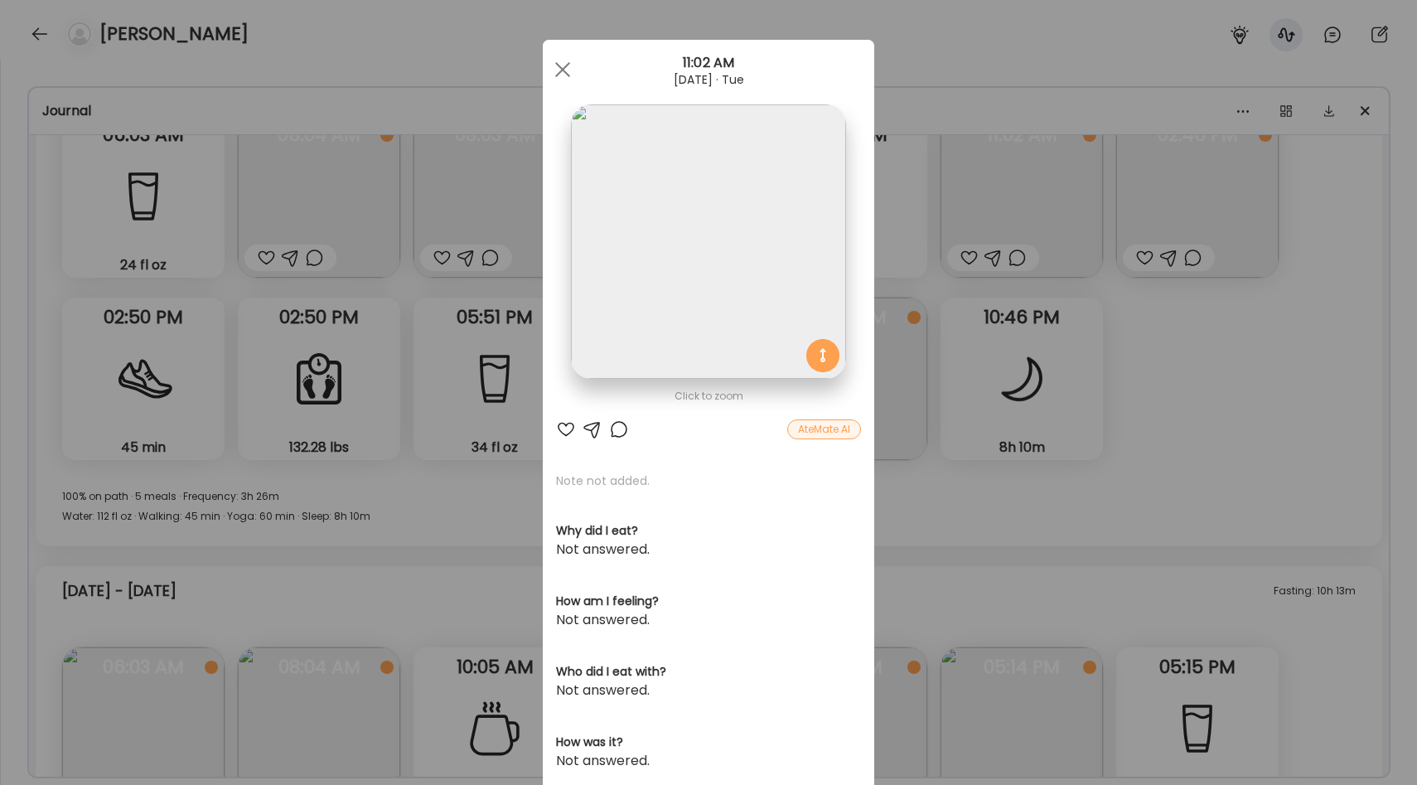
drag, startPoint x: 1060, startPoint y: 305, endPoint x: 1044, endPoint y: 305, distance: 15.7
click at [1058, 305] on div "Ate Coach Dashboard Wahoo! It’s official Take a moment to set up your Coach Pro…" at bounding box center [708, 392] width 1417 height 785
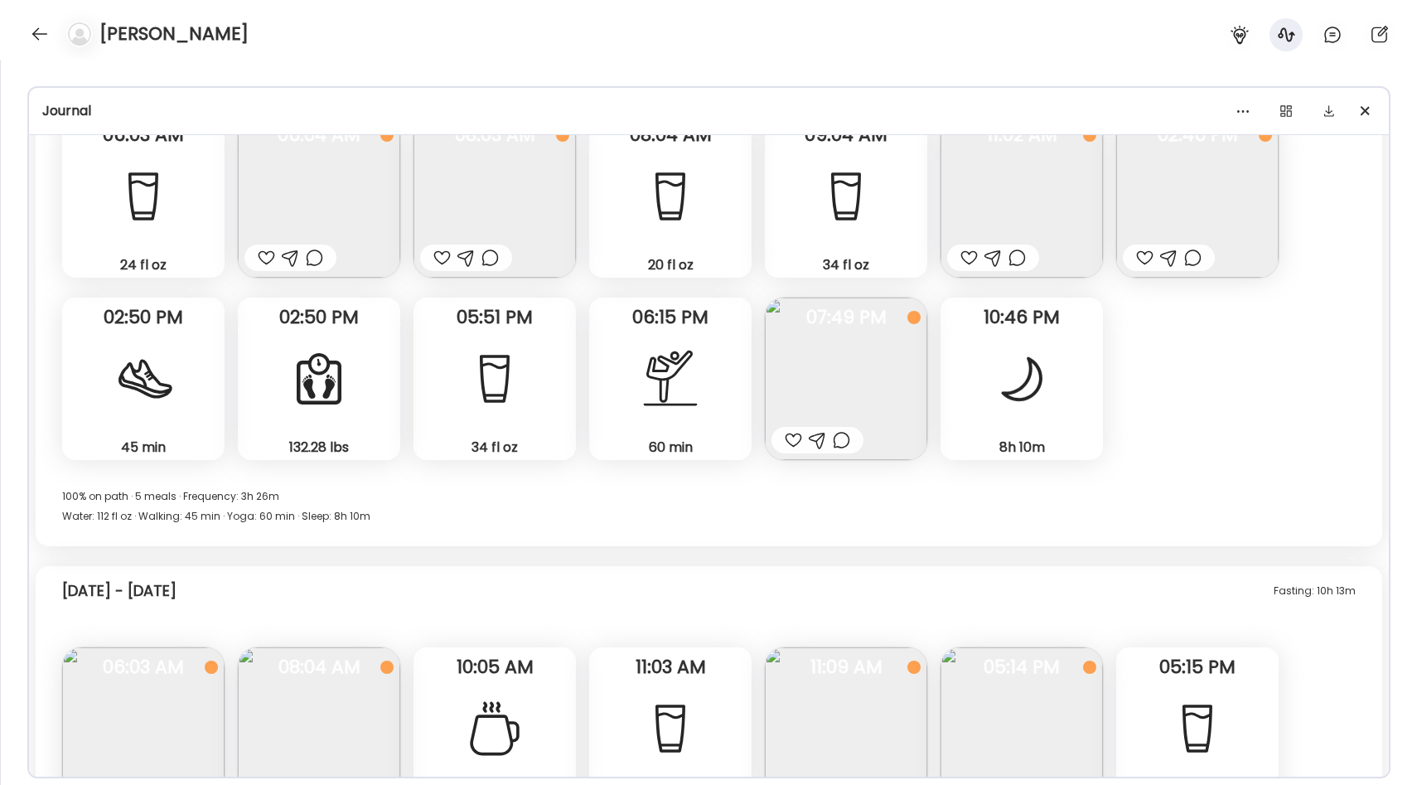
click at [878, 350] on img at bounding box center [846, 378] width 162 height 162
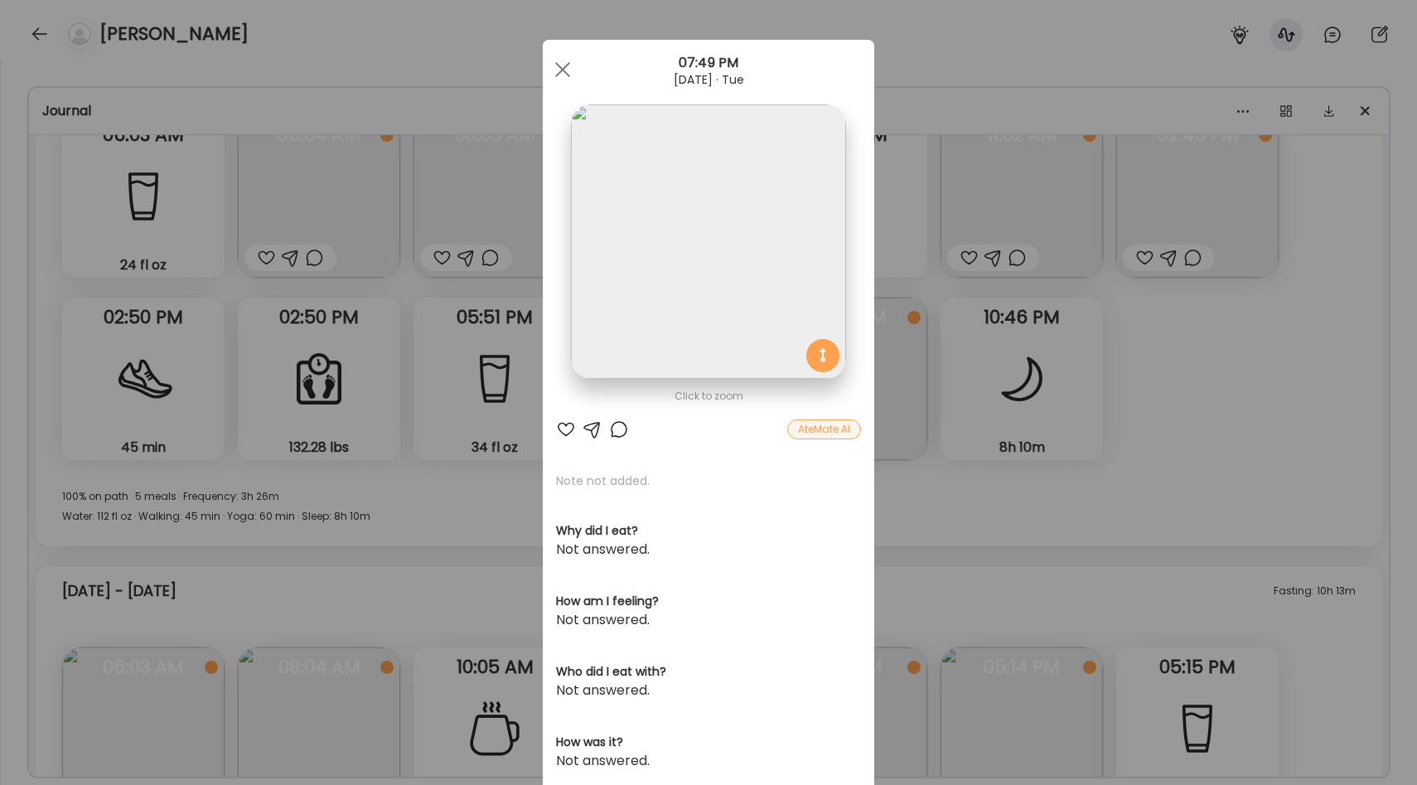
click at [1241, 313] on div "Ate Coach Dashboard Wahoo! It’s official Take a moment to set up your Coach Pro…" at bounding box center [708, 392] width 1417 height 785
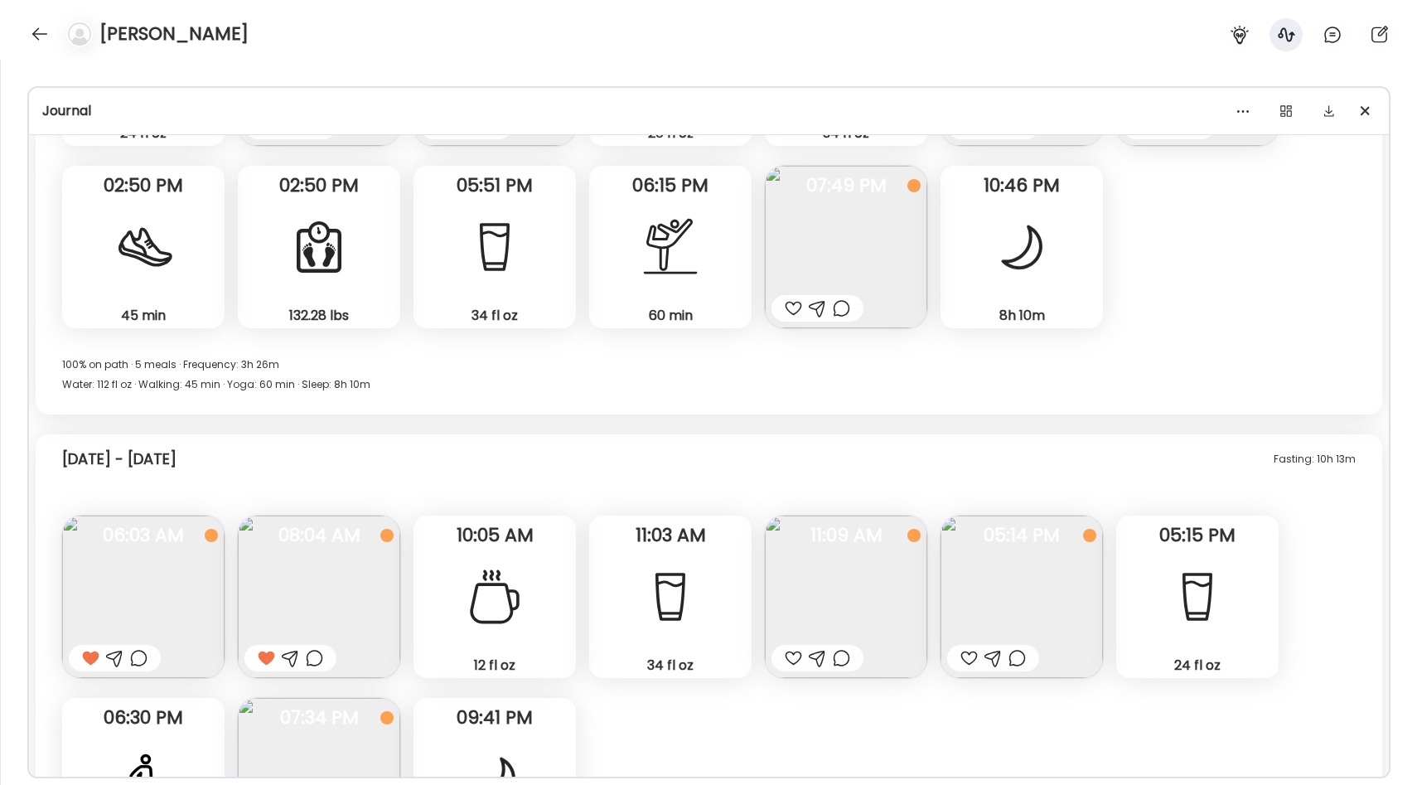
scroll to position [12967, 0]
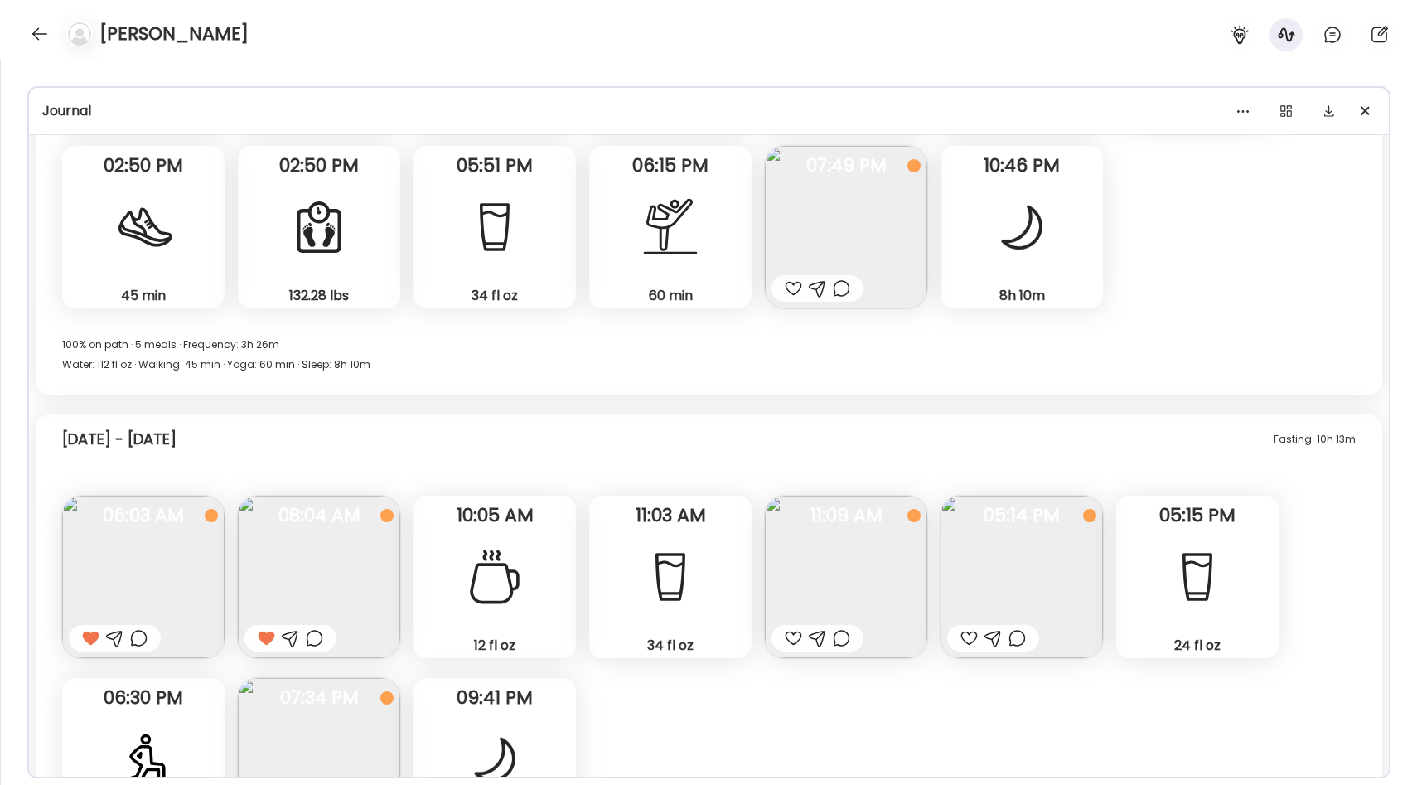
click at [932, 538] on div "Fasting: 10h 13m [DATE] - [DATE] Premier protein Questions not answered 06:03 A…" at bounding box center [709, 670] width 1346 height 512
click at [898, 543] on img at bounding box center [846, 576] width 162 height 162
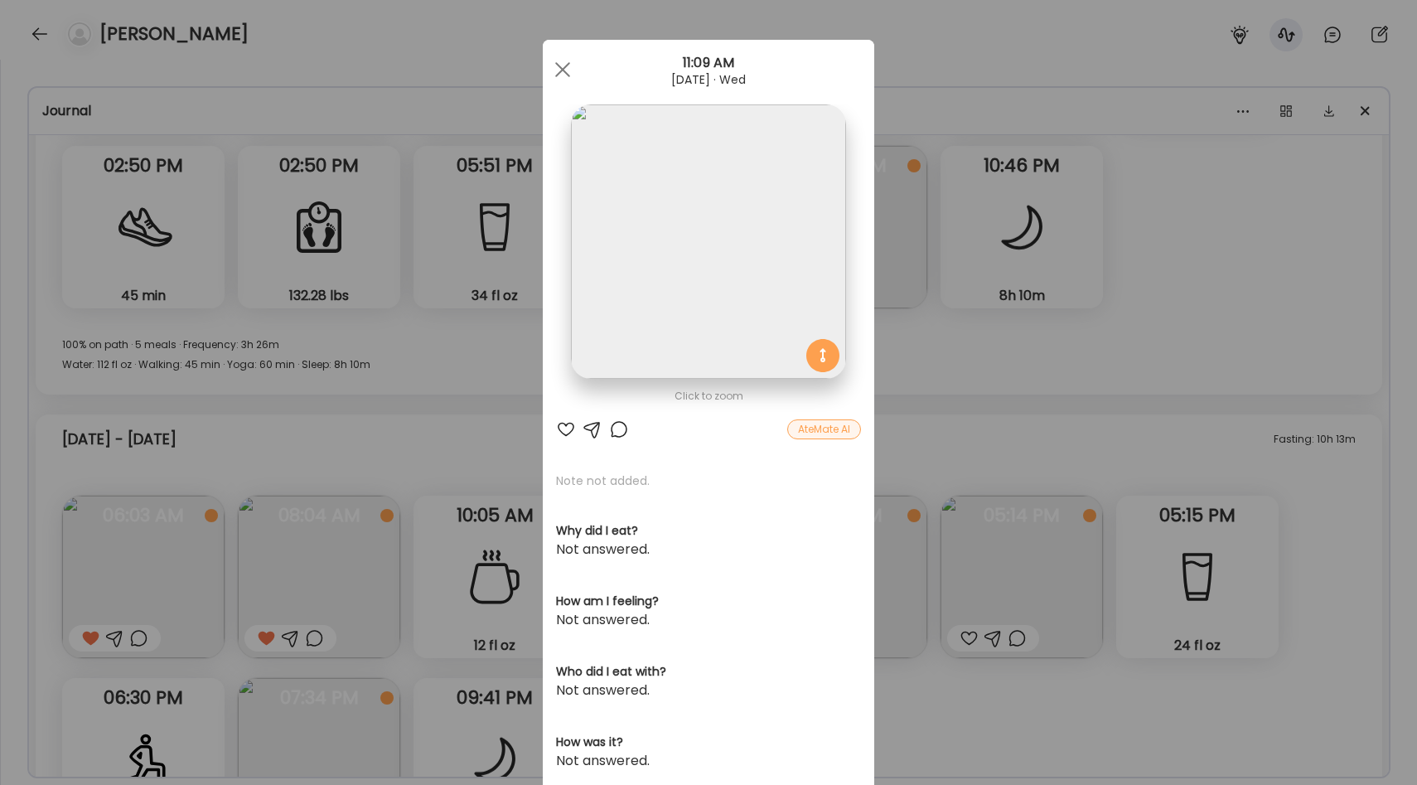
click at [1031, 311] on div "Ate Coach Dashboard Wahoo! It’s official Take a moment to set up your Coach Pro…" at bounding box center [708, 392] width 1417 height 785
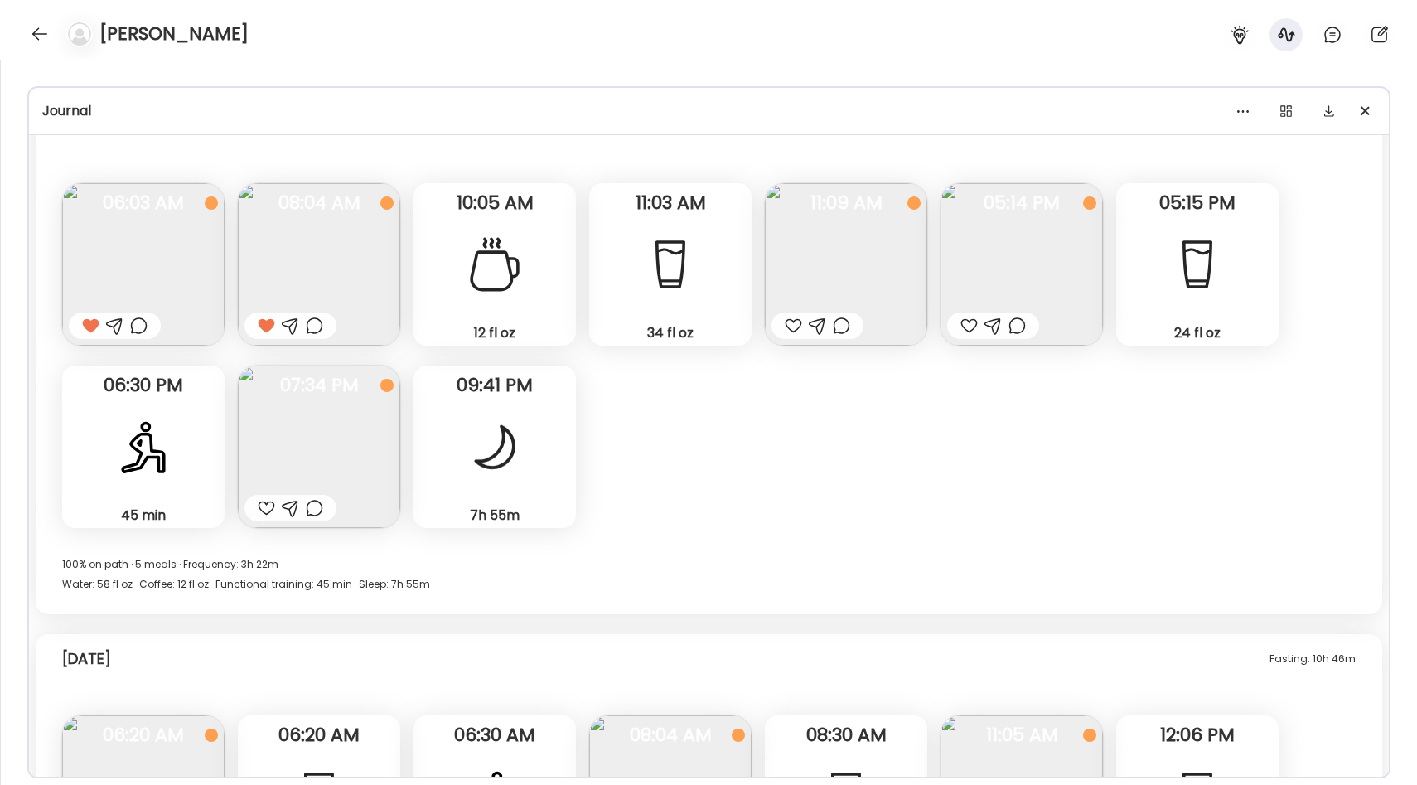
scroll to position [13274, 0]
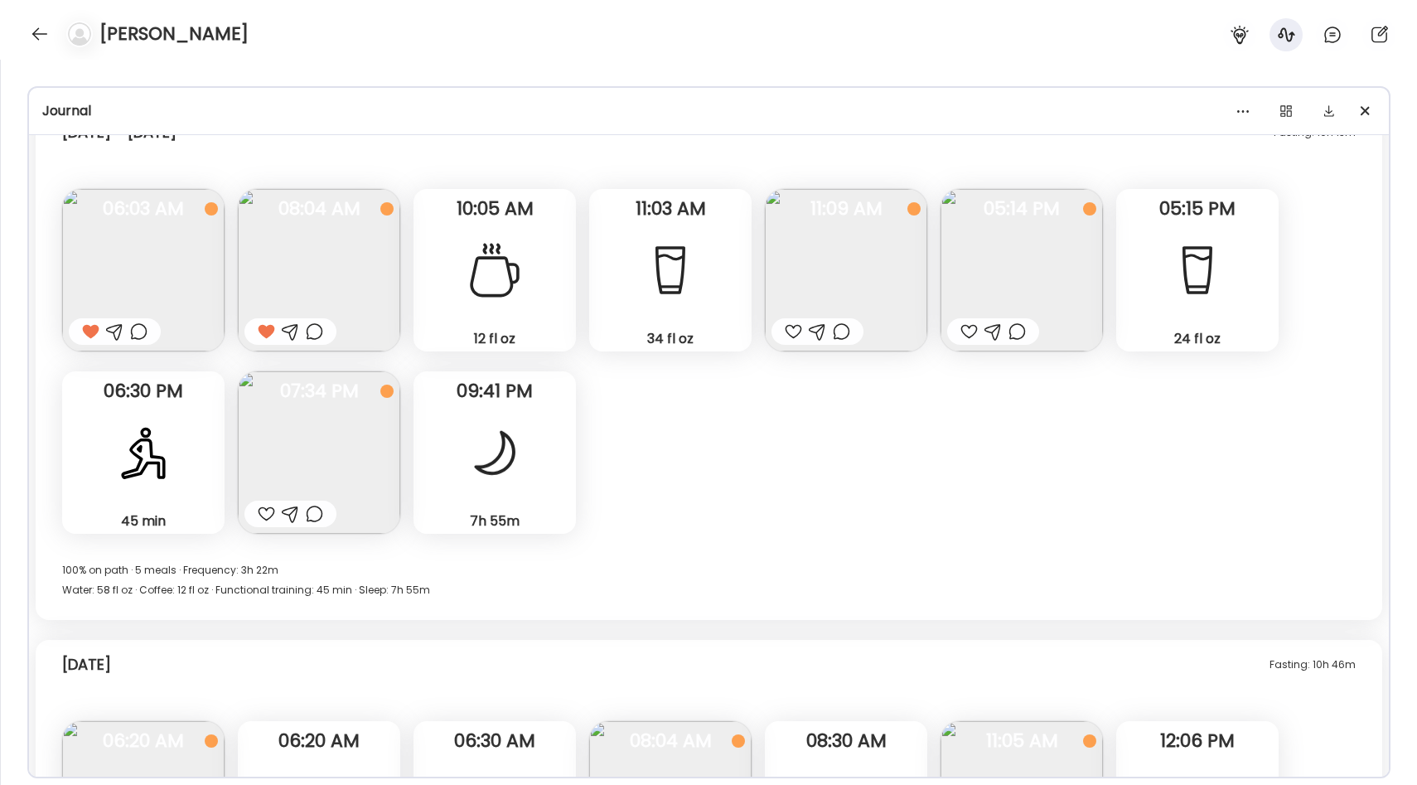
click at [355, 270] on img at bounding box center [319, 270] width 162 height 162
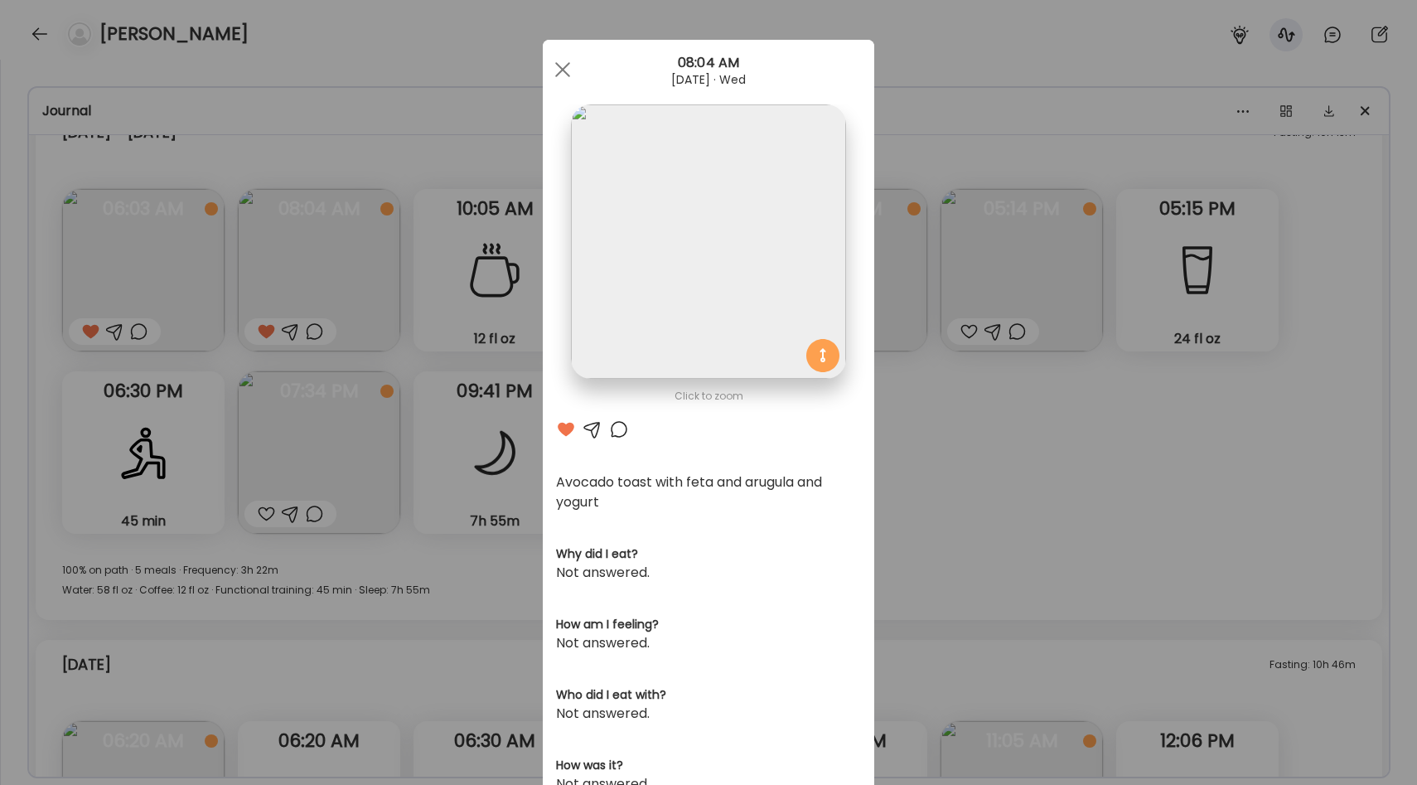
click at [776, 253] on img at bounding box center [708, 241] width 274 height 274
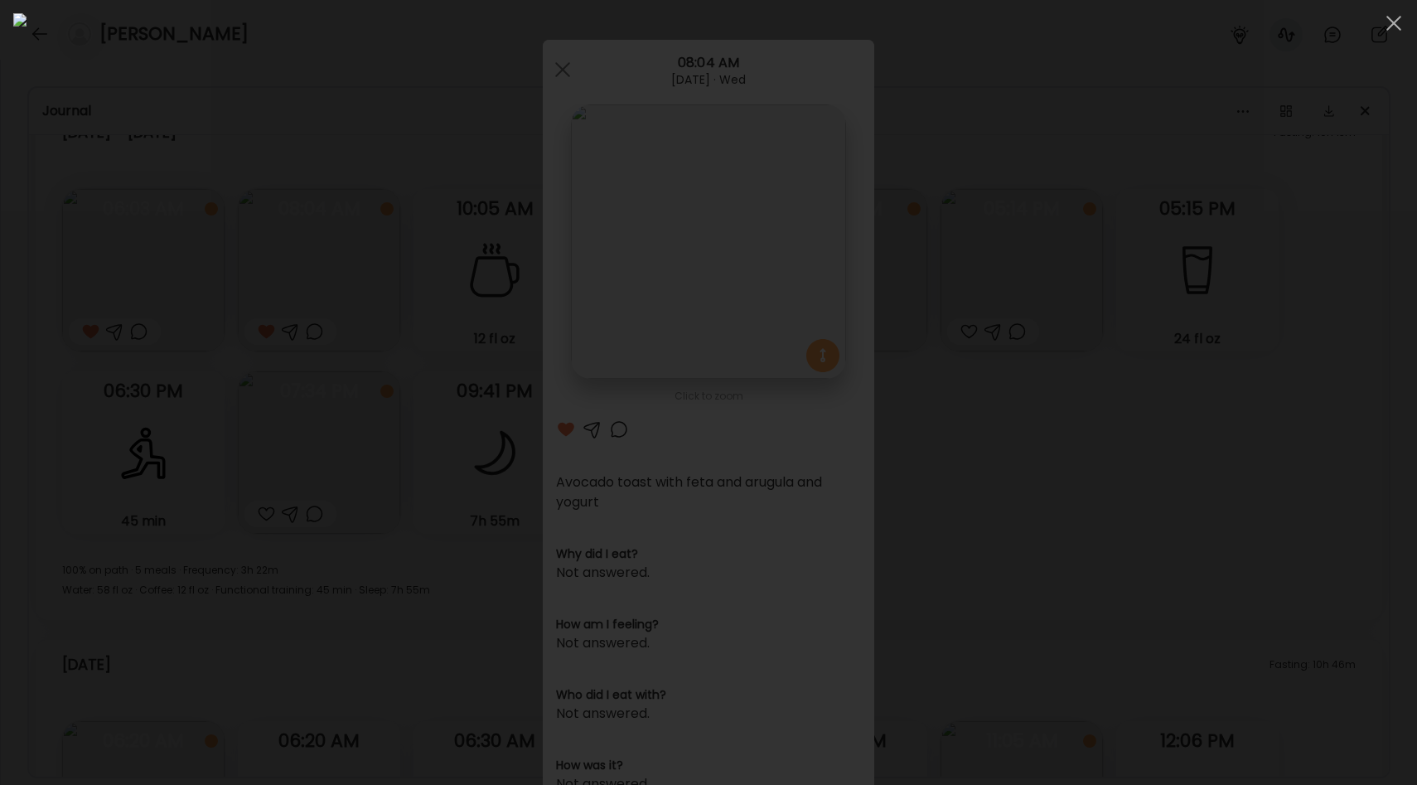
click at [1199, 328] on div at bounding box center [708, 392] width 1390 height 758
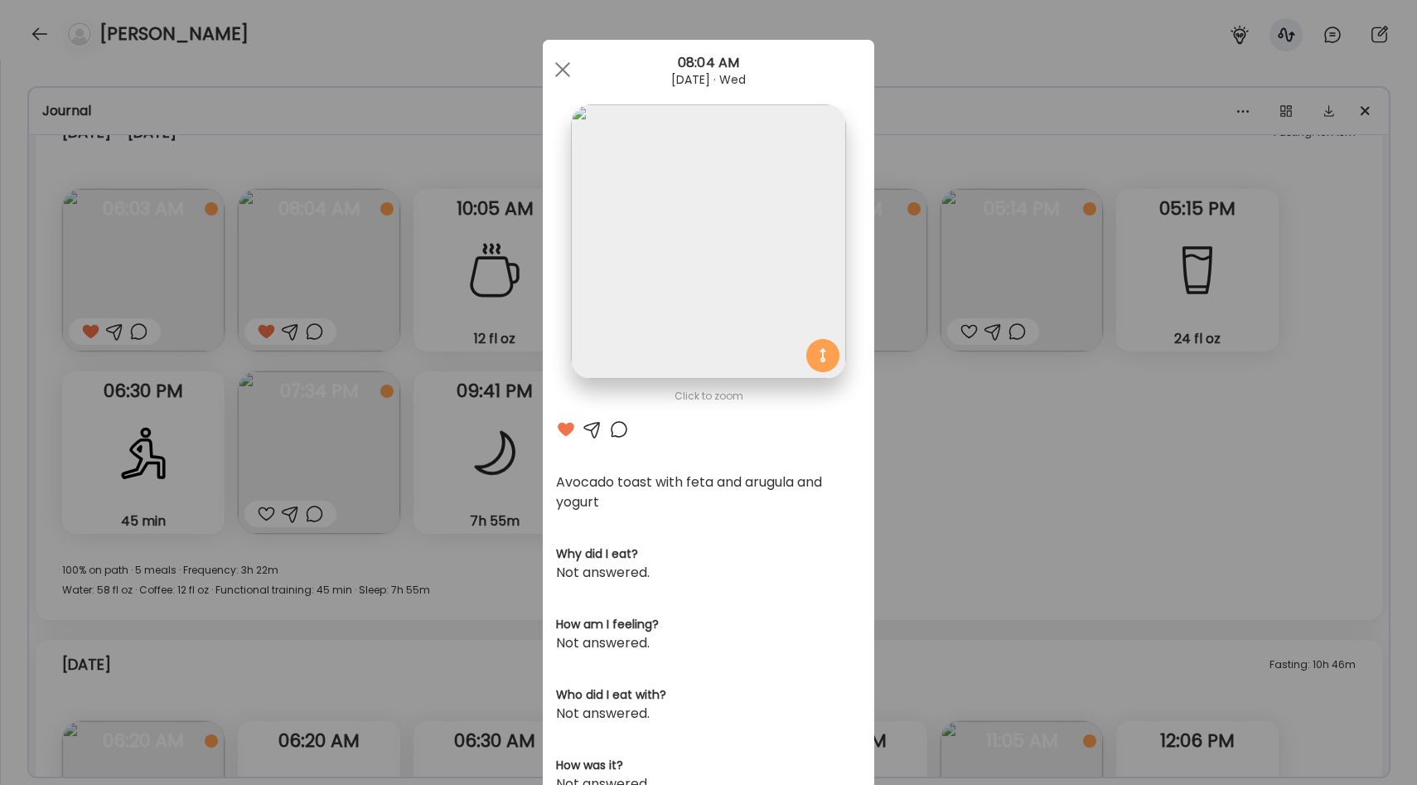
click at [992, 487] on div "Ate Coach Dashboard Wahoo! It’s official Take a moment to set up your Coach Pro…" at bounding box center [708, 392] width 1417 height 785
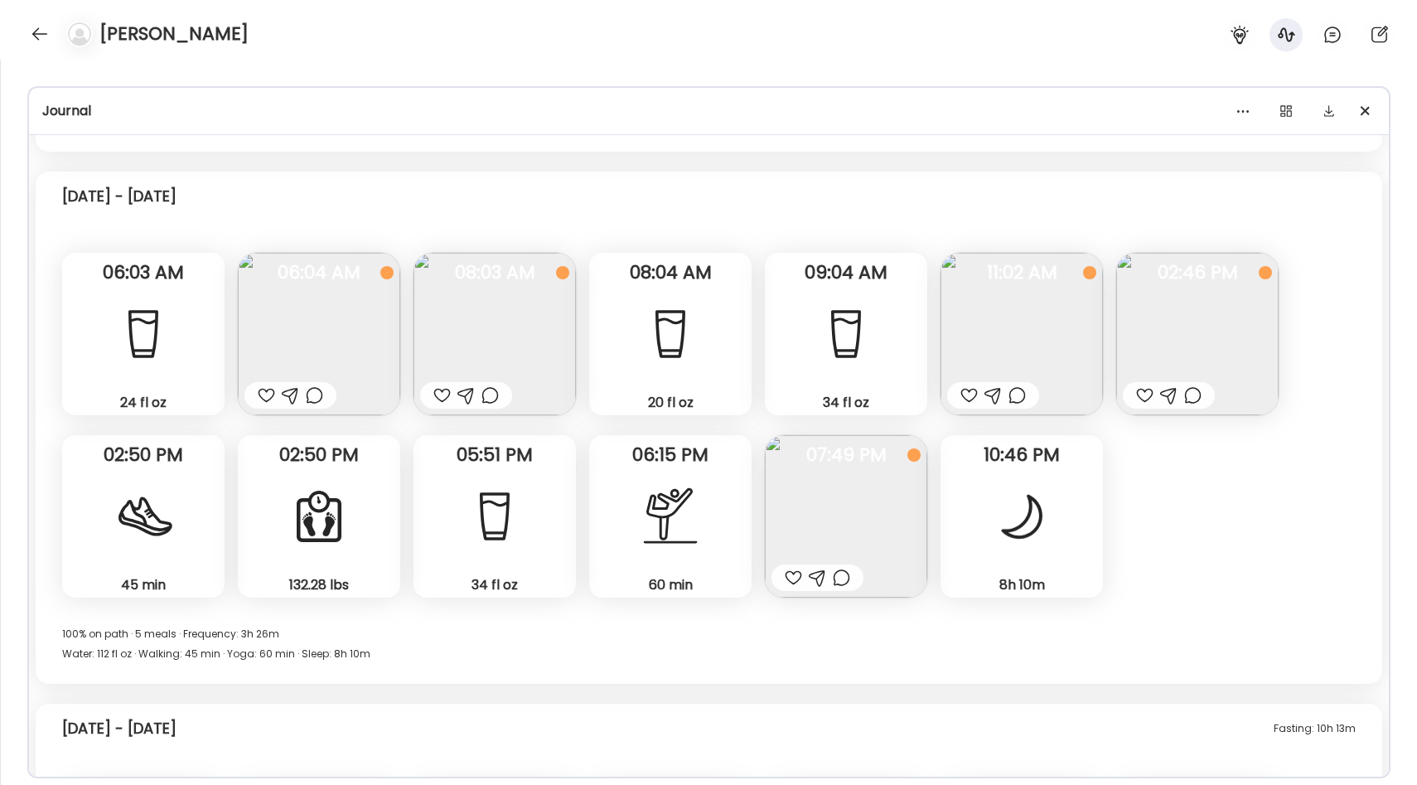
scroll to position [13656, 0]
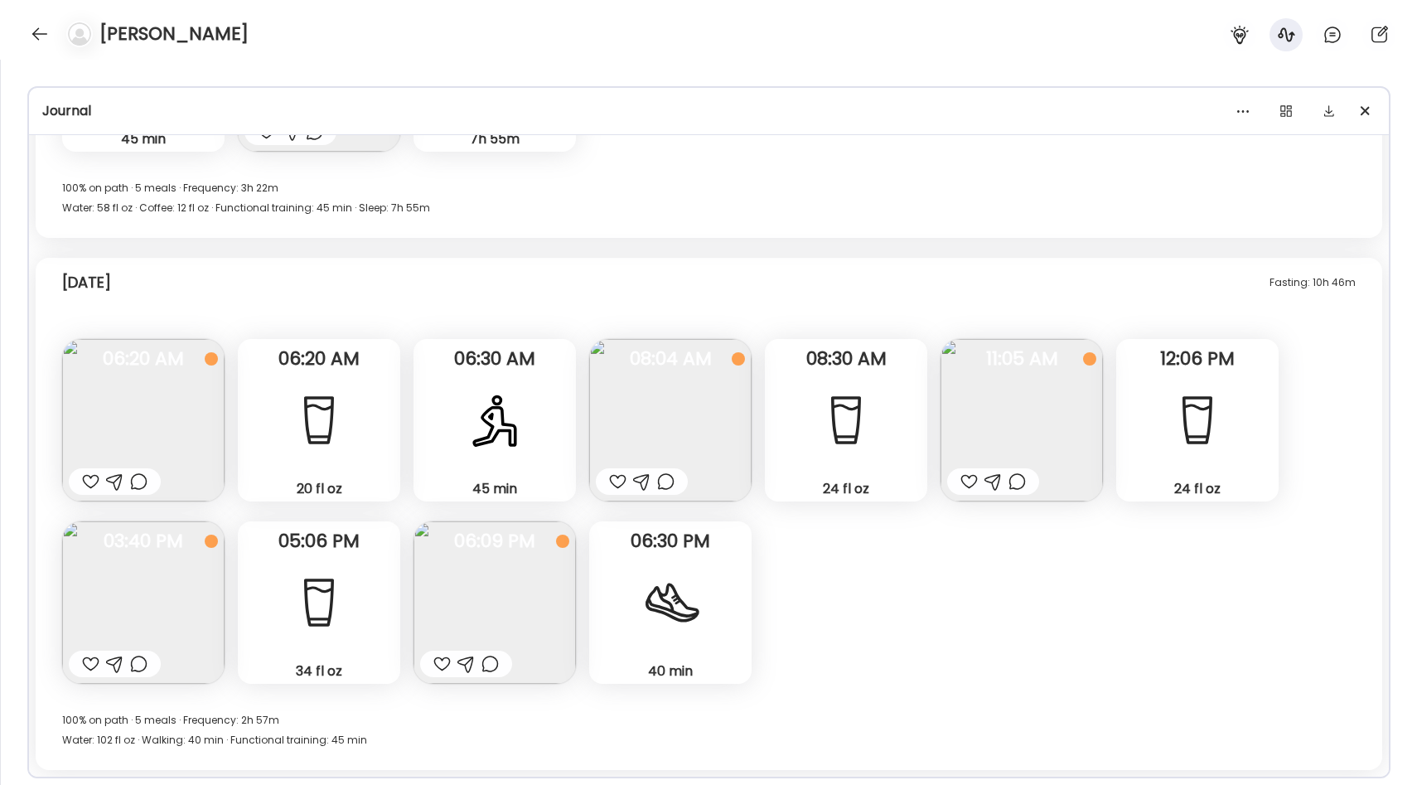
click at [1089, 449] on img at bounding box center [1021, 420] width 162 height 162
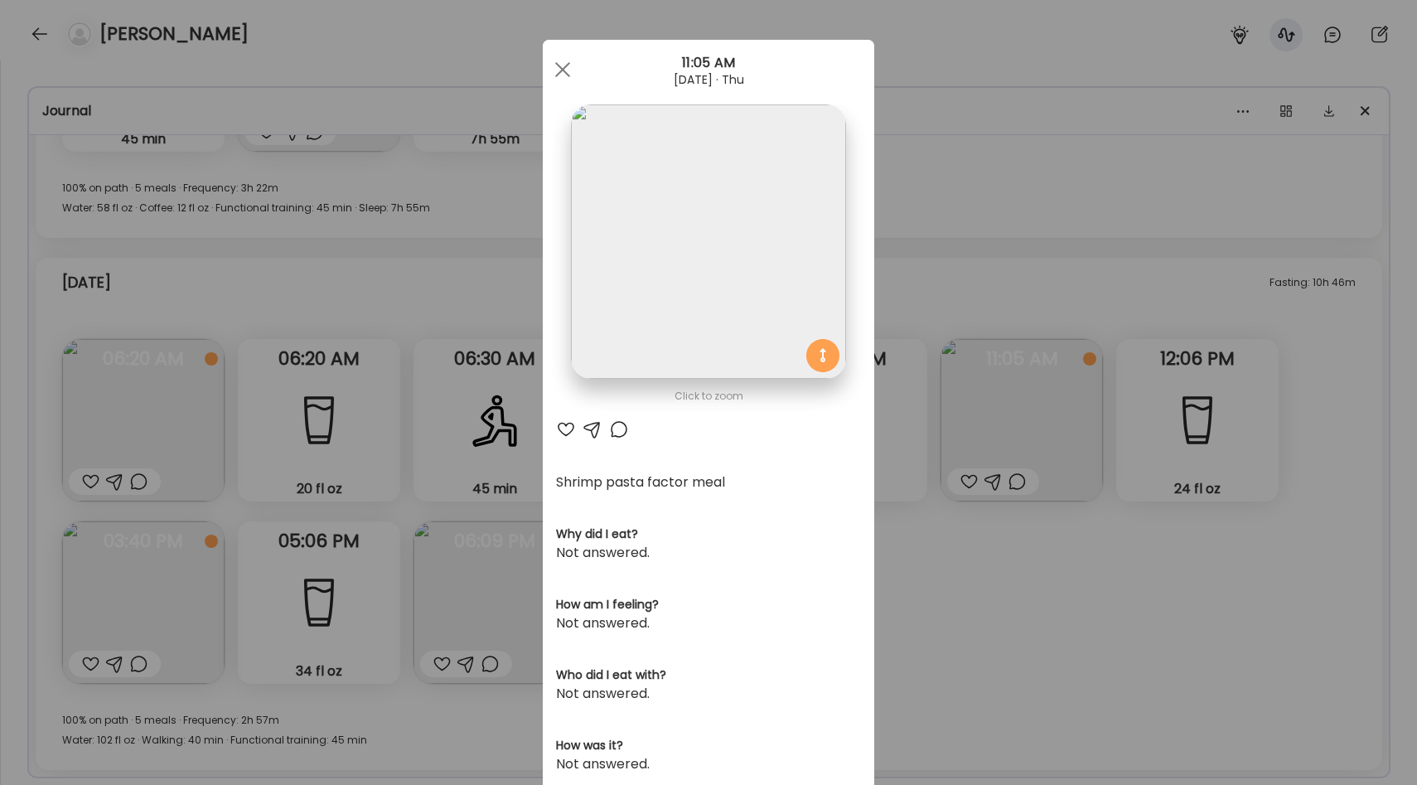
click at [978, 509] on div "Ate Coach Dashboard Wahoo! It’s official Take a moment to set up your Coach Pro…" at bounding box center [708, 392] width 1417 height 785
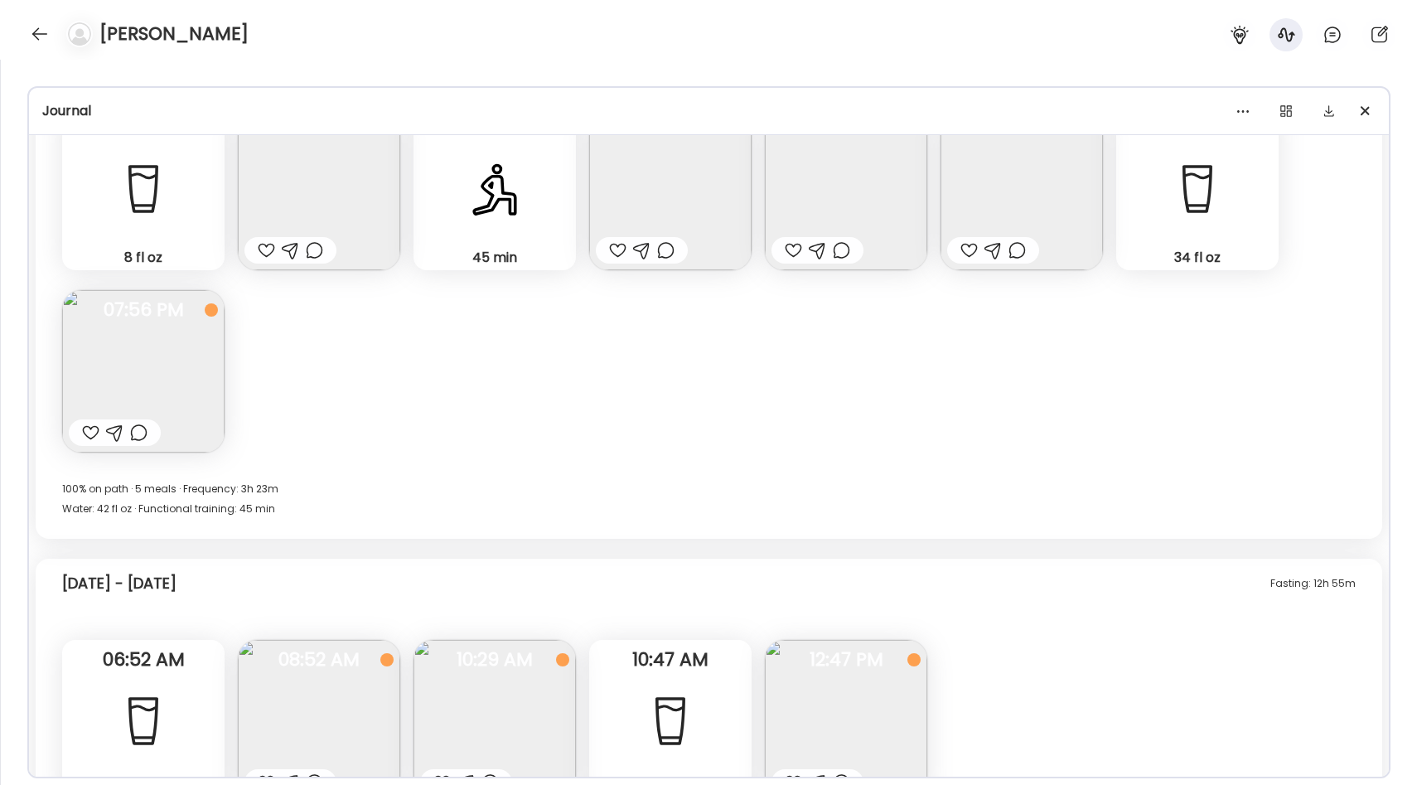
scroll to position [11622, 0]
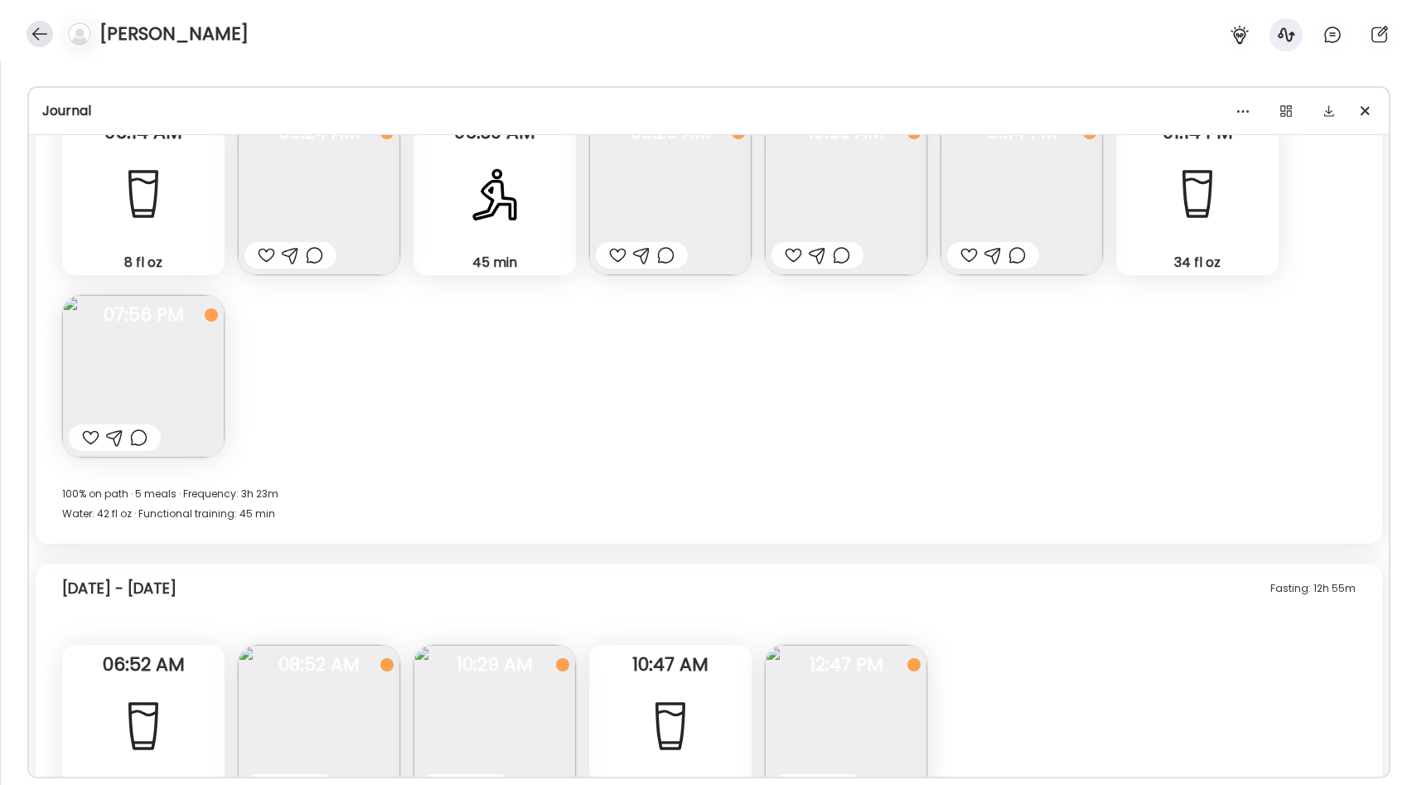
click at [36, 41] on div at bounding box center [40, 34] width 27 height 27
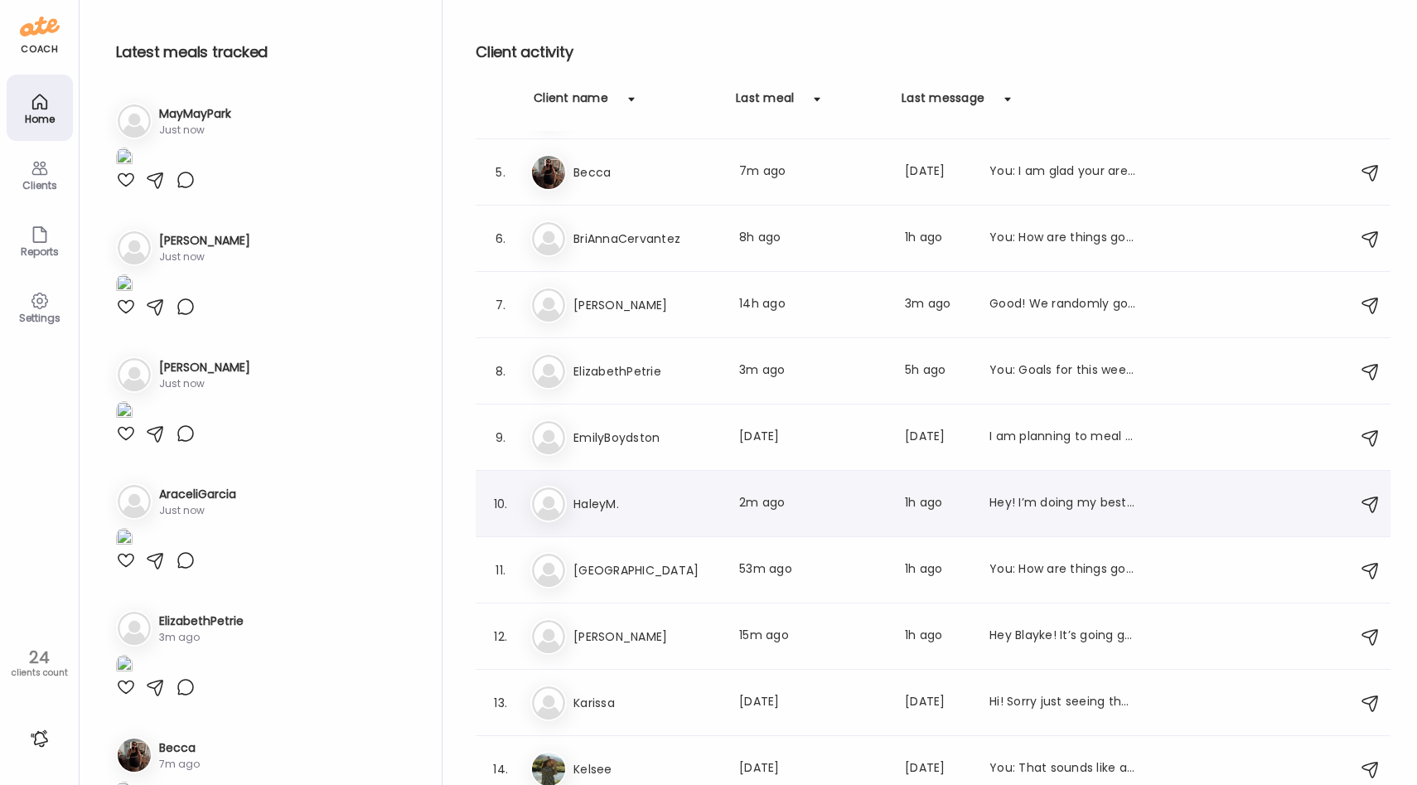
click at [712, 508] on h3 "HaleyM." at bounding box center [646, 504] width 146 height 20
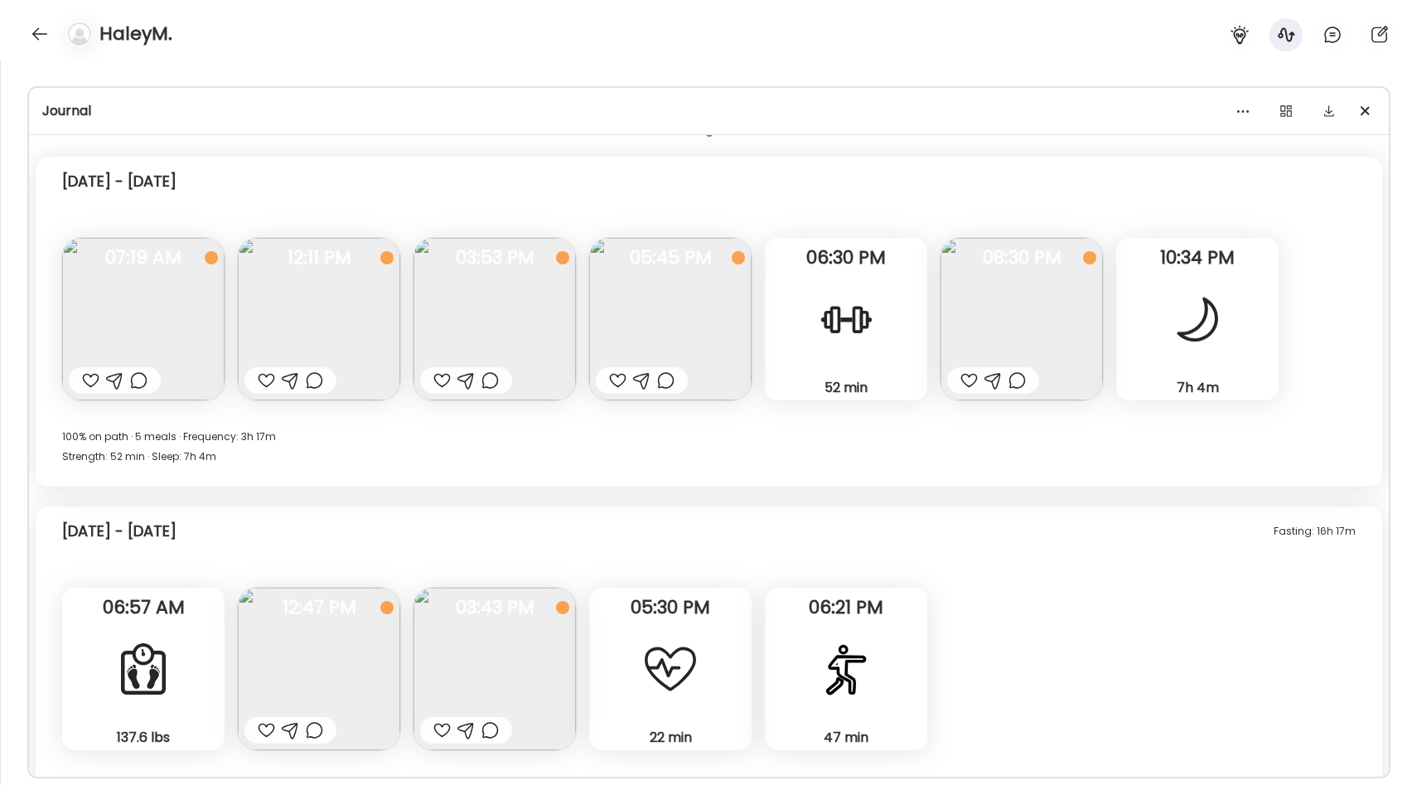
scroll to position [8209, 0]
click at [873, 341] on div "52 min Strength" at bounding box center [846, 316] width 162 height 162
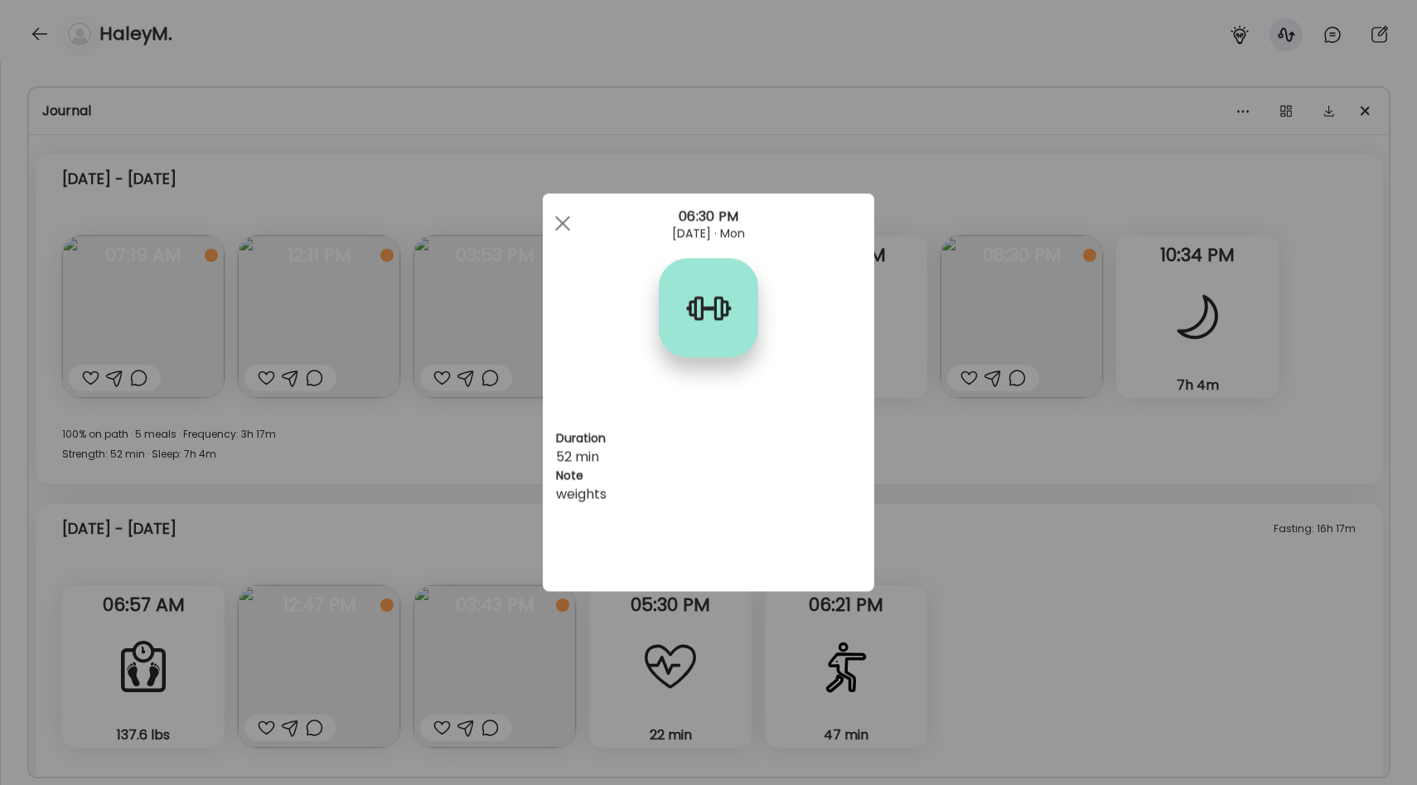
click at [930, 454] on div "Ate Coach Dashboard Wahoo! It’s official Take a moment to set up your Coach Pro…" at bounding box center [708, 392] width 1417 height 785
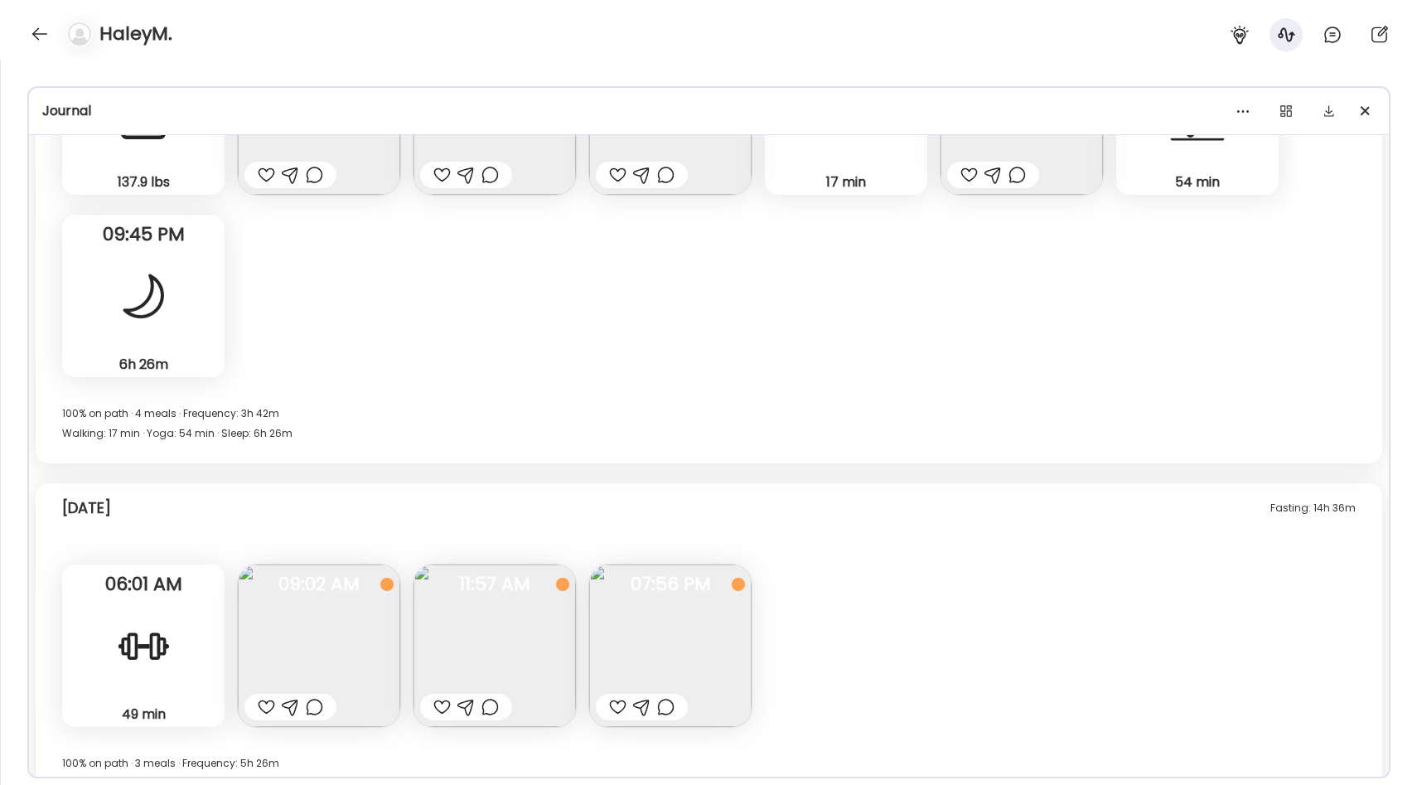
scroll to position [11394, 0]
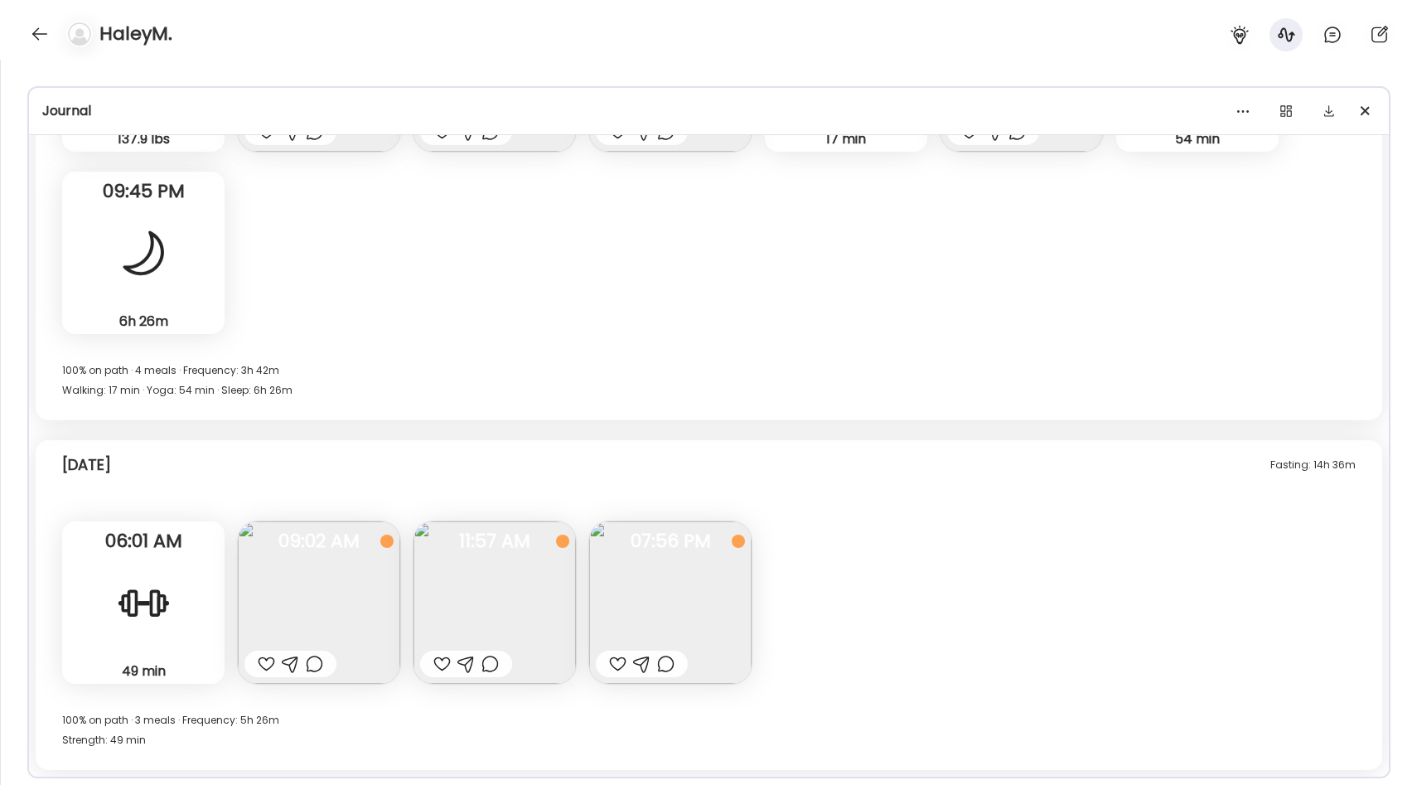
click at [543, 587] on img at bounding box center [494, 602] width 162 height 162
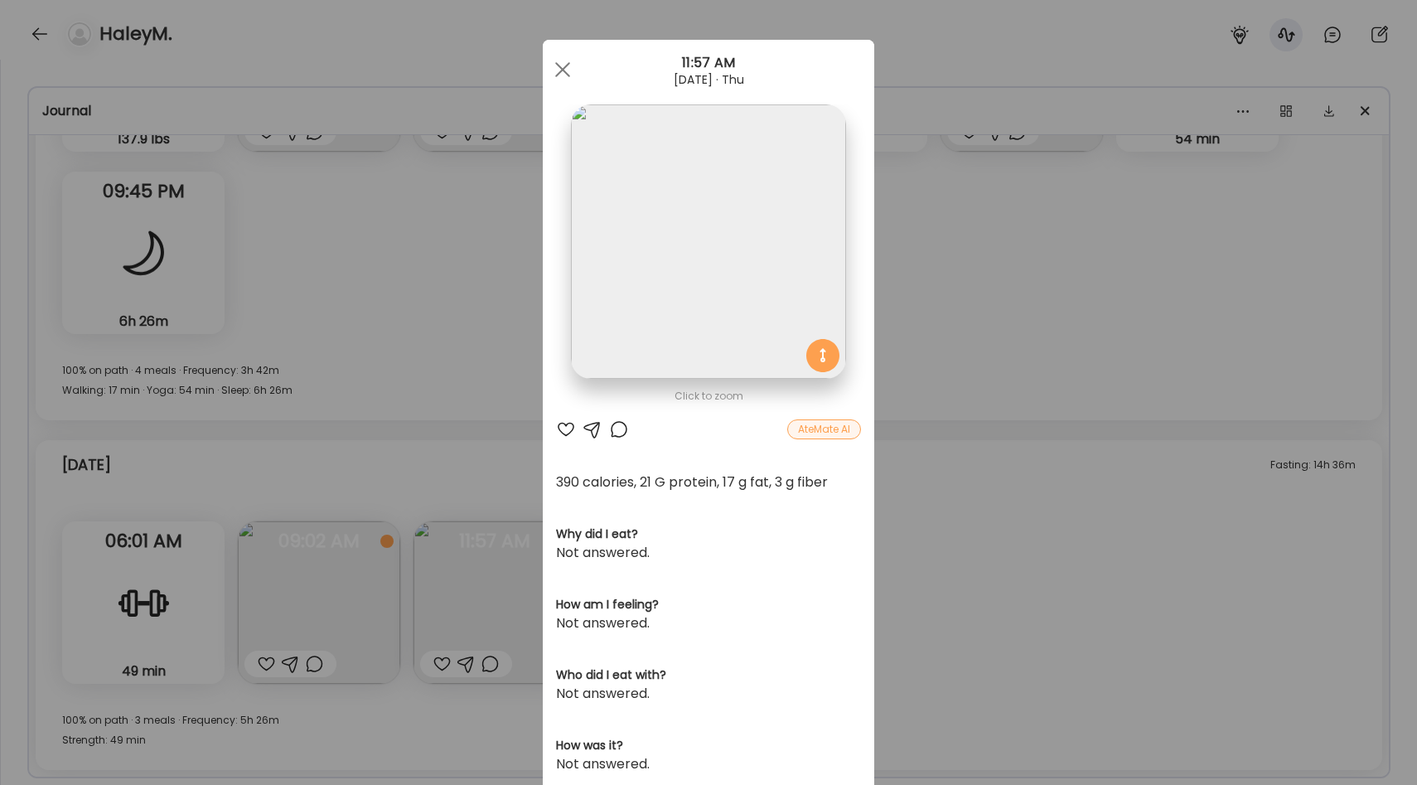
click at [902, 358] on div "Ate Coach Dashboard Wahoo! It’s official Take a moment to set up your Coach Pro…" at bounding box center [708, 392] width 1417 height 785
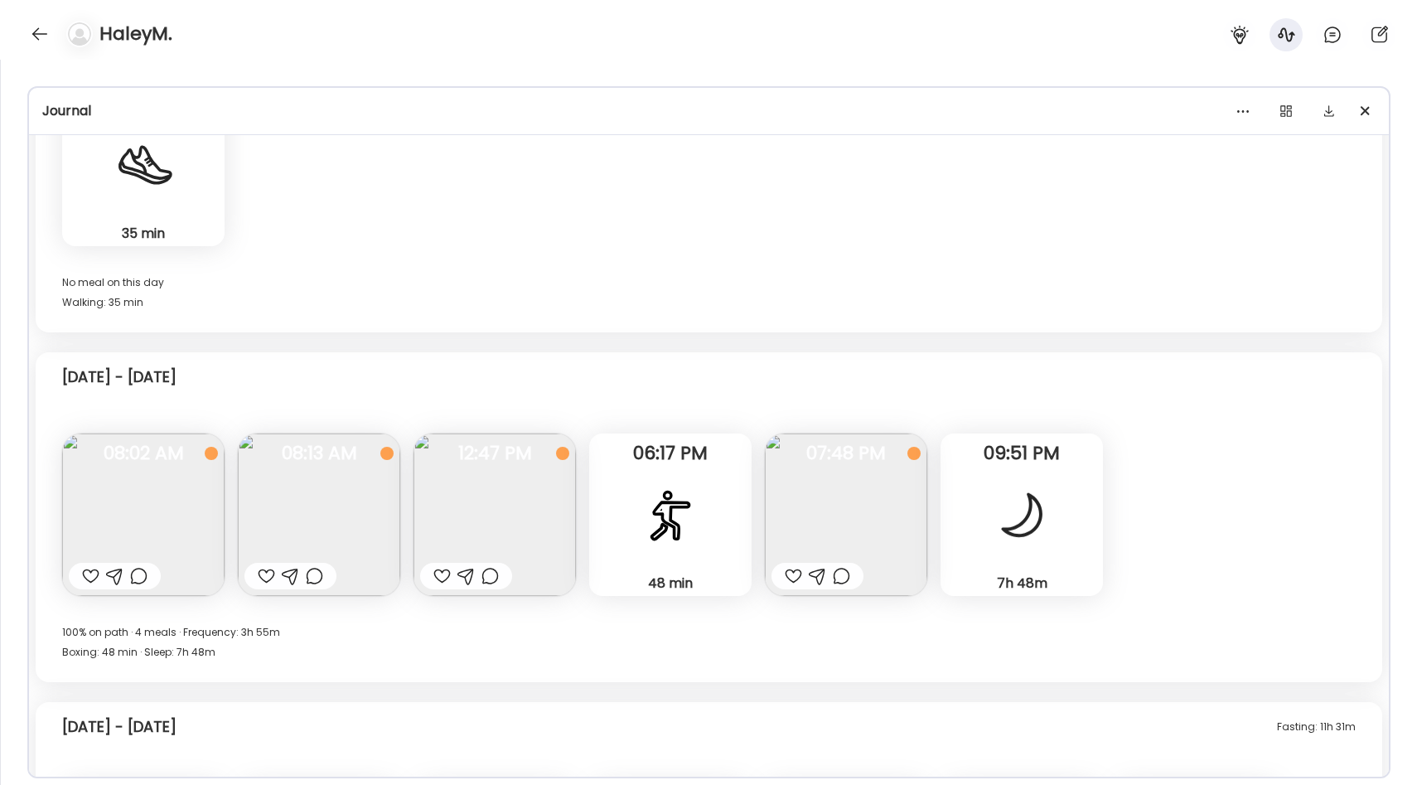
scroll to position [10654, 0]
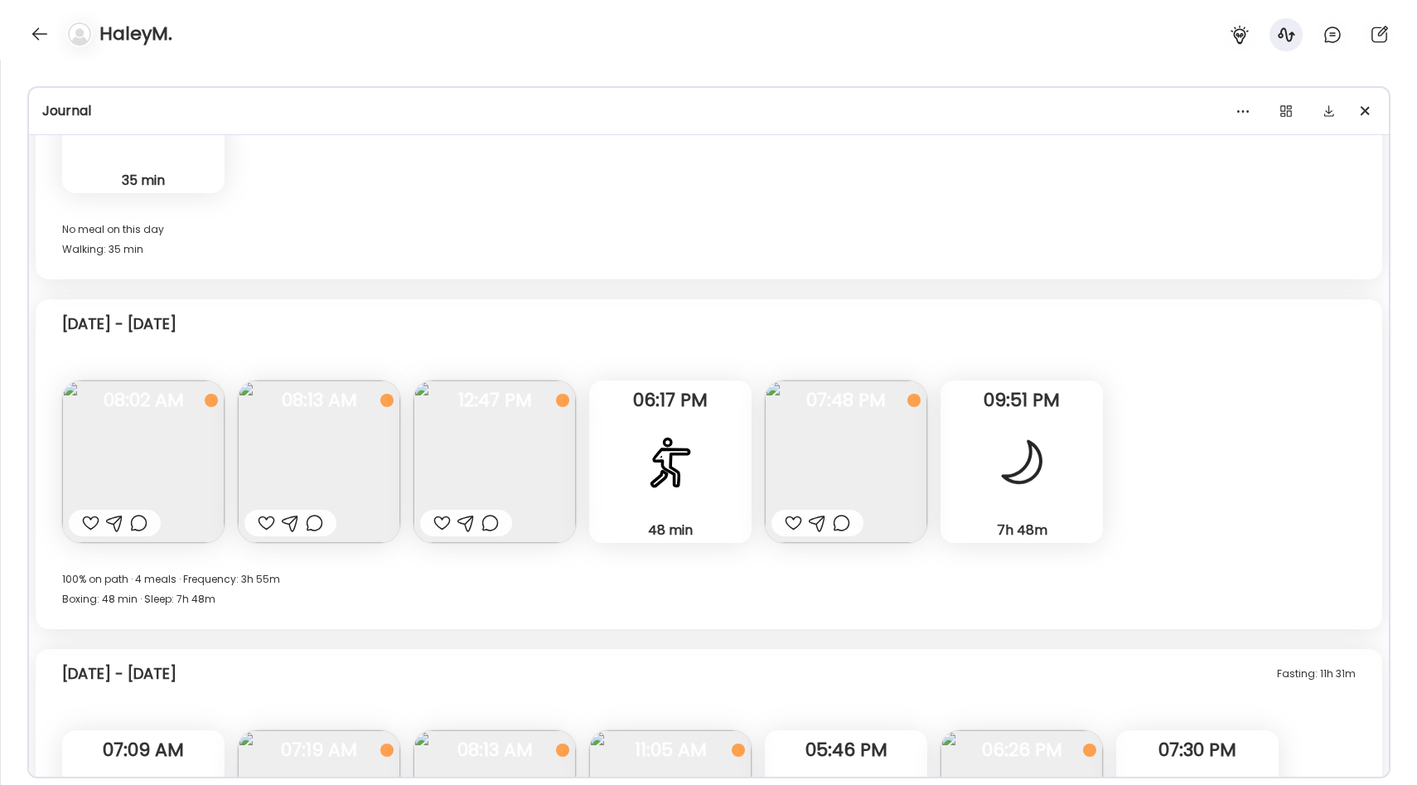
click at [528, 456] on img at bounding box center [494, 461] width 162 height 162
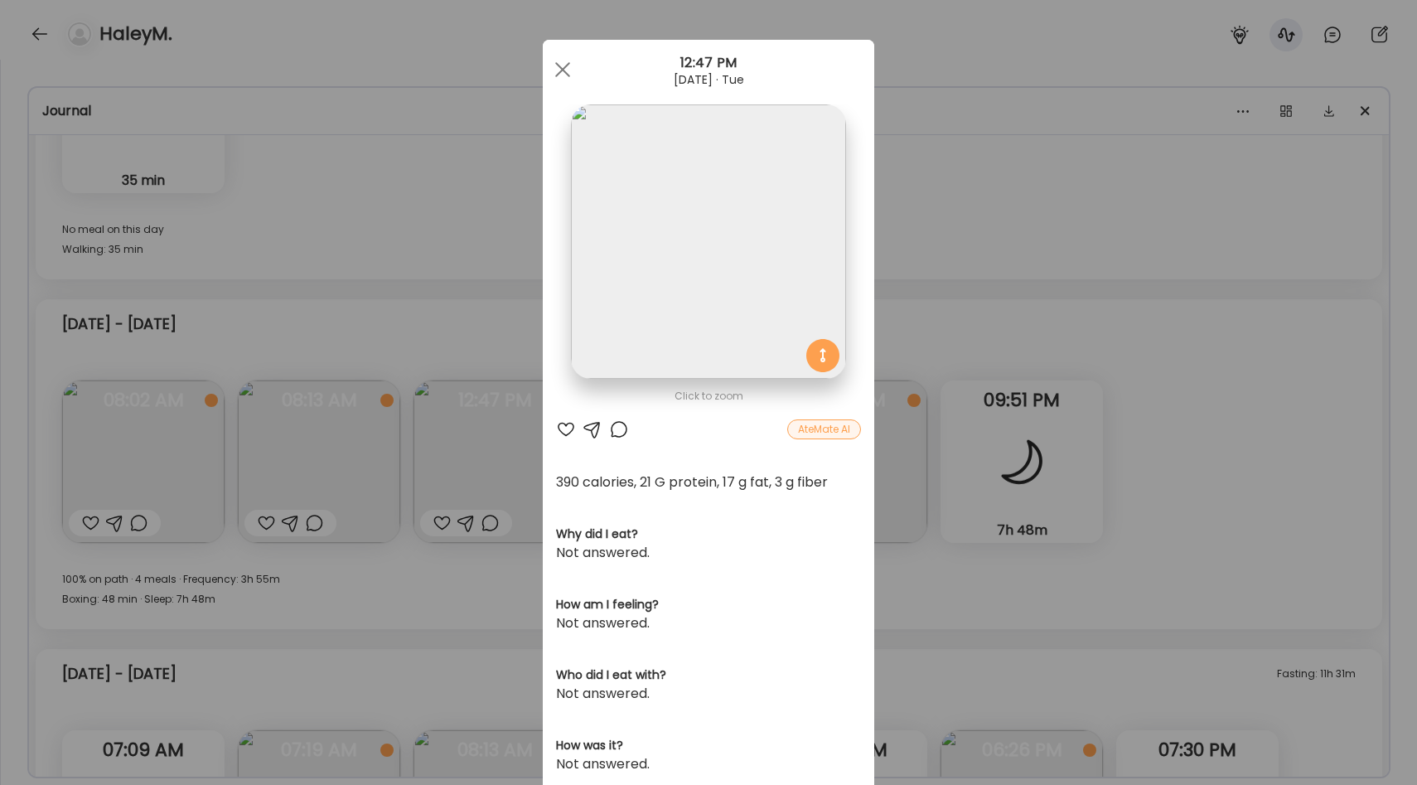
click at [918, 375] on div "Ate Coach Dashboard Wahoo! It’s official Take a moment to set up your Coach Pro…" at bounding box center [708, 392] width 1417 height 785
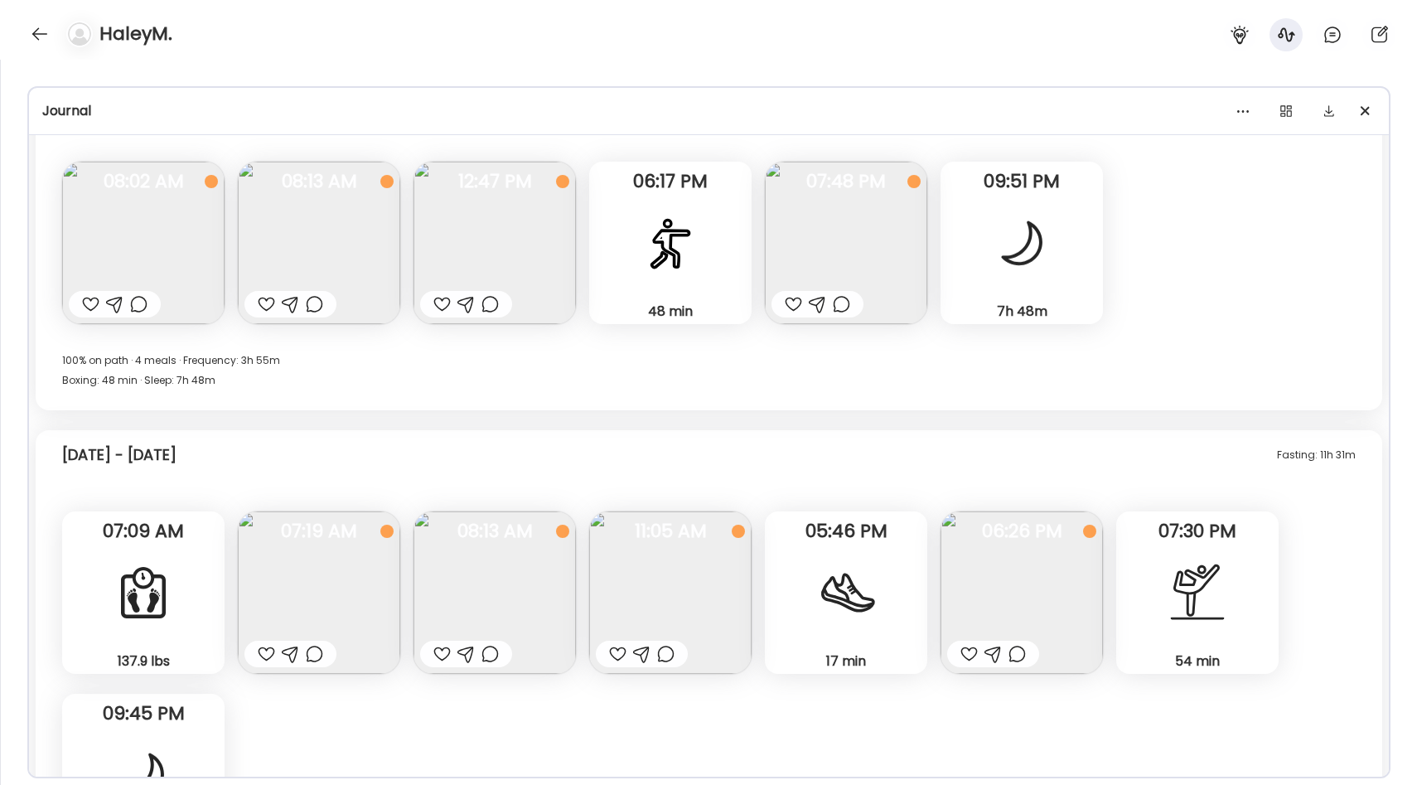
scroll to position [10883, 0]
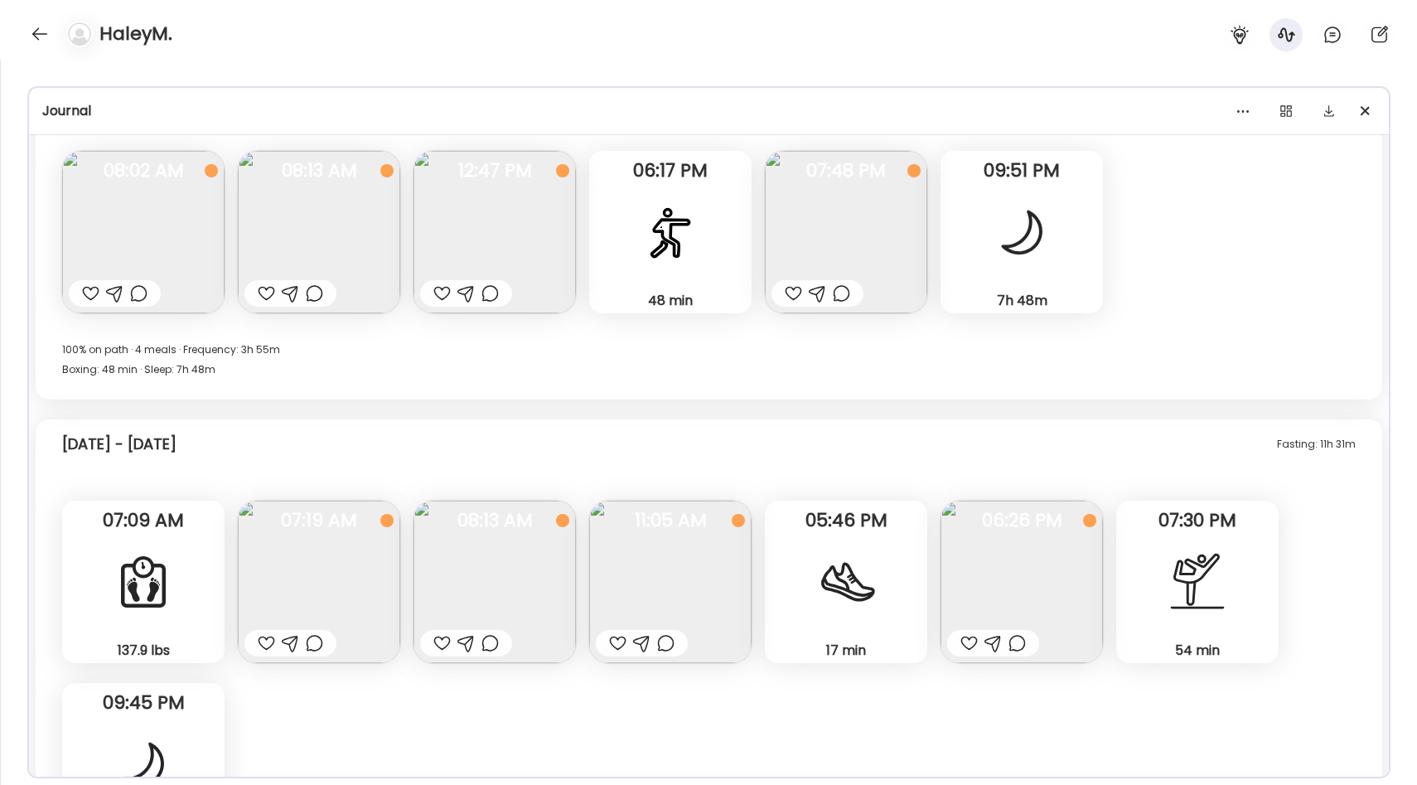
click at [557, 262] on img at bounding box center [494, 232] width 162 height 162
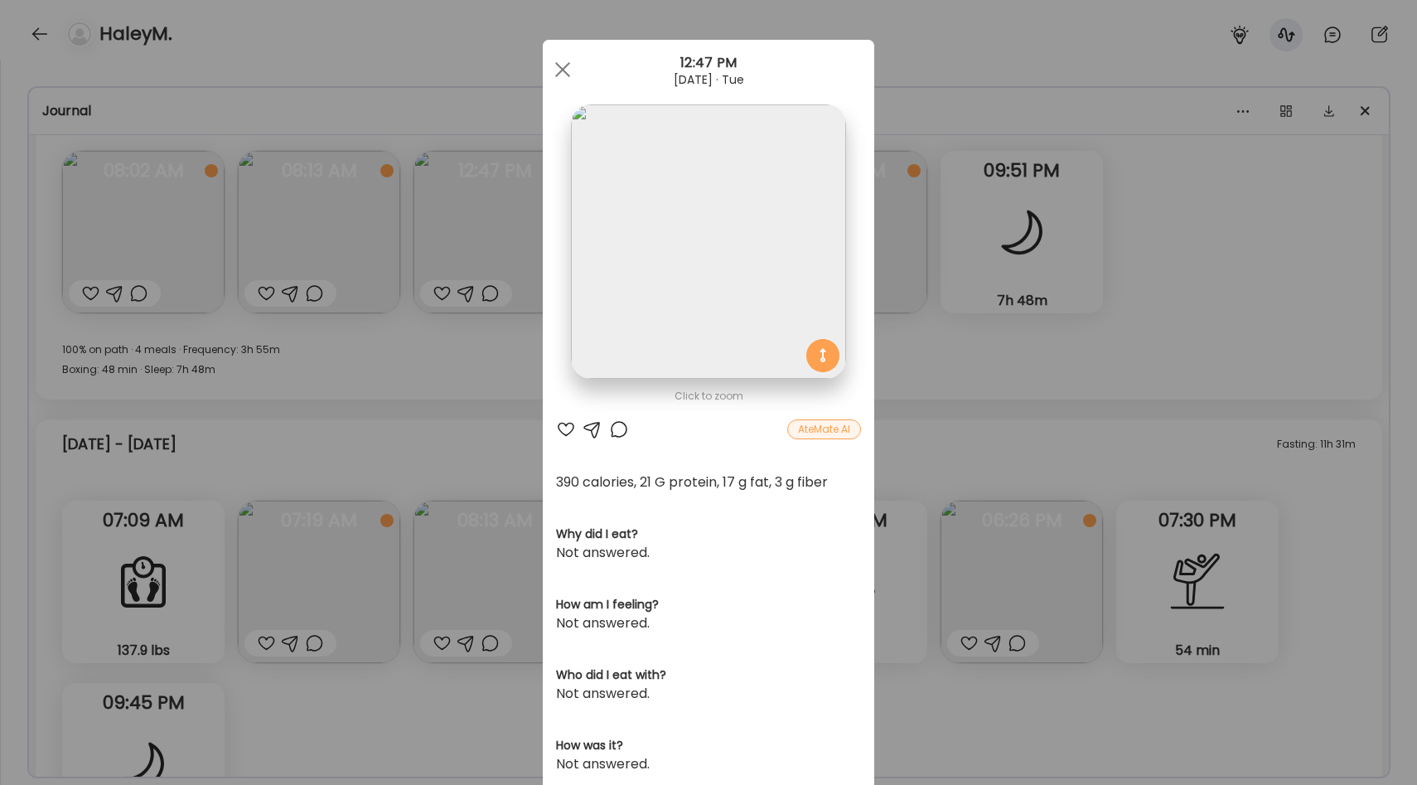
click at [914, 340] on div "Ate Coach Dashboard Wahoo! It’s official Take a moment to set up your Coach Pro…" at bounding box center [708, 392] width 1417 height 785
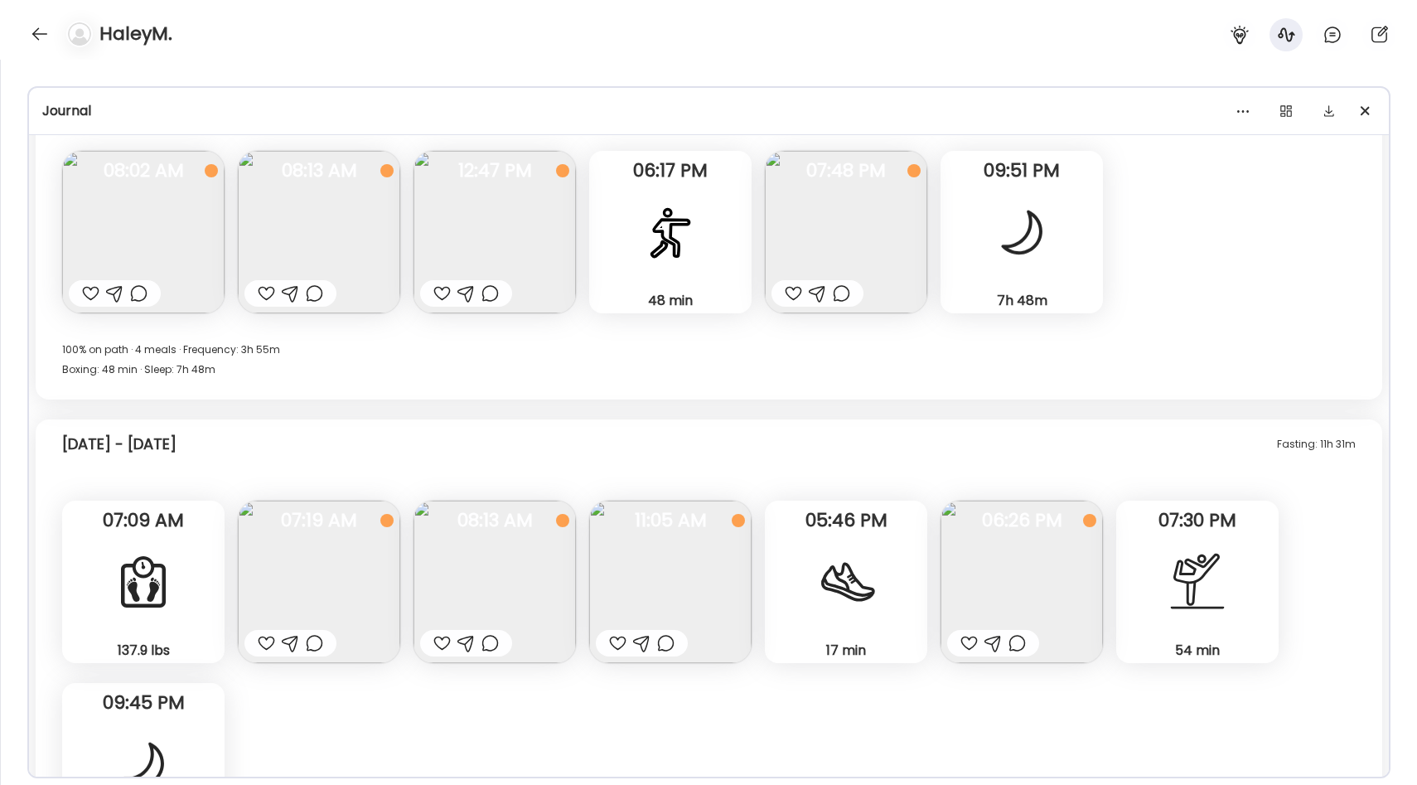
click at [528, 216] on img at bounding box center [494, 232] width 162 height 162
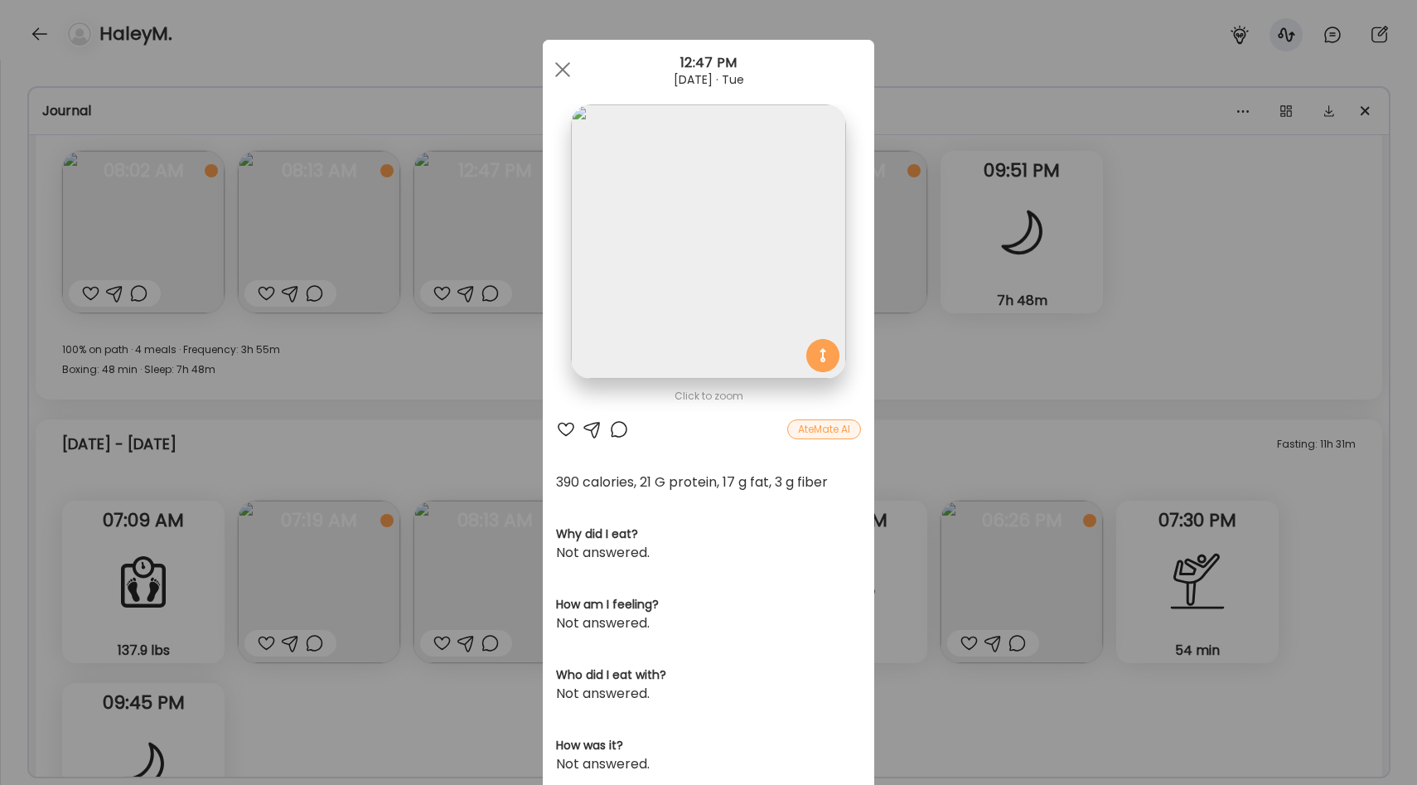
click at [913, 291] on div "Ate Coach Dashboard Wahoo! It’s official Take a moment to set up your Coach Pro…" at bounding box center [708, 392] width 1417 height 785
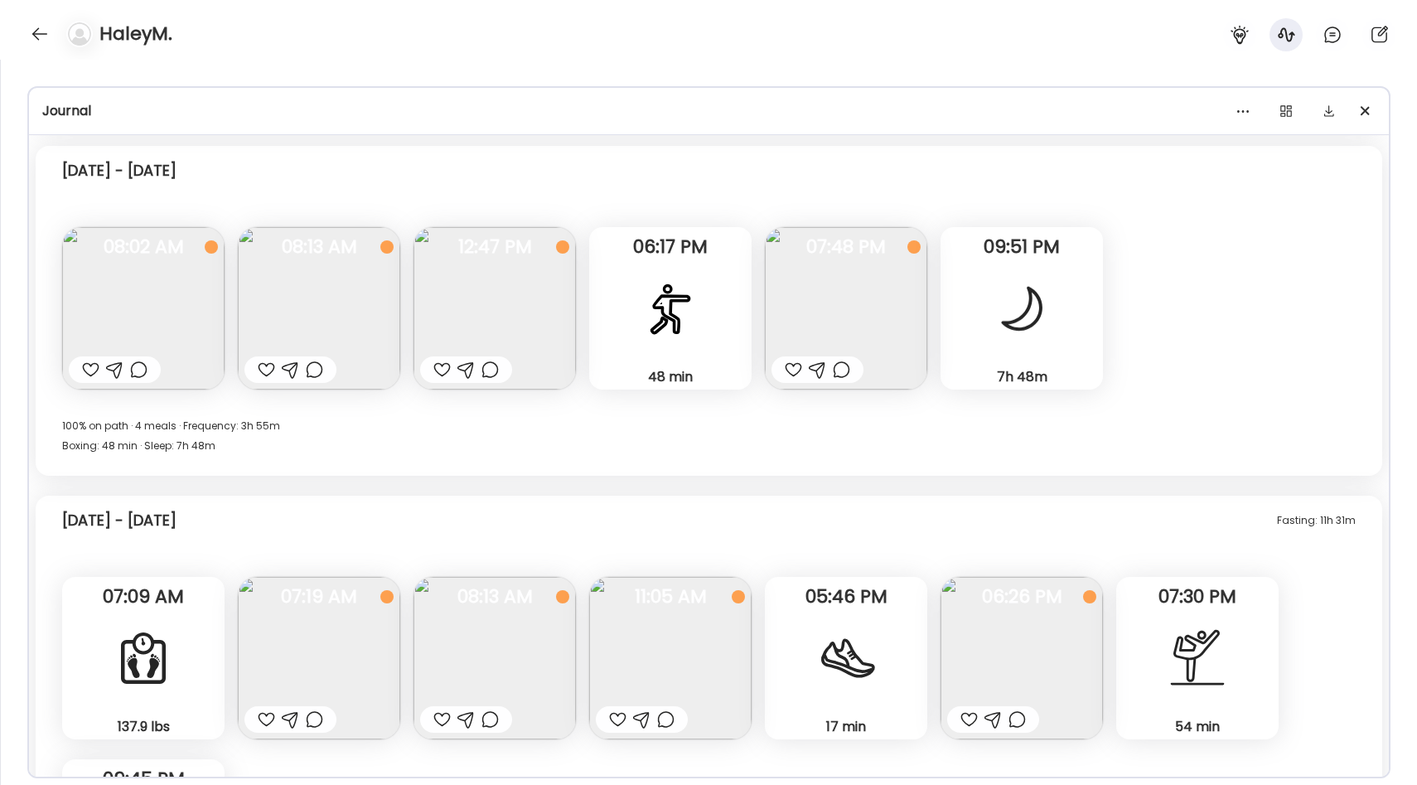
scroll to position [10804, 0]
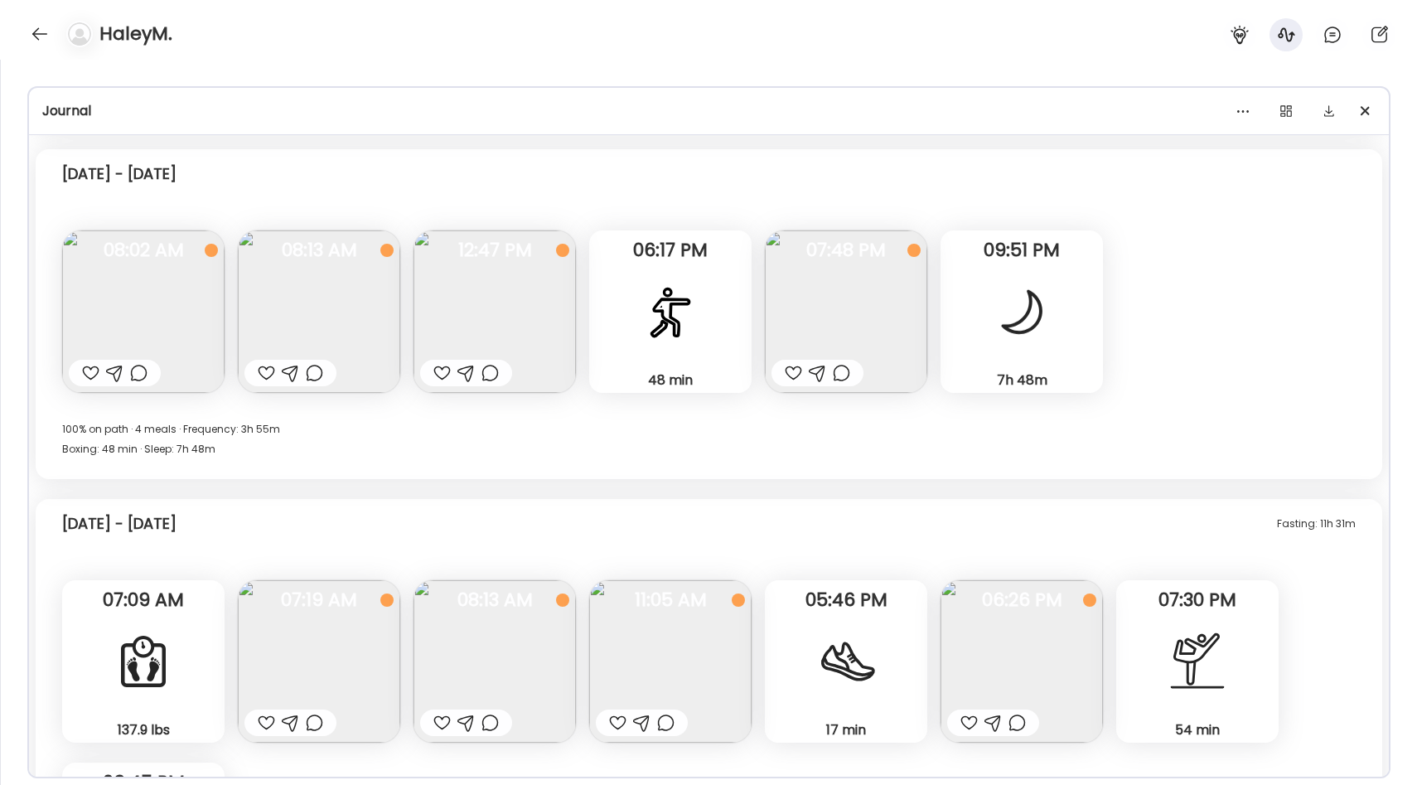
drag, startPoint x: 125, startPoint y: 178, endPoint x: 259, endPoint y: 177, distance: 134.2
click at [259, 177] on div "[DATE] - [DATE]" at bounding box center [708, 177] width 1293 height 53
click at [258, 177] on div "[DATE] - [DATE]" at bounding box center [708, 177] width 1293 height 53
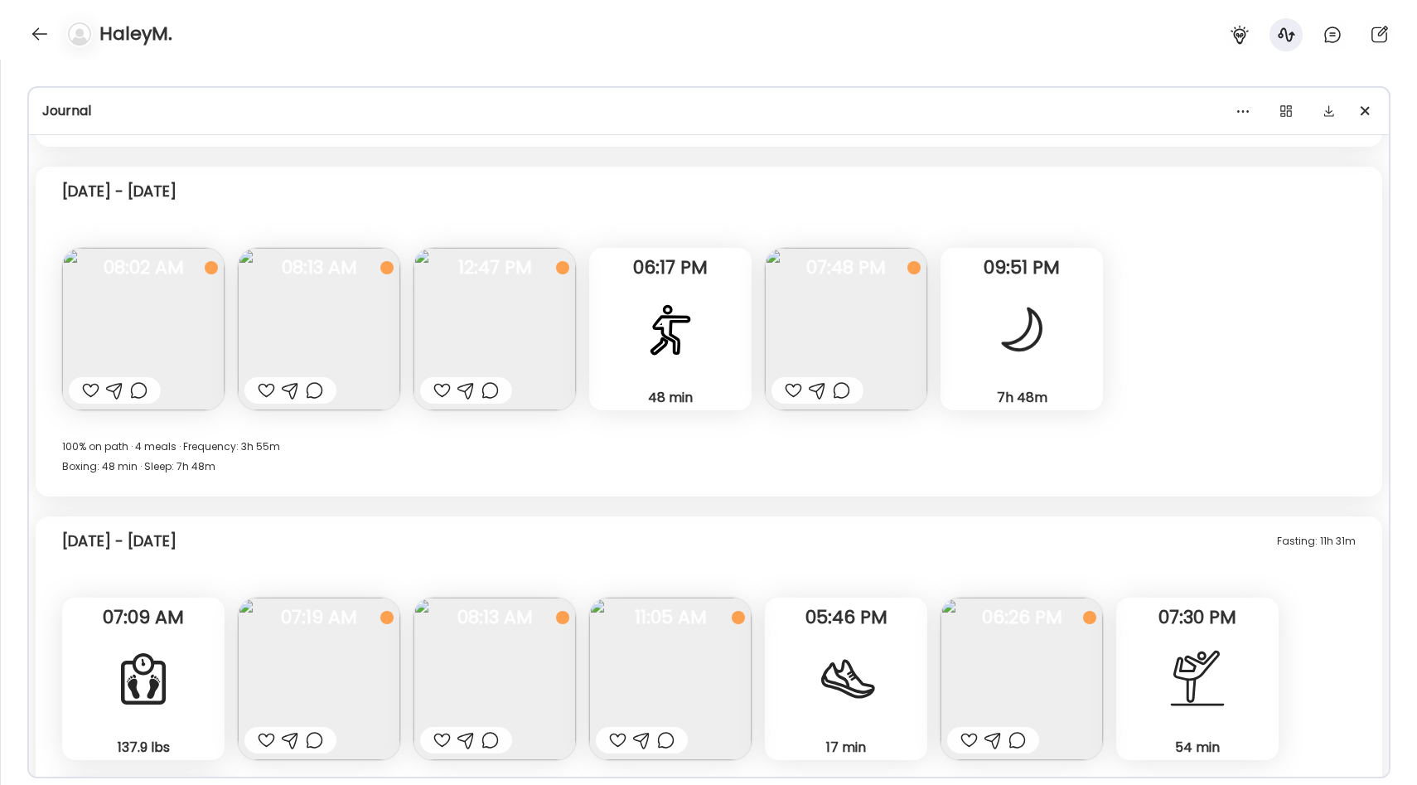
scroll to position [10784, 0]
click at [336, 325] on img at bounding box center [319, 330] width 162 height 162
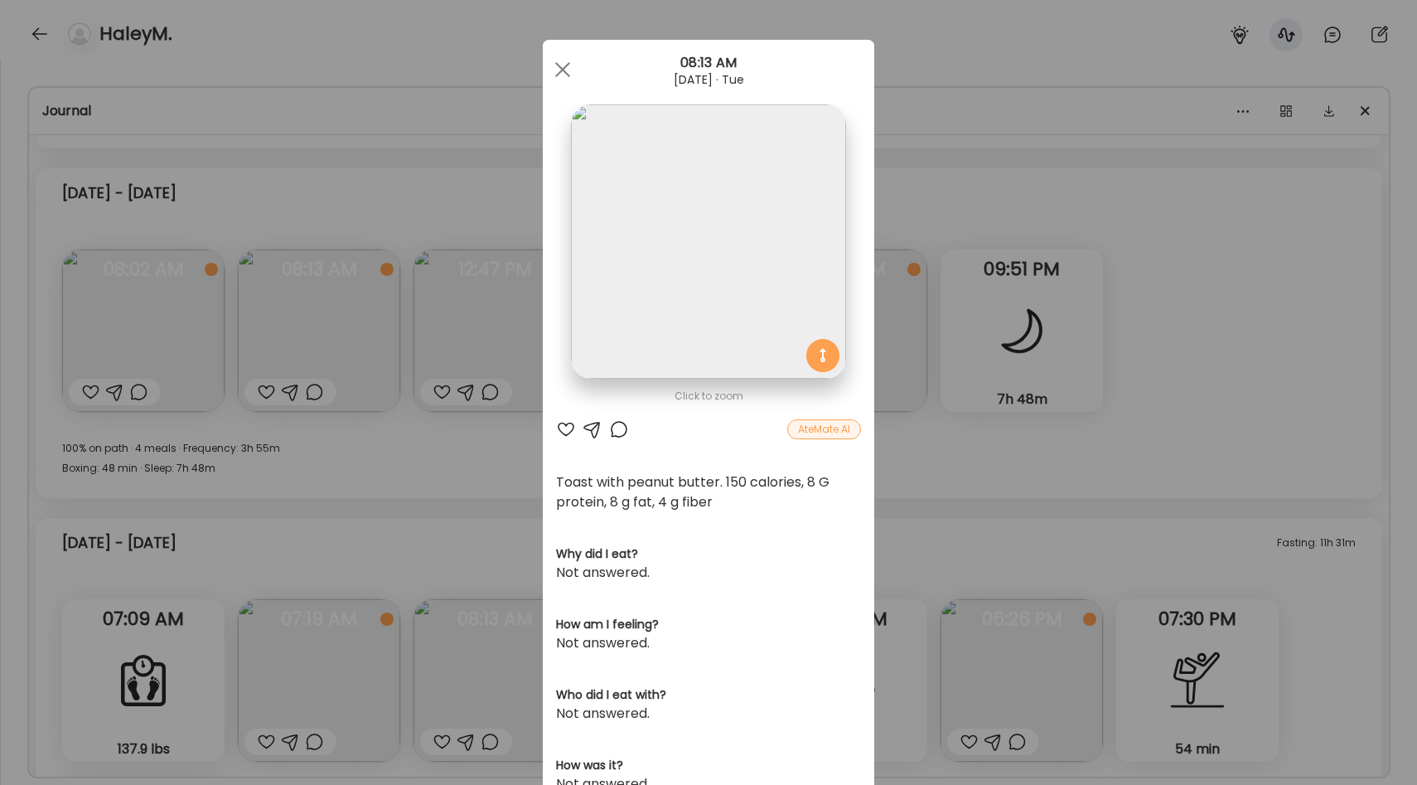
click at [548, 263] on section at bounding box center [708, 259] width 331 height 311
click at [464, 266] on div "Ate Coach Dashboard Wahoo! It’s official Take a moment to set up your Coach Pro…" at bounding box center [708, 392] width 1417 height 785
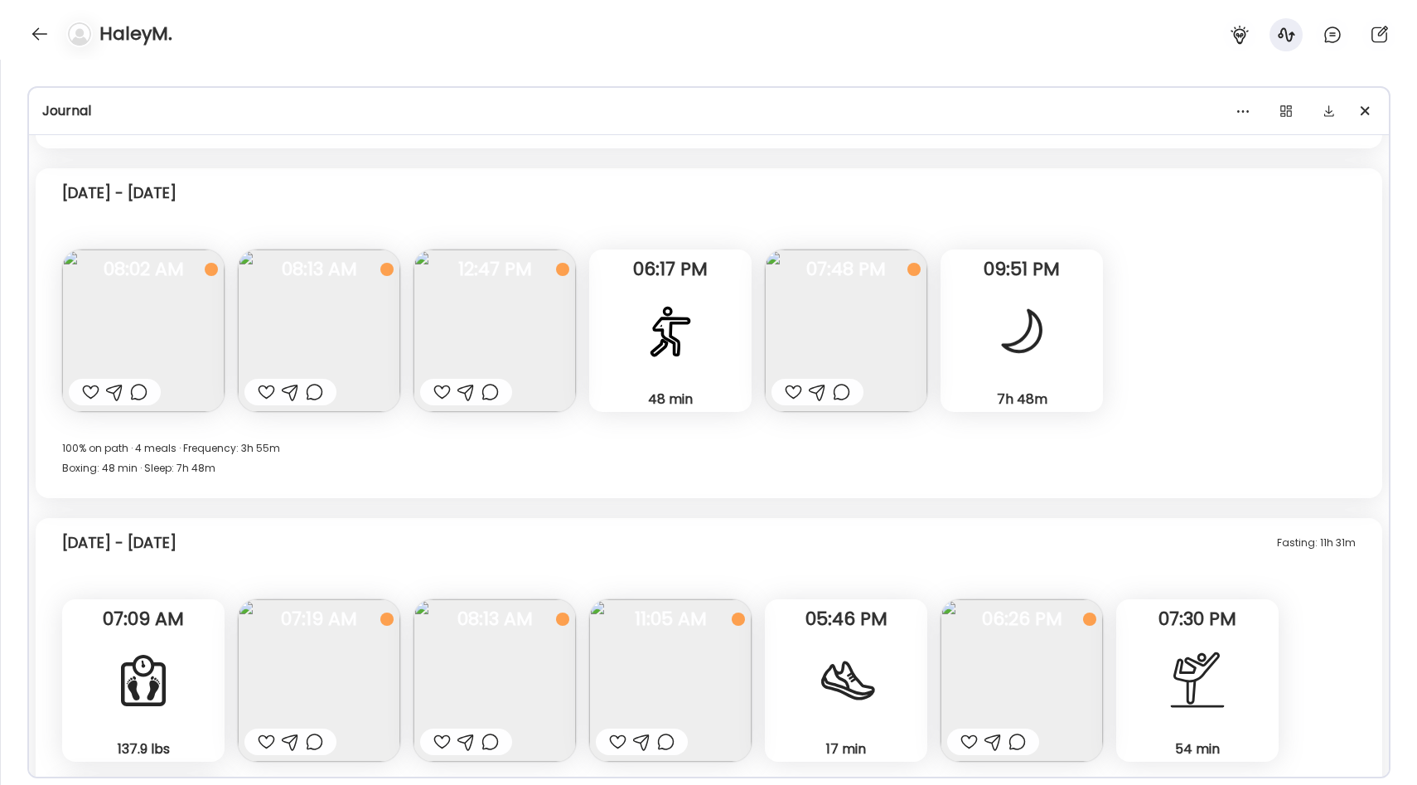
click at [679, 311] on div at bounding box center [670, 331] width 60 height 60
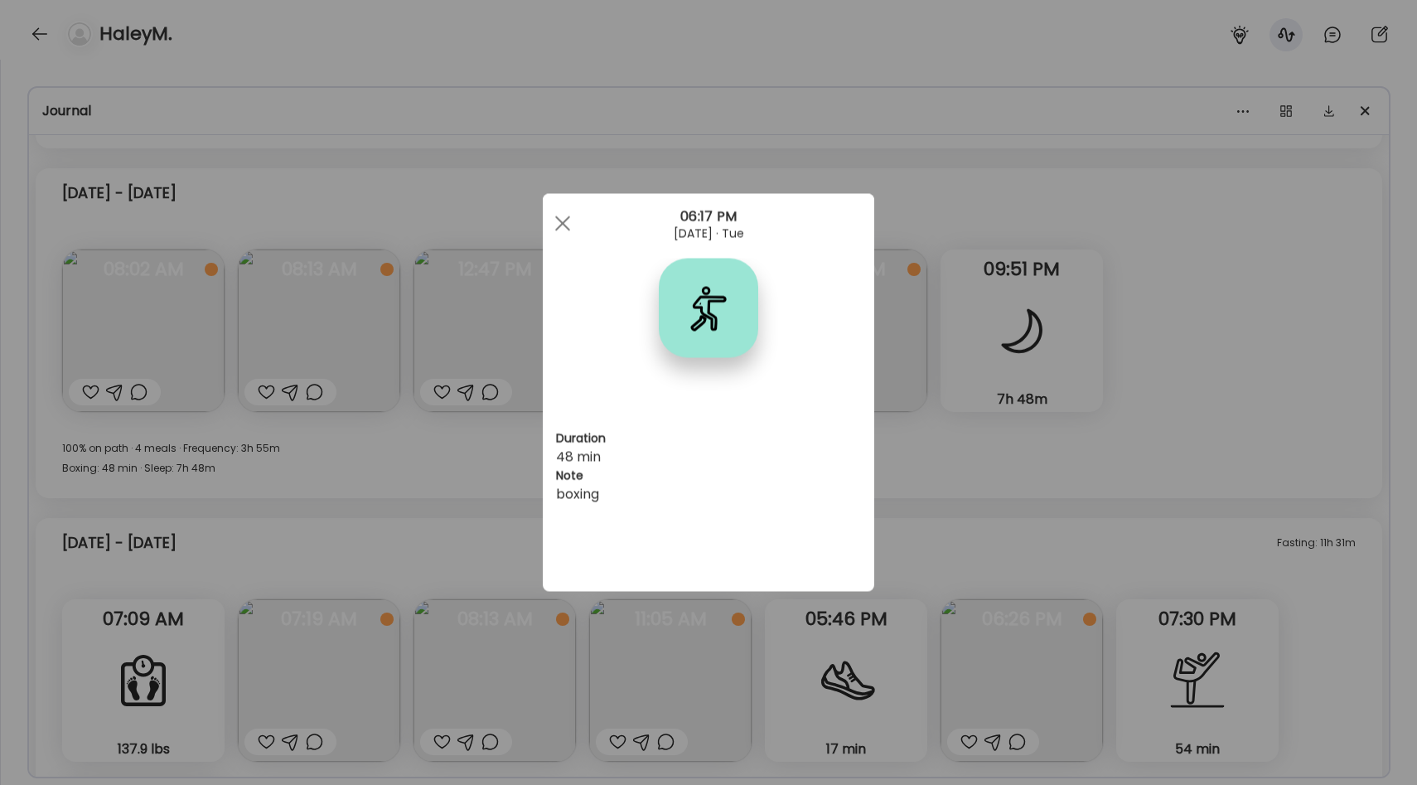
click at [979, 407] on div "Ate Coach Dashboard Wahoo! It’s official Take a moment to set up your Coach Pro…" at bounding box center [708, 392] width 1417 height 785
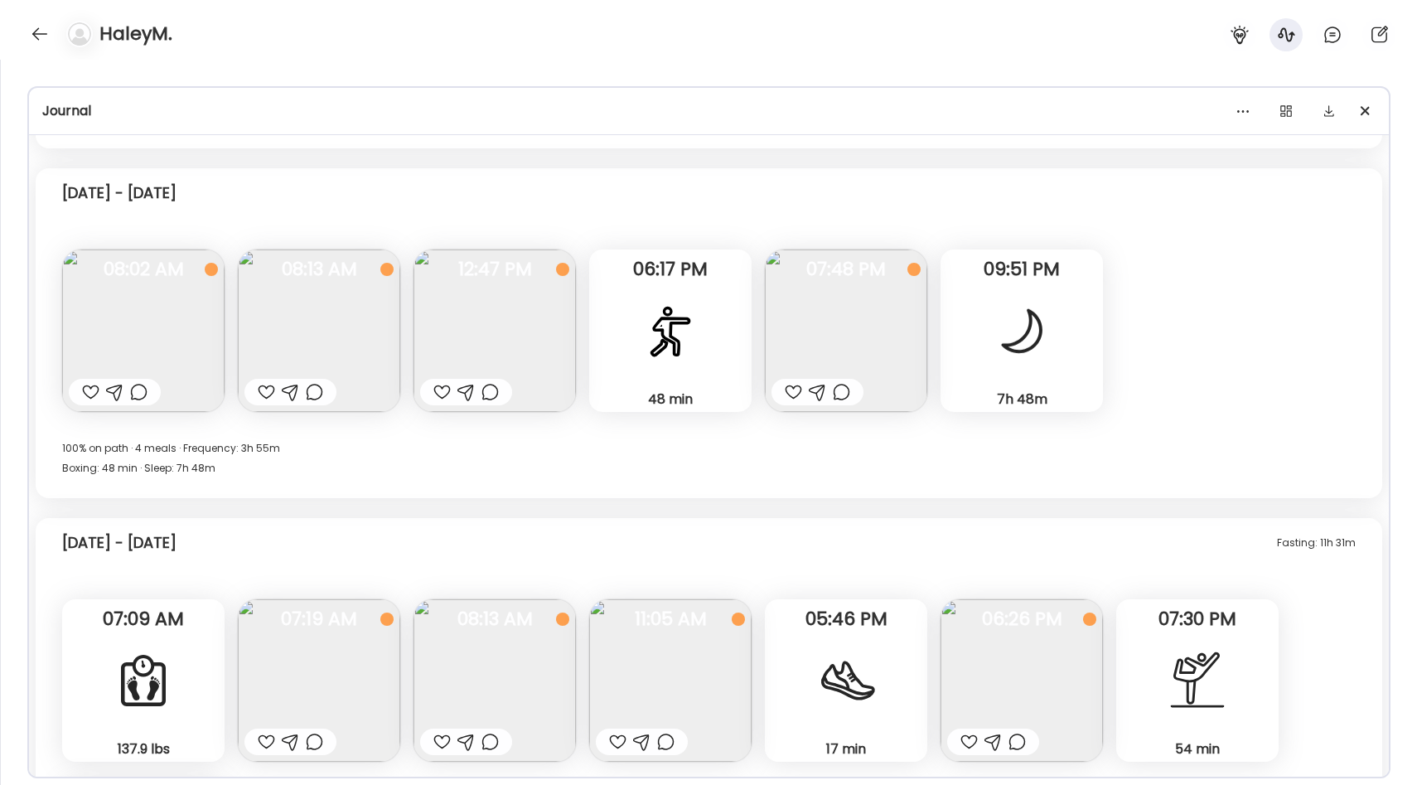
click at [687, 319] on div at bounding box center [670, 331] width 60 height 60
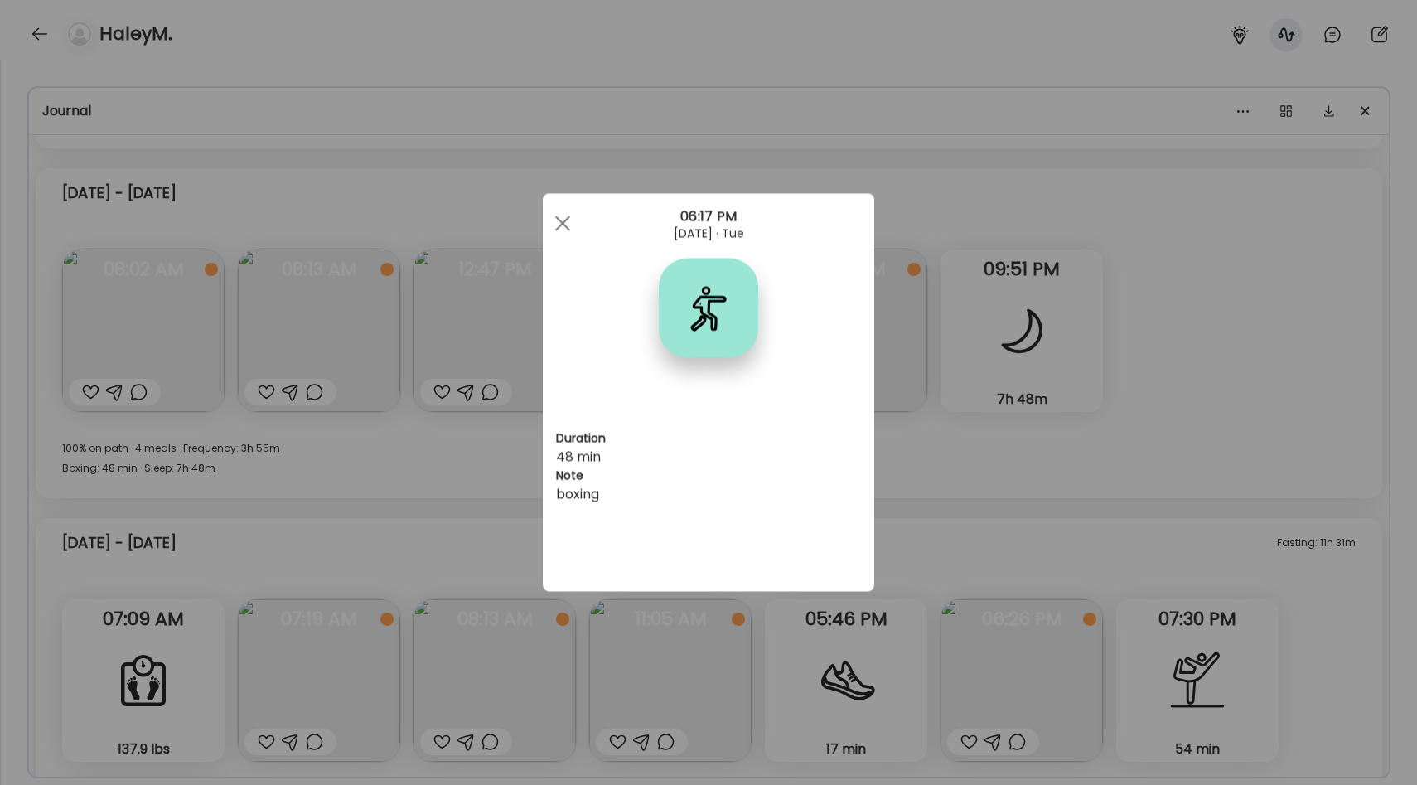
click at [969, 330] on div "Ate Coach Dashboard Wahoo! It’s official Take a moment to set up your Coach Pro…" at bounding box center [708, 392] width 1417 height 785
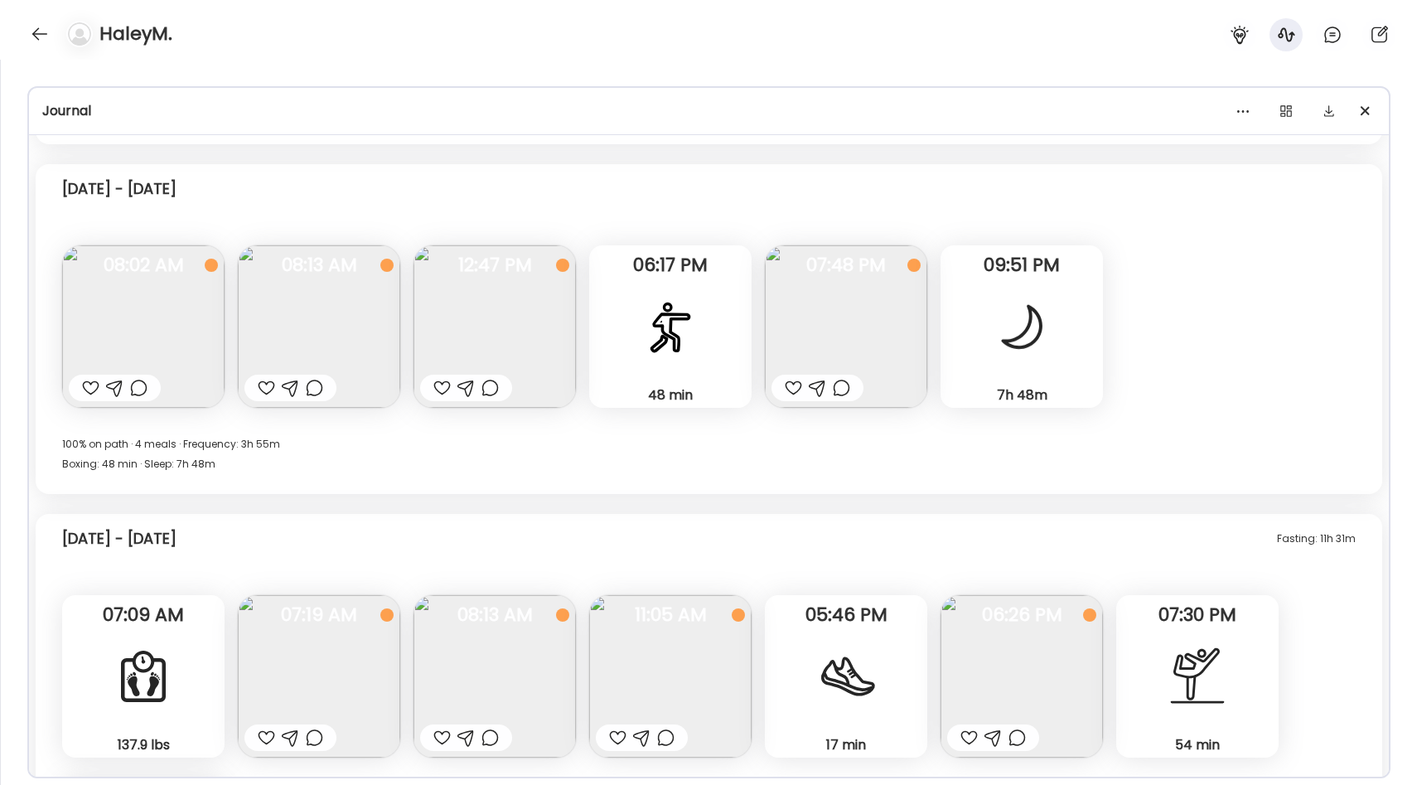
scroll to position [10781, 0]
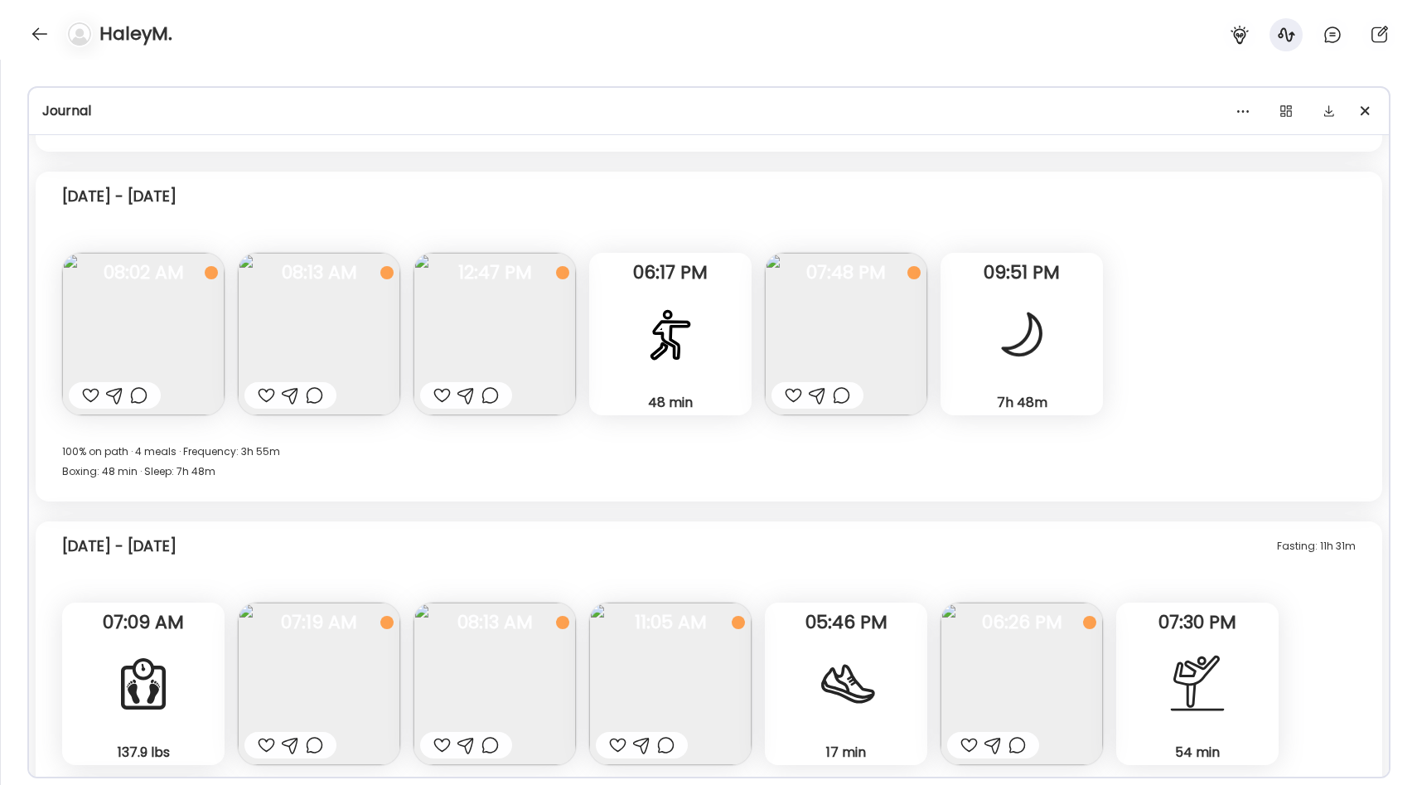
click at [861, 311] on img at bounding box center [846, 334] width 162 height 162
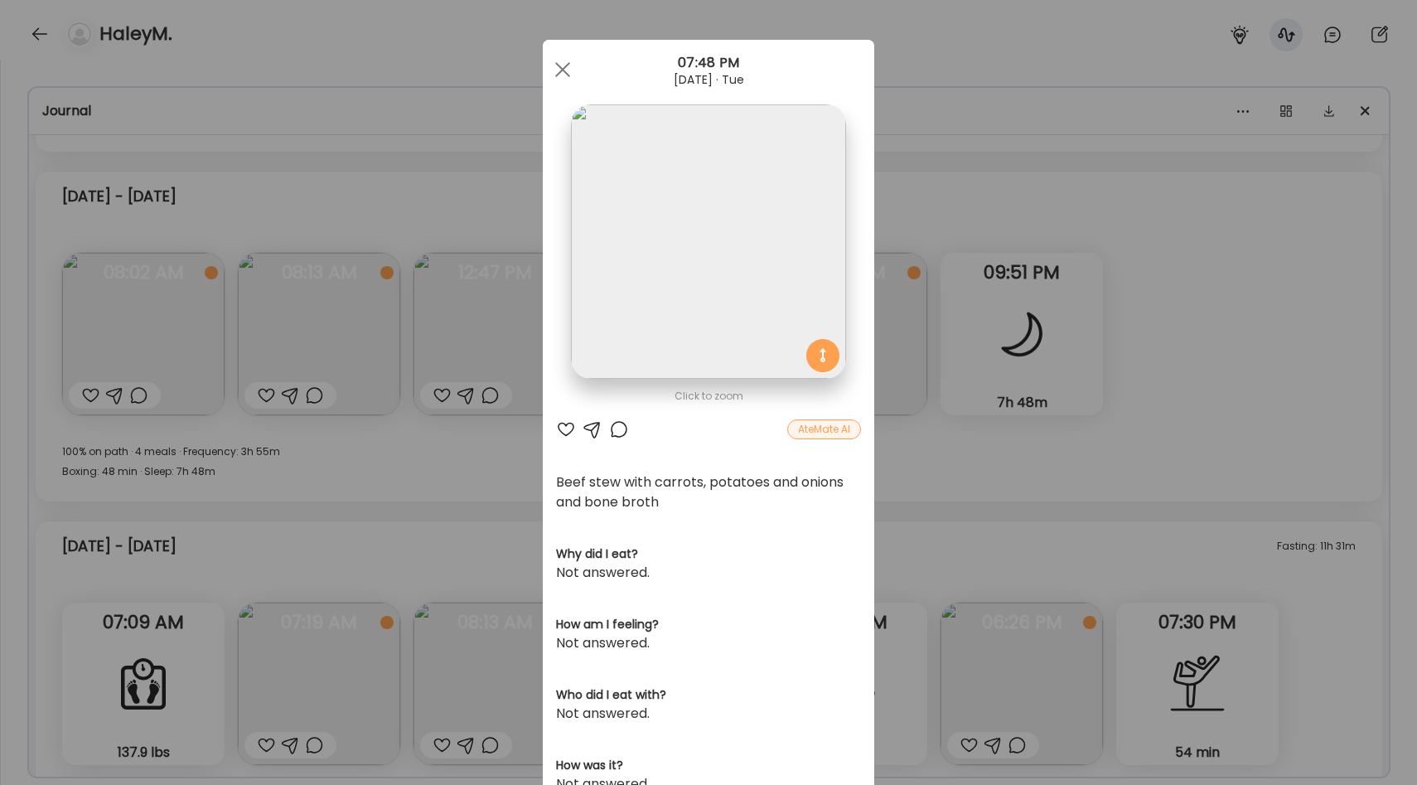
click at [920, 464] on div "Ate Coach Dashboard Wahoo! It’s official Take a moment to set up your Coach Pro…" at bounding box center [708, 392] width 1417 height 785
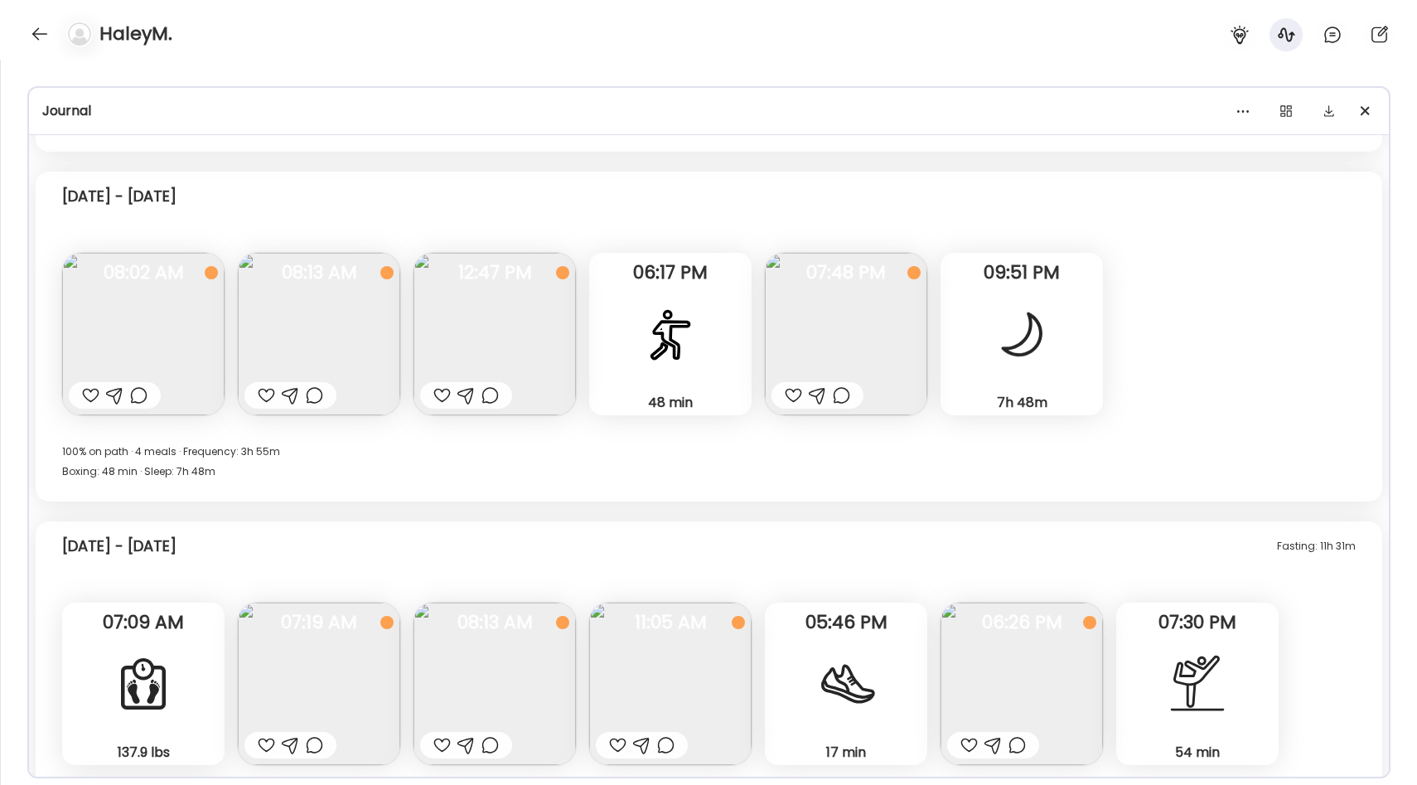
click at [876, 337] on img at bounding box center [846, 334] width 162 height 162
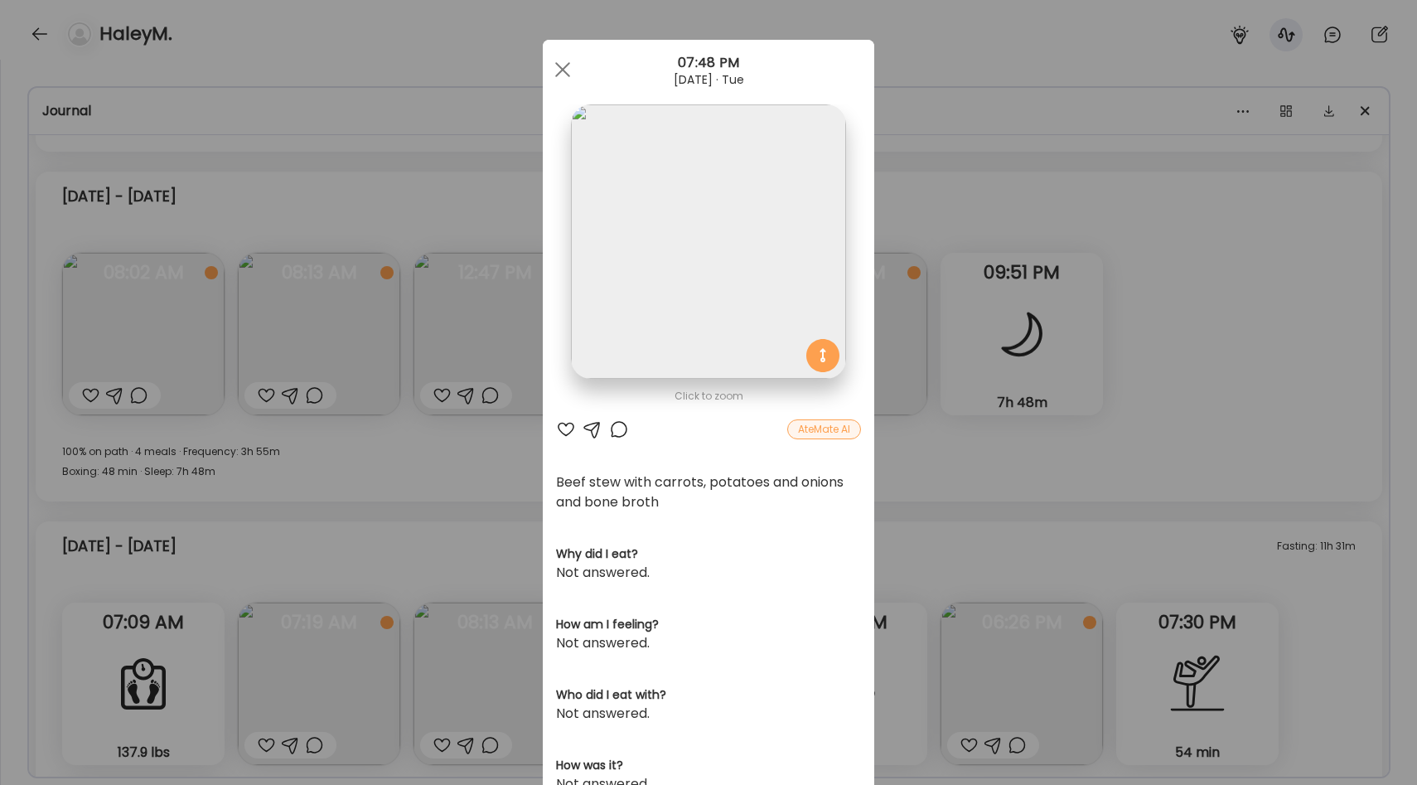
click at [953, 451] on div "Ate Coach Dashboard Wahoo! It’s official Take a moment to set up your Coach Pro…" at bounding box center [708, 392] width 1417 height 785
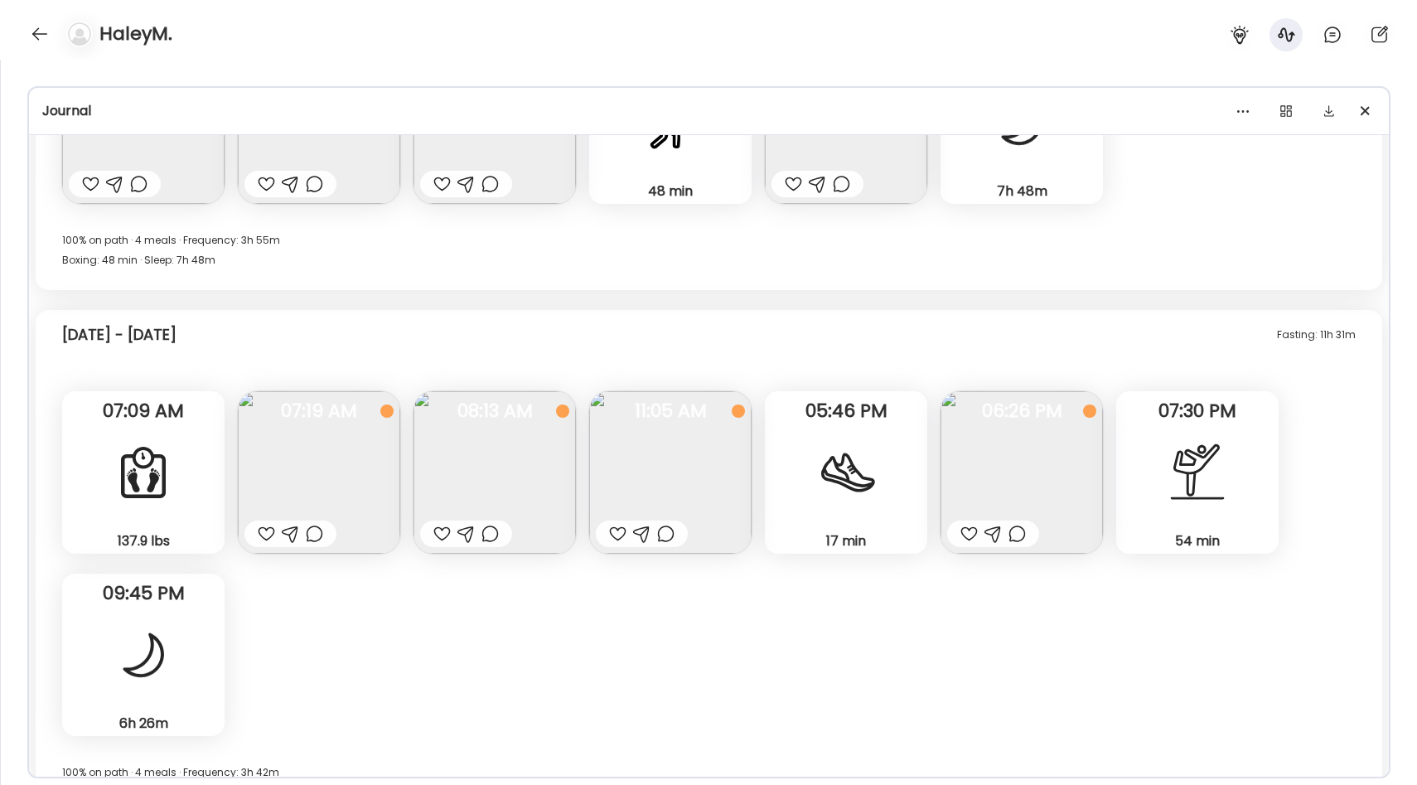
scroll to position [11036, 0]
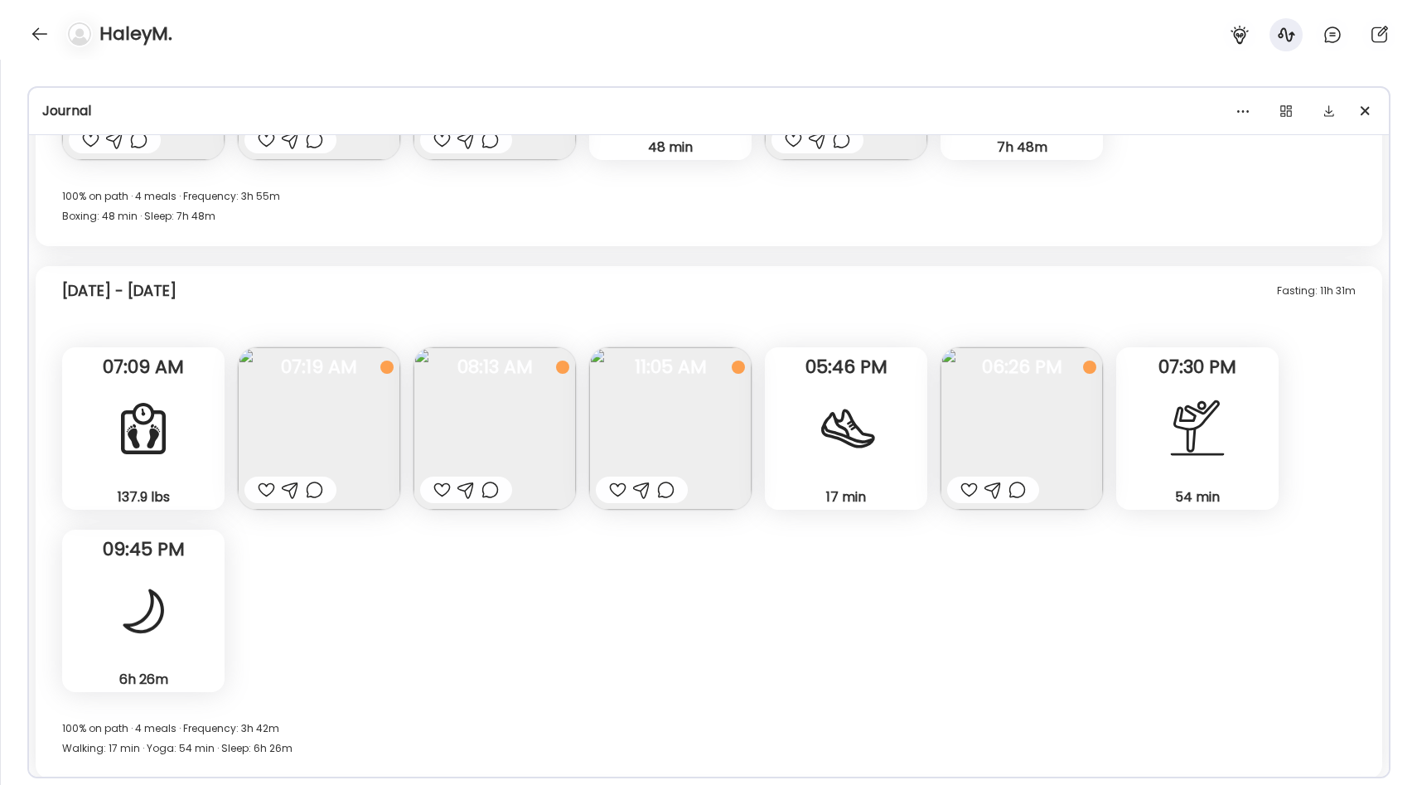
click at [1005, 406] on img at bounding box center [1021, 428] width 162 height 162
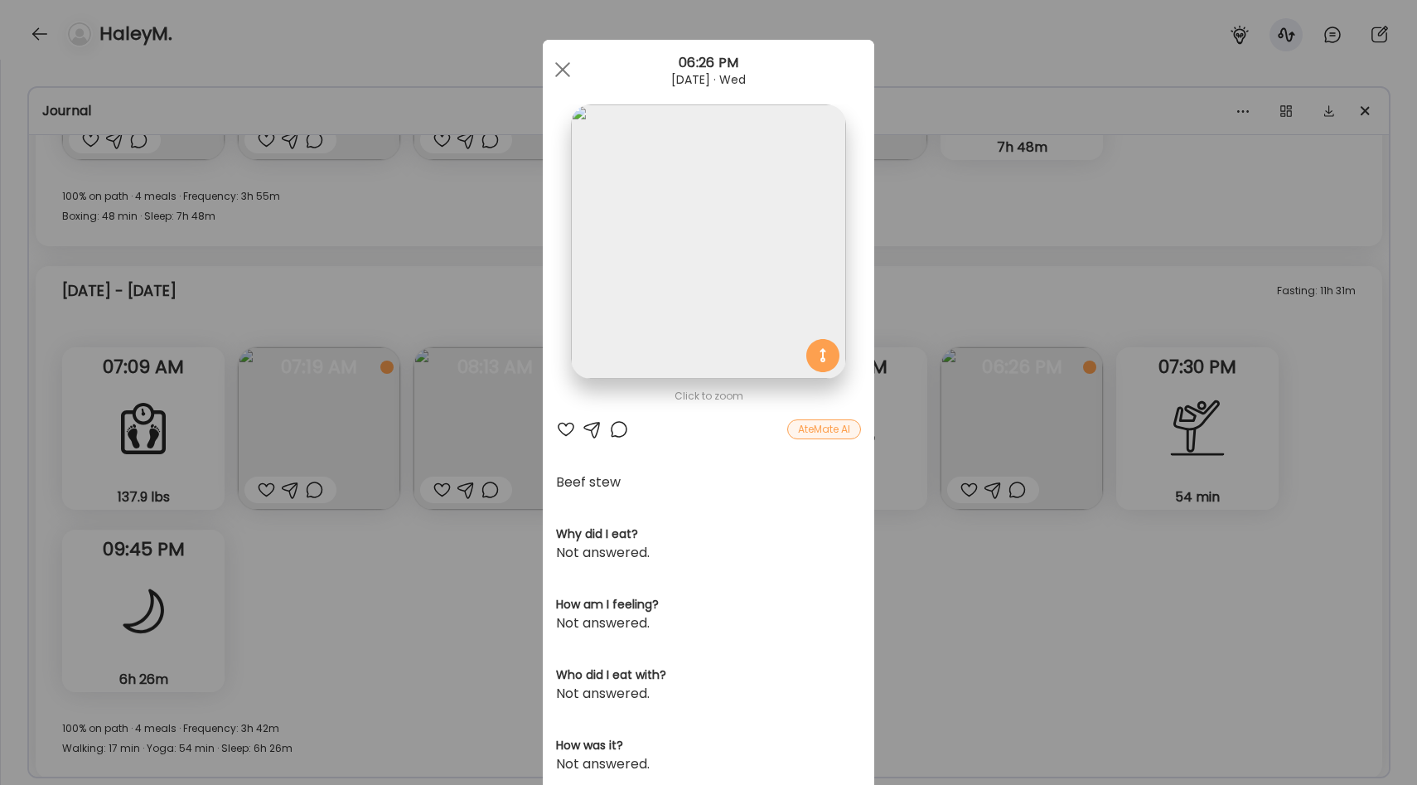
click at [922, 353] on div "Ate Coach Dashboard Wahoo! It’s official Take a moment to set up your Coach Pro…" at bounding box center [708, 392] width 1417 height 785
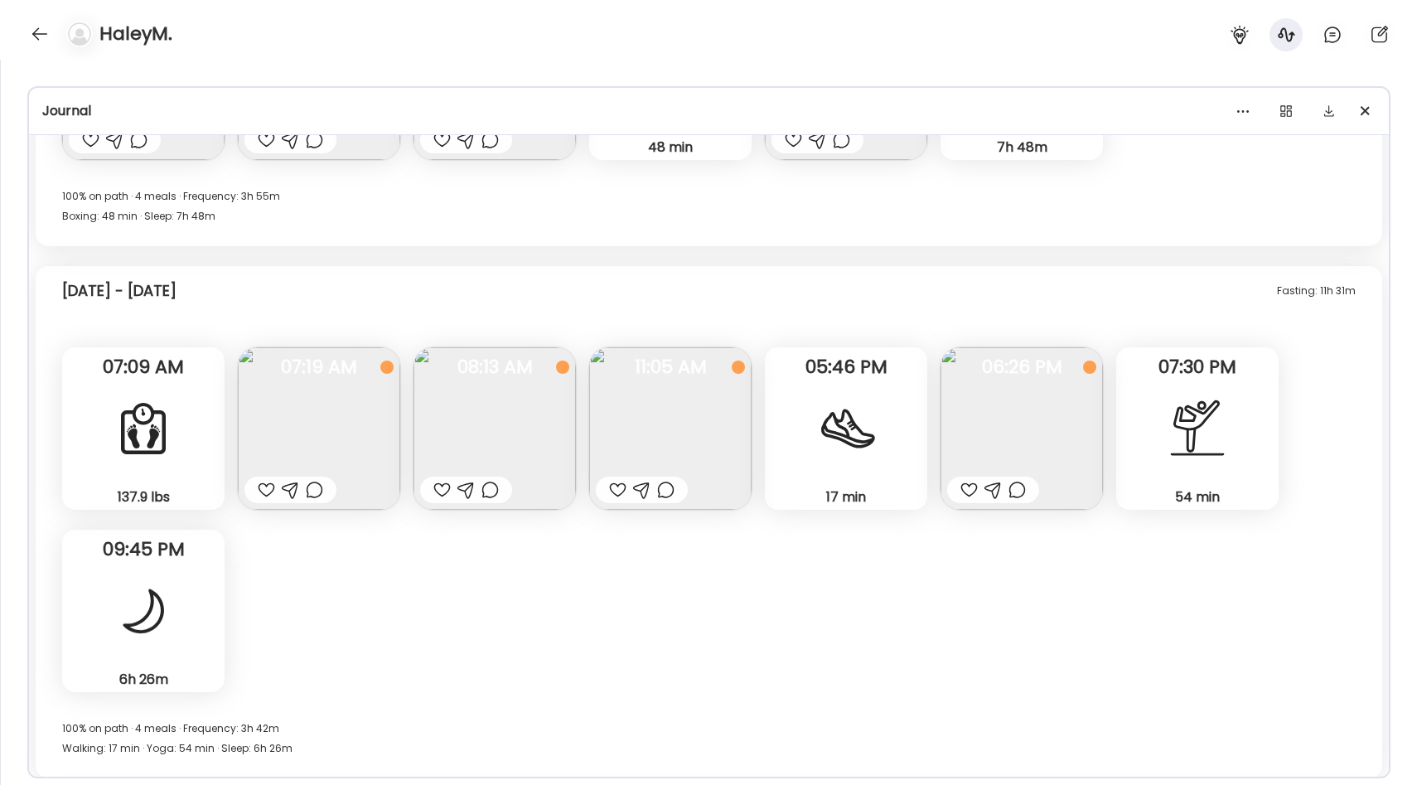
click at [1154, 397] on div "54 min Yoga" at bounding box center [1197, 428] width 162 height 162
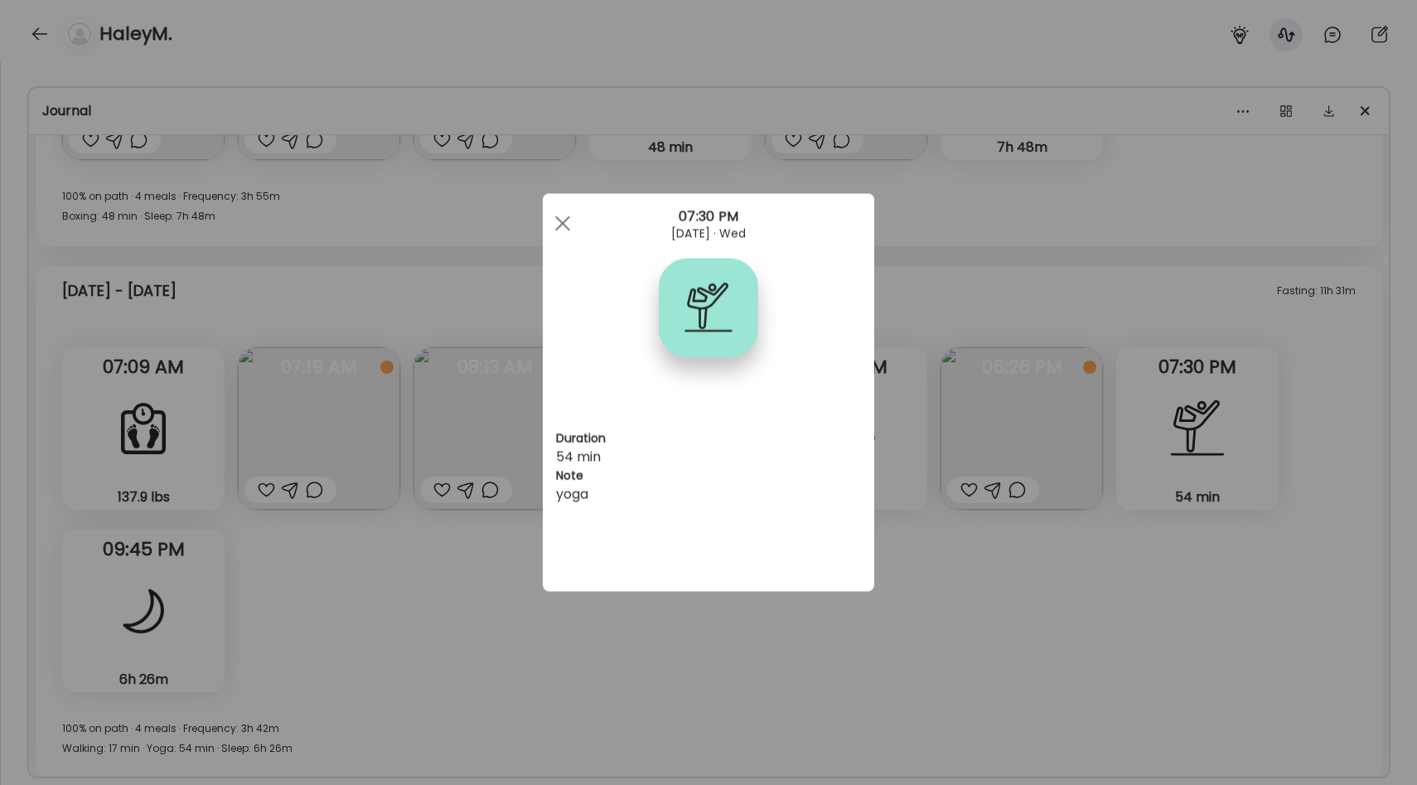
click at [989, 366] on div "Ate Coach Dashboard Wahoo! It’s official Take a moment to set up your Coach Pro…" at bounding box center [708, 392] width 1417 height 785
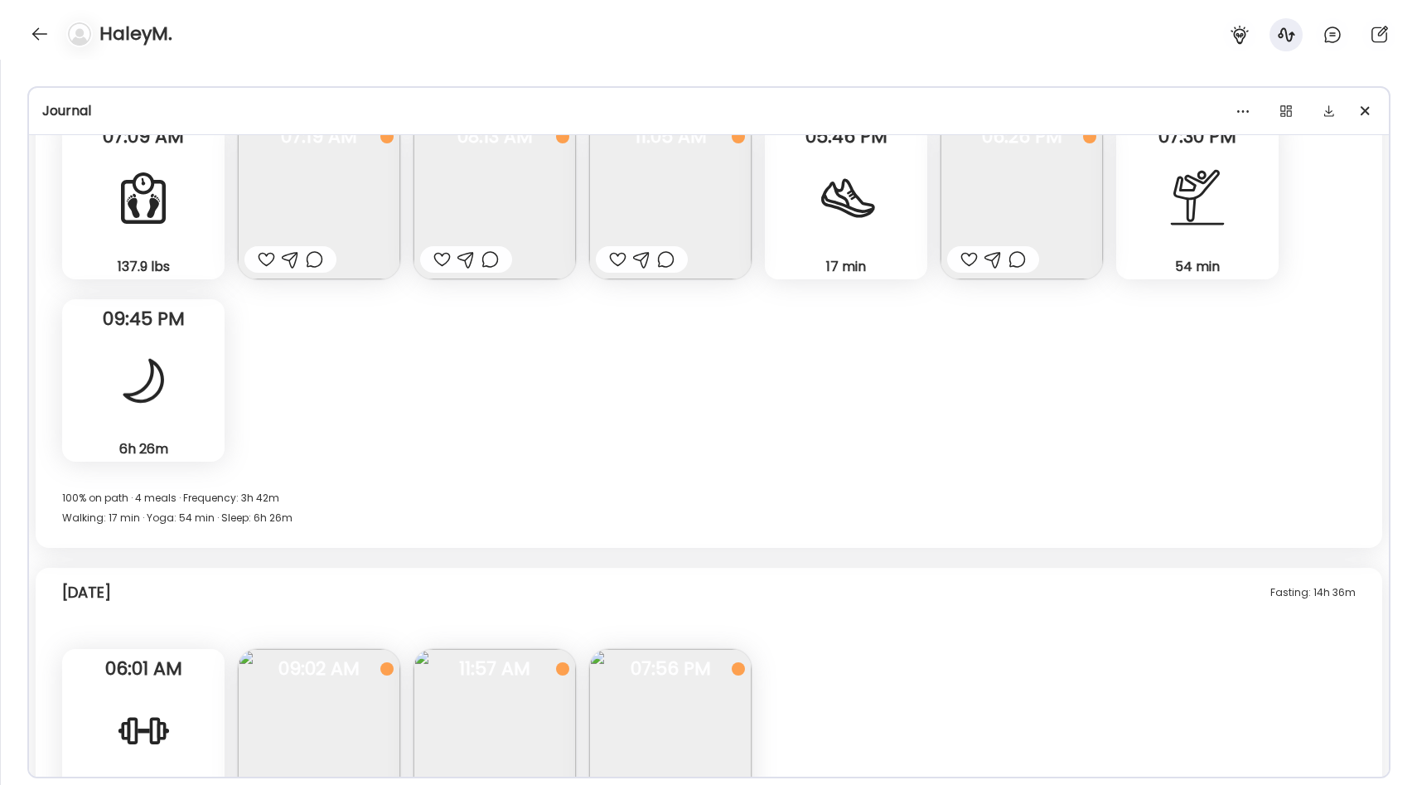
scroll to position [11394, 0]
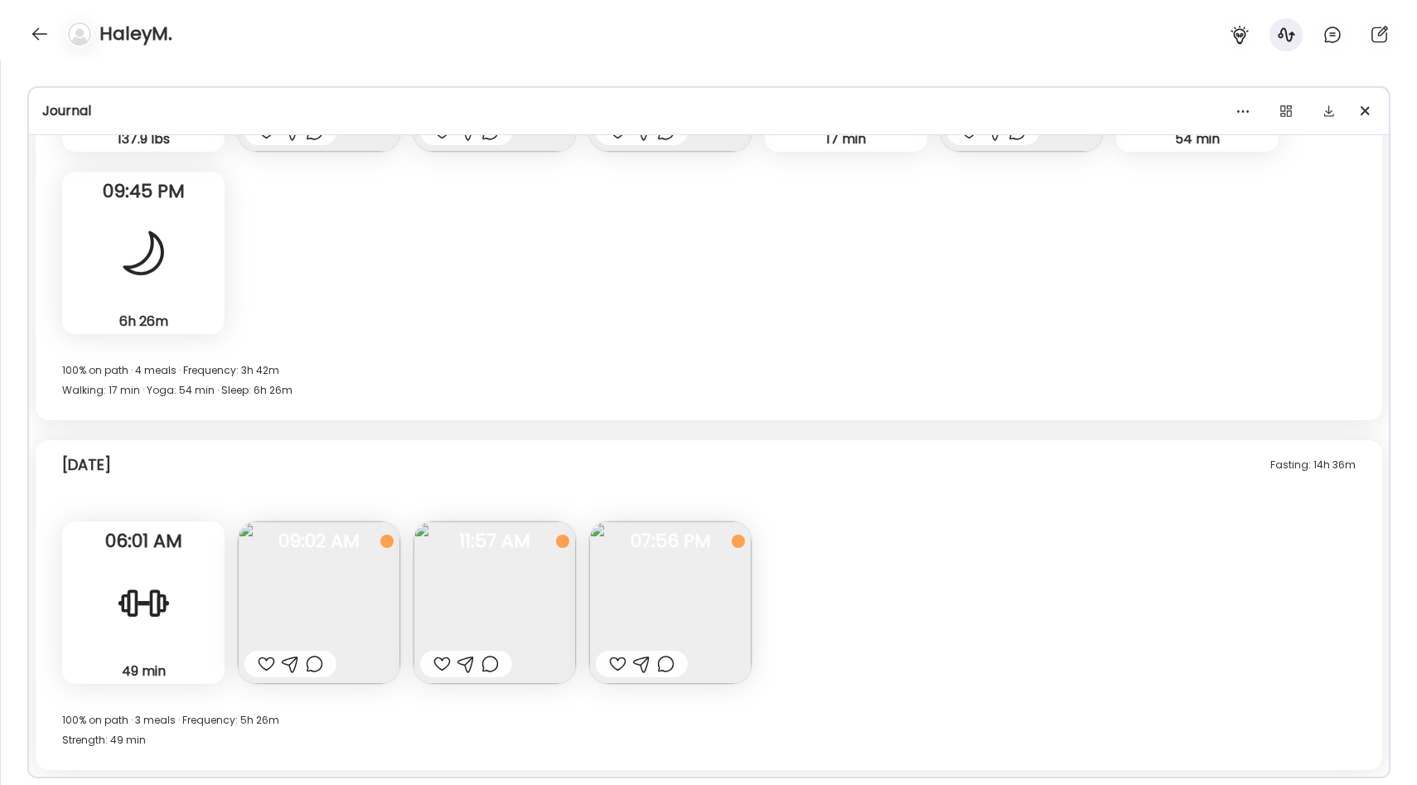
click at [356, 582] on img at bounding box center [319, 602] width 162 height 162
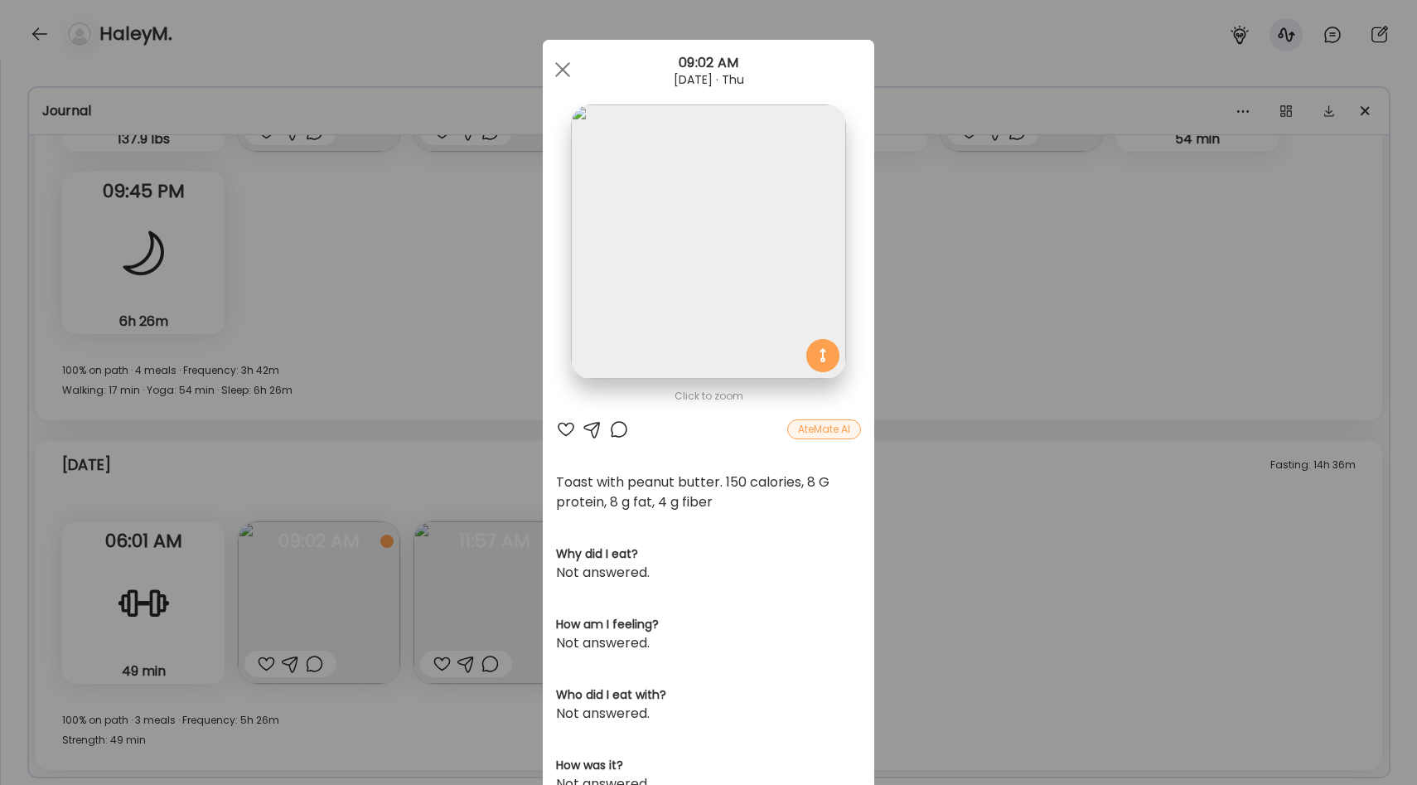
click at [934, 434] on div "Ate Coach Dashboard Wahoo! It’s official Take a moment to set up your Coach Pro…" at bounding box center [708, 392] width 1417 height 785
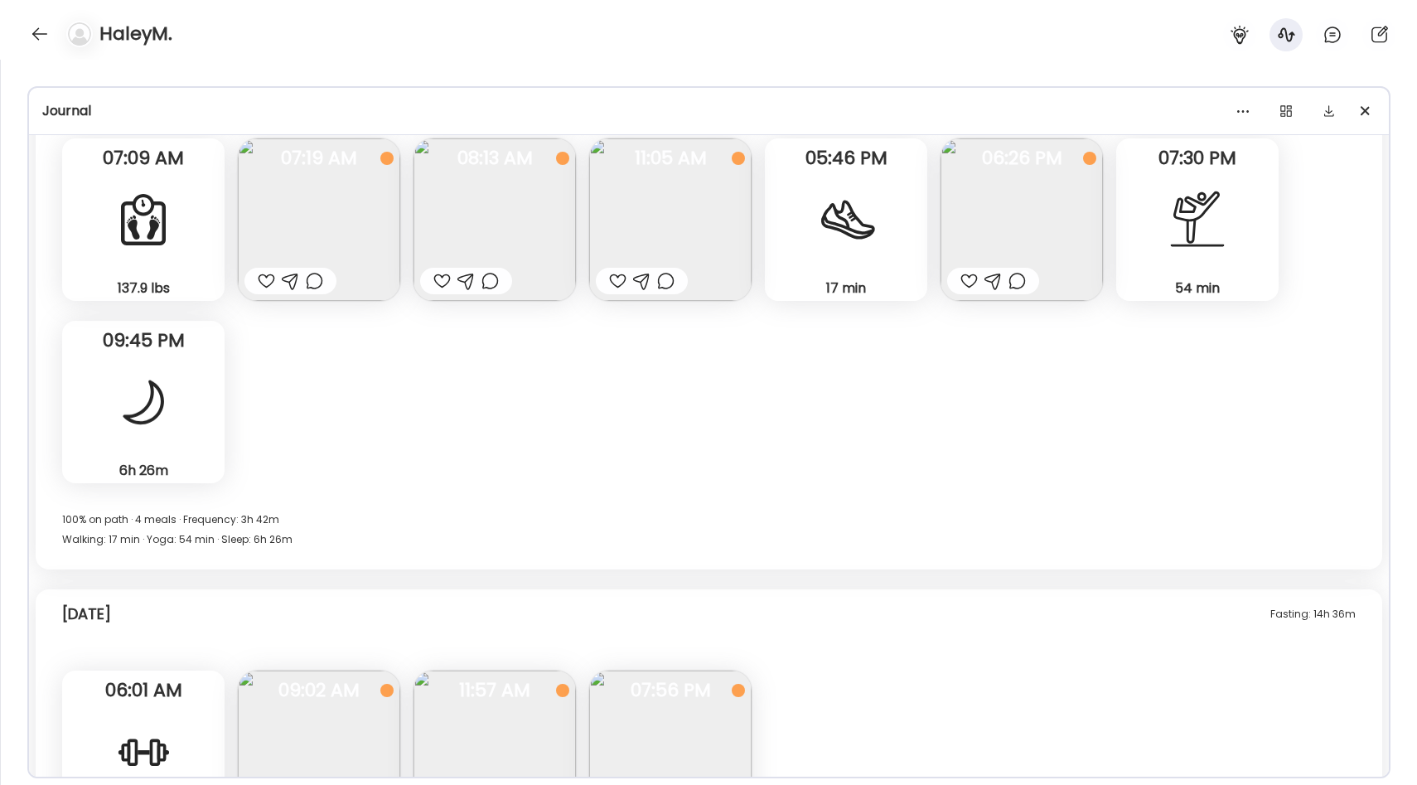
scroll to position [11227, 0]
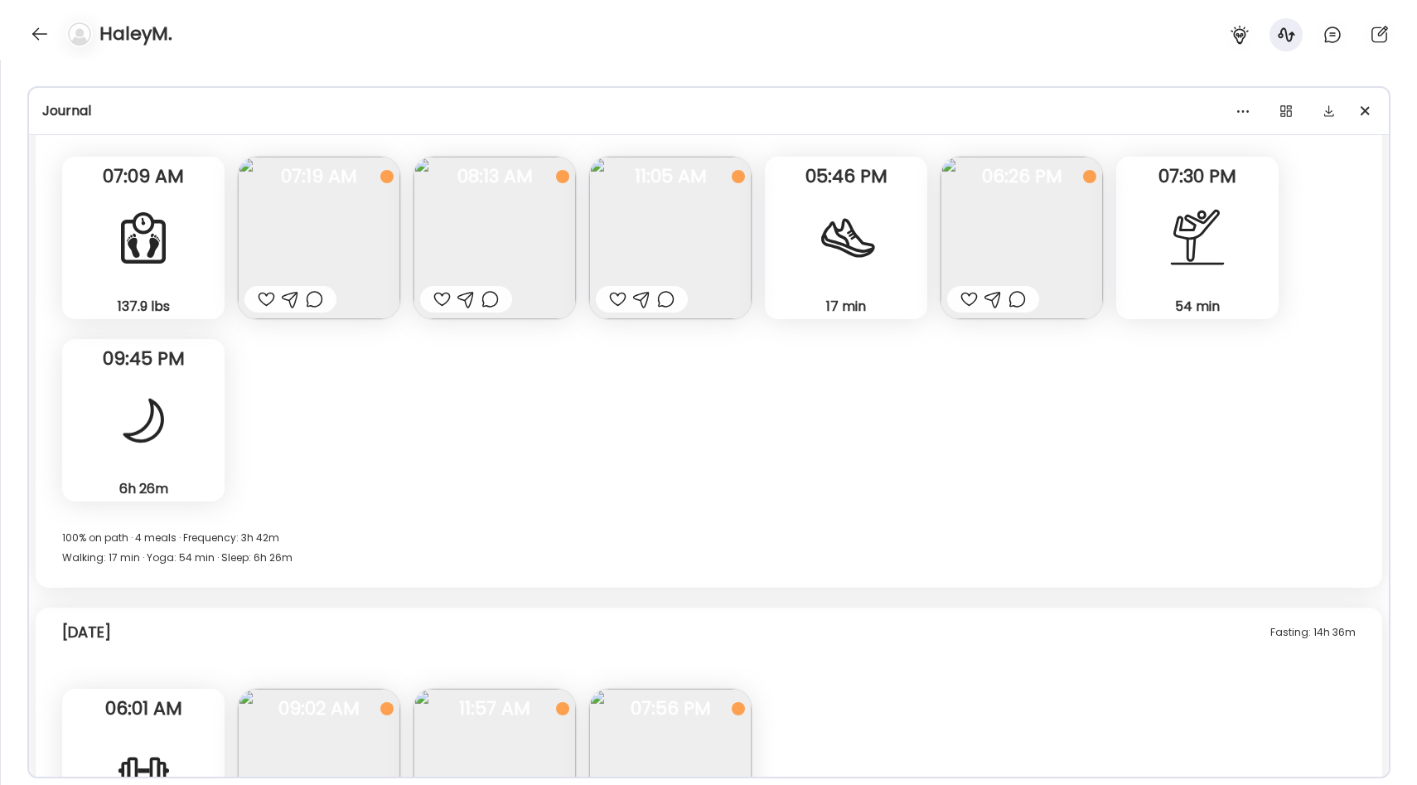
click at [534, 218] on img at bounding box center [494, 238] width 162 height 162
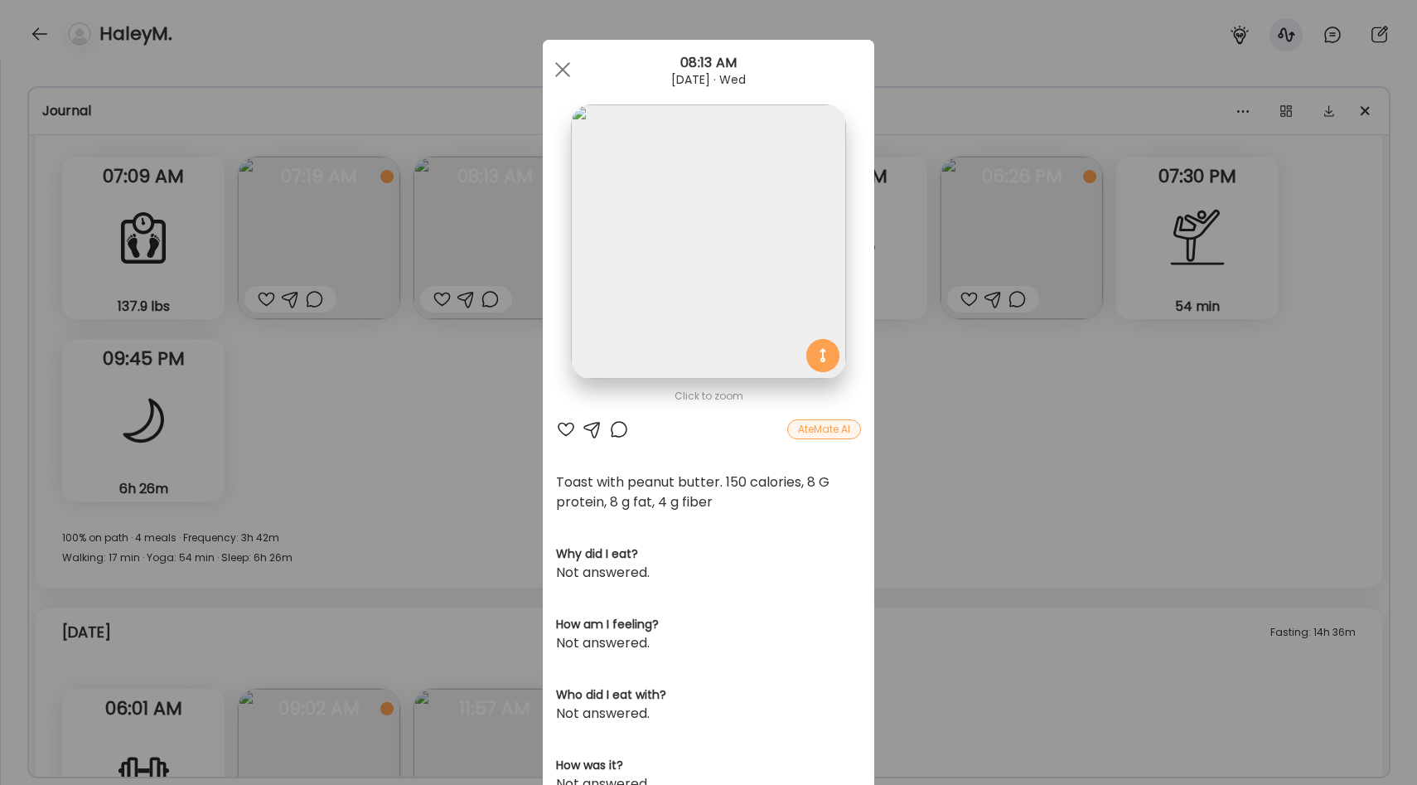
click at [949, 418] on div "Ate Coach Dashboard Wahoo! It’s official Take a moment to set up your Coach Pro…" at bounding box center [708, 392] width 1417 height 785
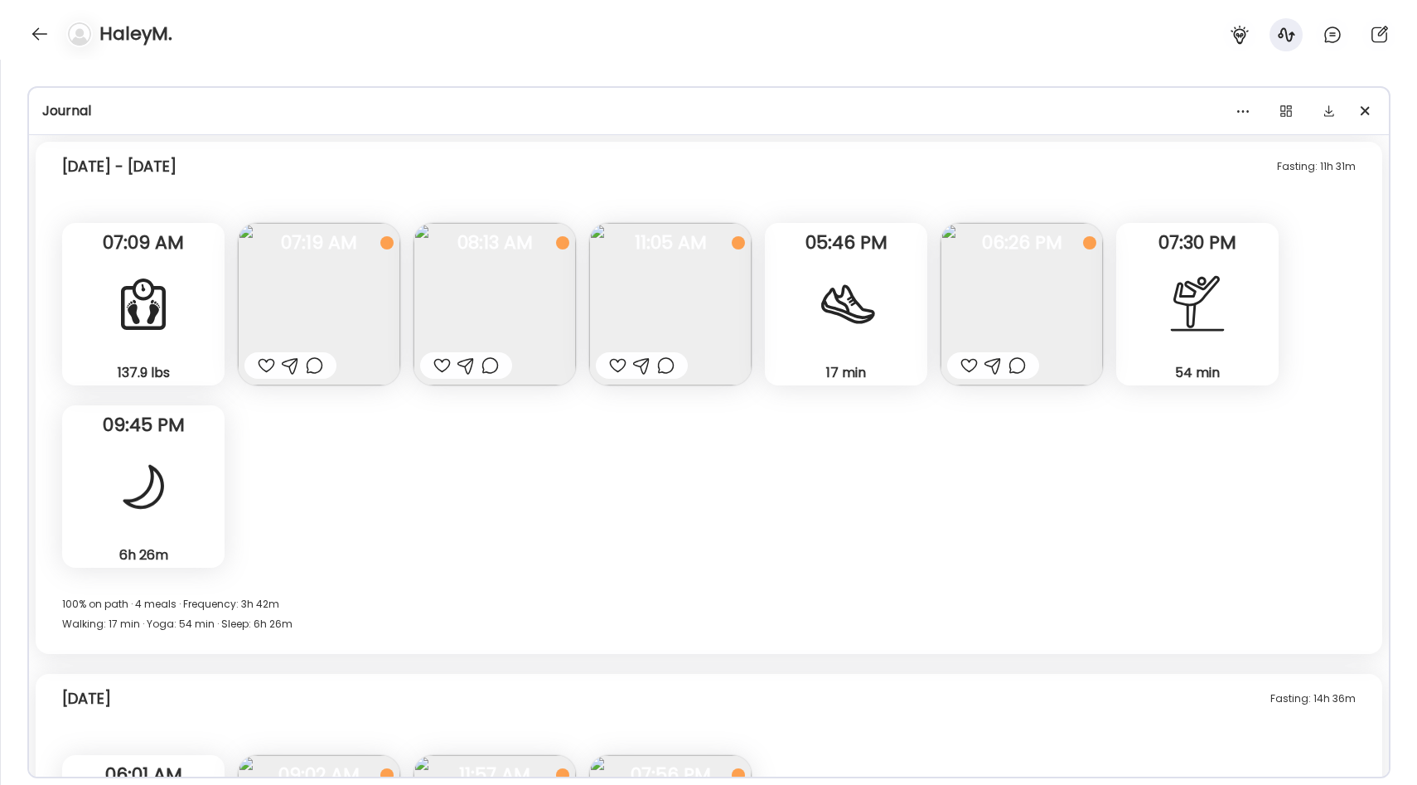
scroll to position [11153, 0]
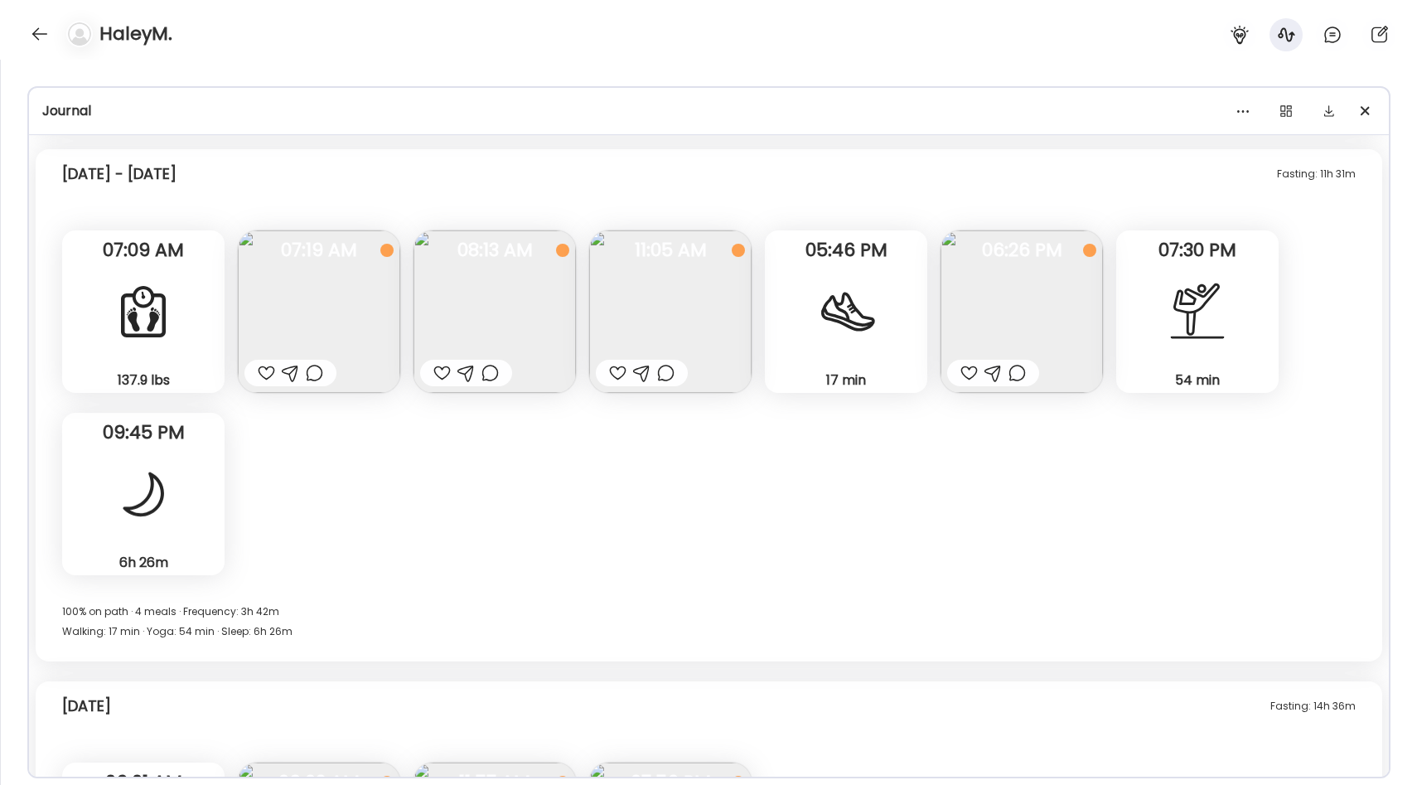
click at [675, 281] on img at bounding box center [670, 311] width 162 height 162
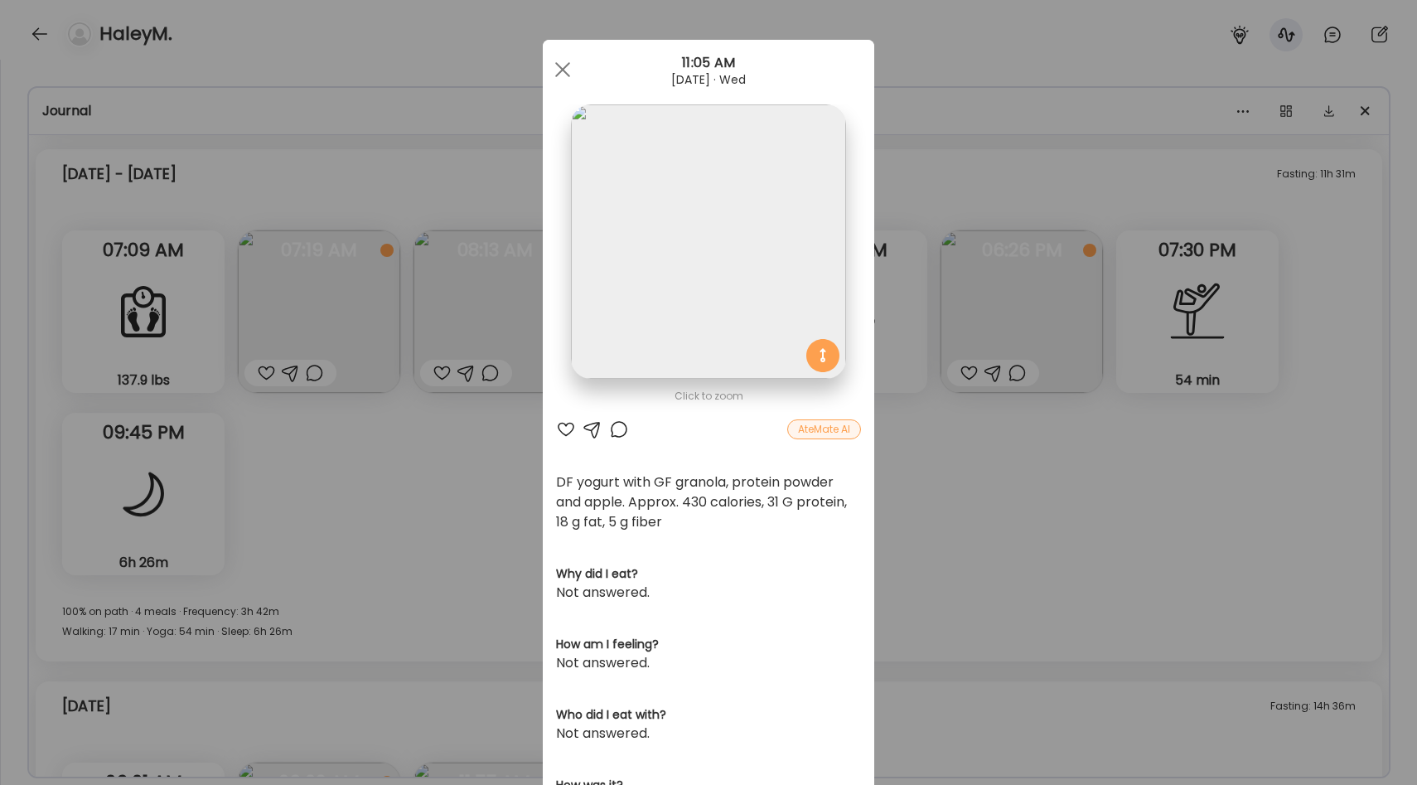
click at [908, 306] on div "Ate Coach Dashboard Wahoo! It’s official Take a moment to set up your Coach Pro…" at bounding box center [708, 392] width 1417 height 785
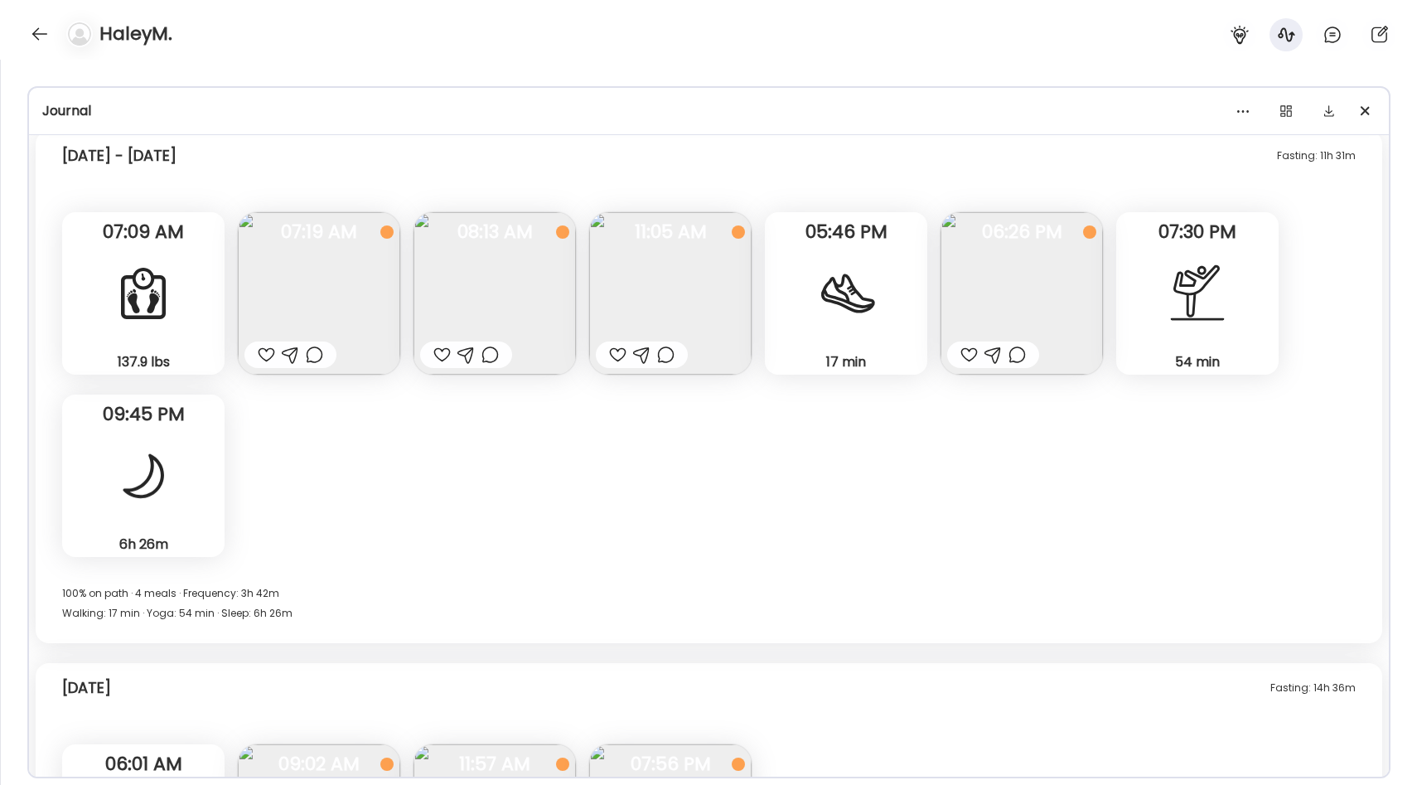
scroll to position [11162, 0]
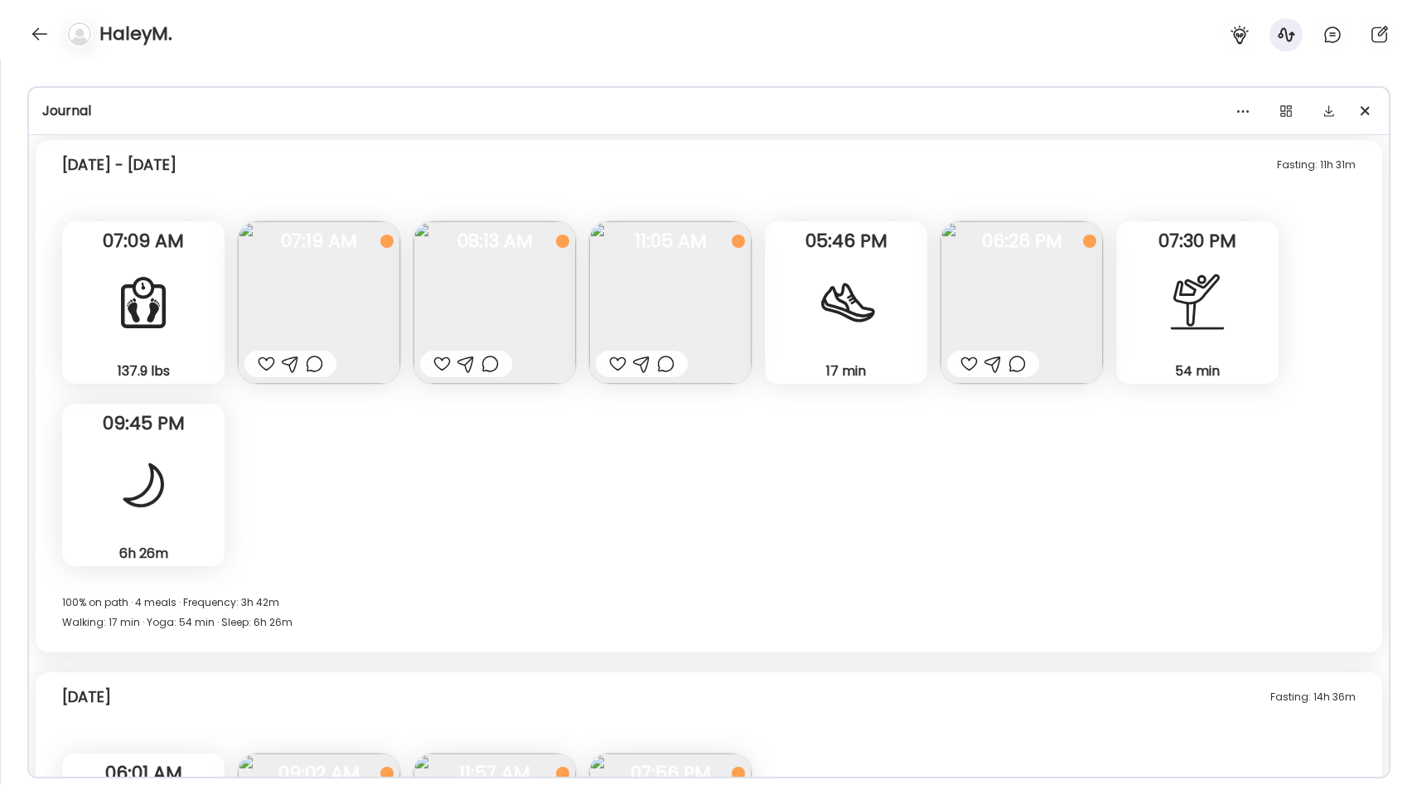
click at [699, 295] on img at bounding box center [670, 302] width 162 height 162
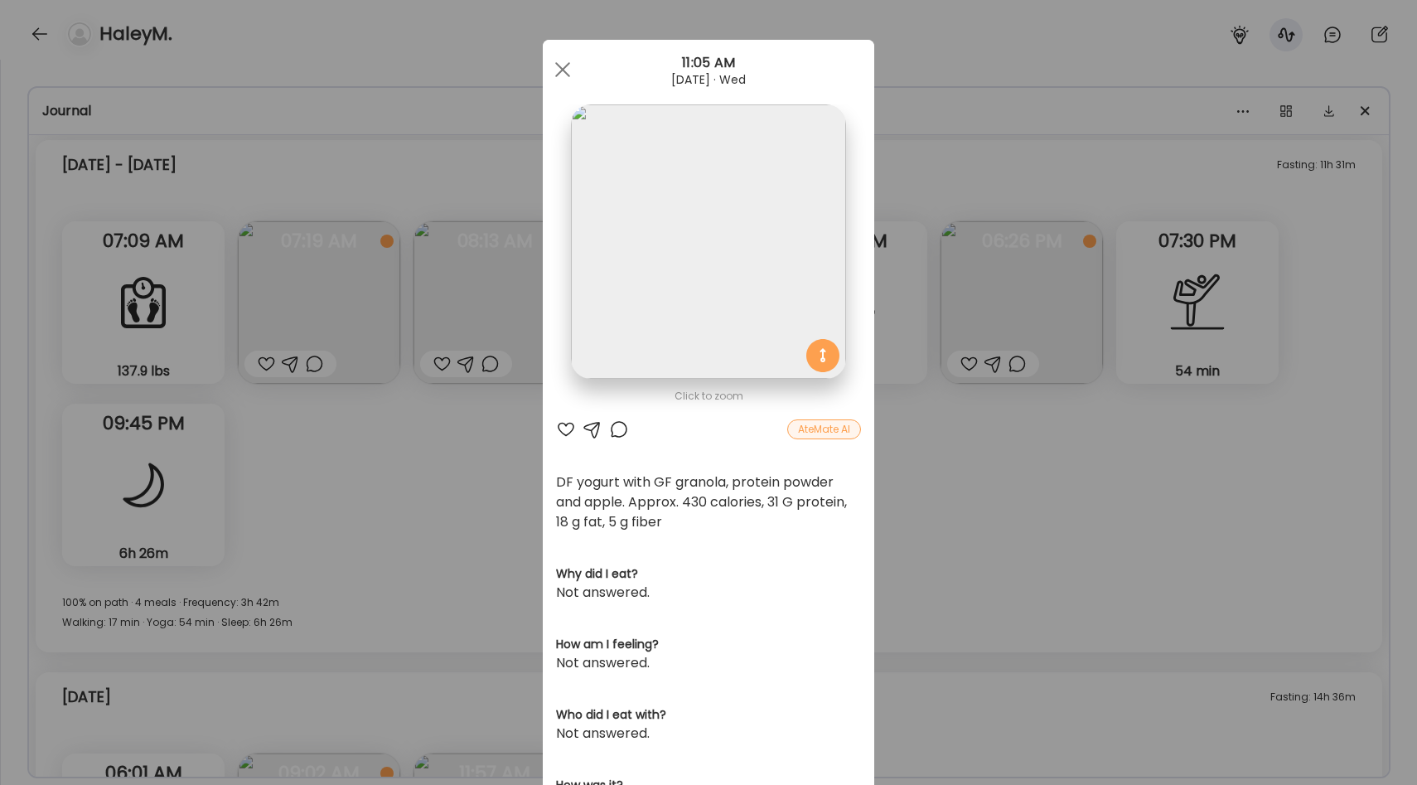
click at [916, 434] on div "Ate Coach Dashboard Wahoo! It’s official Take a moment to set up your Coach Pro…" at bounding box center [708, 392] width 1417 height 785
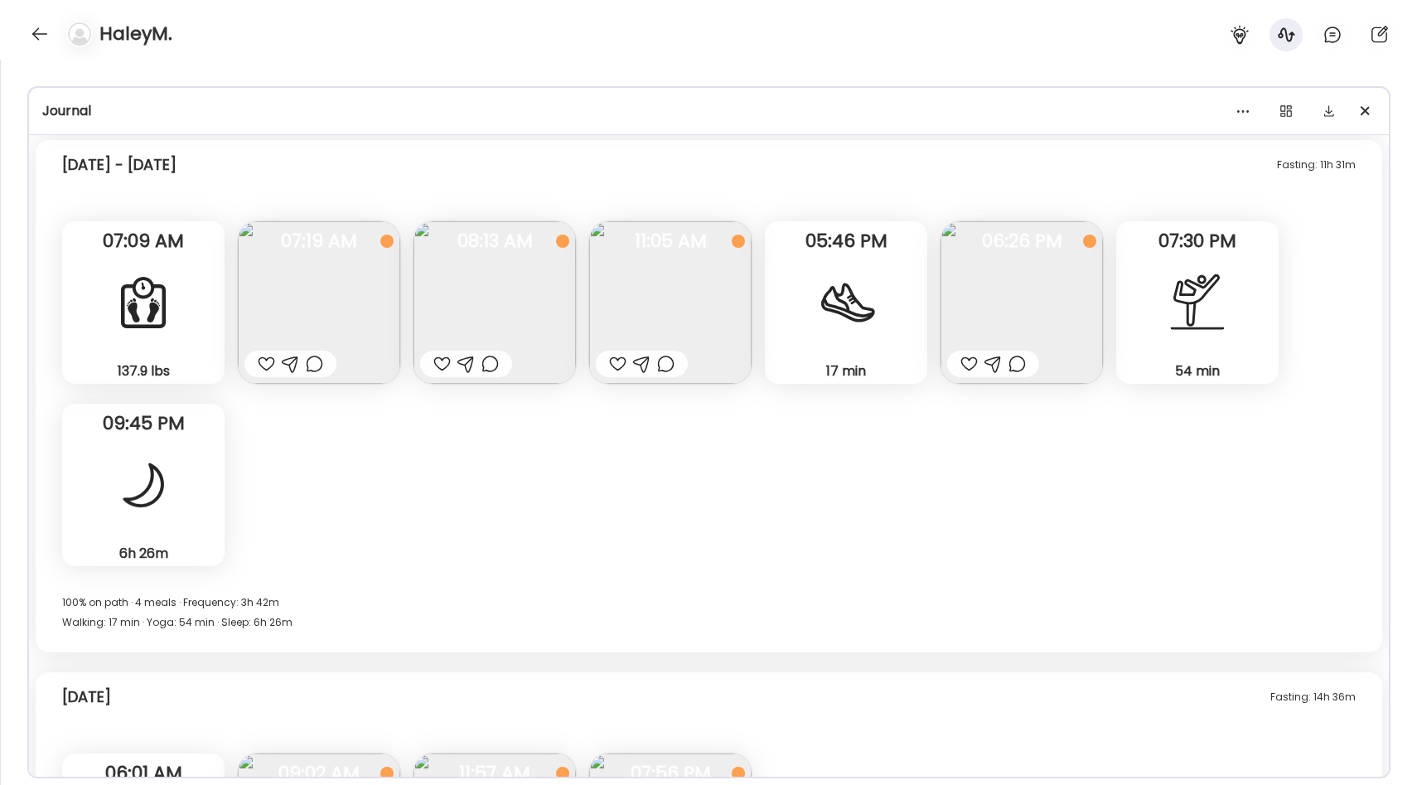
scroll to position [11182, 0]
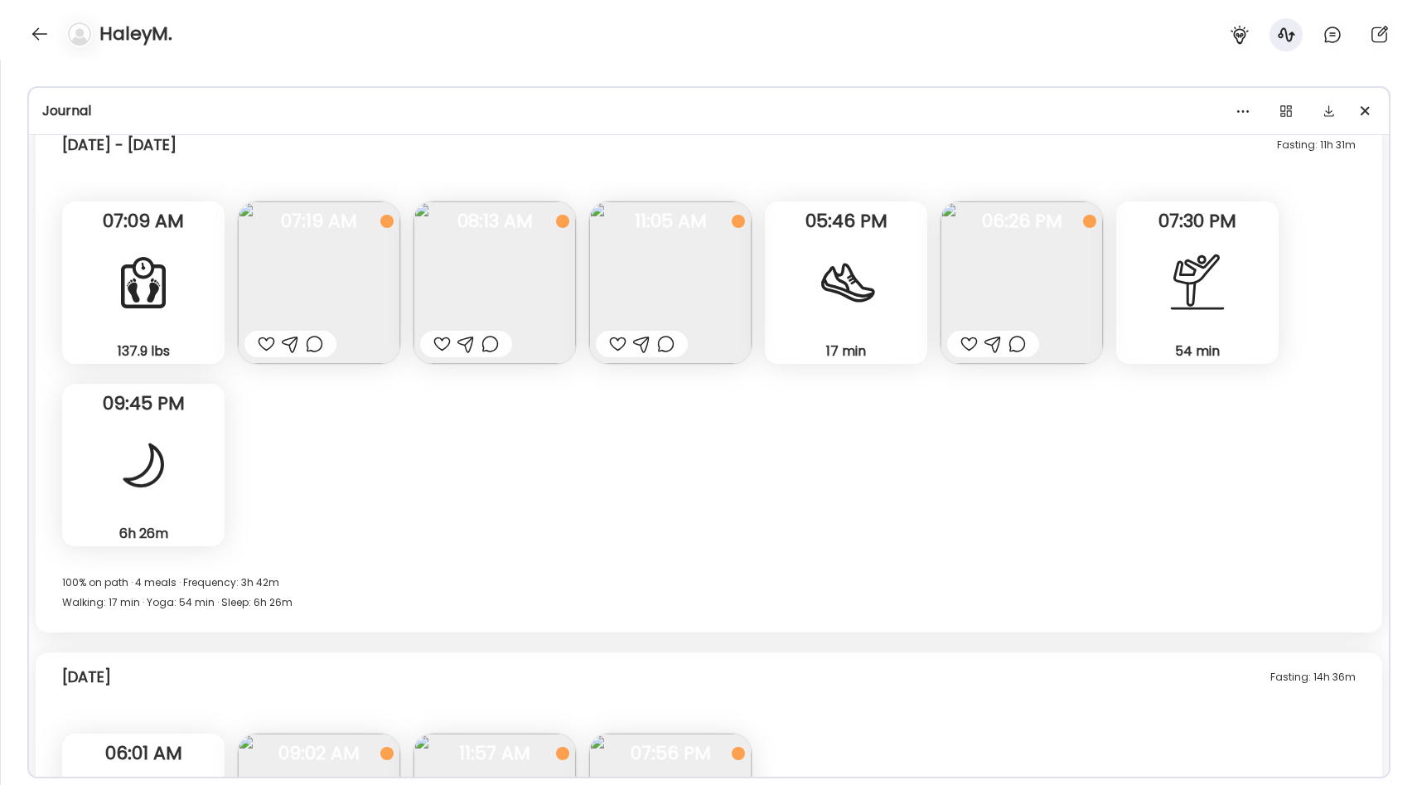
click at [694, 275] on img at bounding box center [670, 282] width 162 height 162
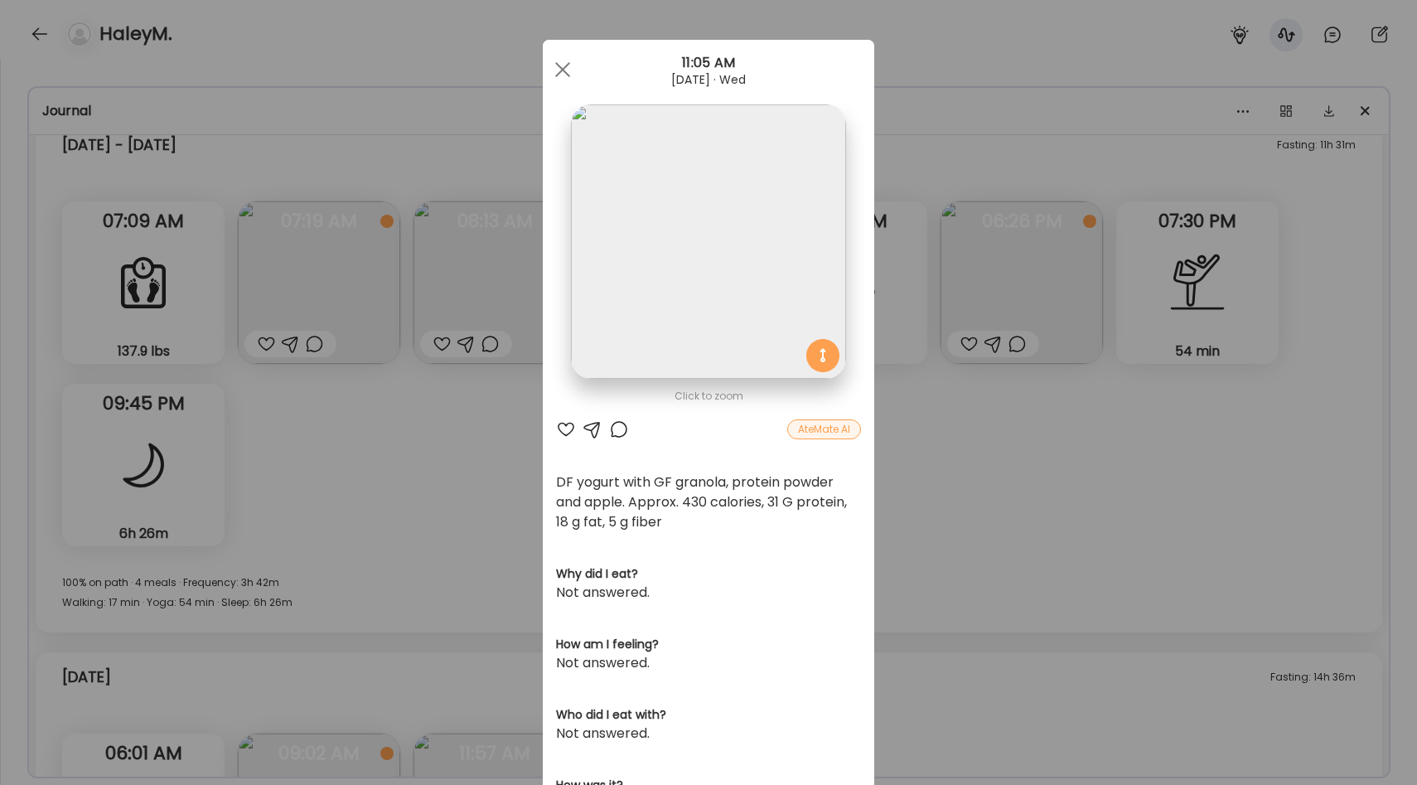
click at [960, 500] on div "Ate Coach Dashboard Wahoo! It’s official Take a moment to set up your Coach Pro…" at bounding box center [708, 392] width 1417 height 785
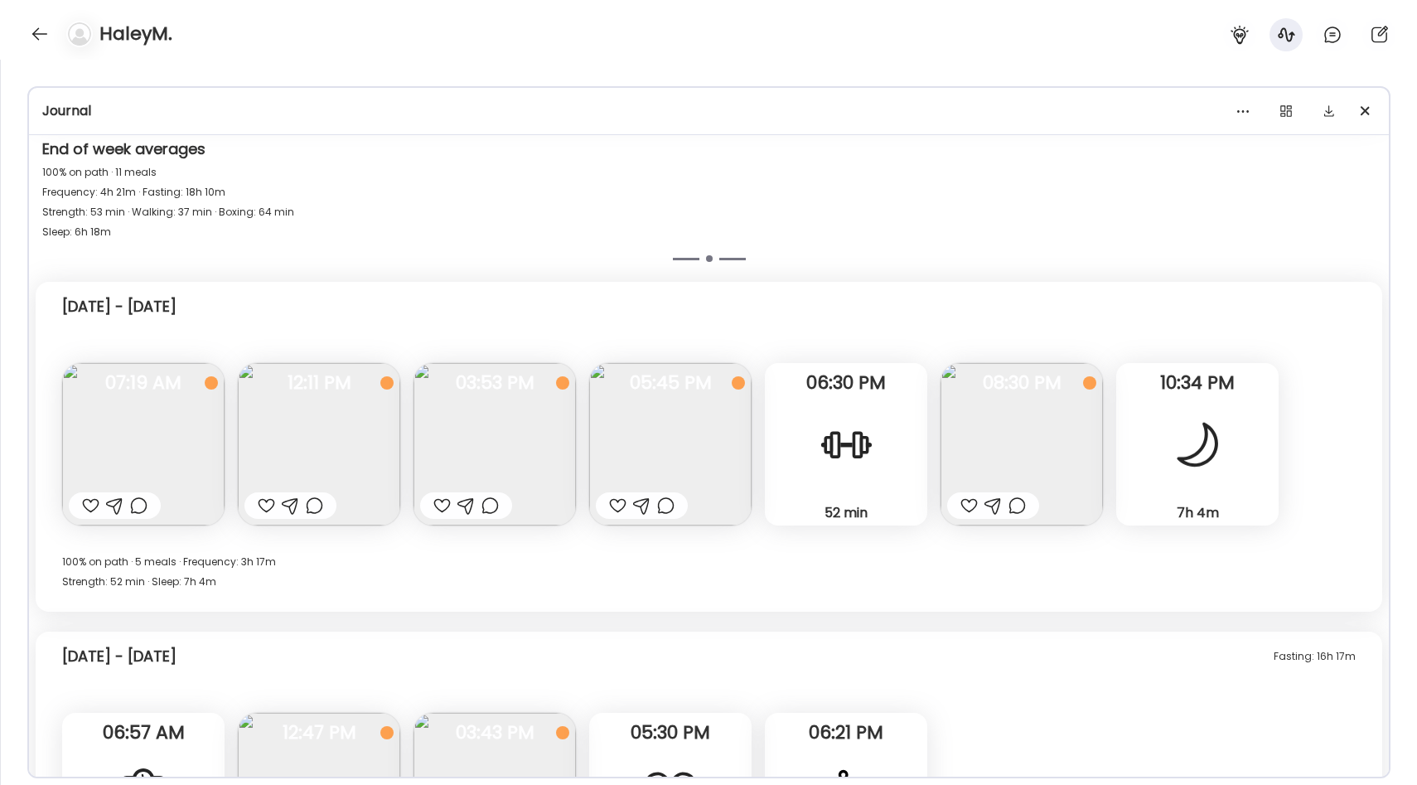
scroll to position [8098, 0]
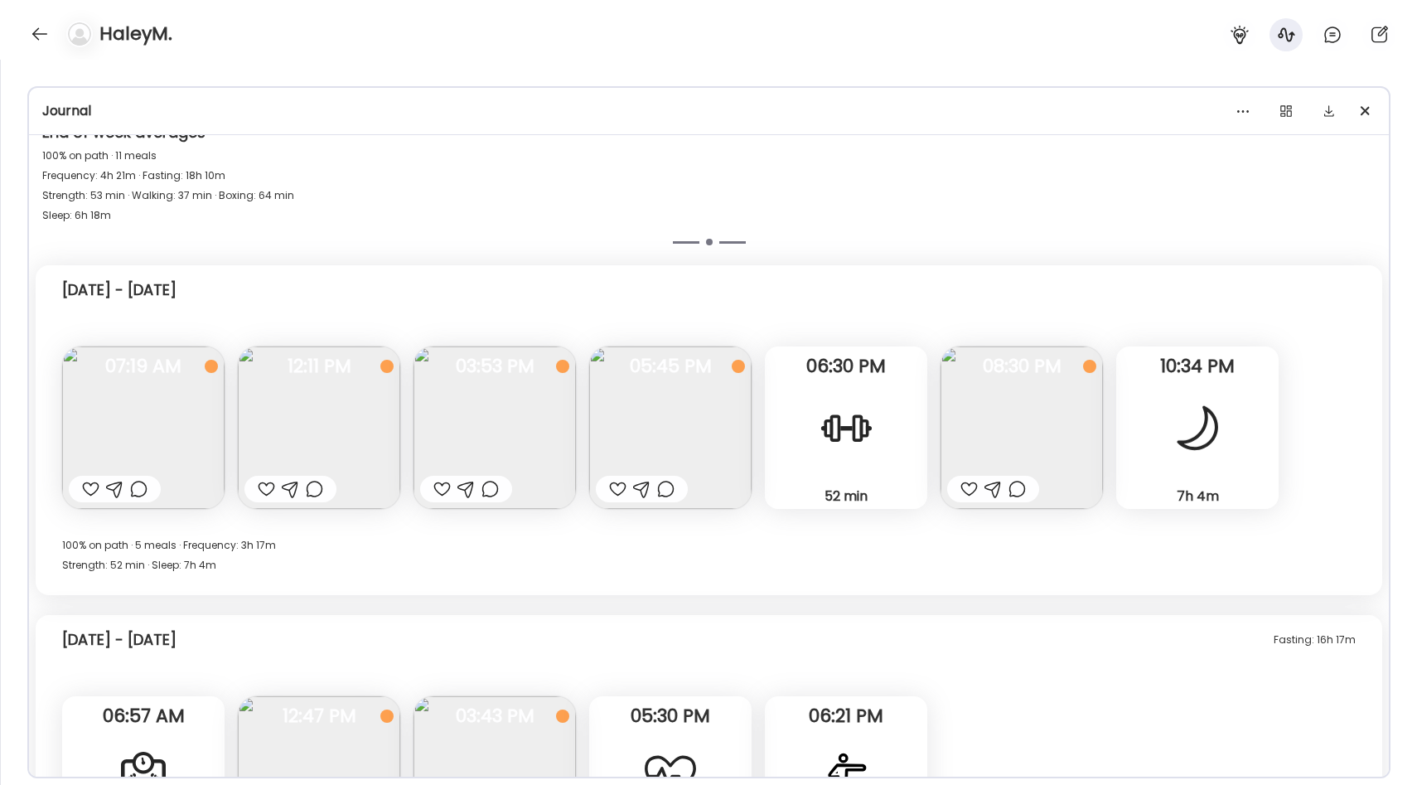
click at [1026, 404] on img at bounding box center [1021, 427] width 162 height 162
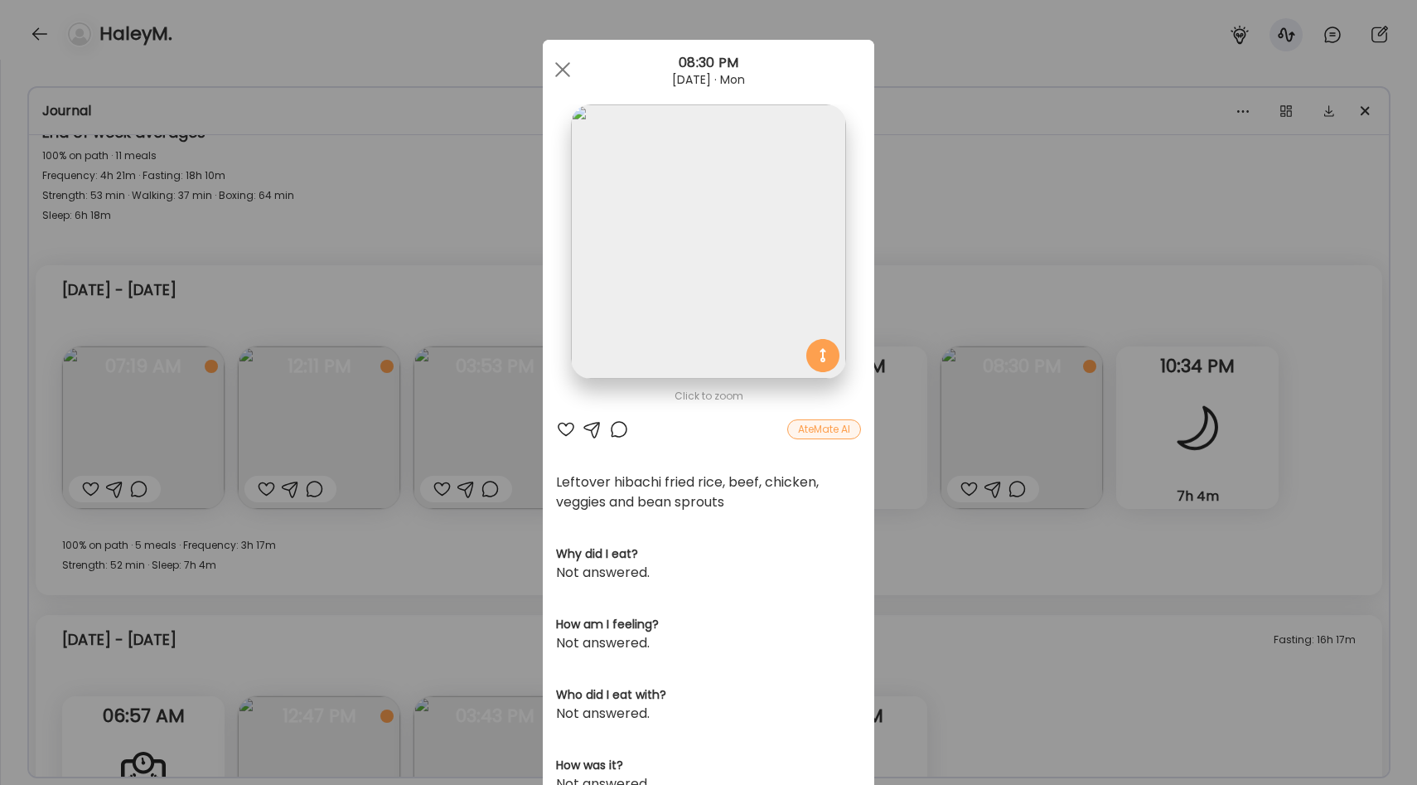
click at [1044, 273] on div "Ate Coach Dashboard Wahoo! It’s official Take a moment to set up your Coach Pro…" at bounding box center [708, 392] width 1417 height 785
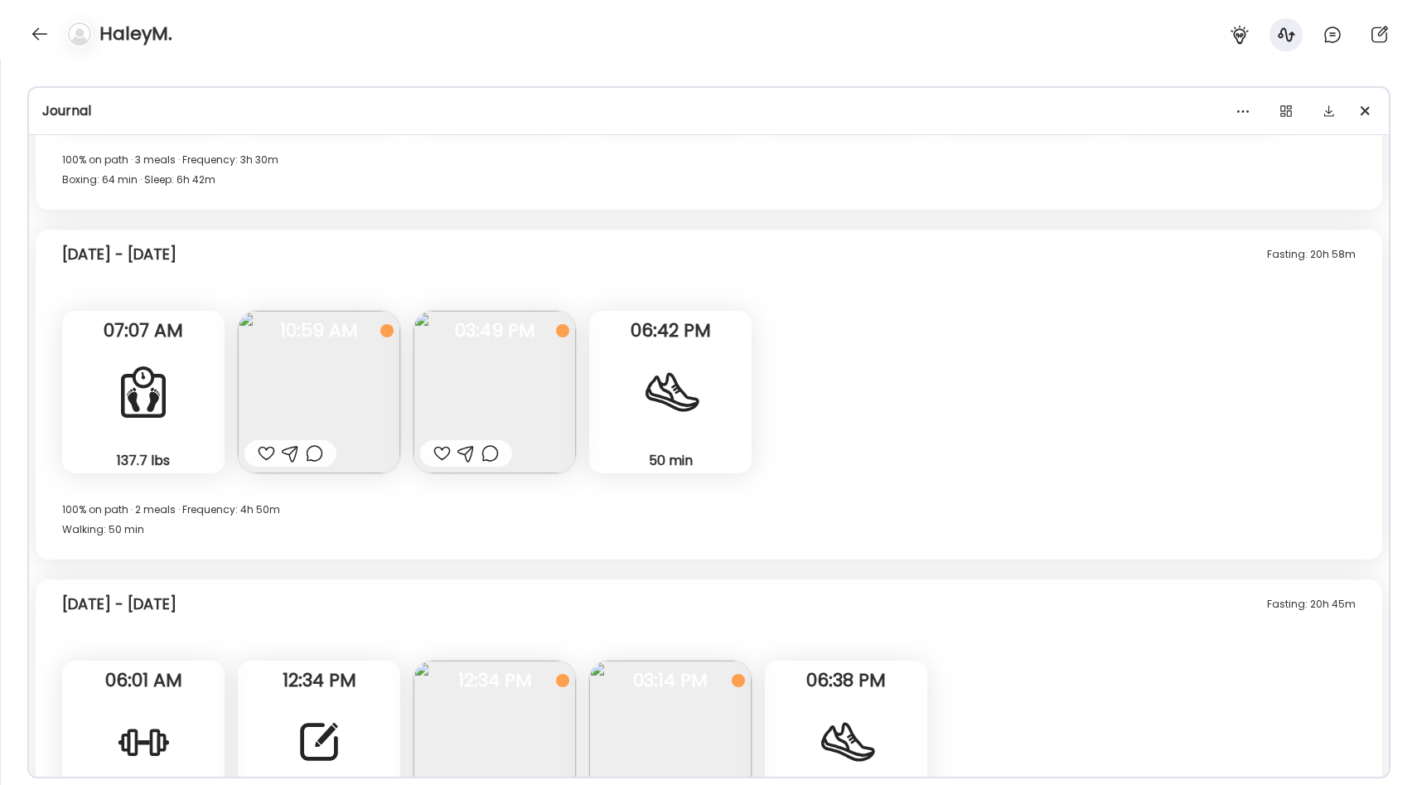
scroll to position [6529, 0]
